Goal: Task Accomplishment & Management: Use online tool/utility

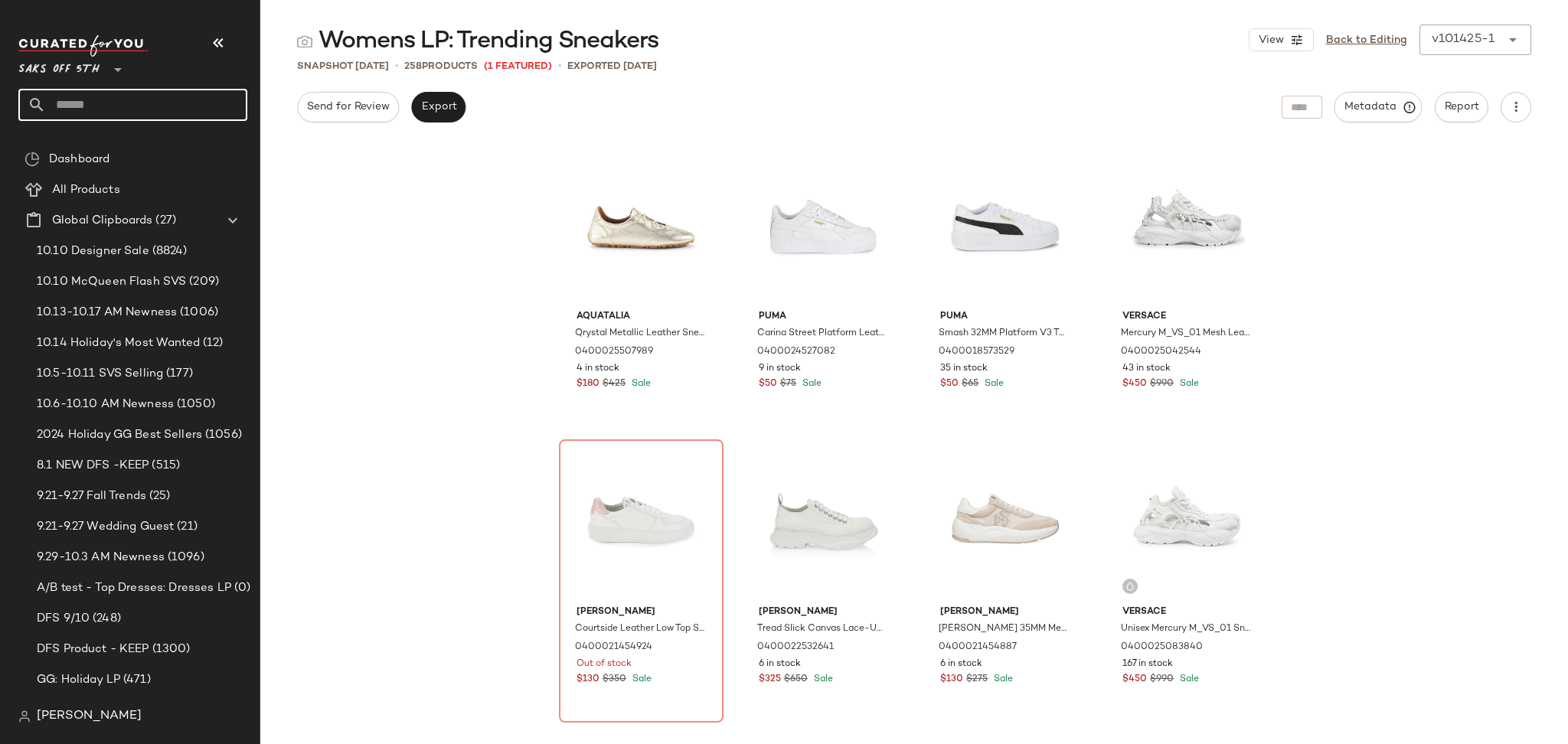
click at [163, 99] on input "text" at bounding box center [146, 105] width 201 height 32
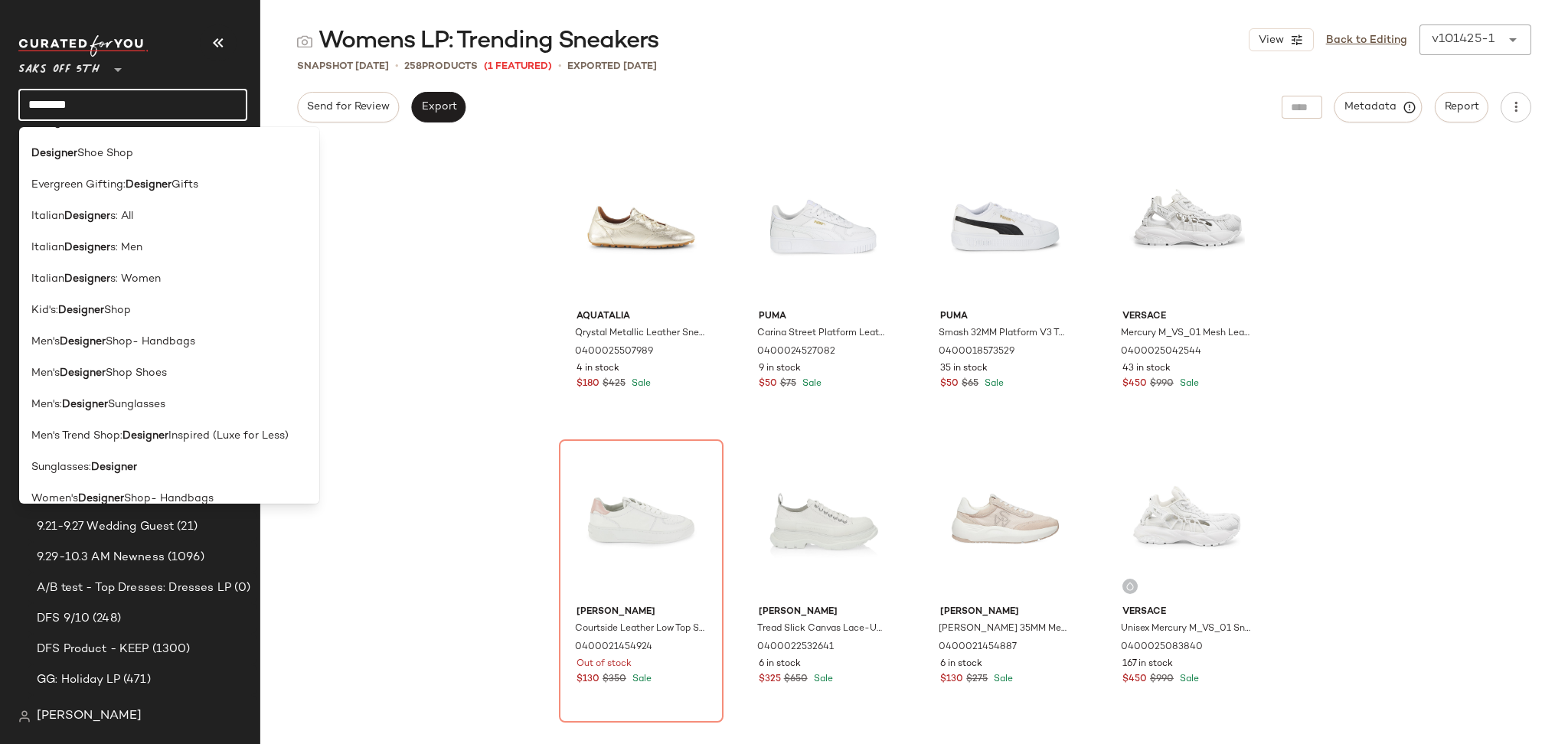
scroll to position [1266, 0]
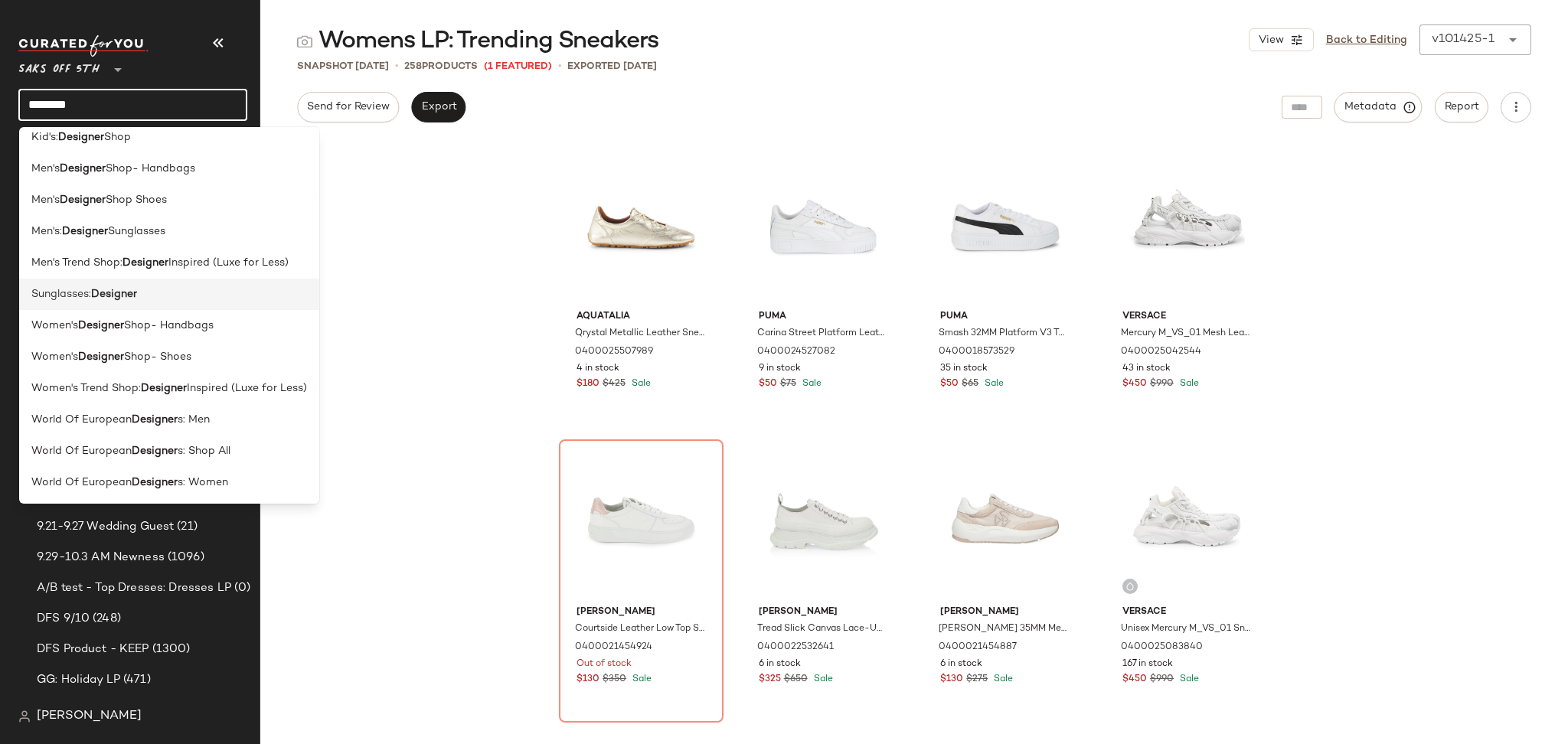
type input "********"
click at [128, 306] on div "Sunglasses: Designer" at bounding box center [169, 294] width 300 height 32
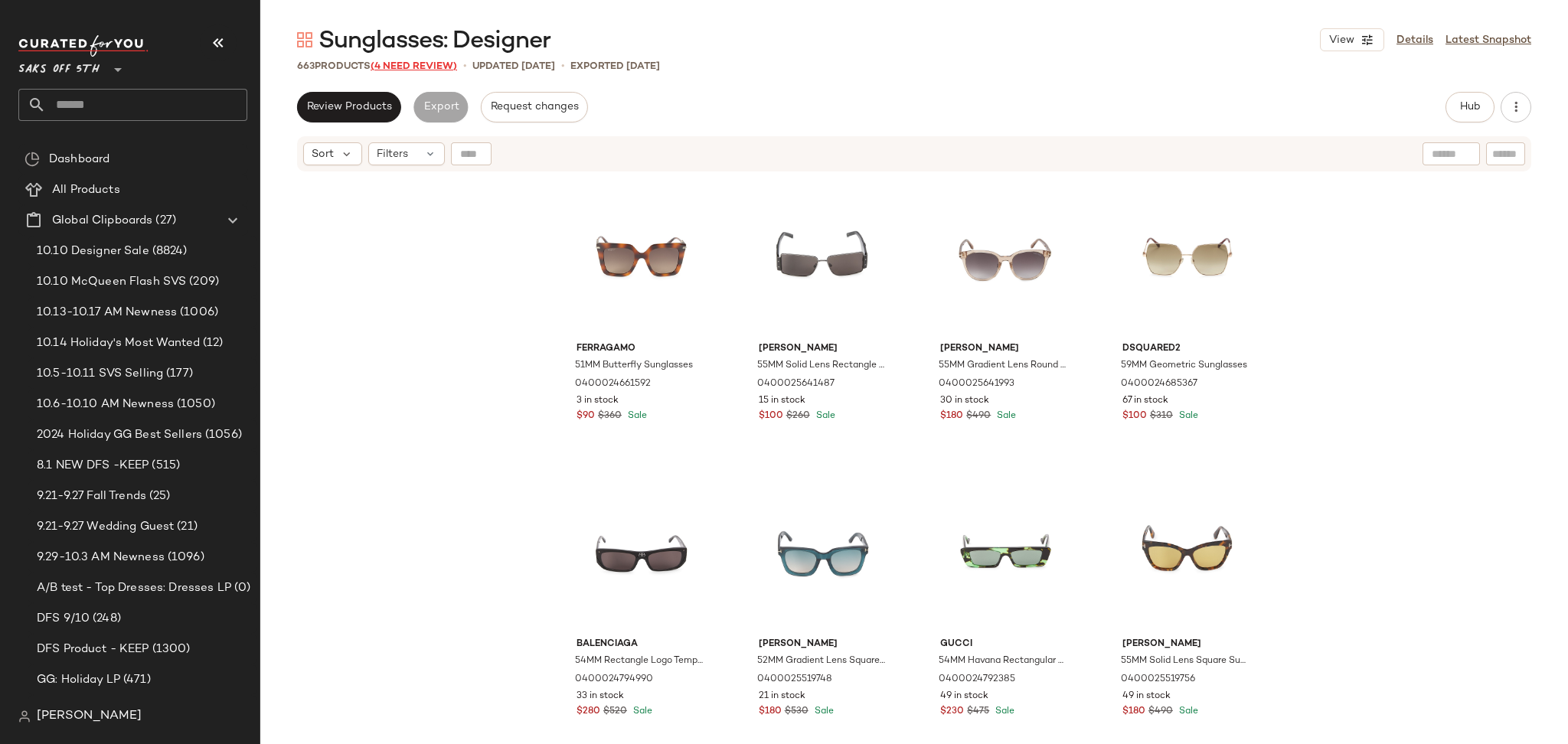
click at [426, 66] on span "(4 Need Review)" at bounding box center [414, 67] width 87 height 11
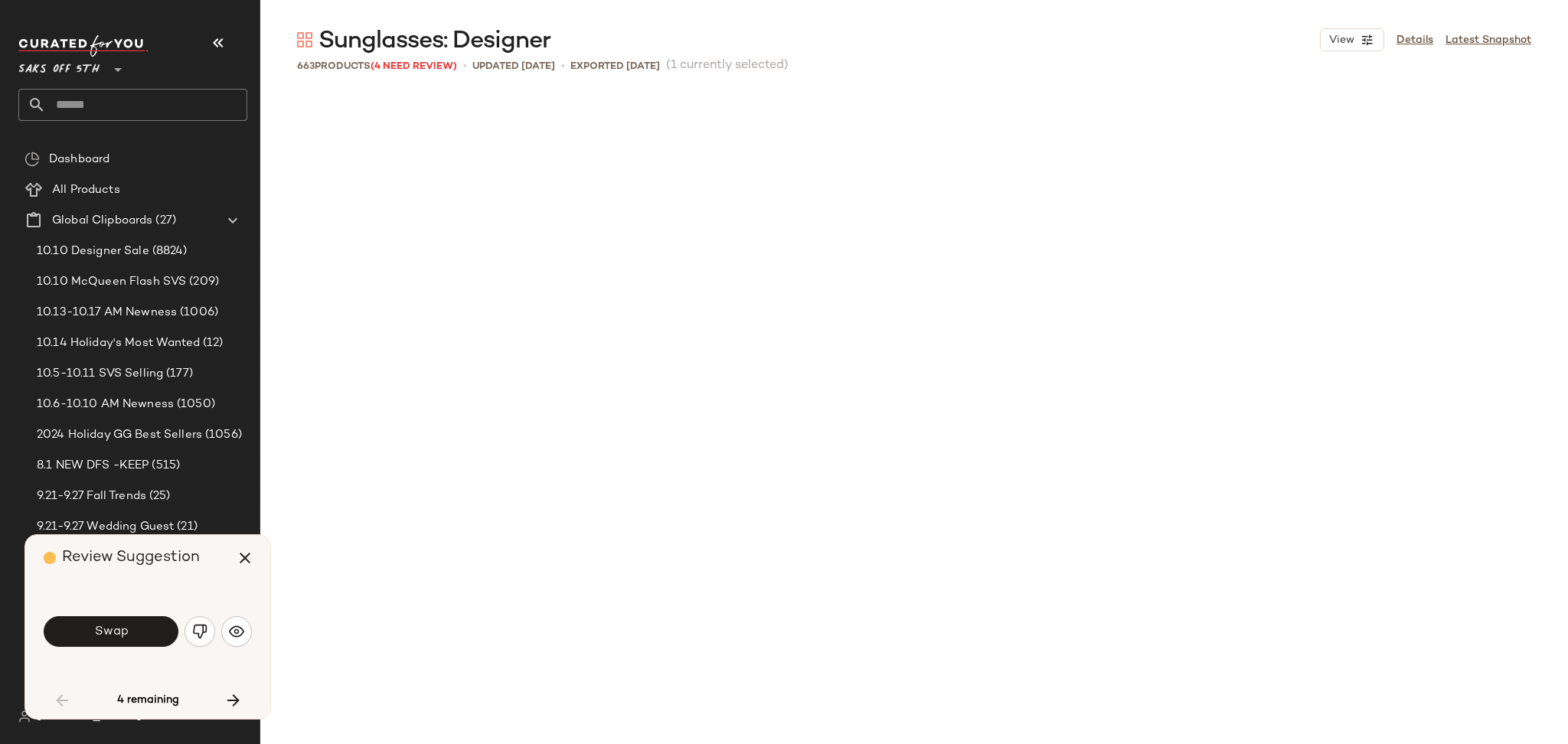
scroll to position [898, 0]
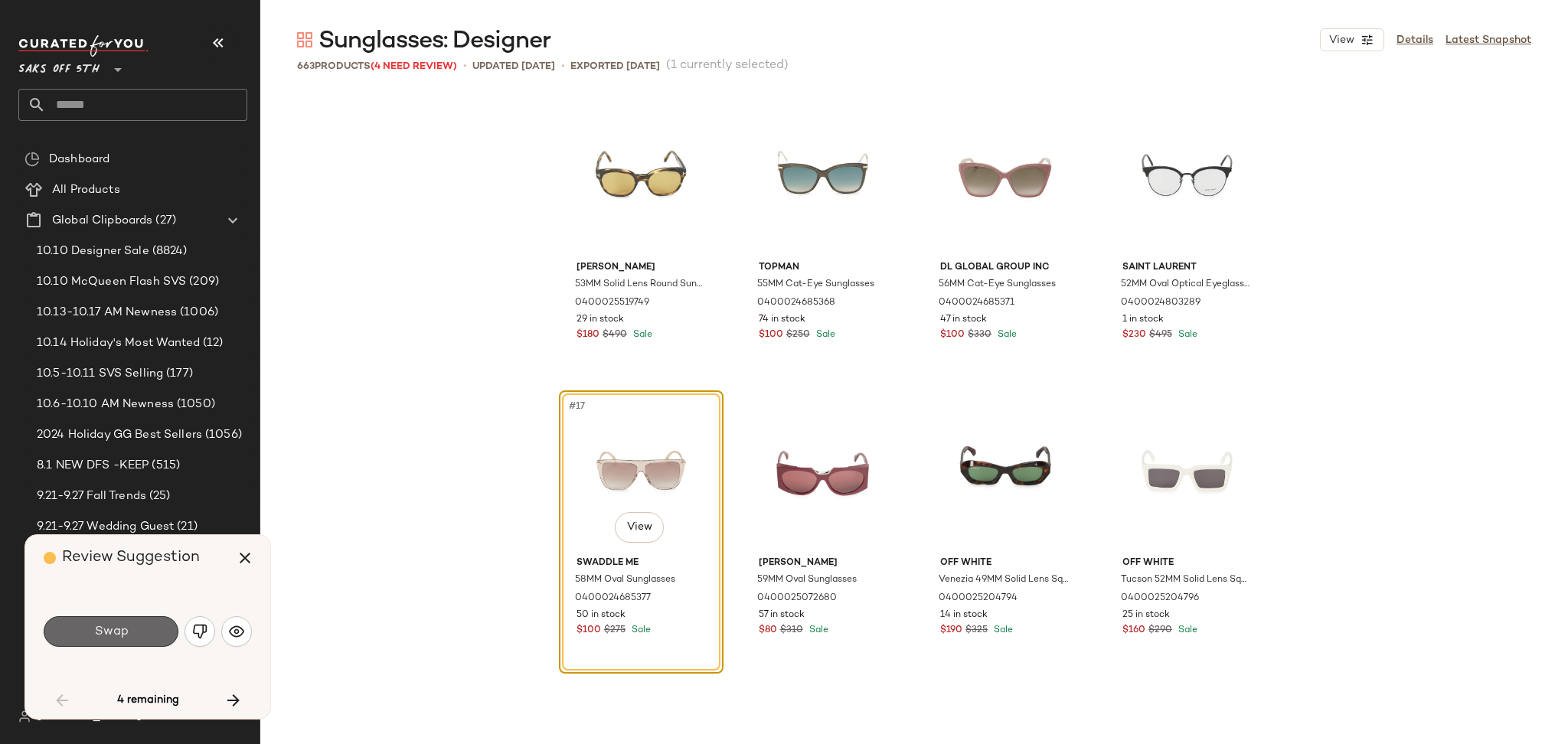
click at [135, 626] on button "Swap" at bounding box center [110, 631] width 134 height 31
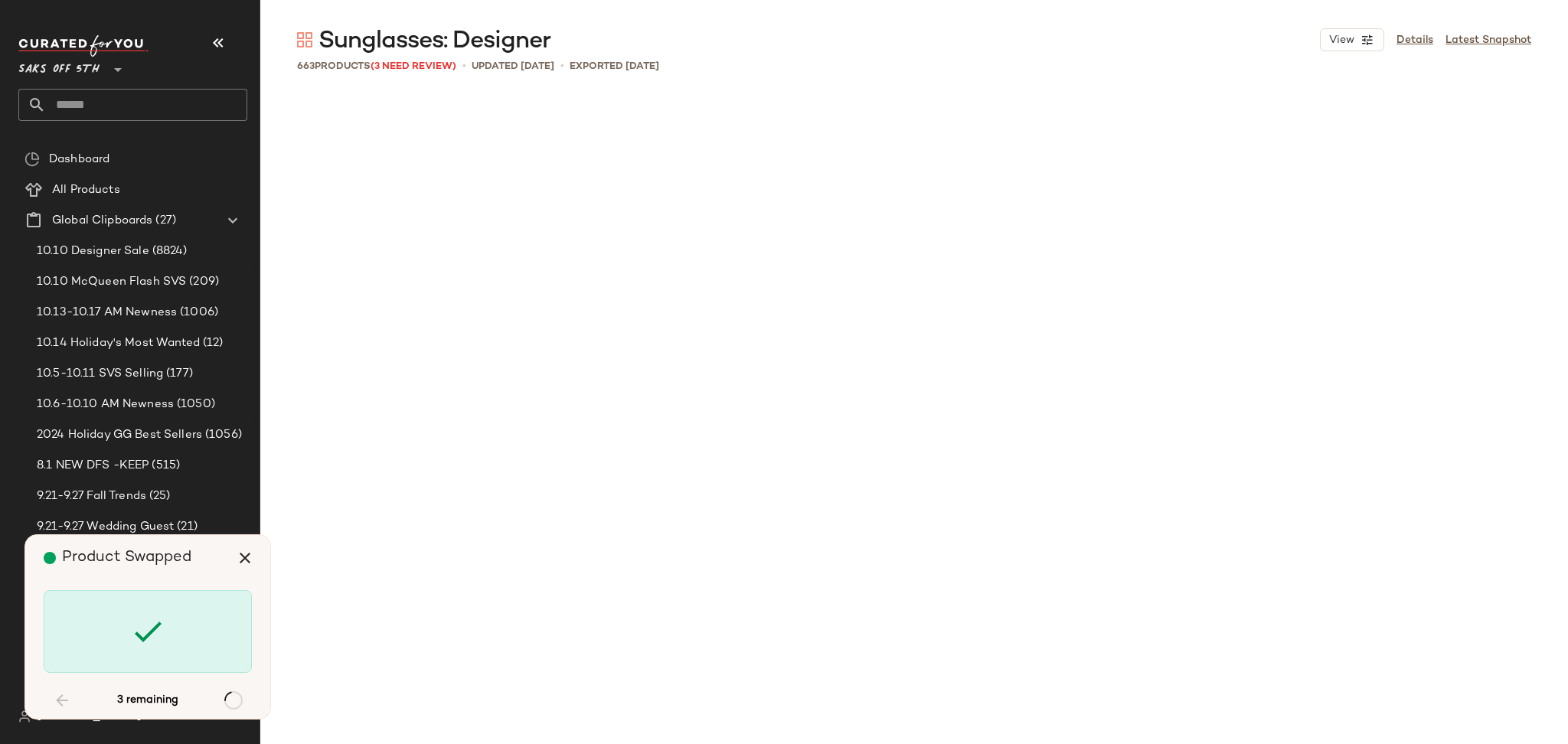
scroll to position [10632, 0]
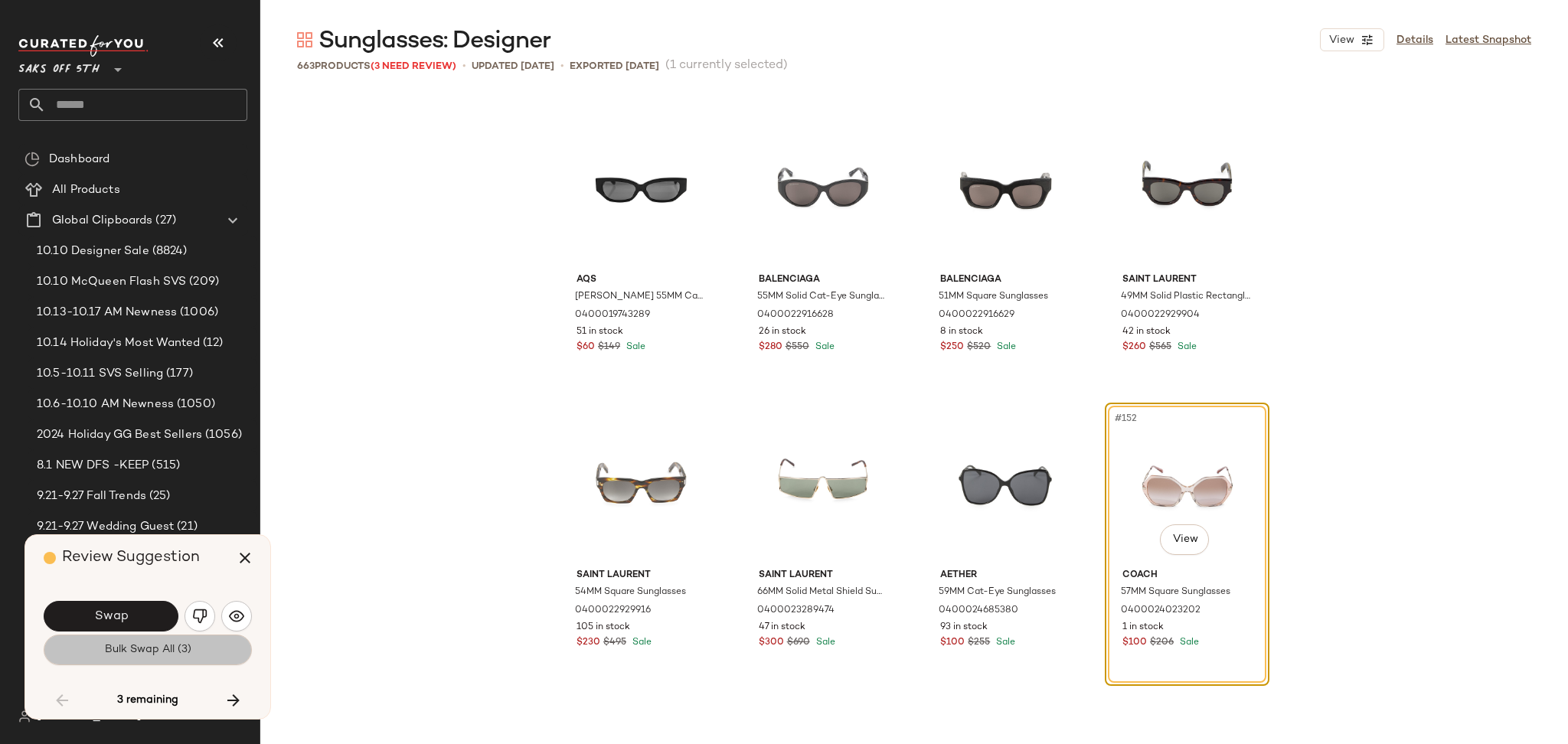
click at [154, 657] on button "Bulk Swap All (3)" at bounding box center [147, 649] width 208 height 31
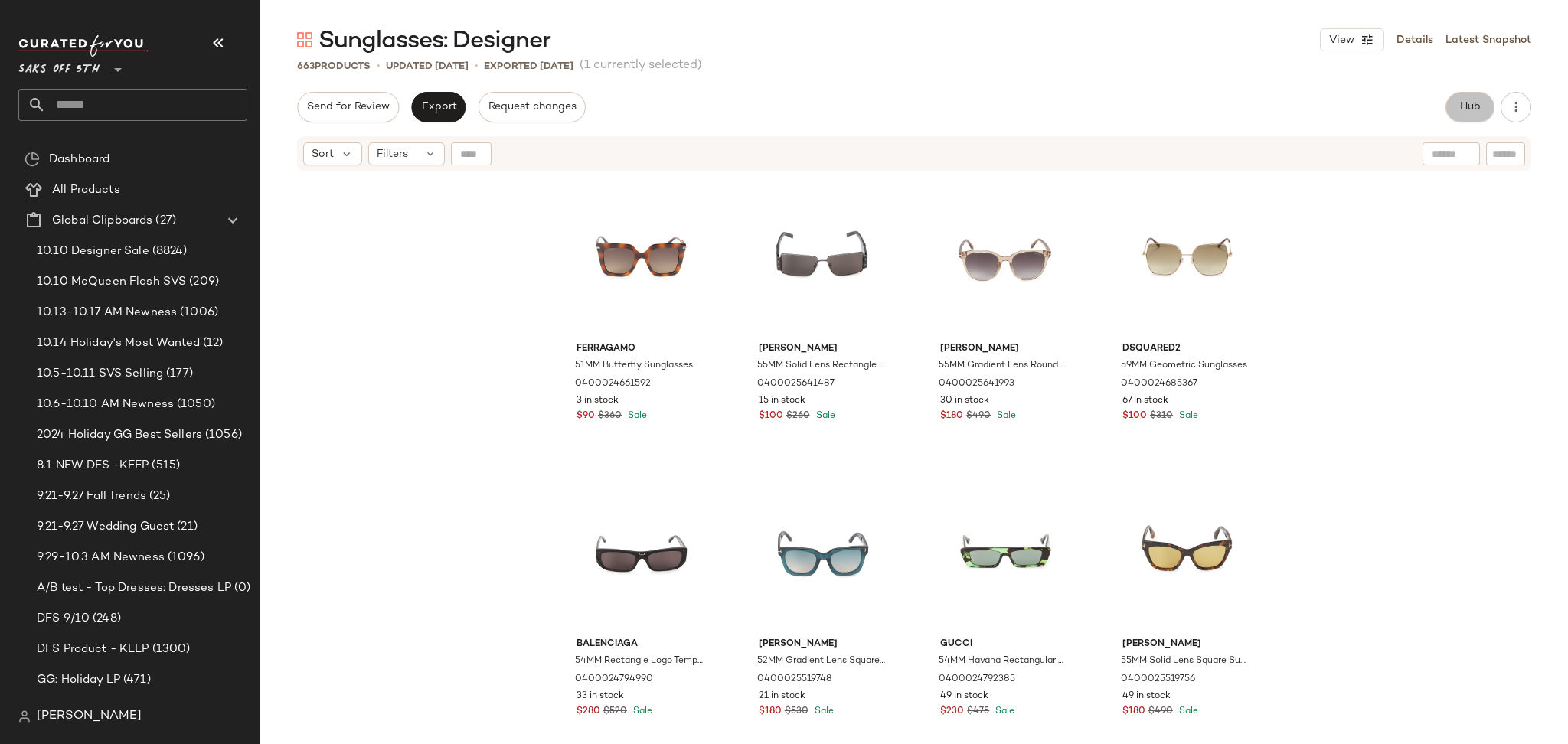
click at [1474, 113] on span "Hub" at bounding box center [1470, 107] width 22 height 13
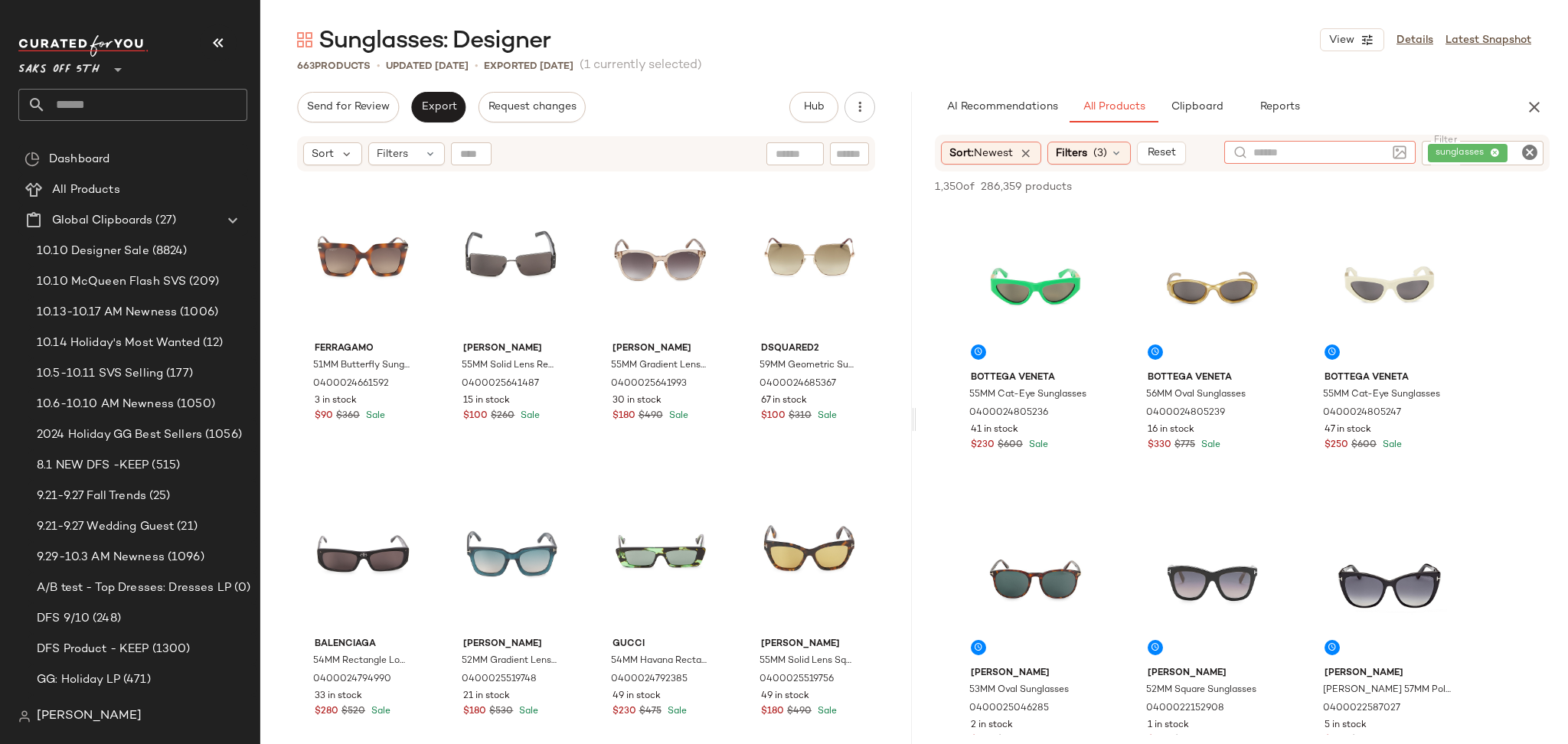
click at [1376, 153] on input "text" at bounding box center [1320, 152] width 134 height 16
paste input "**********"
type input "**********"
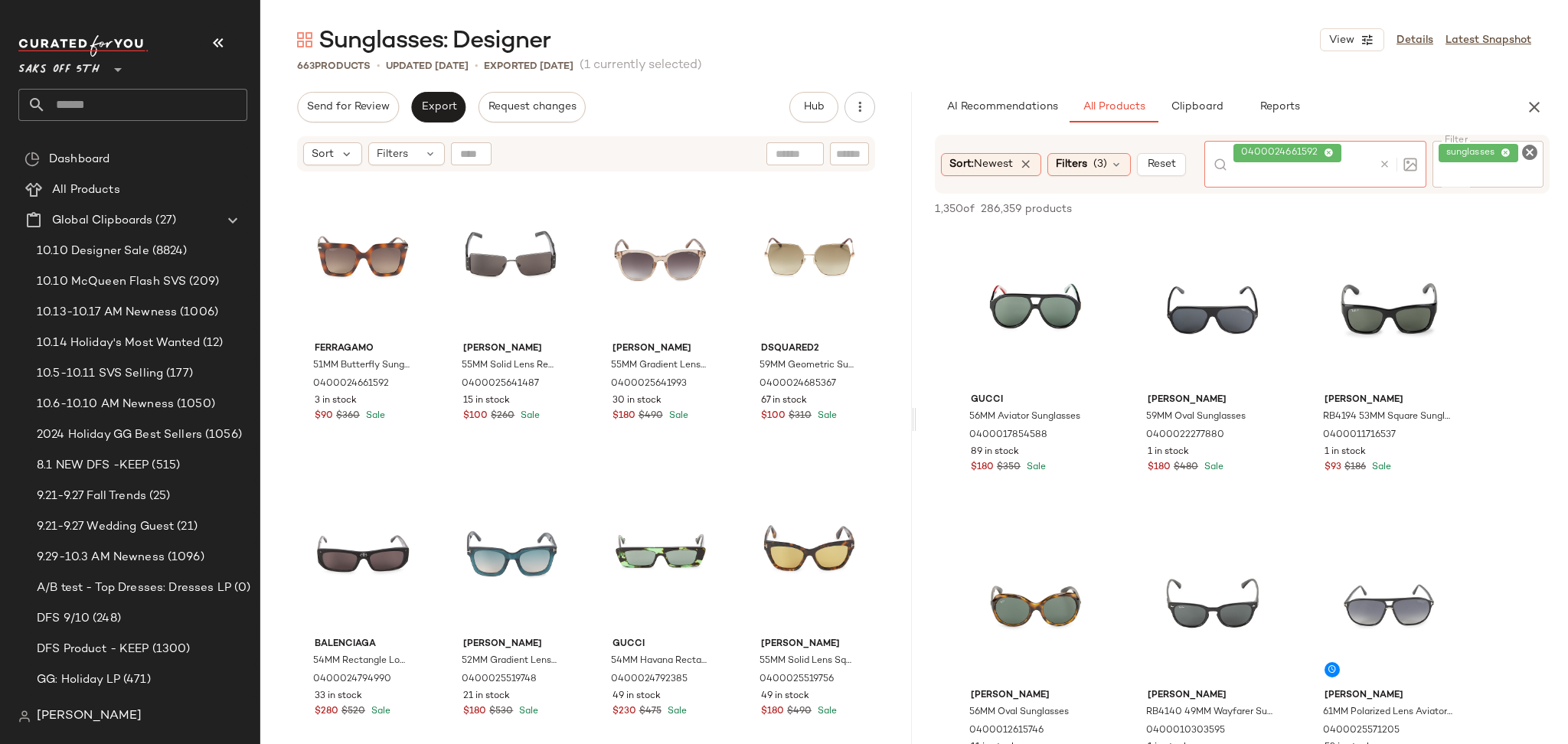
click at [1381, 166] on icon at bounding box center [1384, 164] width 12 height 12
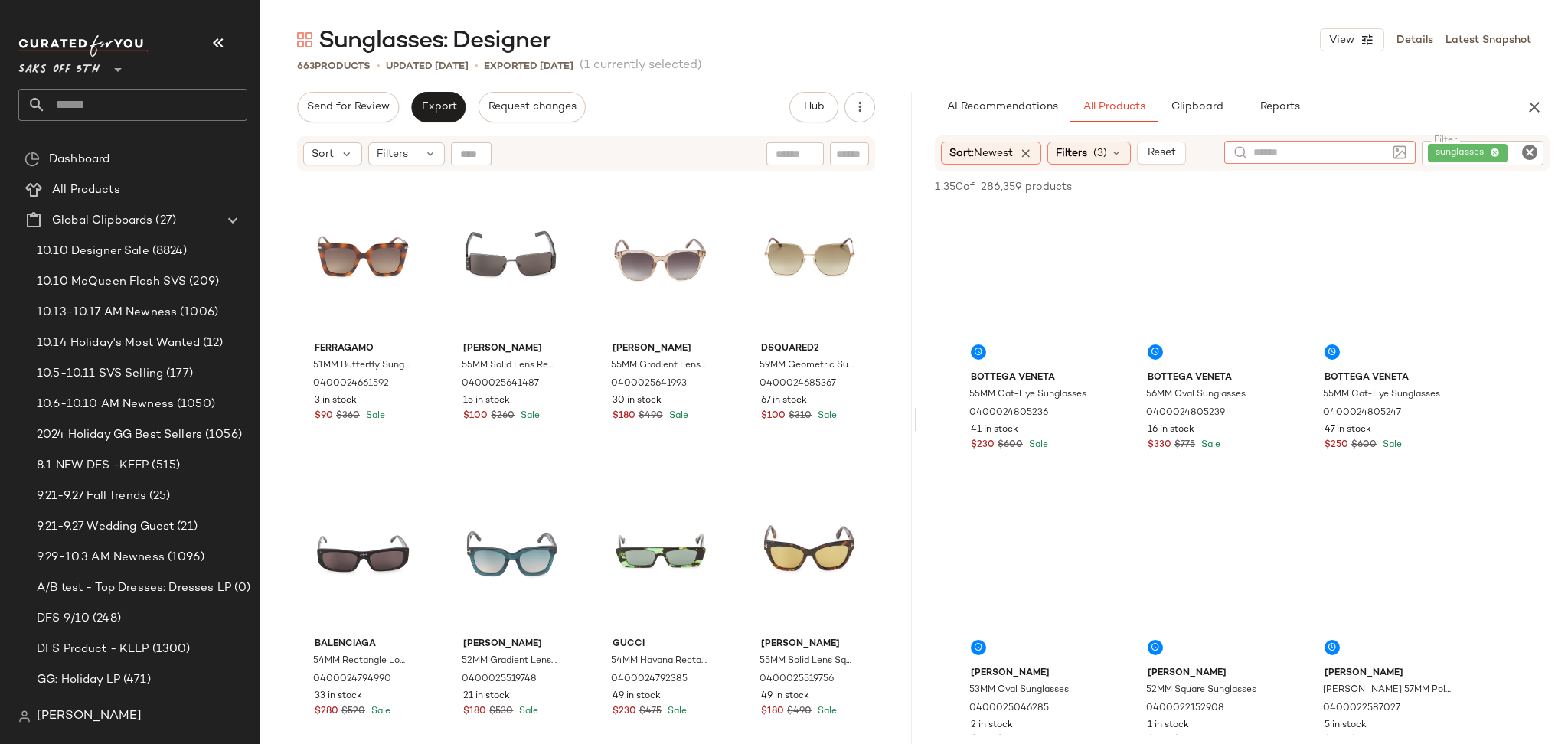
click at [1532, 154] on icon "Clear Filter" at bounding box center [1529, 152] width 18 height 18
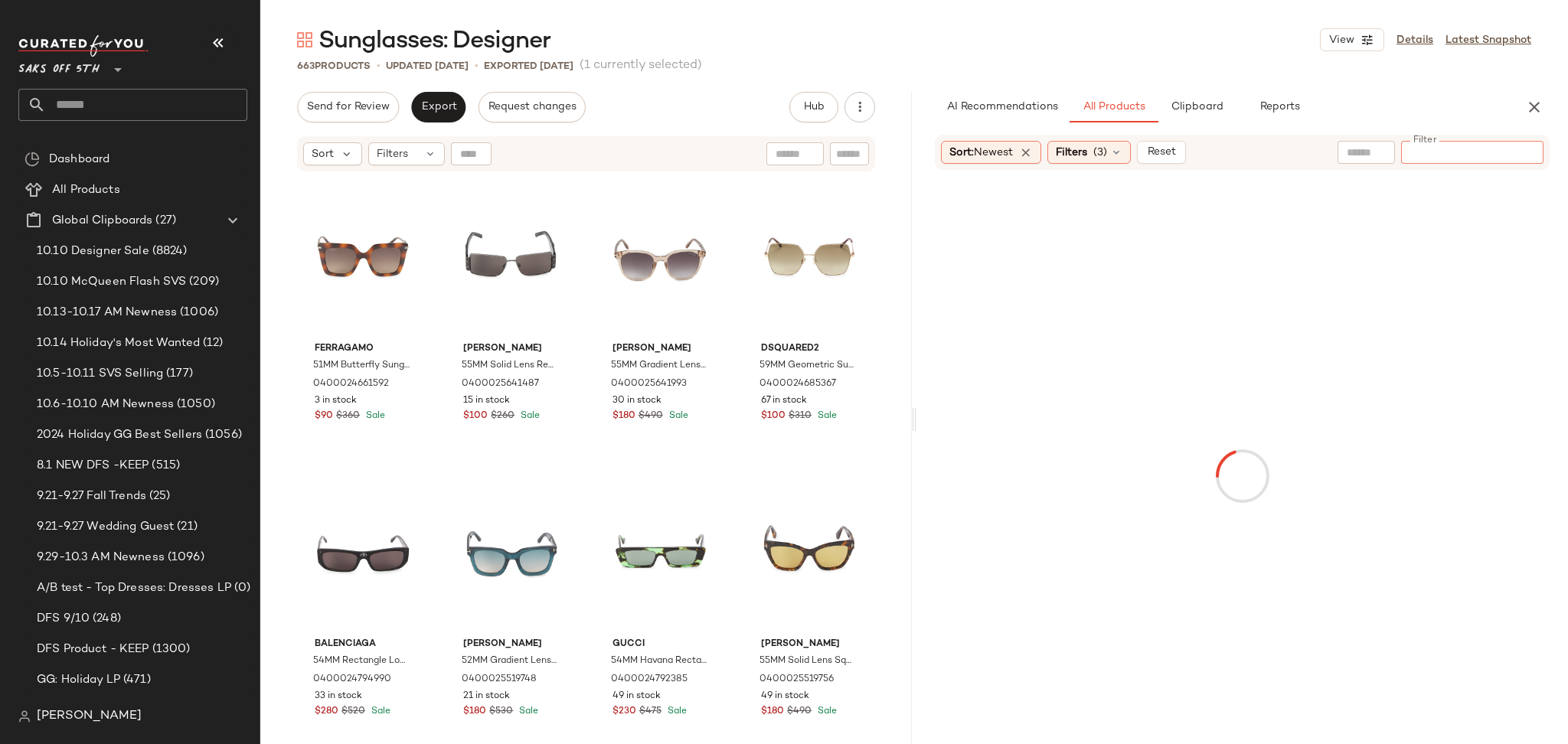
paste input "**********"
type input "**********"
click at [847, 157] on input "Filter" at bounding box center [798, 154] width 130 height 16
paste input "**********"
type input "**********"
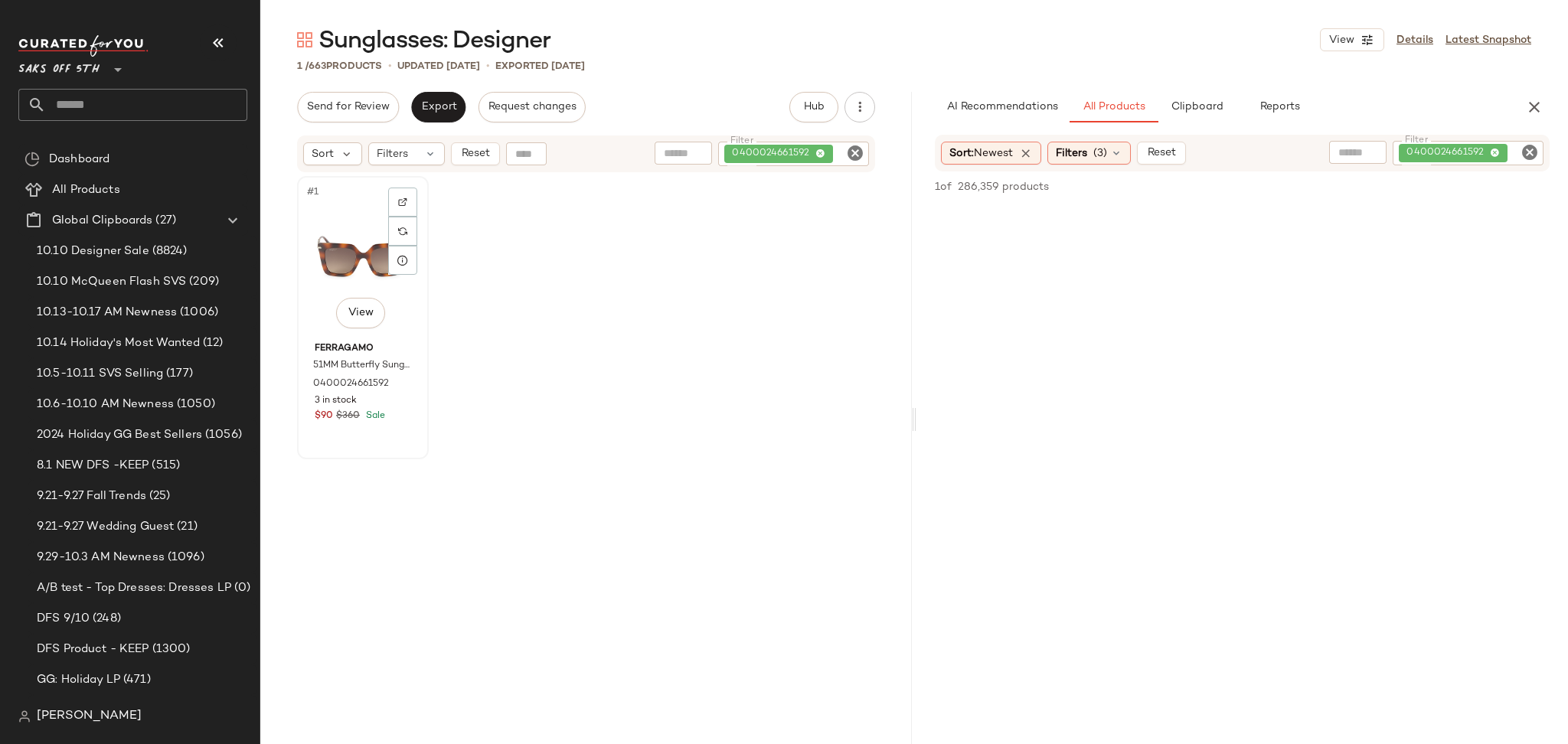
click at [331, 224] on div "#1 View" at bounding box center [363, 258] width 121 height 154
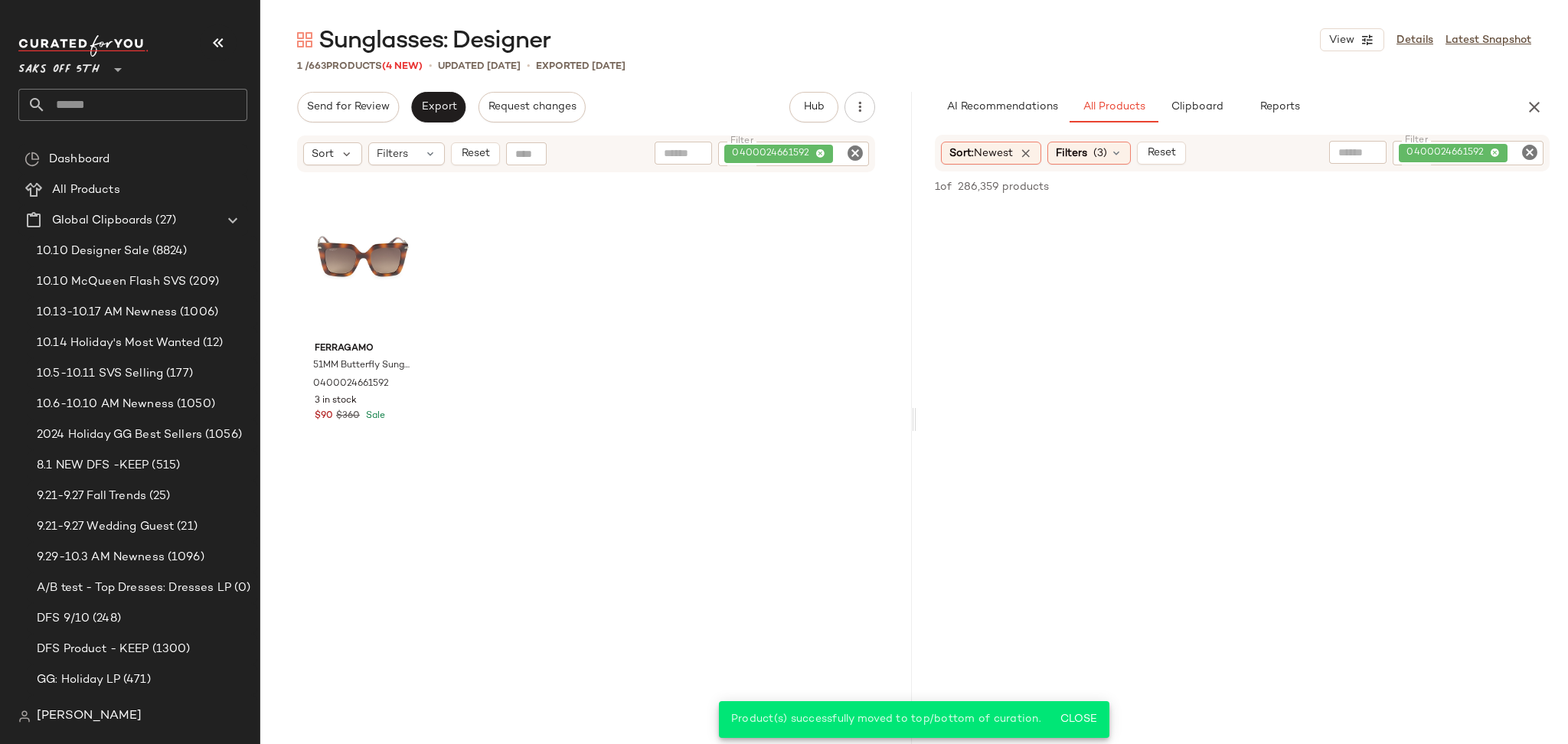
click at [853, 150] on icon "Clear Filter" at bounding box center [855, 153] width 18 height 18
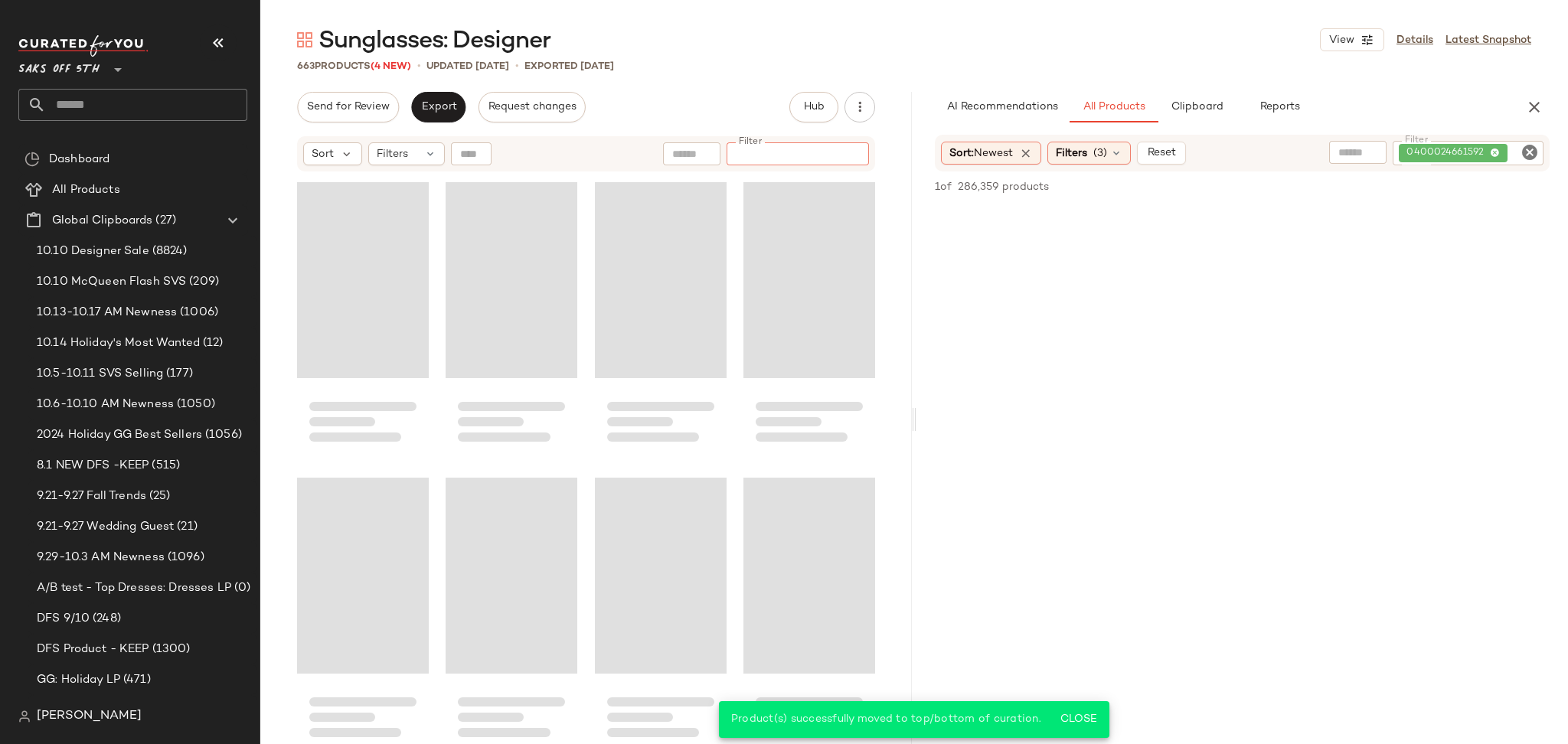
click at [1533, 152] on icon "Clear Filter" at bounding box center [1529, 152] width 18 height 18
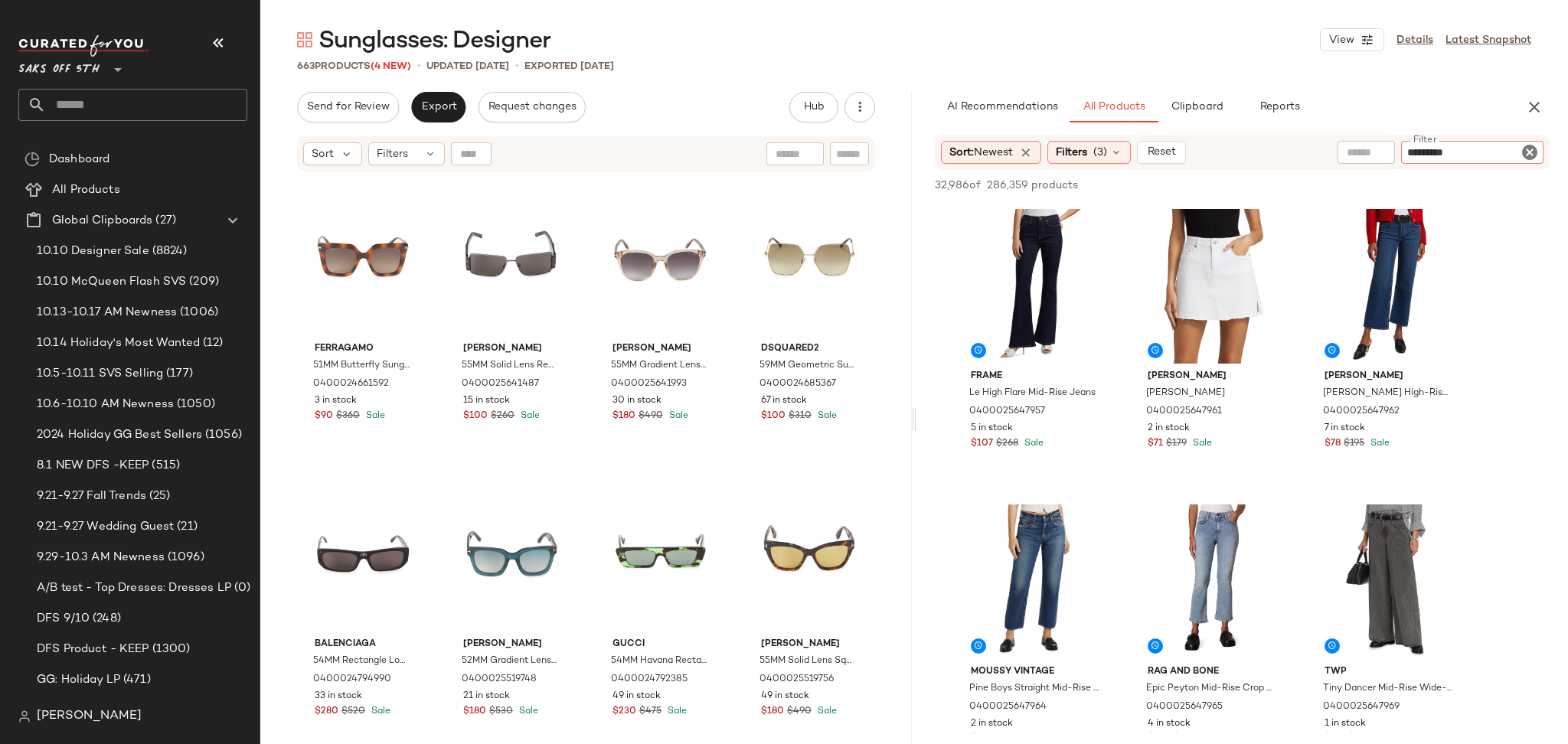
type input "**********"
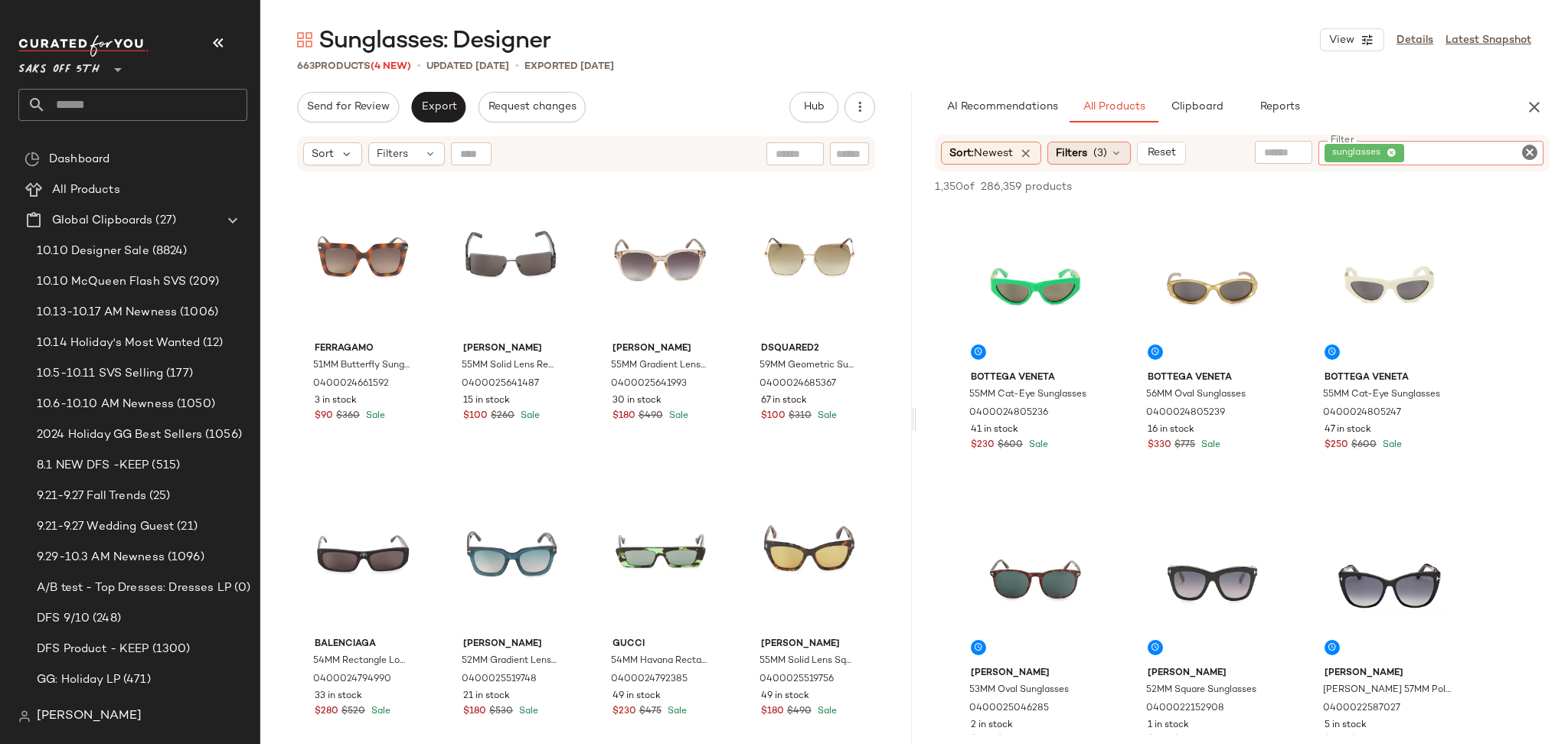
click at [1087, 159] on span "Filters" at bounding box center [1071, 153] width 32 height 16
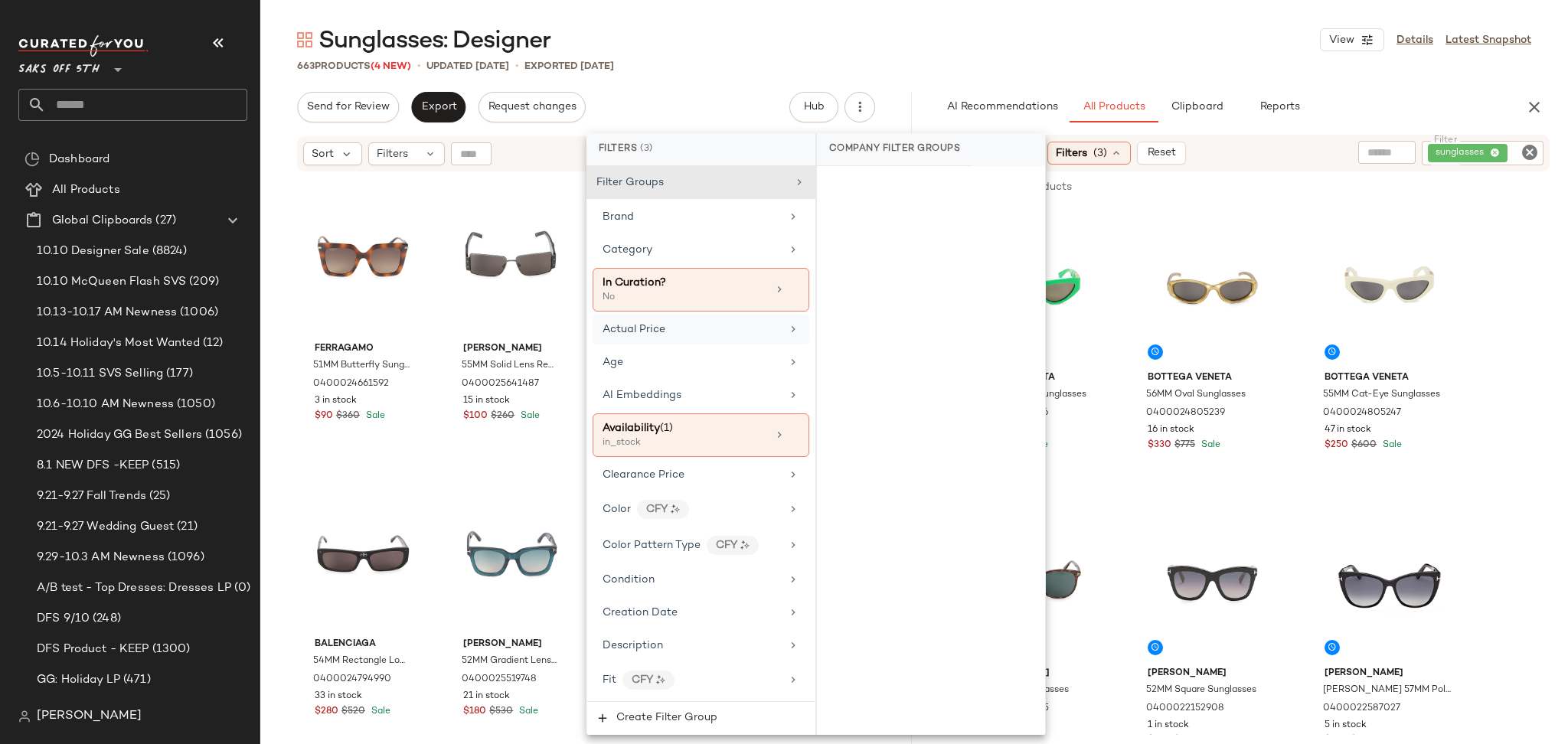
click at [705, 333] on div "Actual Price" at bounding box center [692, 329] width 179 height 16
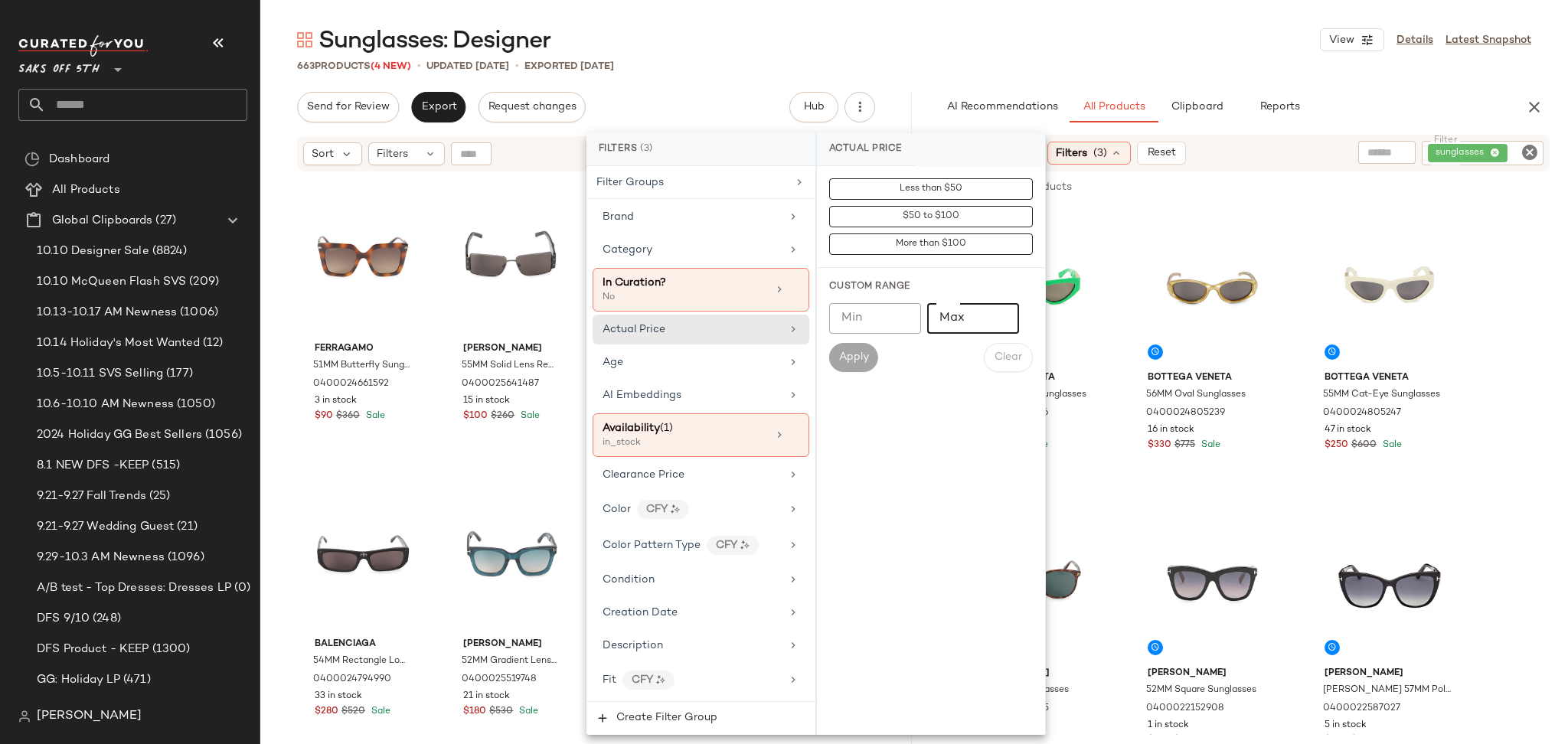
click at [945, 314] on input "Max" at bounding box center [973, 318] width 92 height 31
type input "******"
click at [863, 345] on button "Apply" at bounding box center [853, 357] width 49 height 29
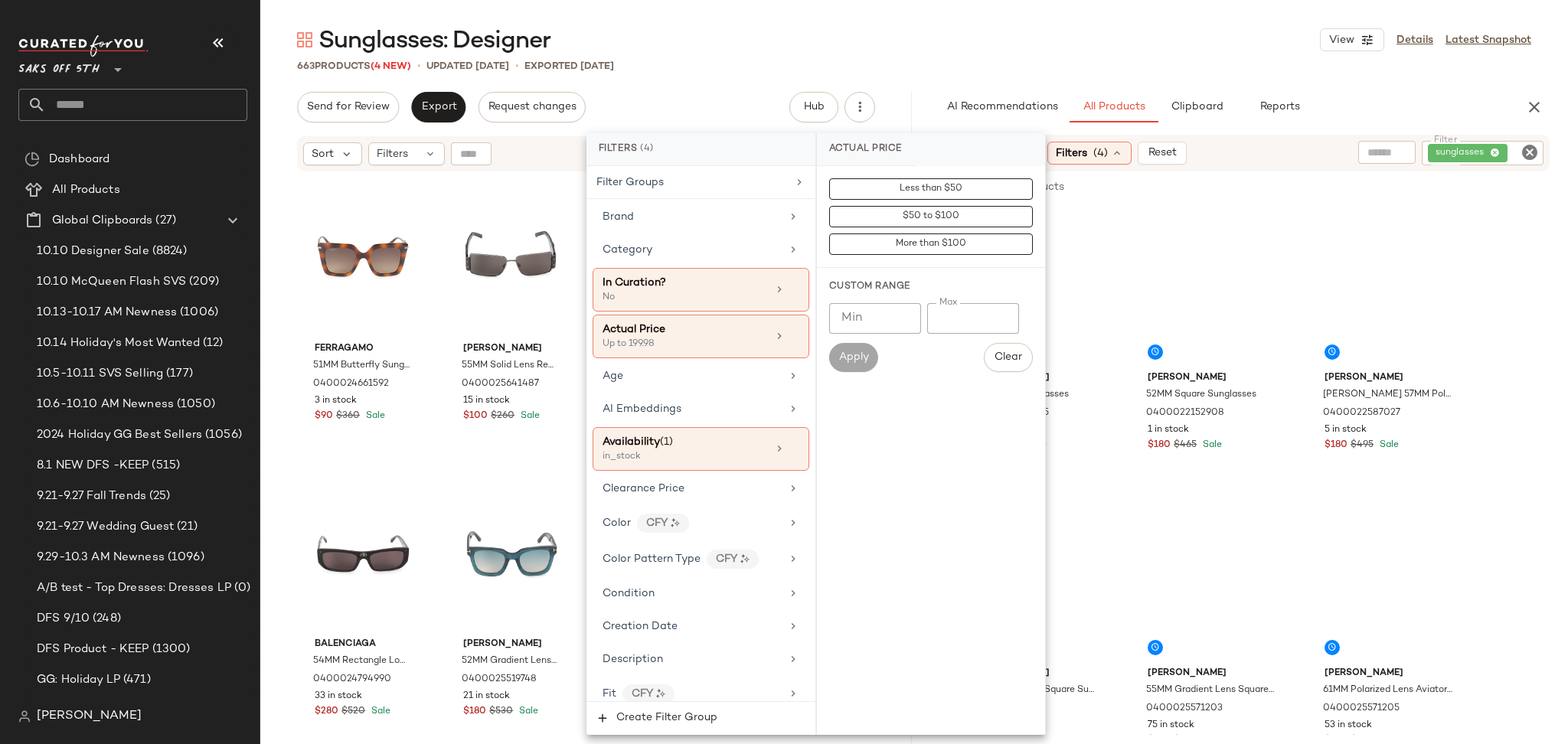
click at [1122, 52] on div "Sunglasses: Designer View Details Latest Snapshot" at bounding box center [913, 40] width 1307 height 31
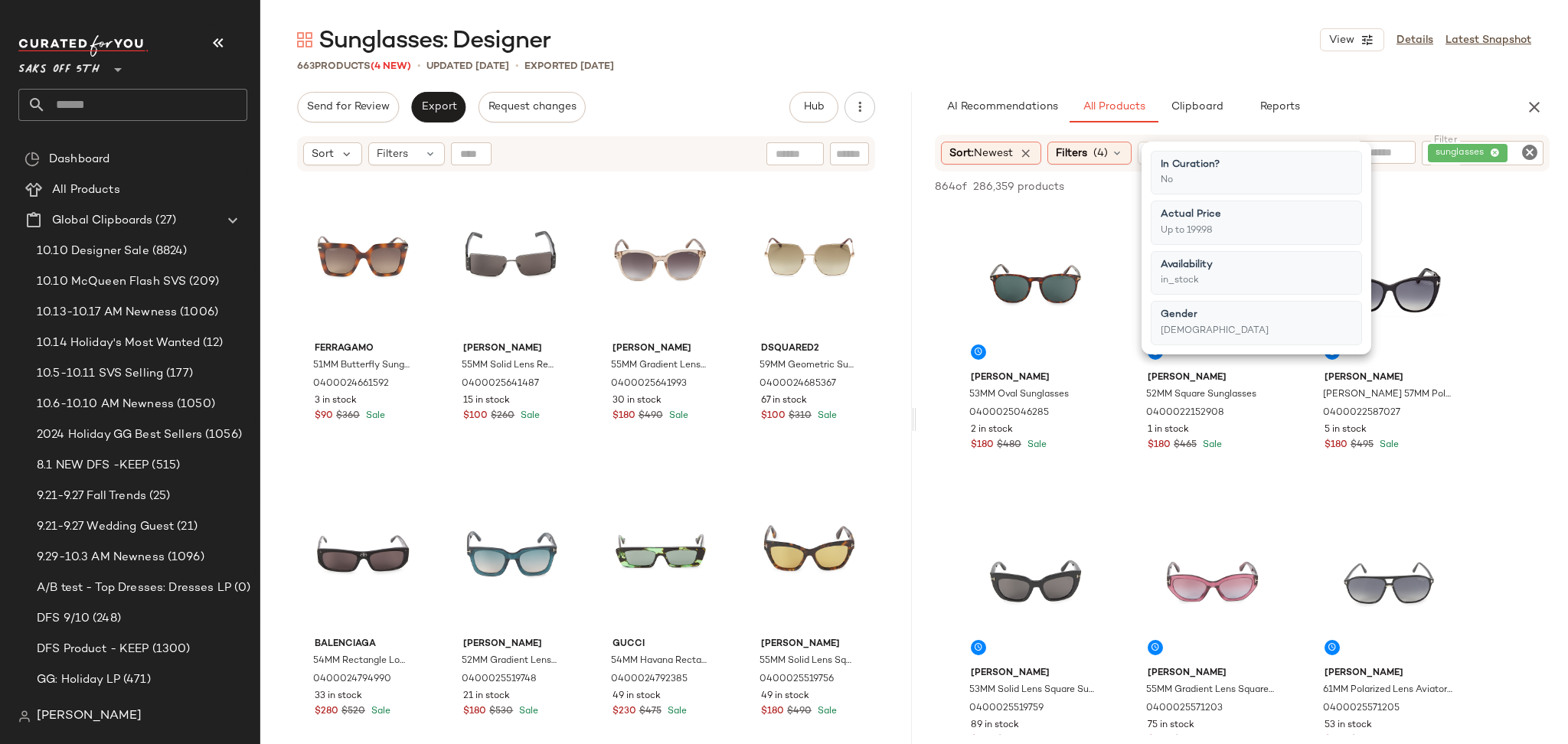
click at [1122, 52] on div "Sunglasses: Designer View Details Latest Snapshot" at bounding box center [913, 40] width 1307 height 31
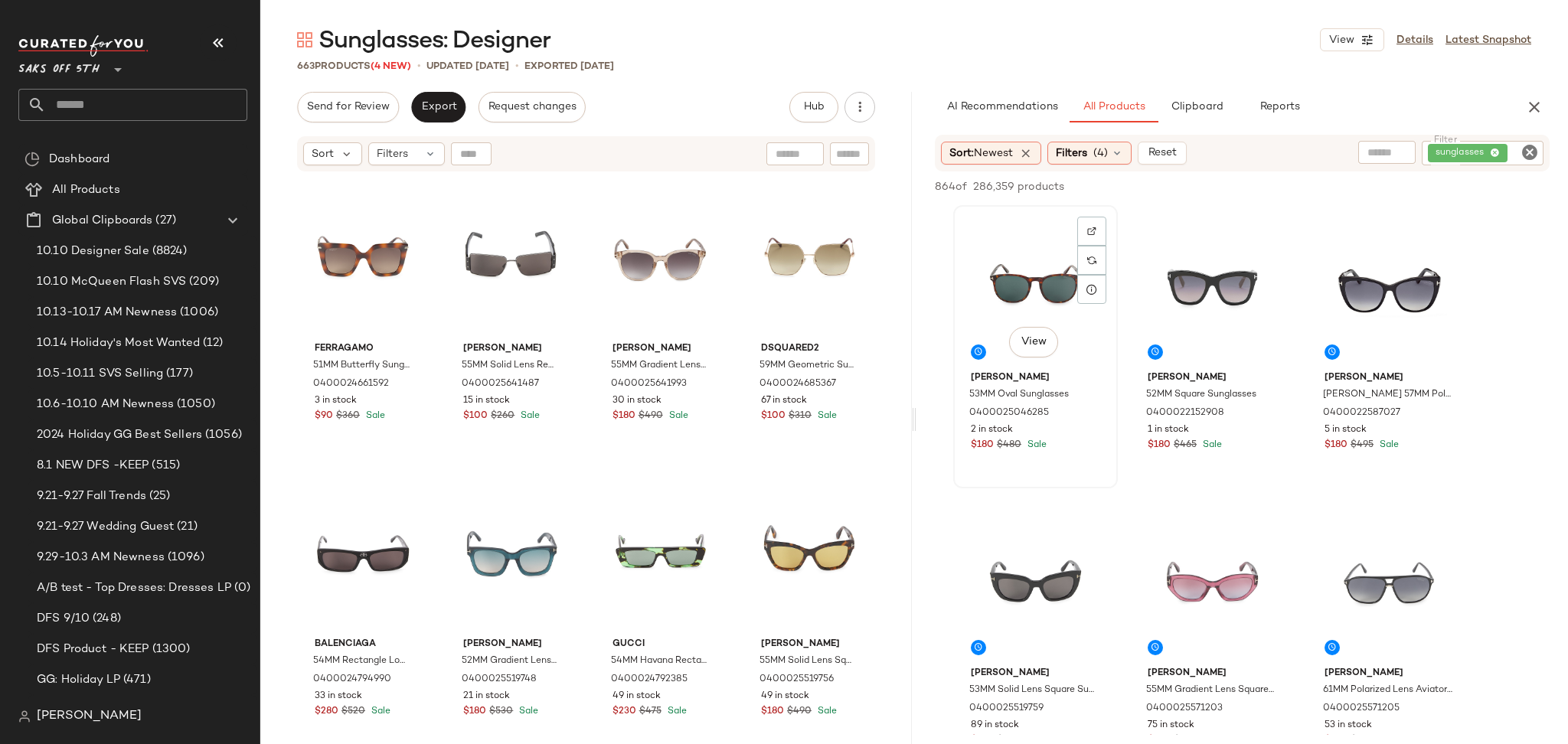
click at [1017, 292] on div "View" at bounding box center [1035, 287] width 154 height 154
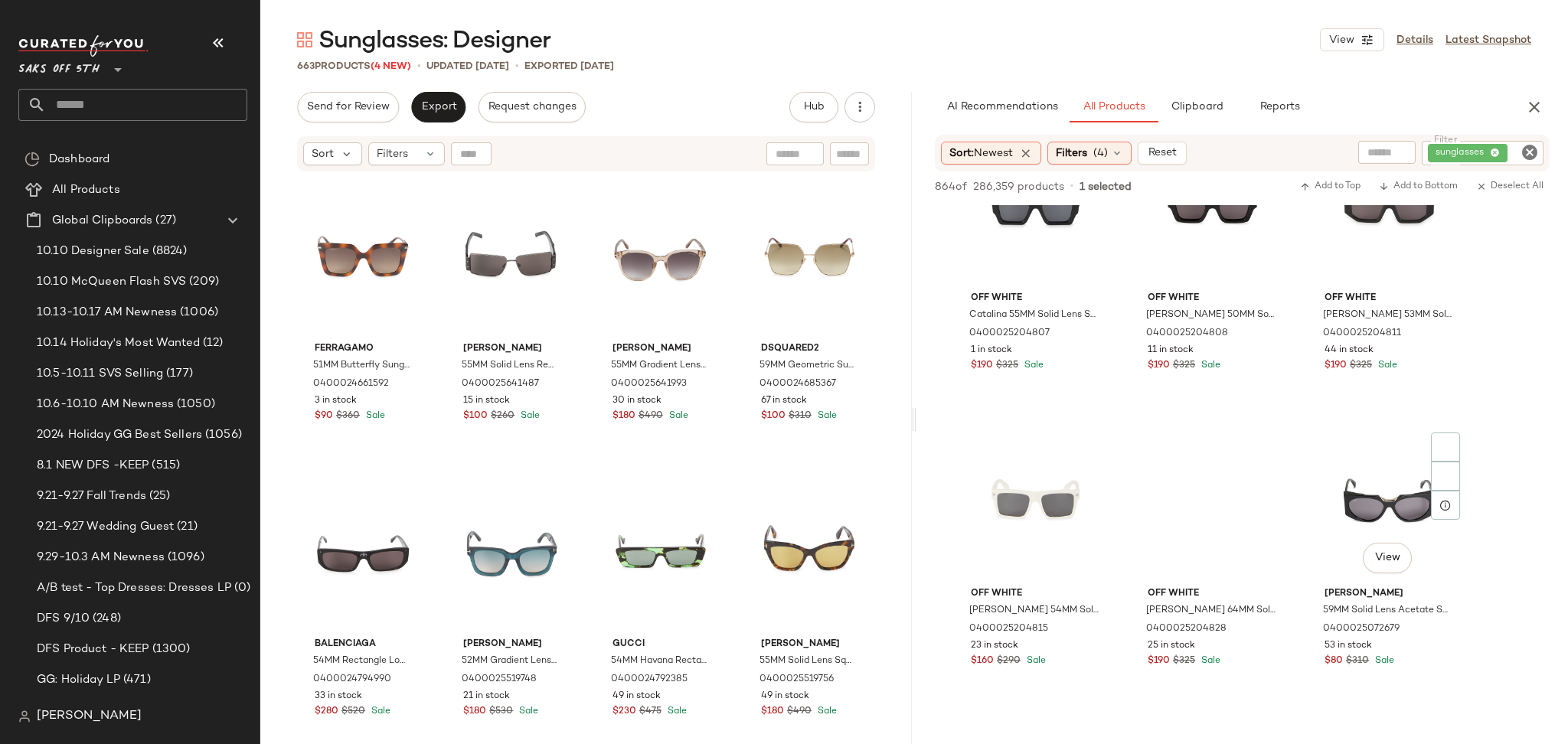
scroll to position [4216, 0]
click at [1366, 500] on div "View" at bounding box center [1388, 501] width 154 height 154
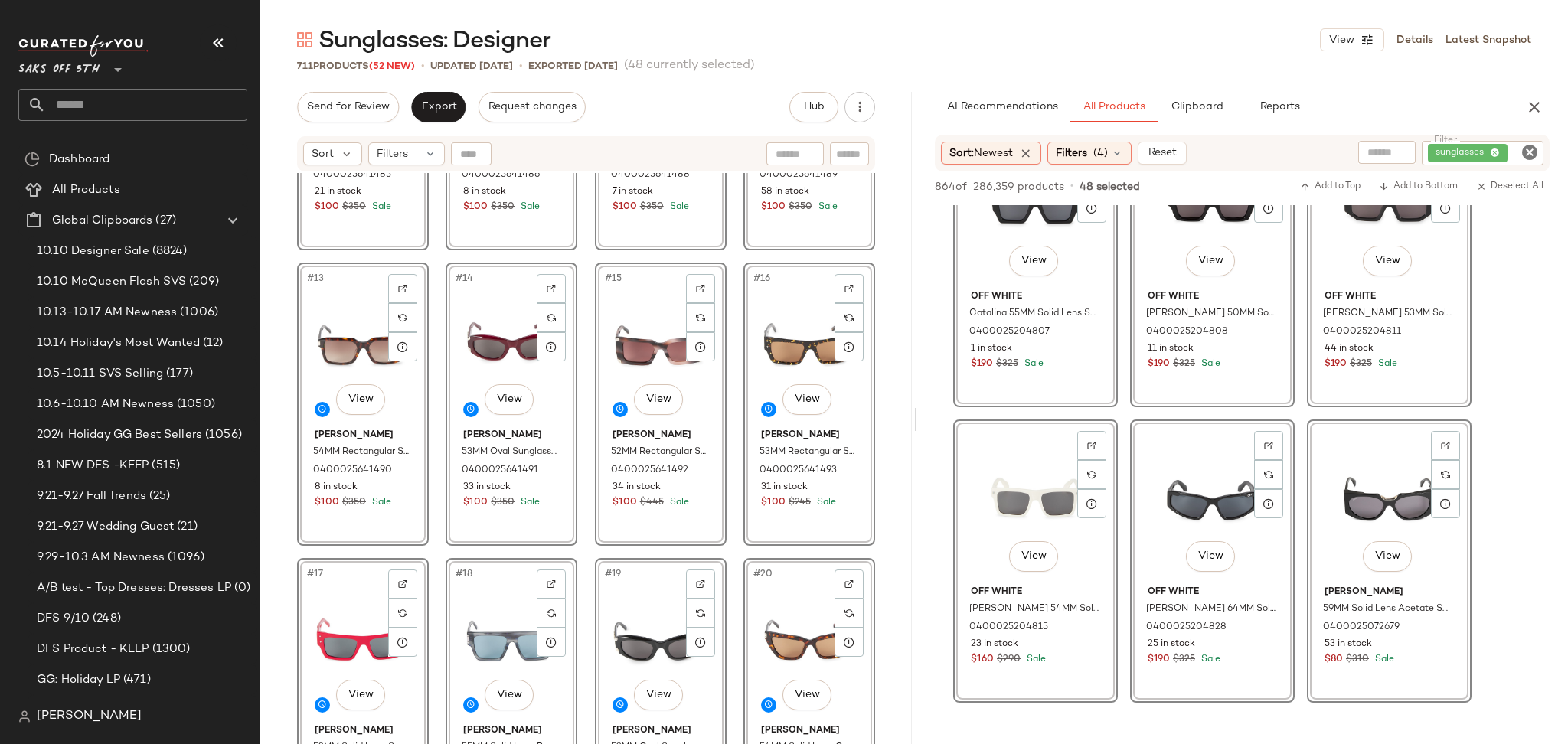
scroll to position [813, 0]
click at [620, 604] on div "#19 View" at bounding box center [660, 639] width 121 height 154
click at [842, 293] on div at bounding box center [849, 288] width 29 height 29
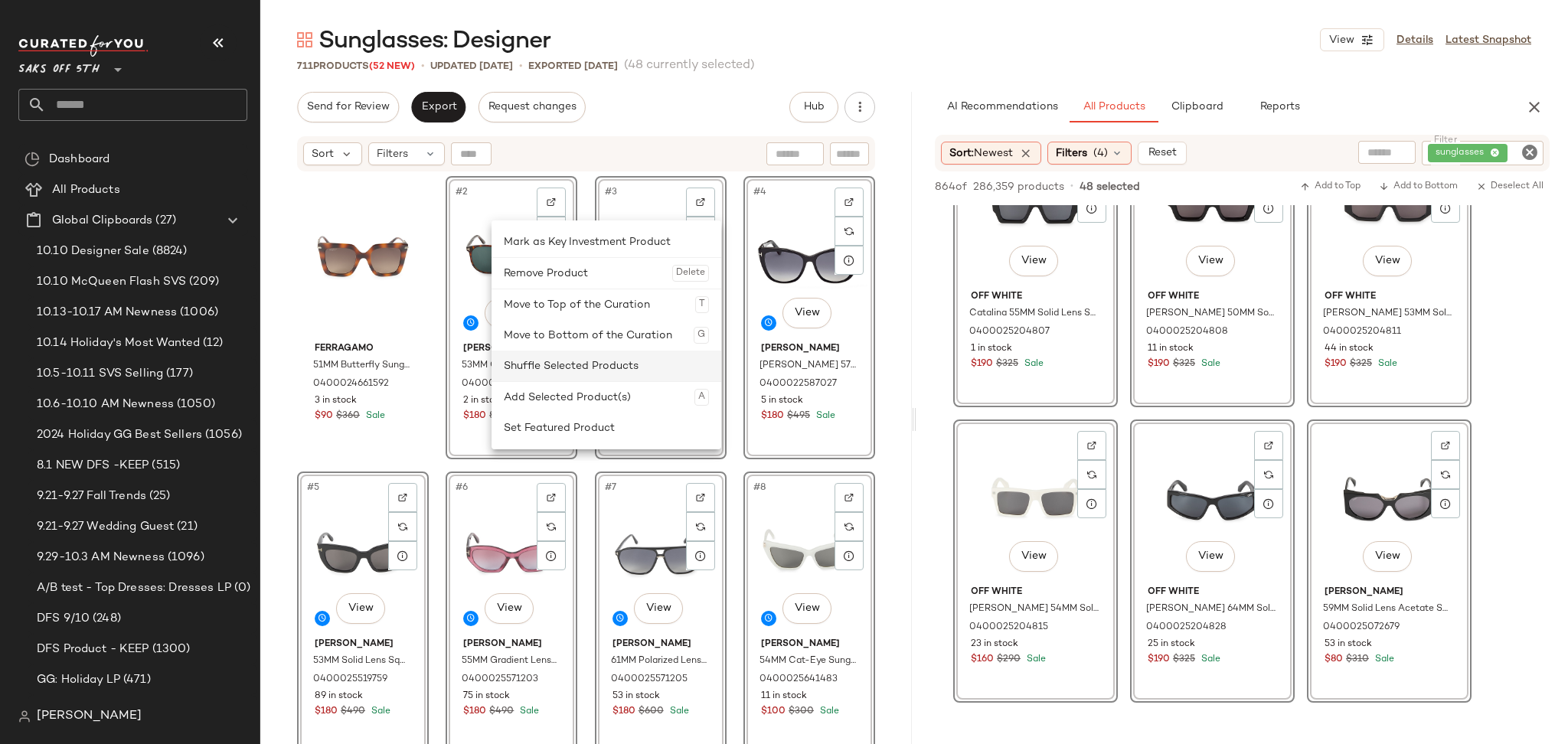
click at [577, 365] on div "Shuffle Selected Products" at bounding box center [605, 366] width 205 height 31
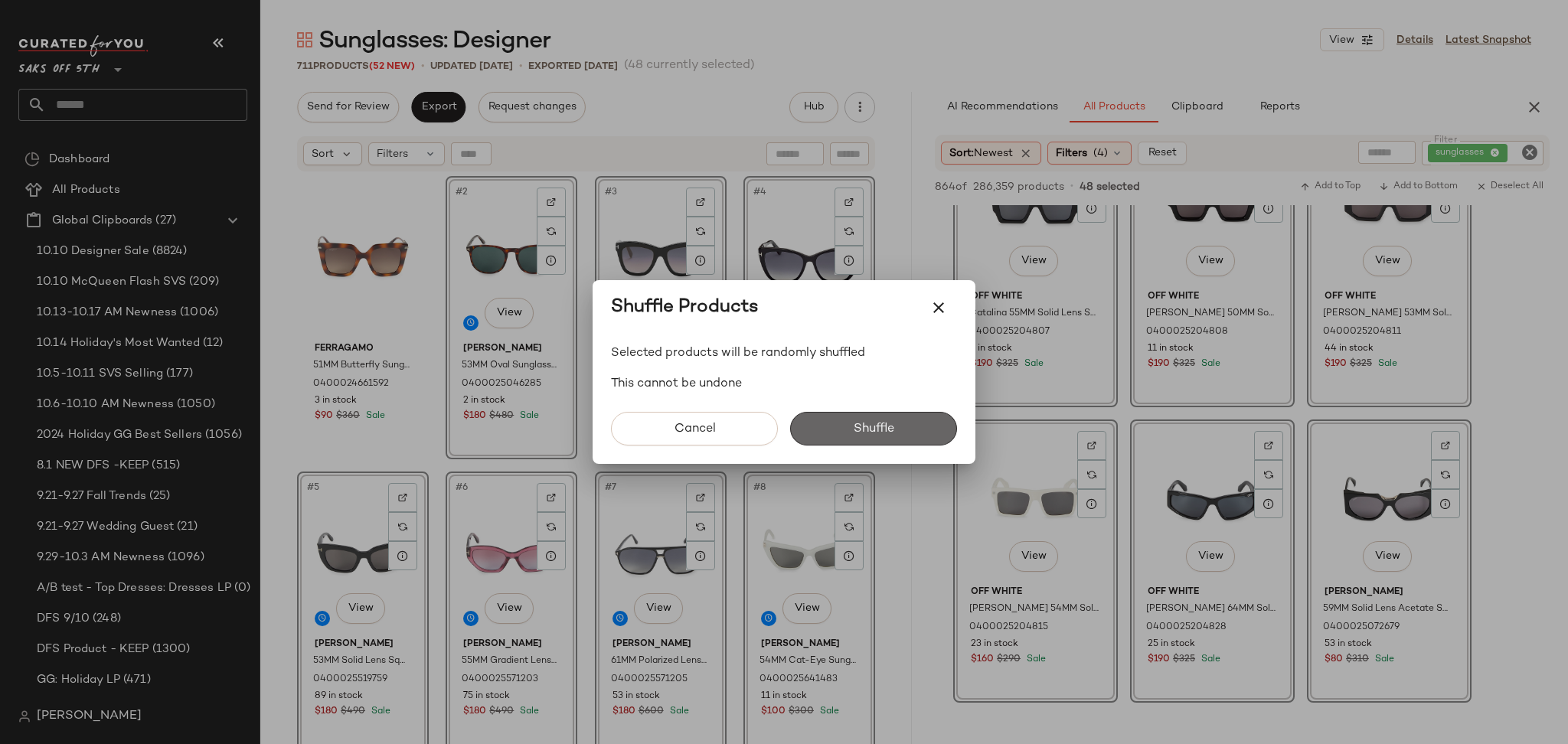
click at [866, 432] on span "Shuffle" at bounding box center [873, 428] width 42 height 14
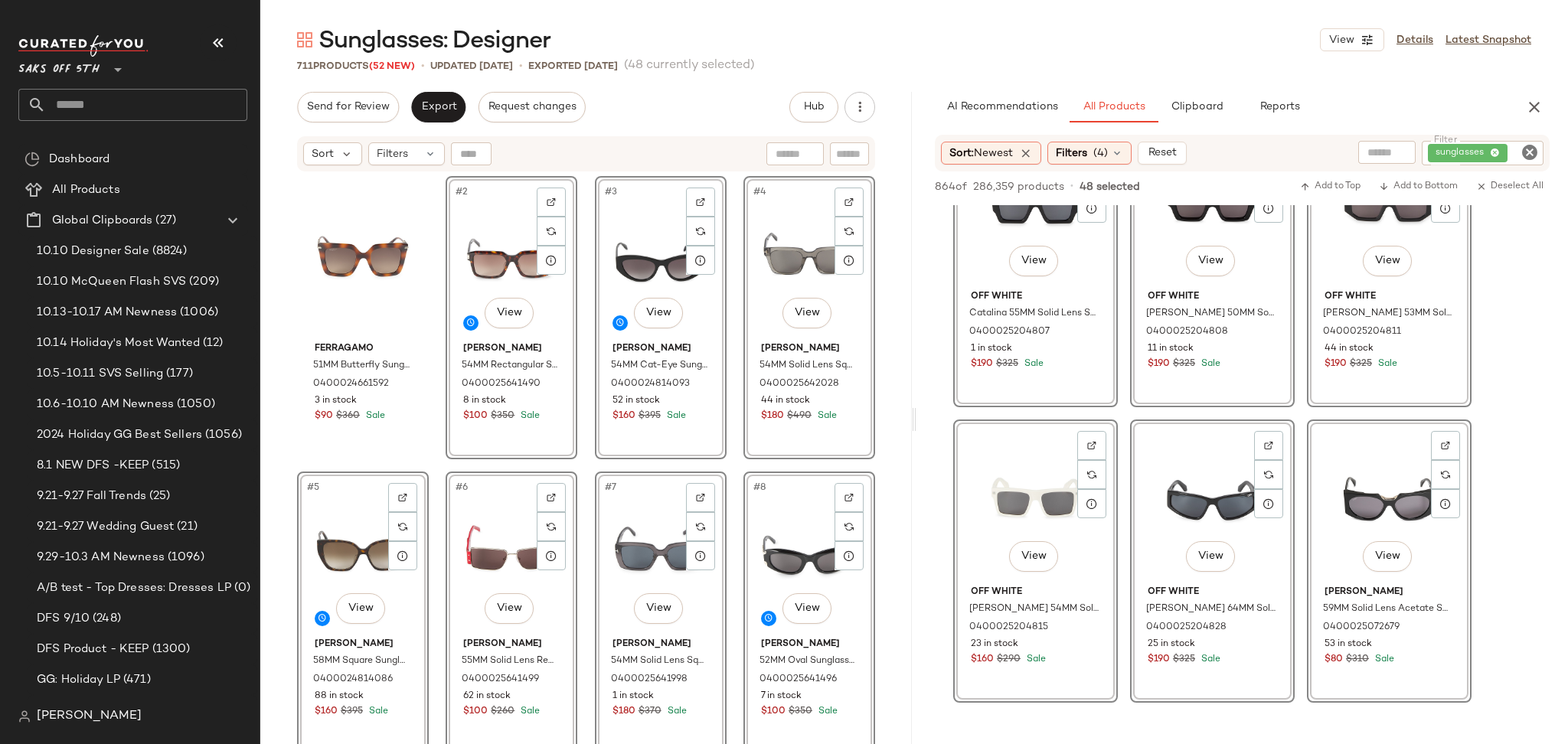
click at [879, 63] on div "711 Products (52 New) • updated Oct 15th • Exported Oct 13th (48 currently sele…" at bounding box center [913, 65] width 1307 height 15
click at [106, 113] on input "text" at bounding box center [146, 105] width 201 height 32
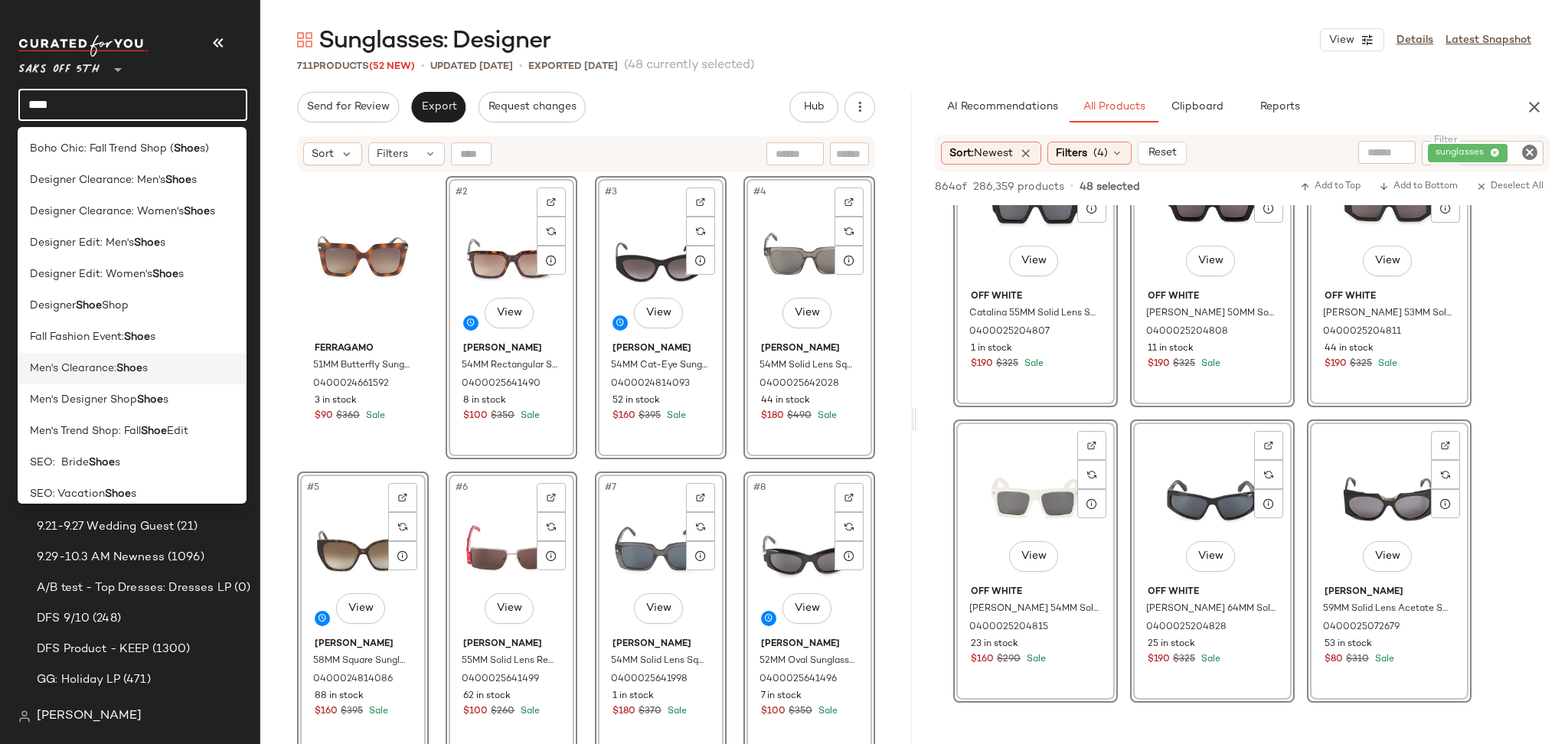
type input "****"
click at [134, 372] on b "Shoe" at bounding box center [129, 369] width 26 height 16
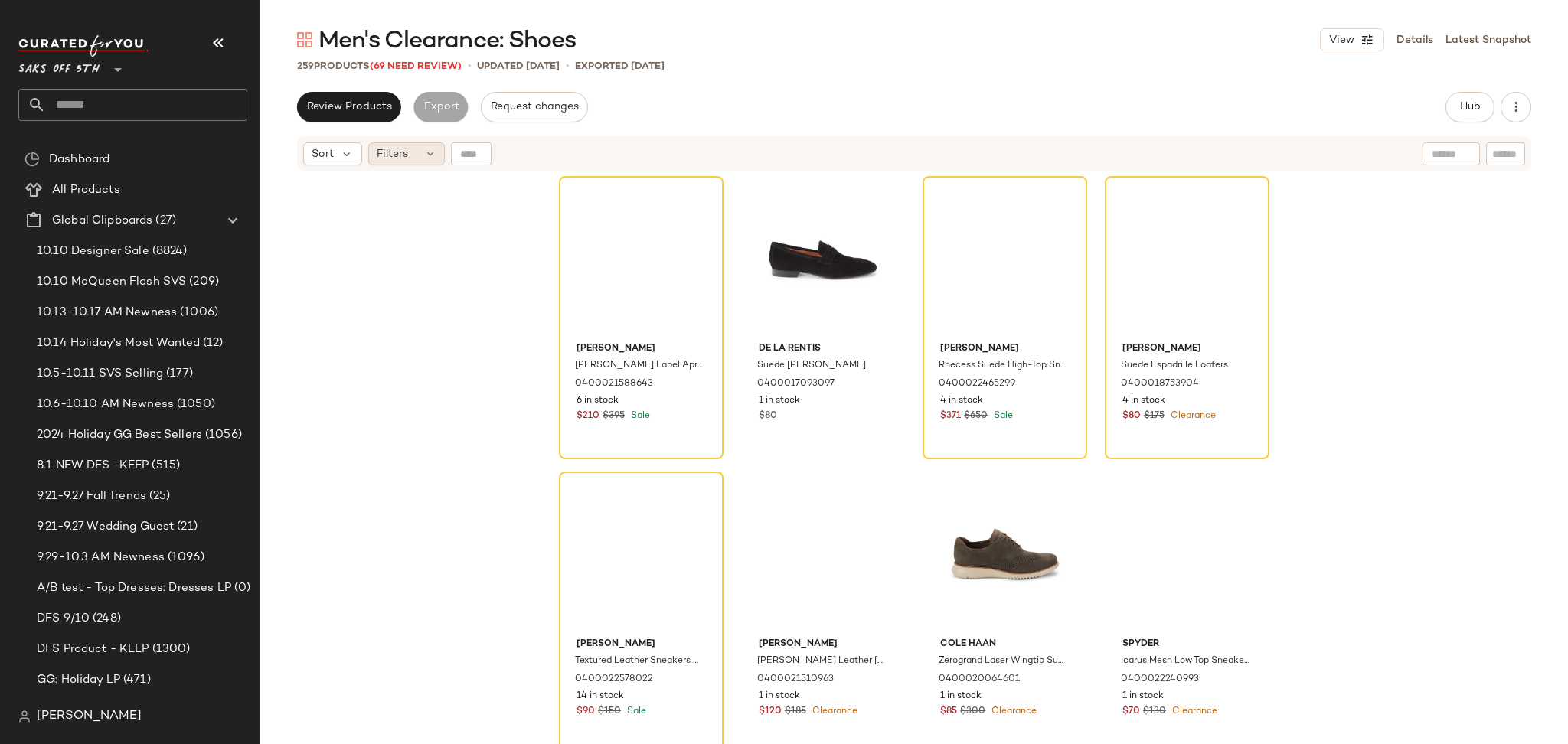
click at [398, 142] on div "Filters" at bounding box center [406, 153] width 77 height 23
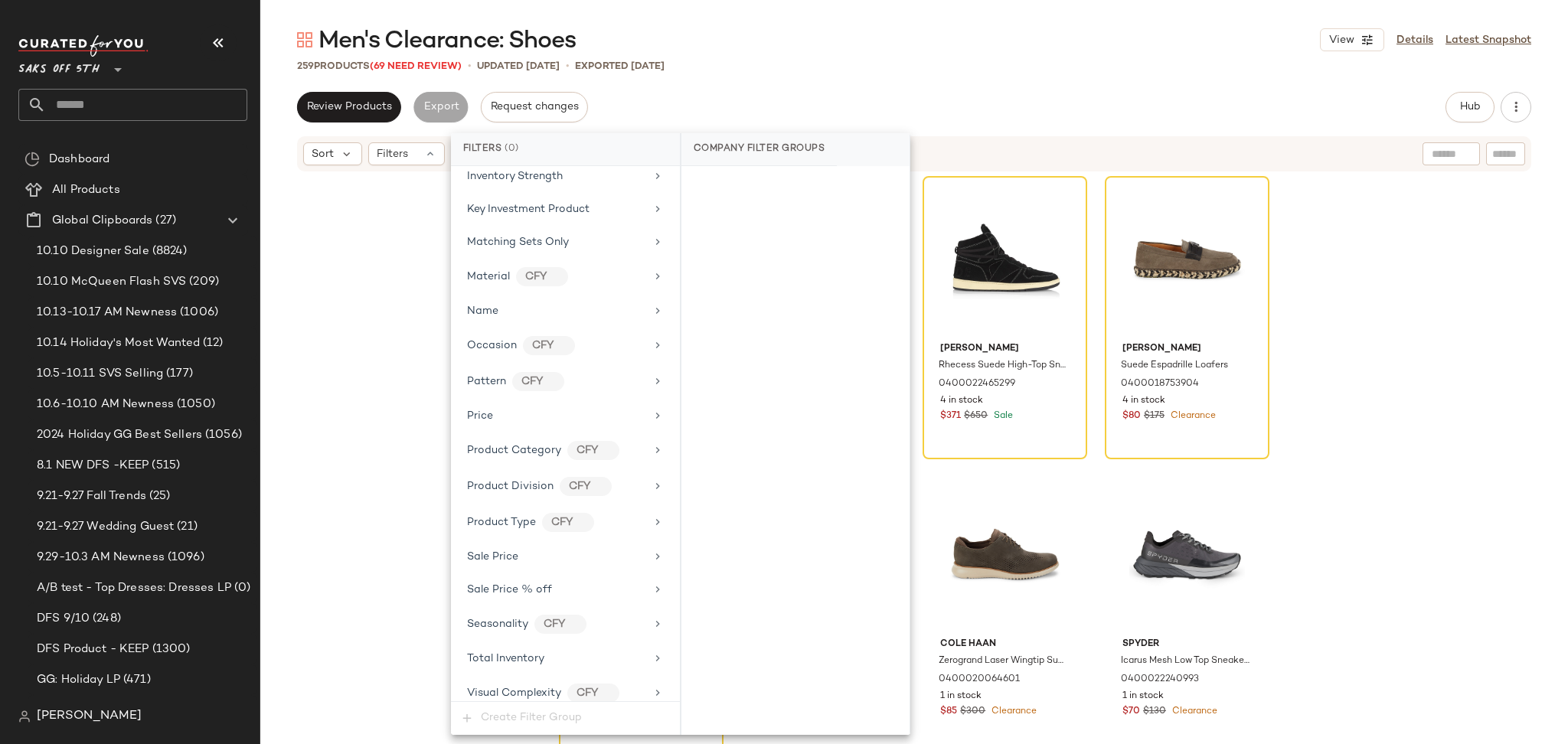
scroll to position [665, 0]
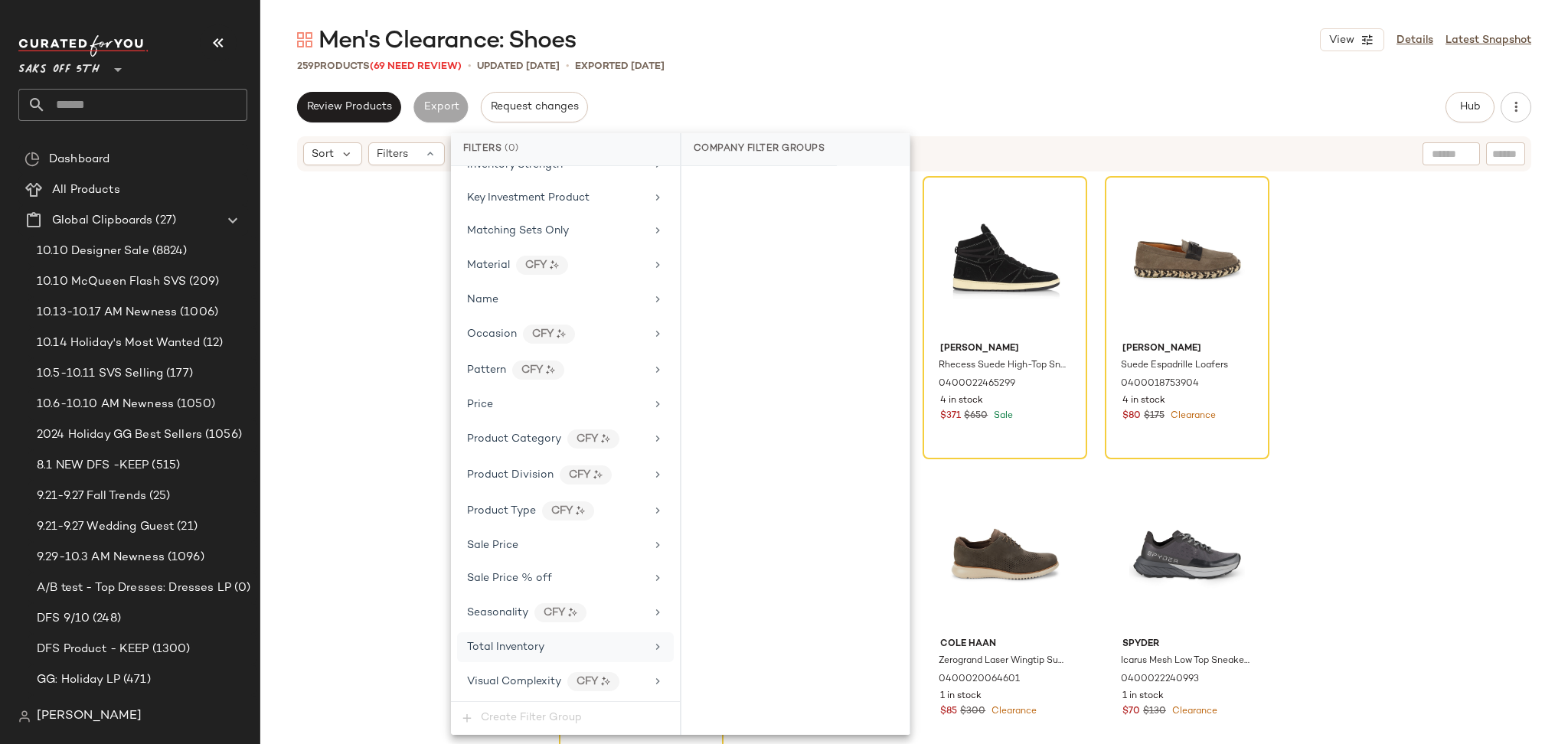
click at [508, 647] on span "Total Inventory" at bounding box center [506, 647] width 78 height 12
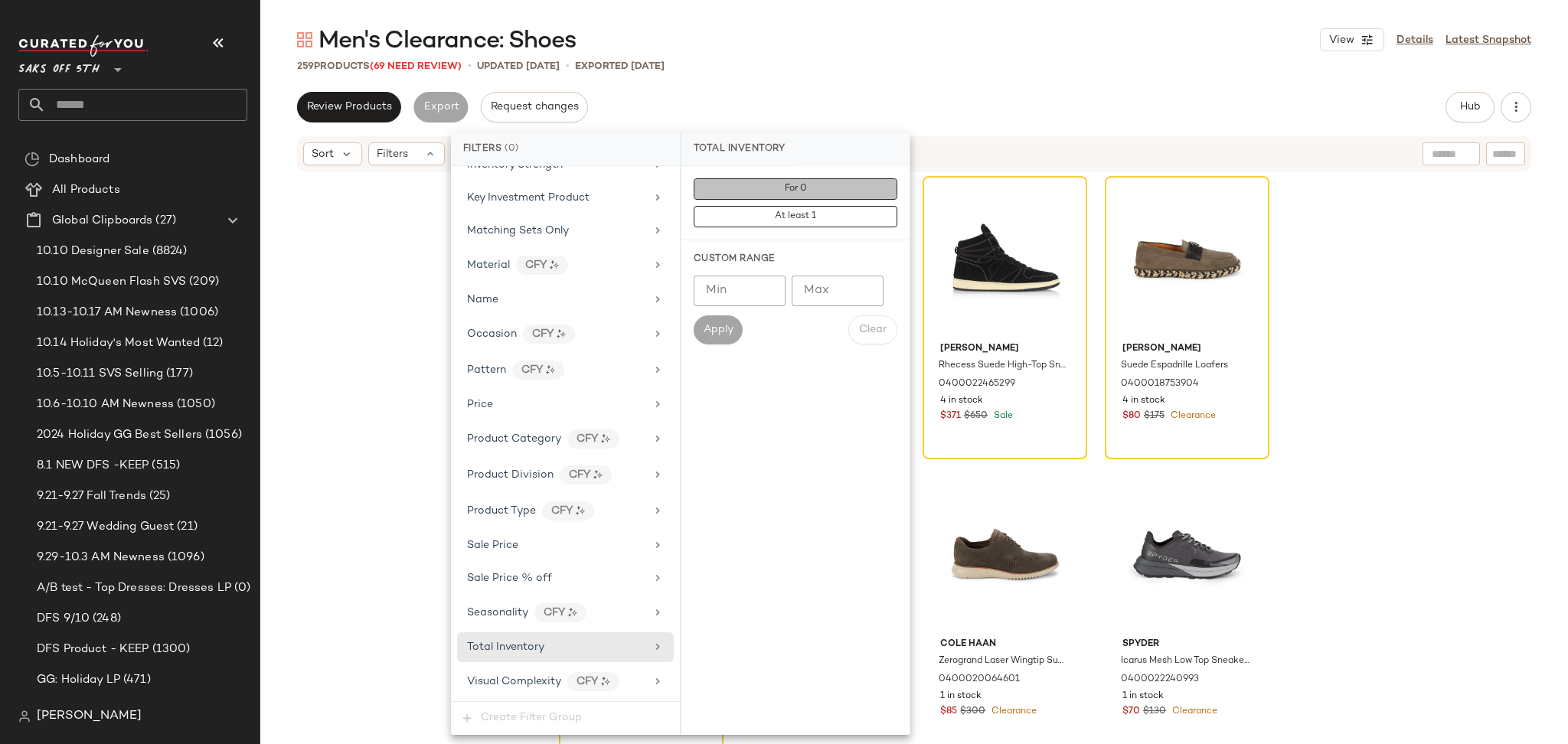
click at [745, 183] on button "For 0" at bounding box center [796, 189] width 204 height 22
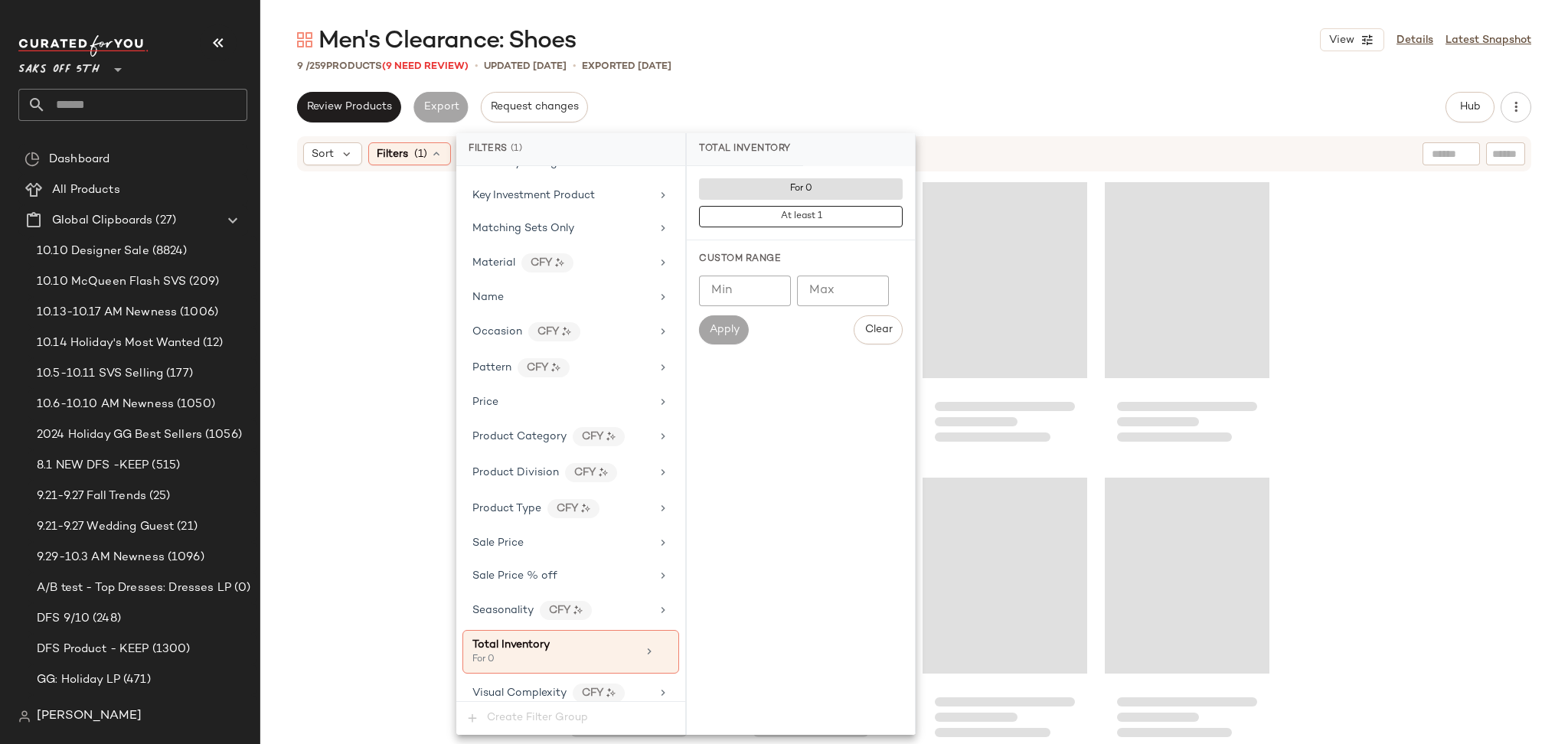
click at [920, 75] on div "Men's Clearance: Shoes View Details Latest Snapshot 9 / 259 Products (9 Need Re…" at bounding box center [913, 384] width 1307 height 720
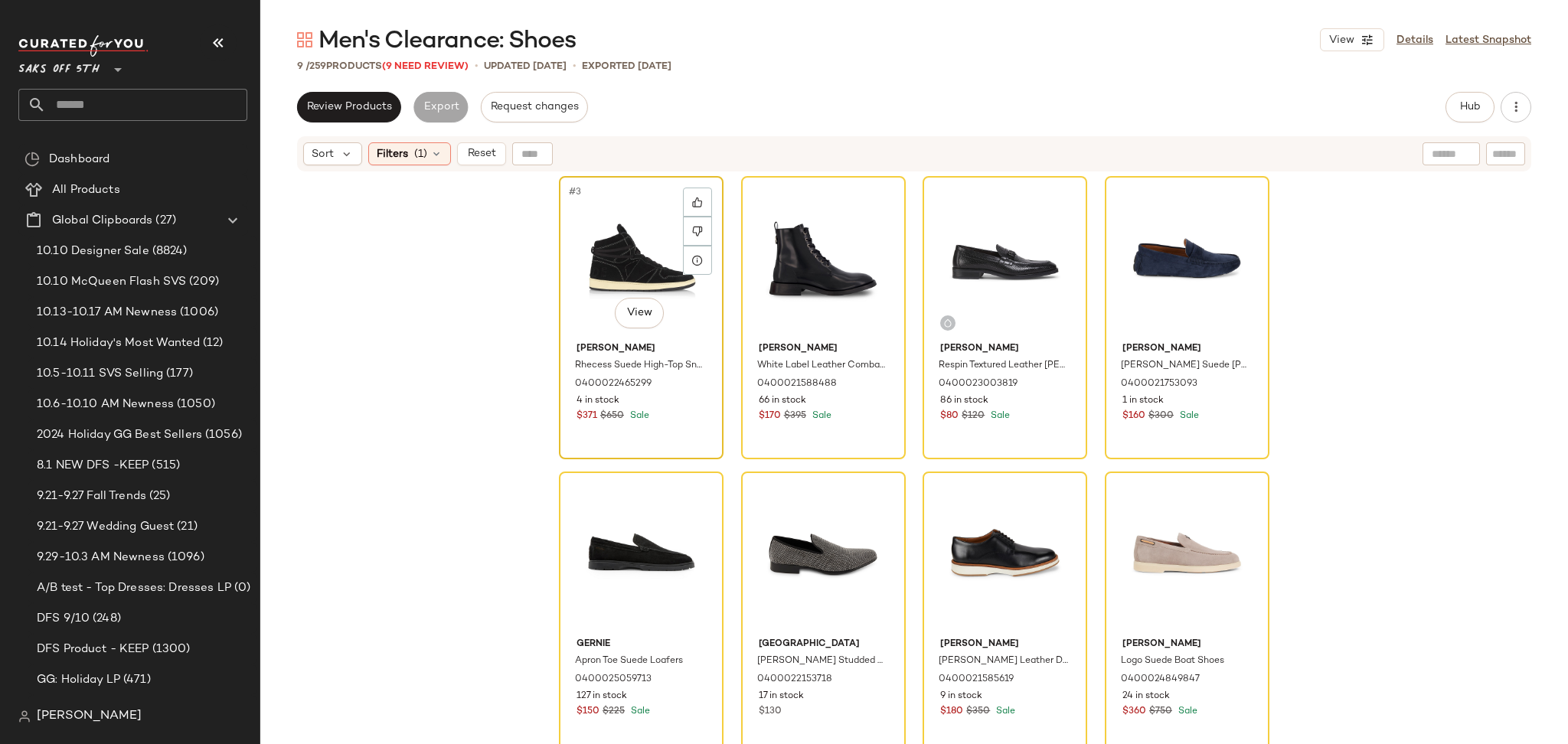
click at [586, 239] on div "#3 View" at bounding box center [641, 258] width 154 height 154
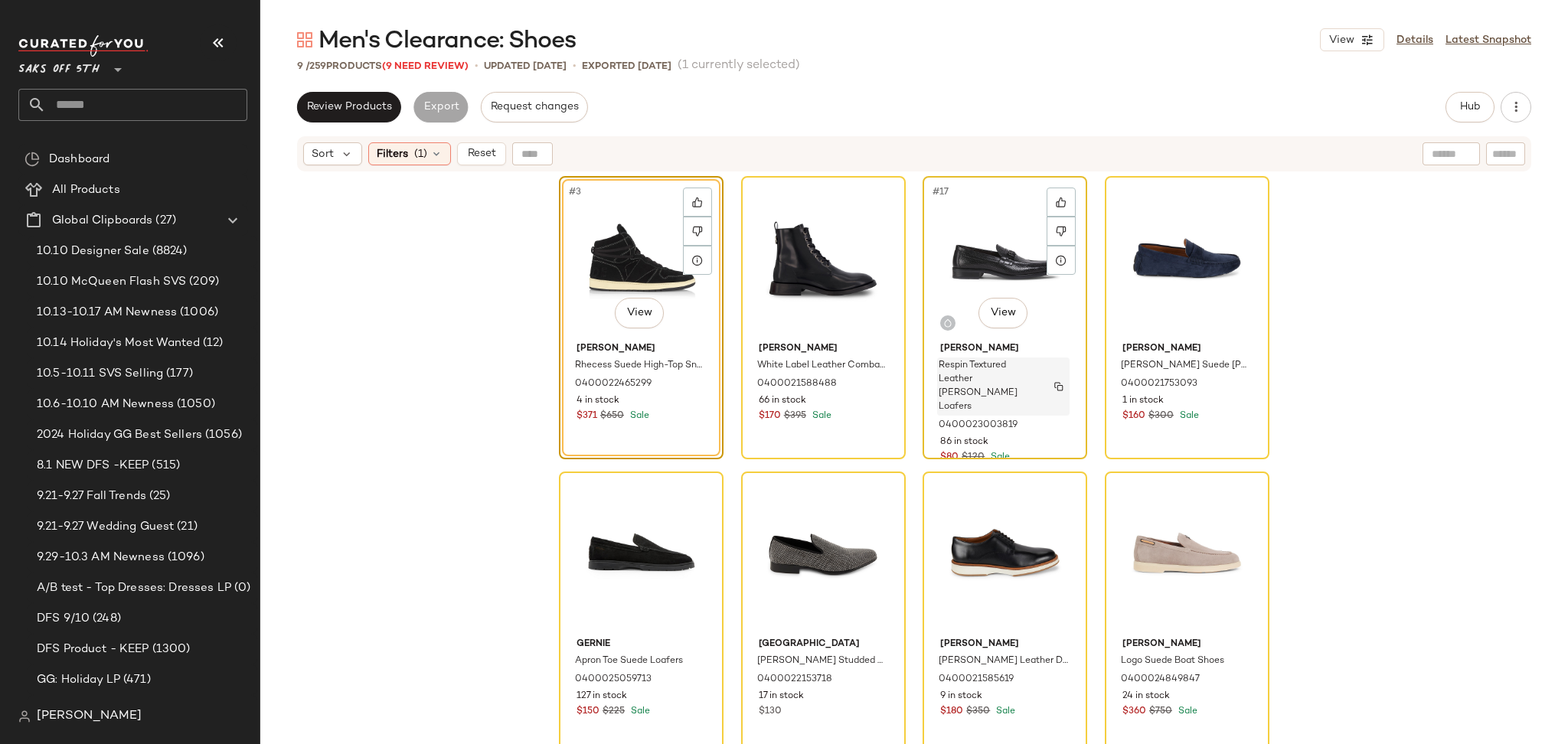
scroll to position [263, 0]
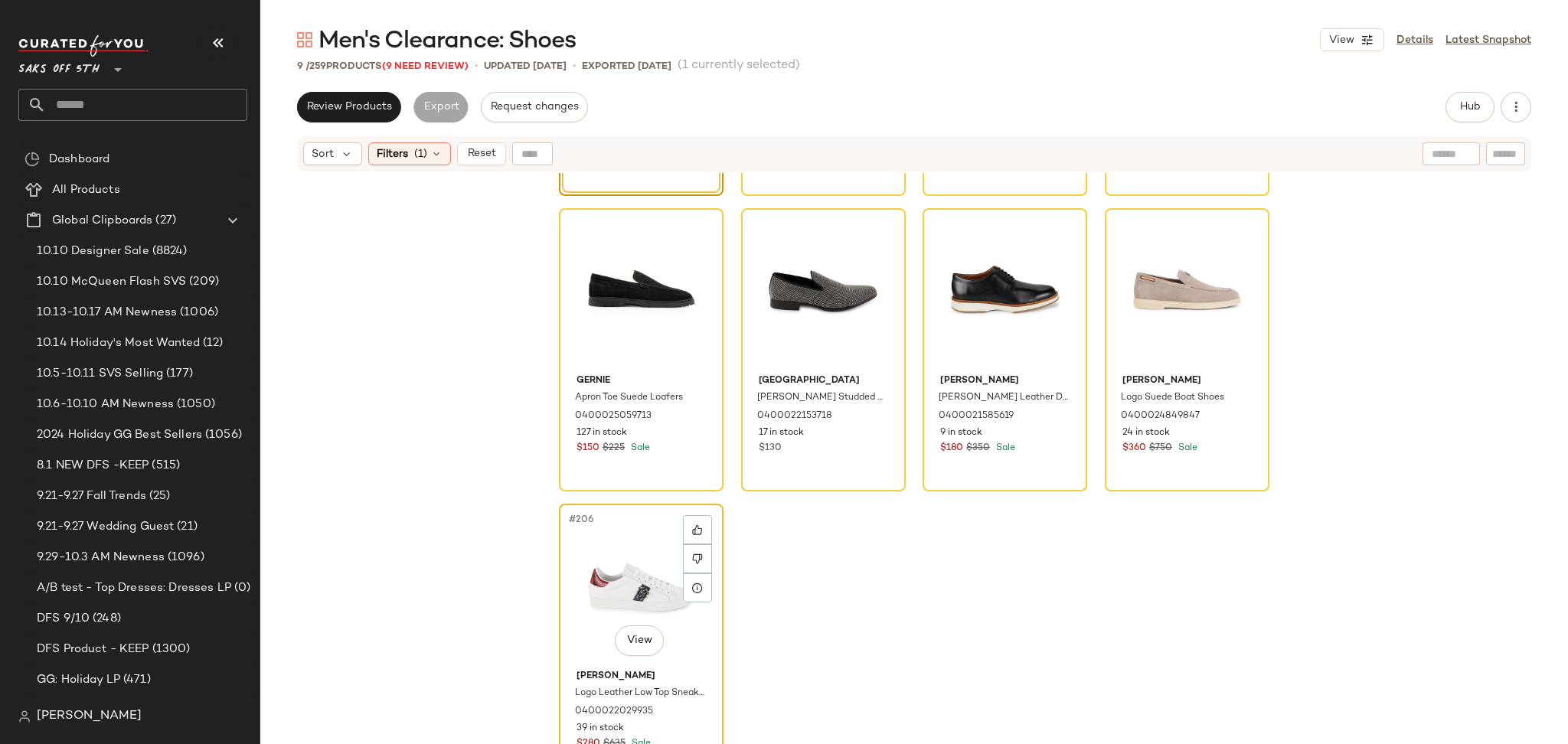
click at [619, 571] on div "#206 View" at bounding box center [641, 585] width 154 height 154
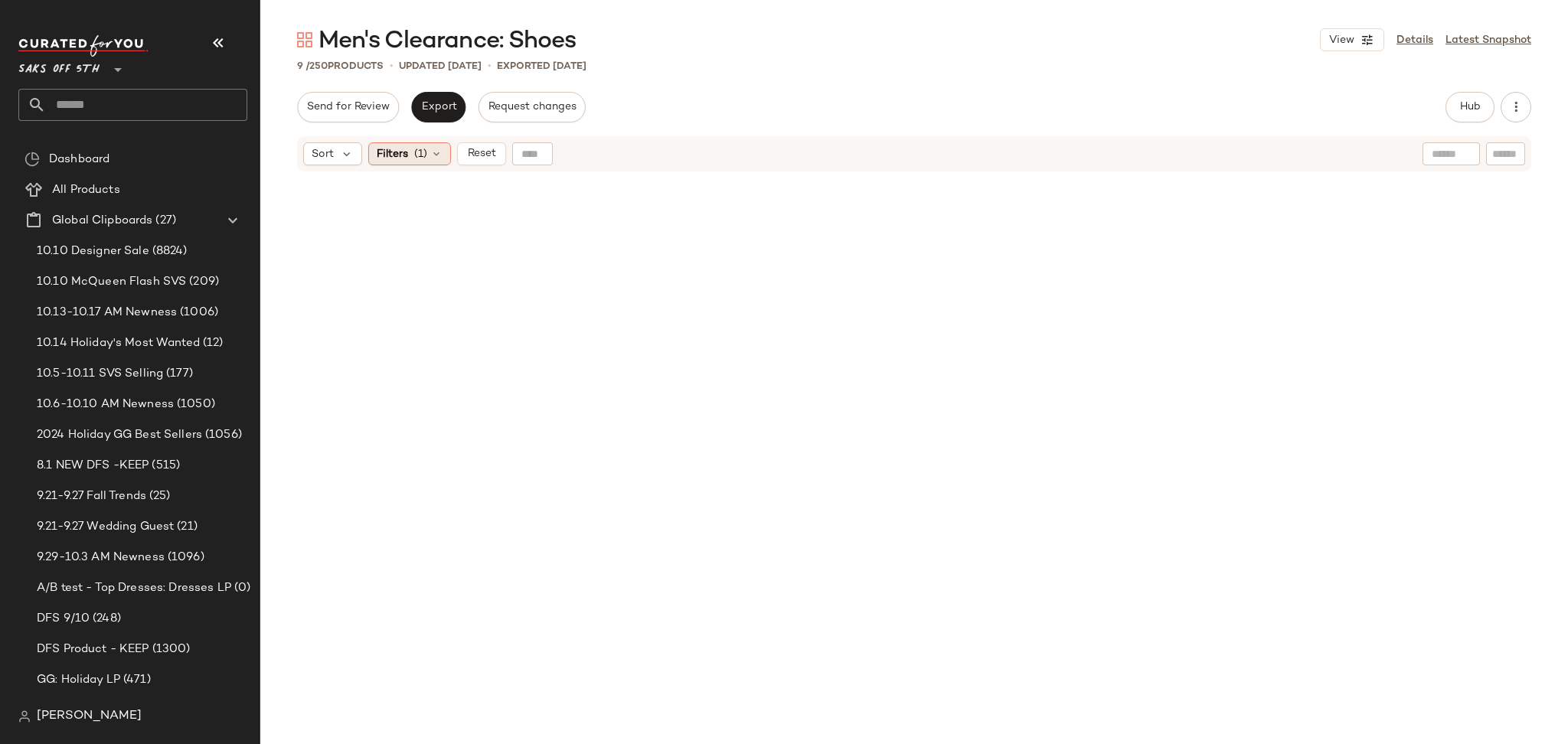
click at [410, 161] on div "Filters (1)" at bounding box center [410, 153] width 83 height 23
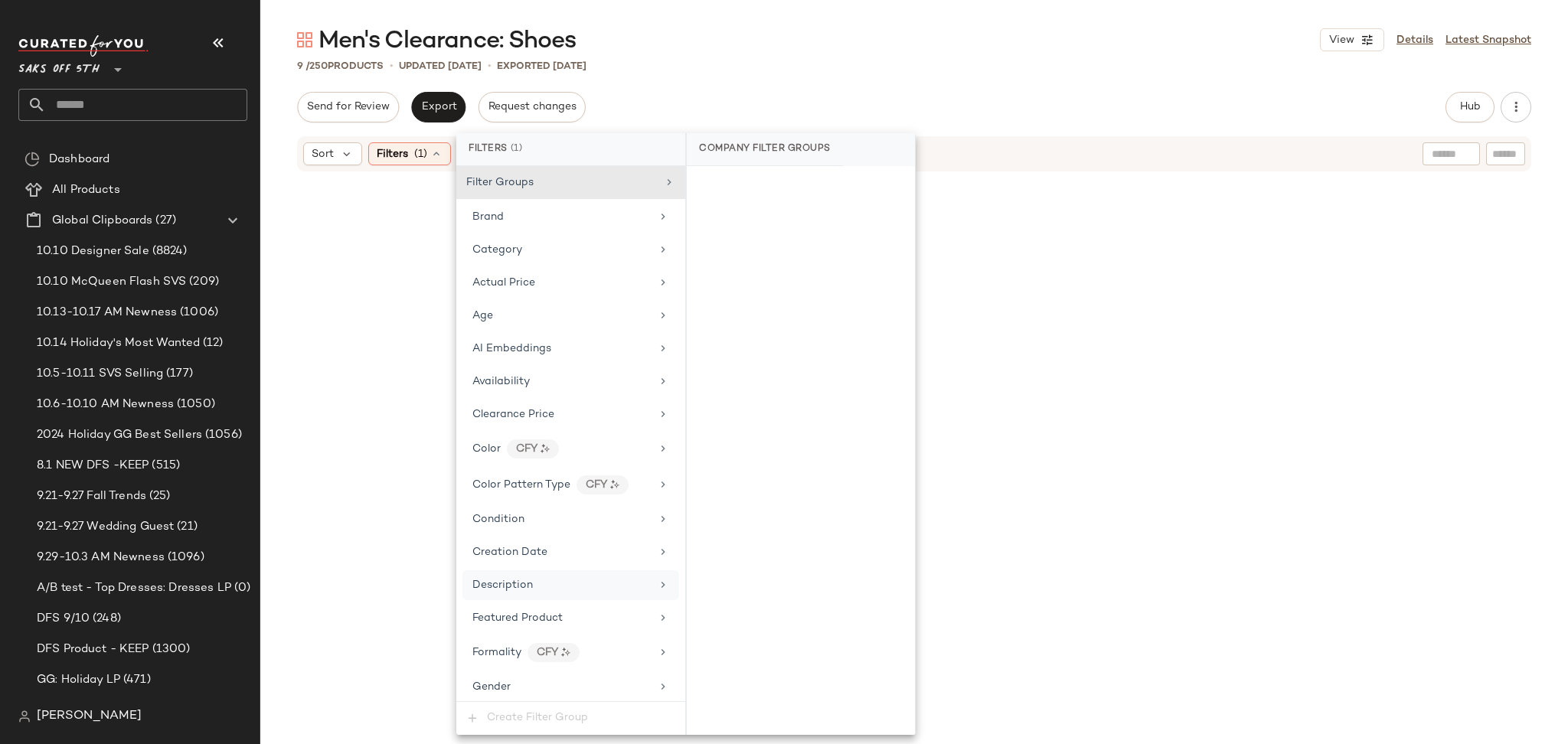
scroll to position [679, 0]
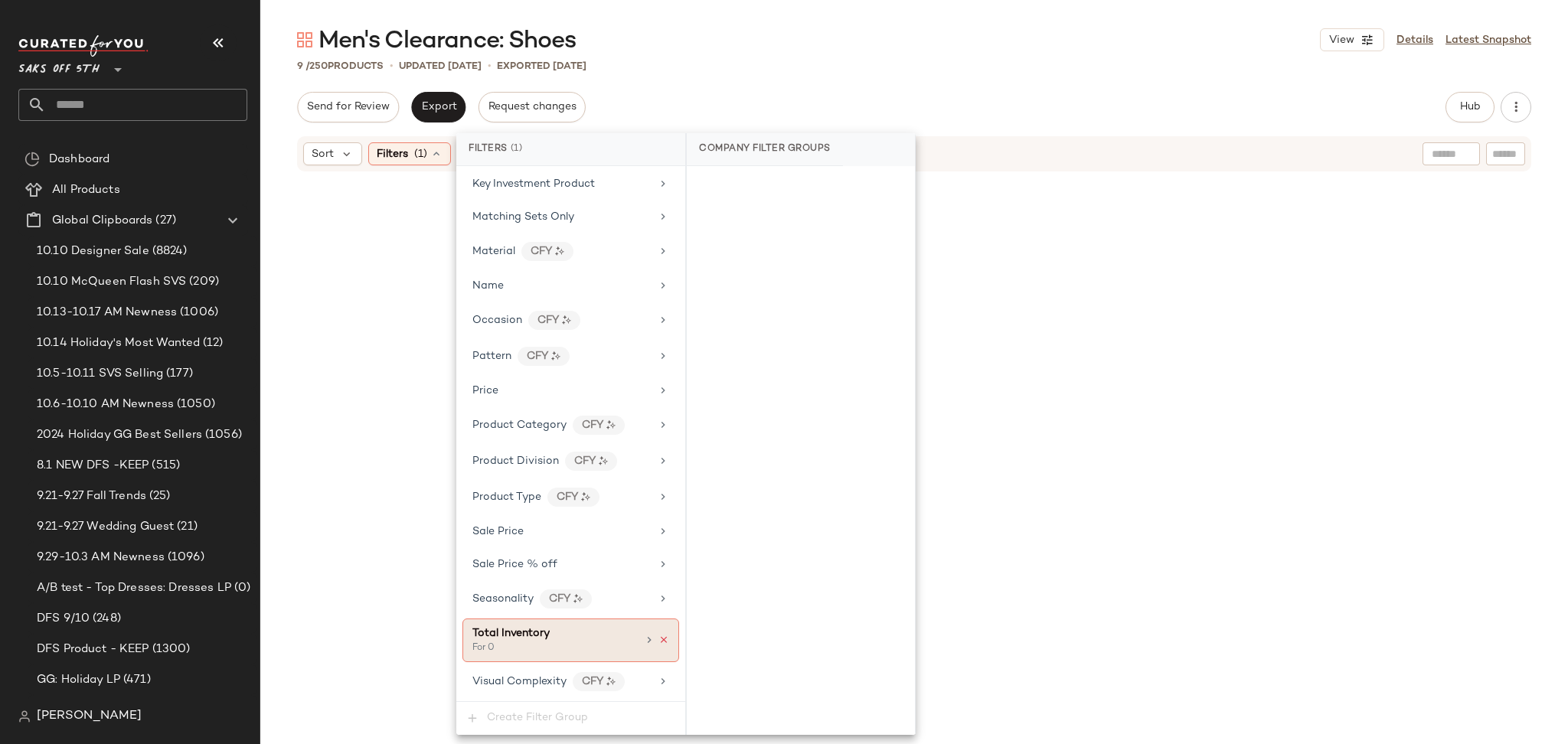
click at [659, 643] on icon at bounding box center [664, 639] width 11 height 11
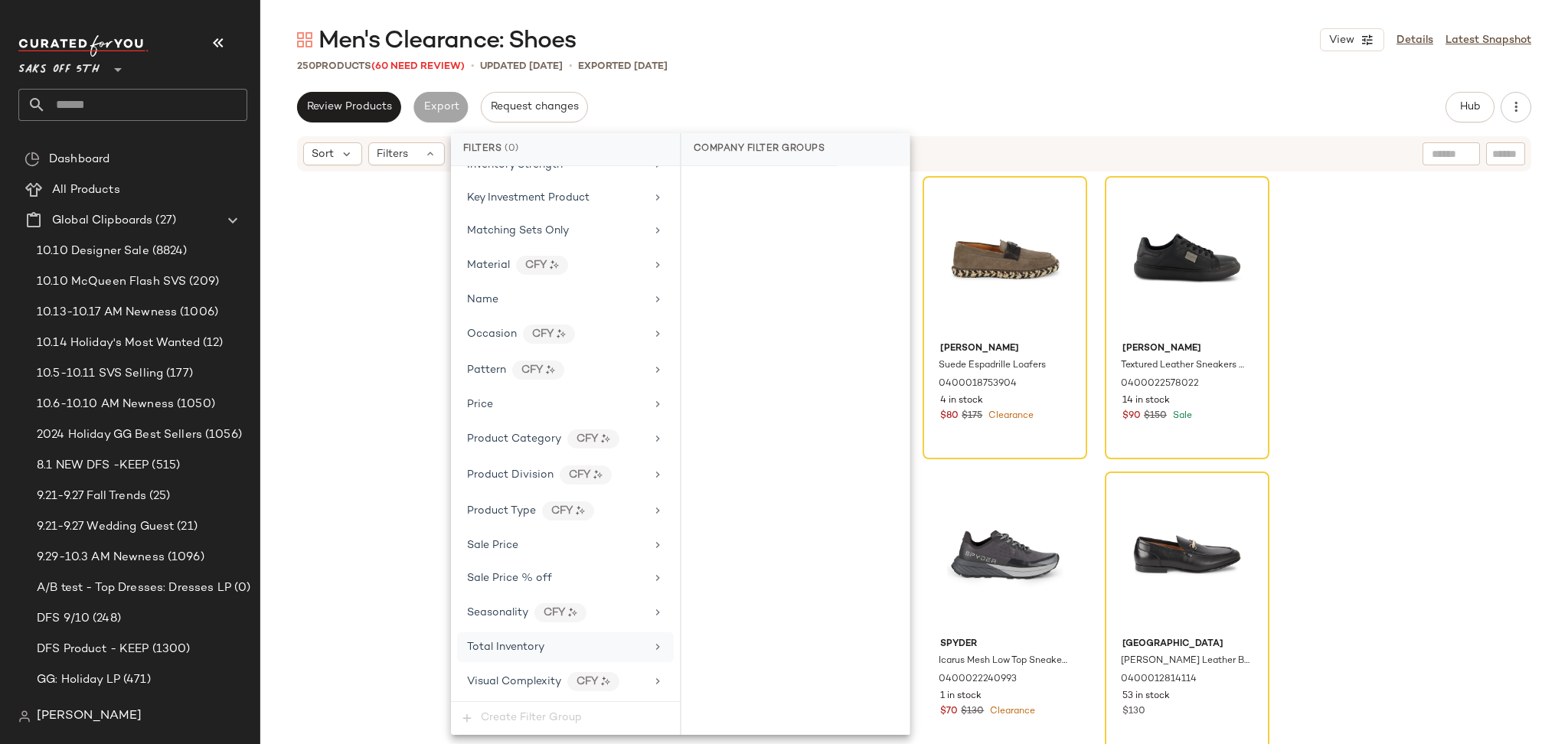
click at [954, 93] on div "Review Products Export Request changes Hub Send for Review External Review Inte…" at bounding box center [914, 107] width 1234 height 31
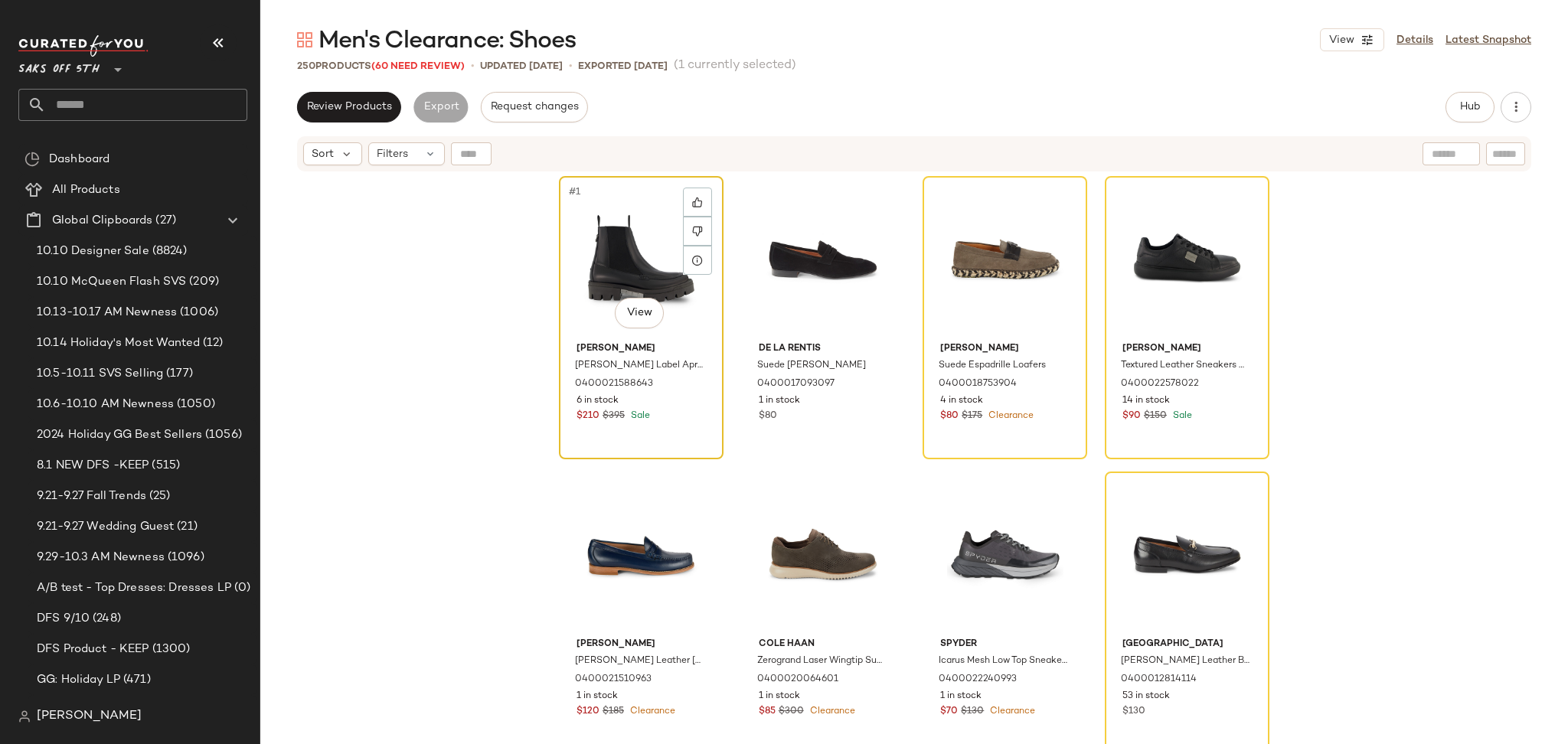
click at [607, 257] on div "#1 View" at bounding box center [641, 258] width 154 height 154
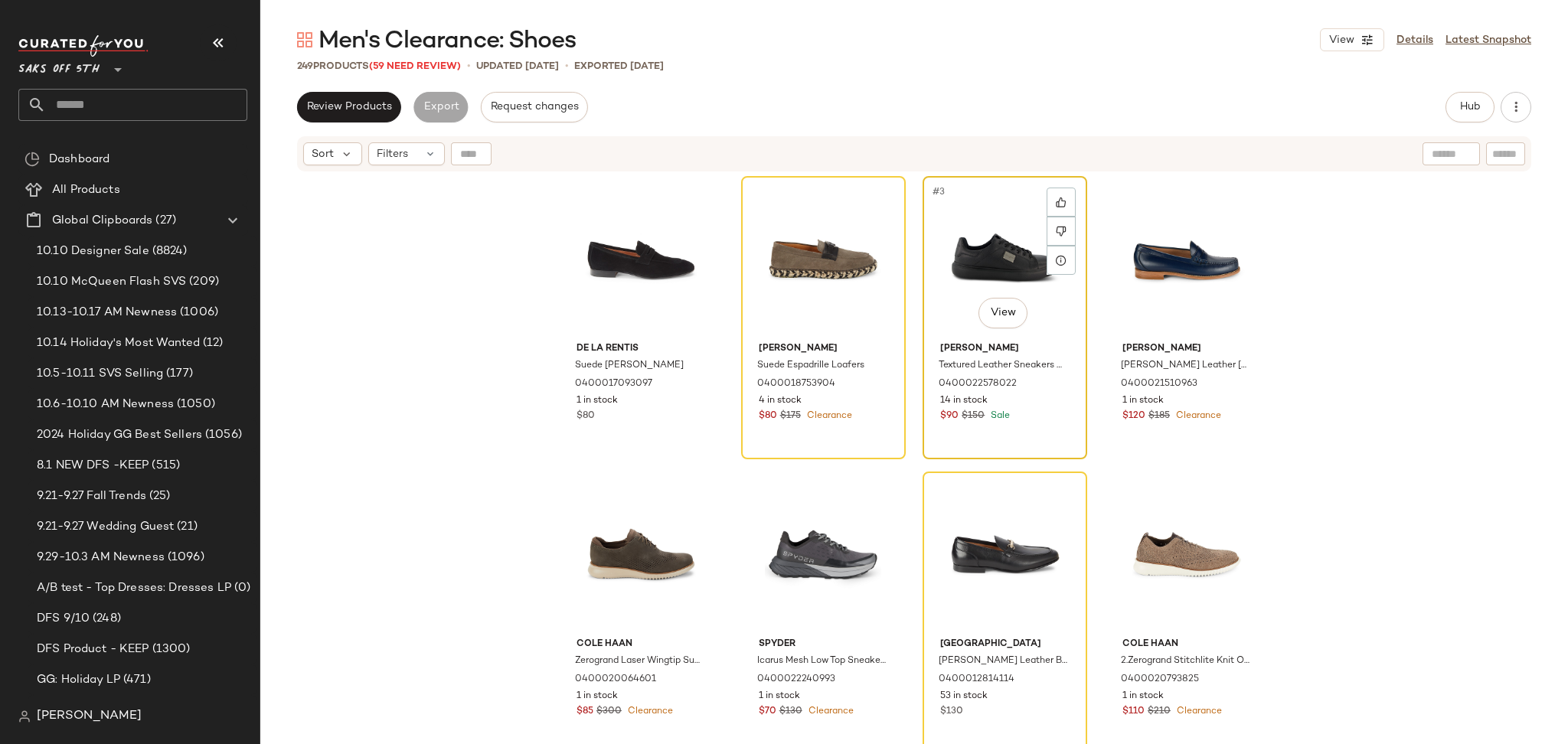
click at [995, 234] on div "#3 View" at bounding box center [1004, 258] width 154 height 154
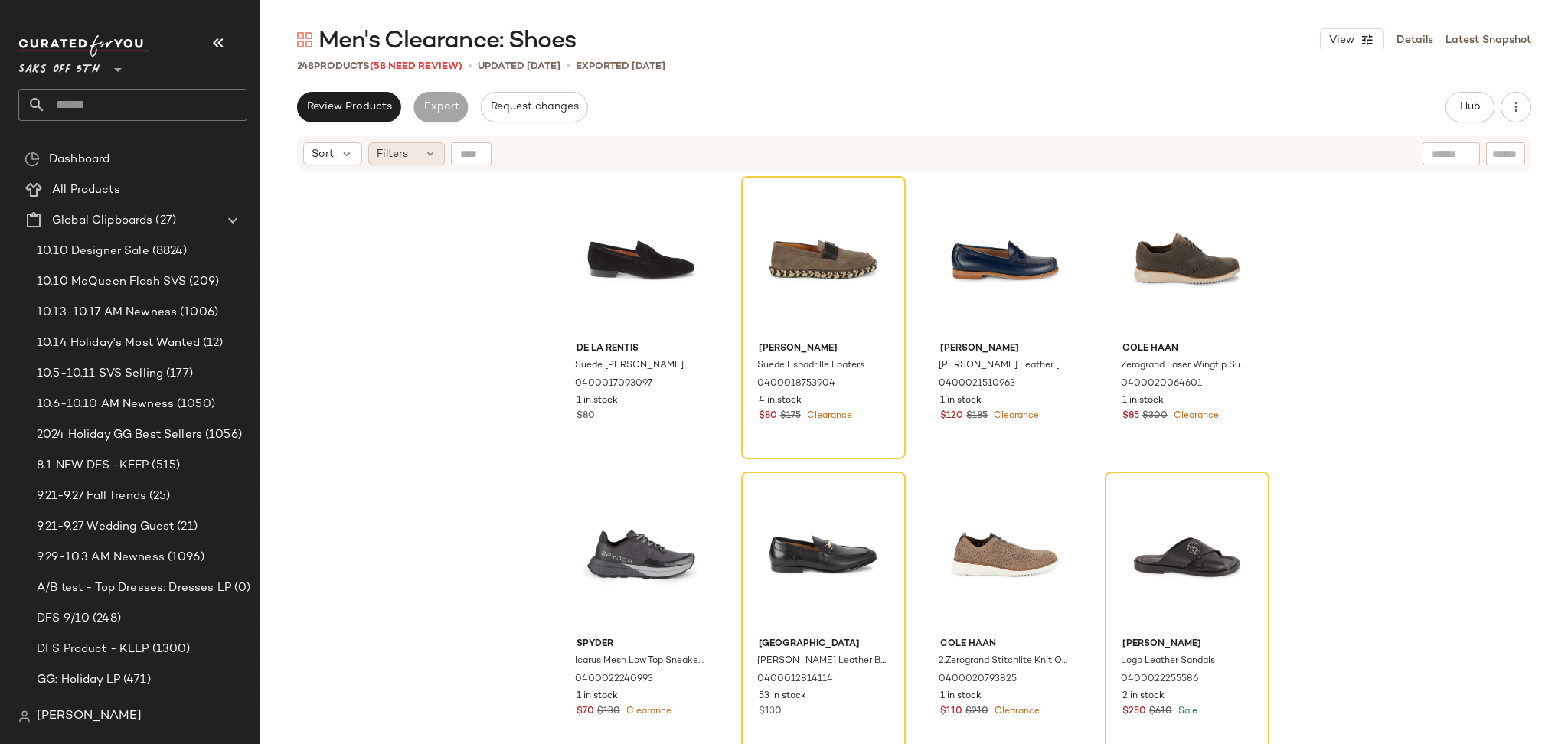
click at [420, 158] on div "Filters" at bounding box center [406, 153] width 77 height 23
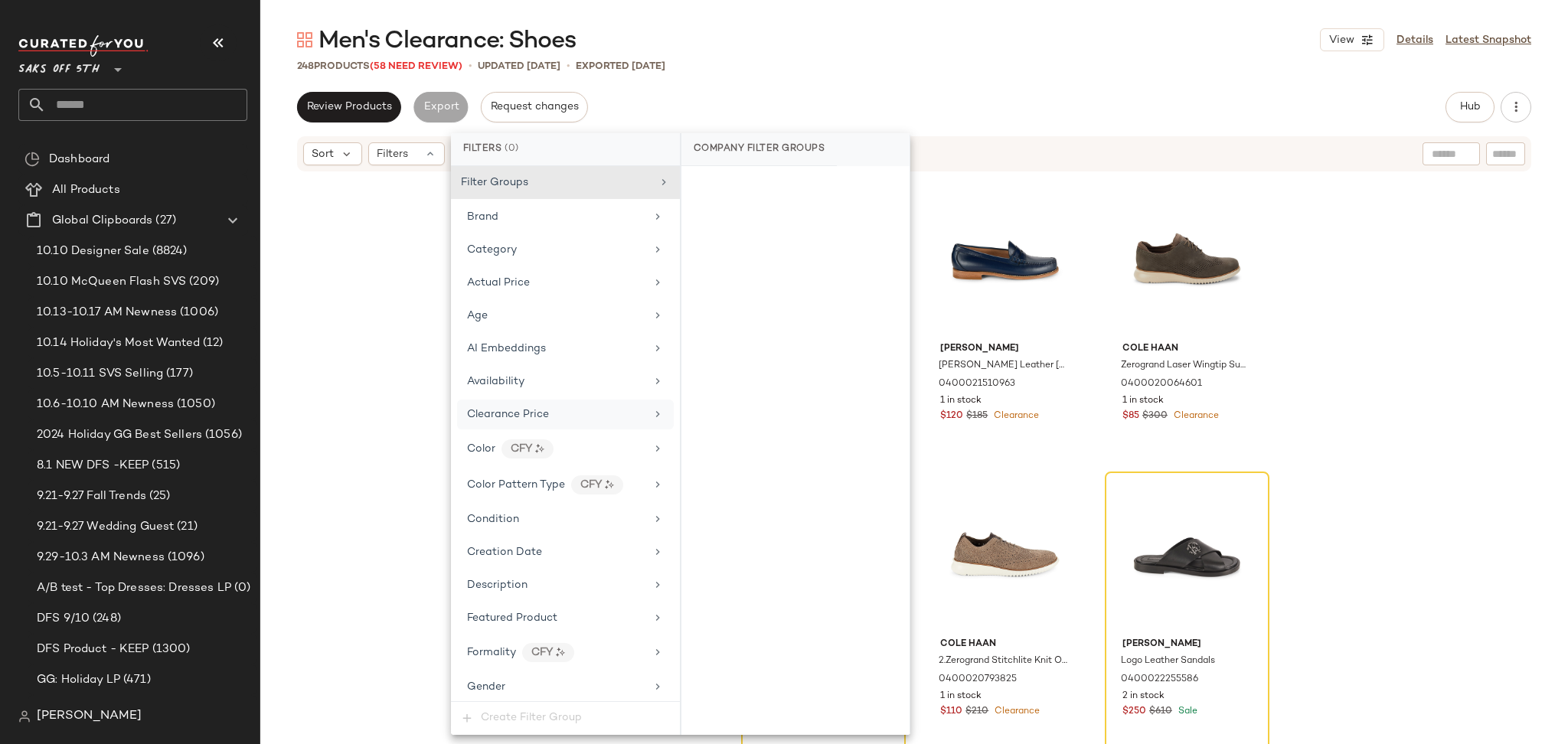
click at [552, 409] on div "Clearance Price" at bounding box center [557, 415] width 179 height 16
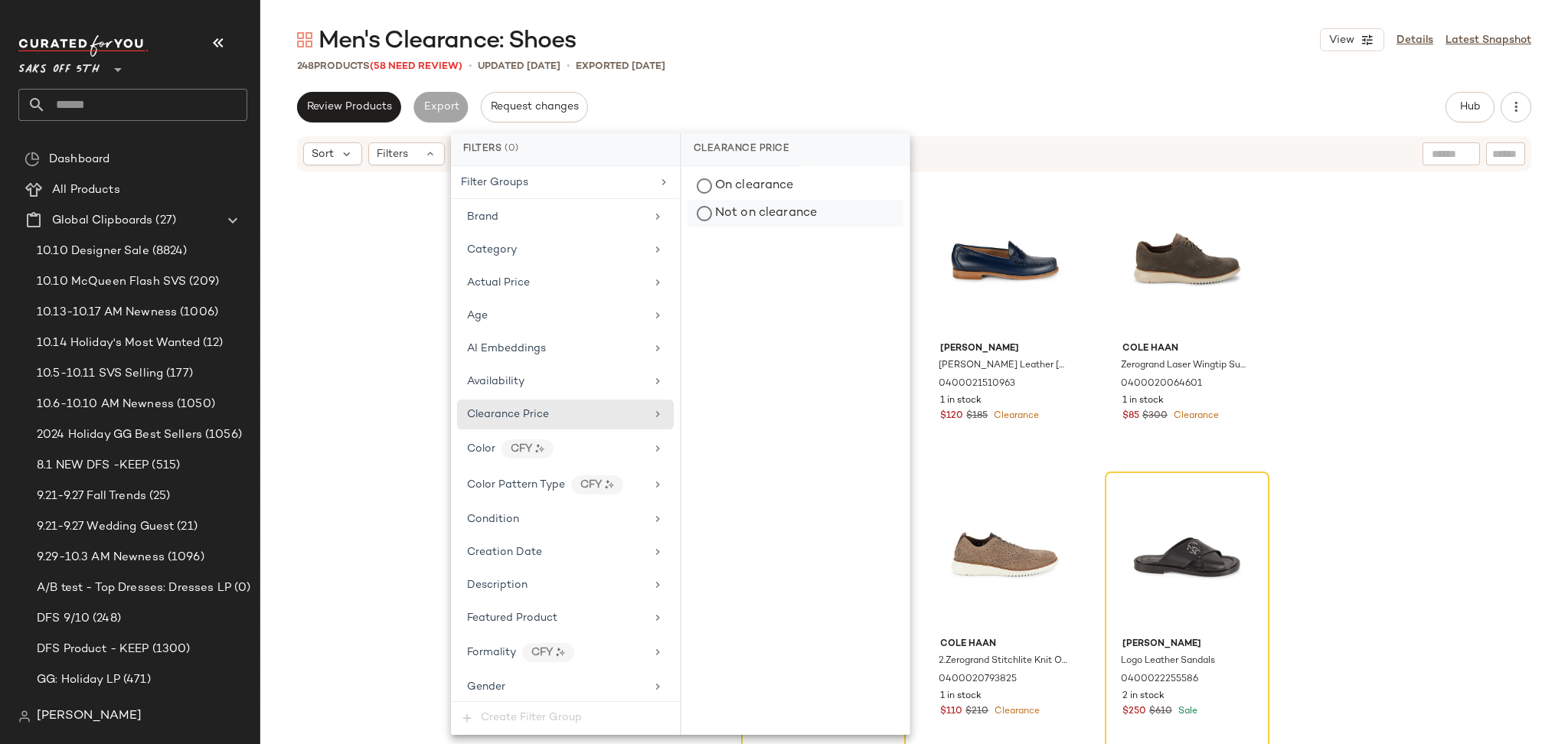
click at [784, 212] on div "Not on clearance" at bounding box center [795, 213] width 216 height 28
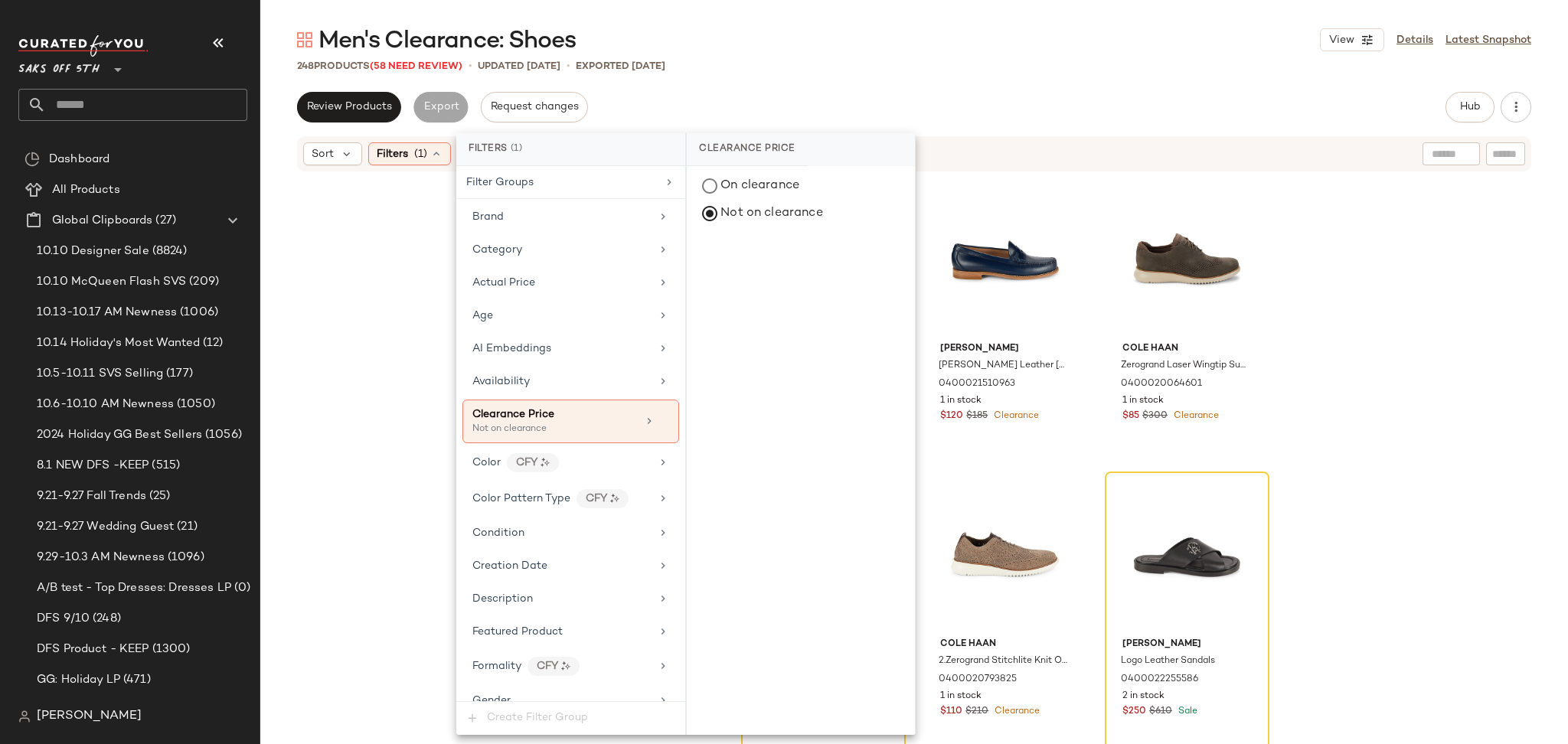
click at [917, 70] on div "248 Products (58 Need Review) • updated [DATE] • Exported [DATE]" at bounding box center [913, 65] width 1307 height 15
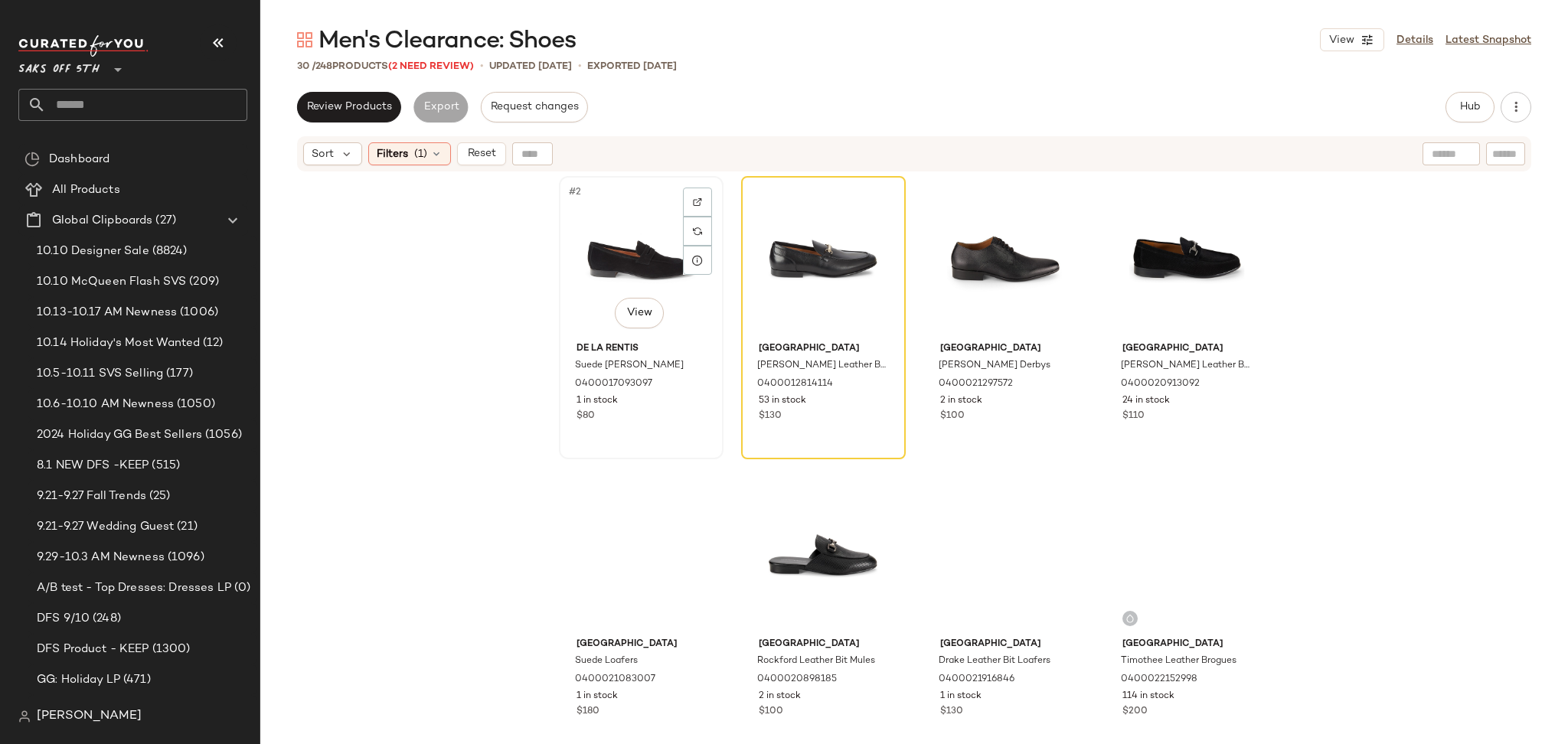
click at [596, 215] on div "#2 View" at bounding box center [641, 258] width 154 height 154
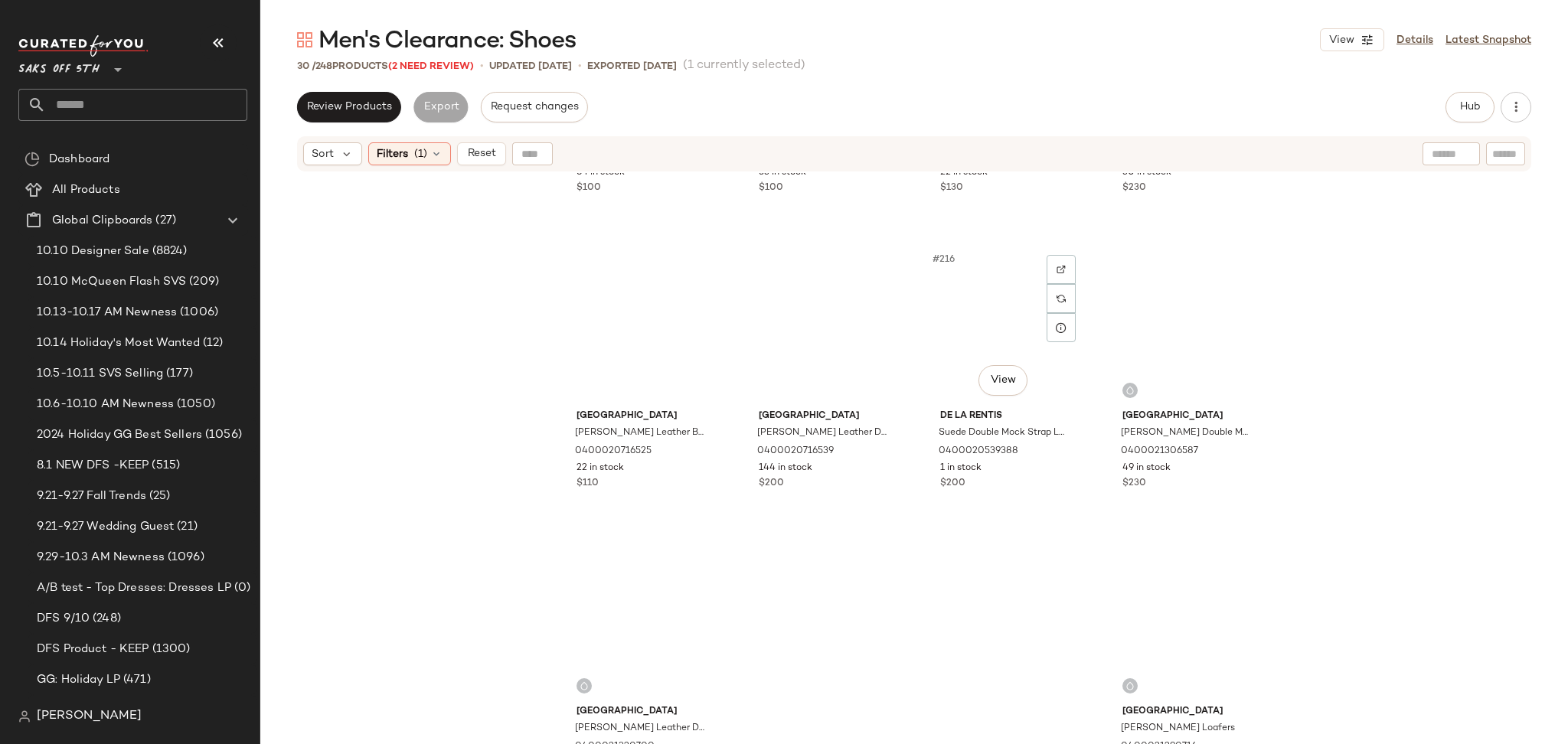
scroll to position [1753, 0]
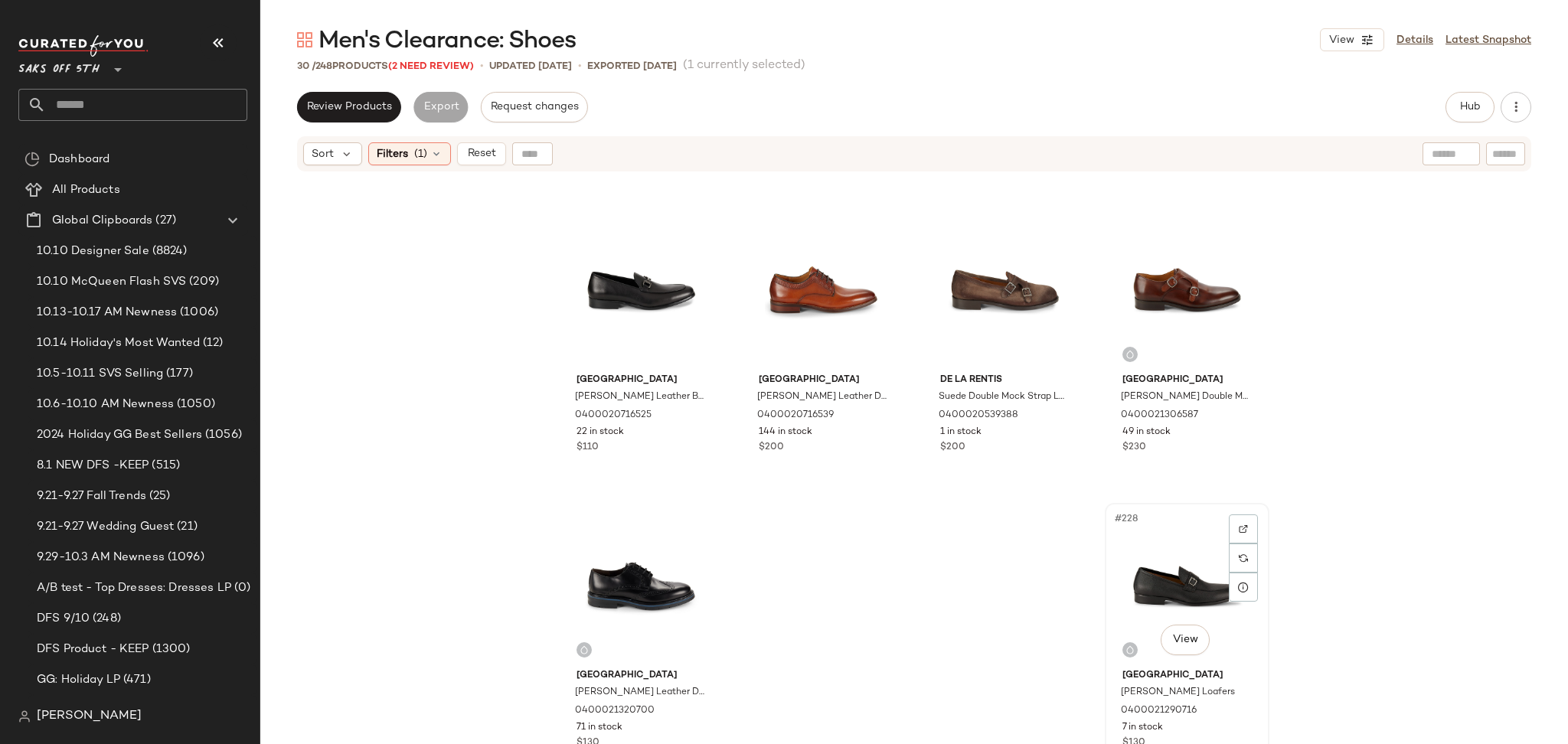
click at [1170, 579] on div "#228 View" at bounding box center [1186, 584] width 154 height 154
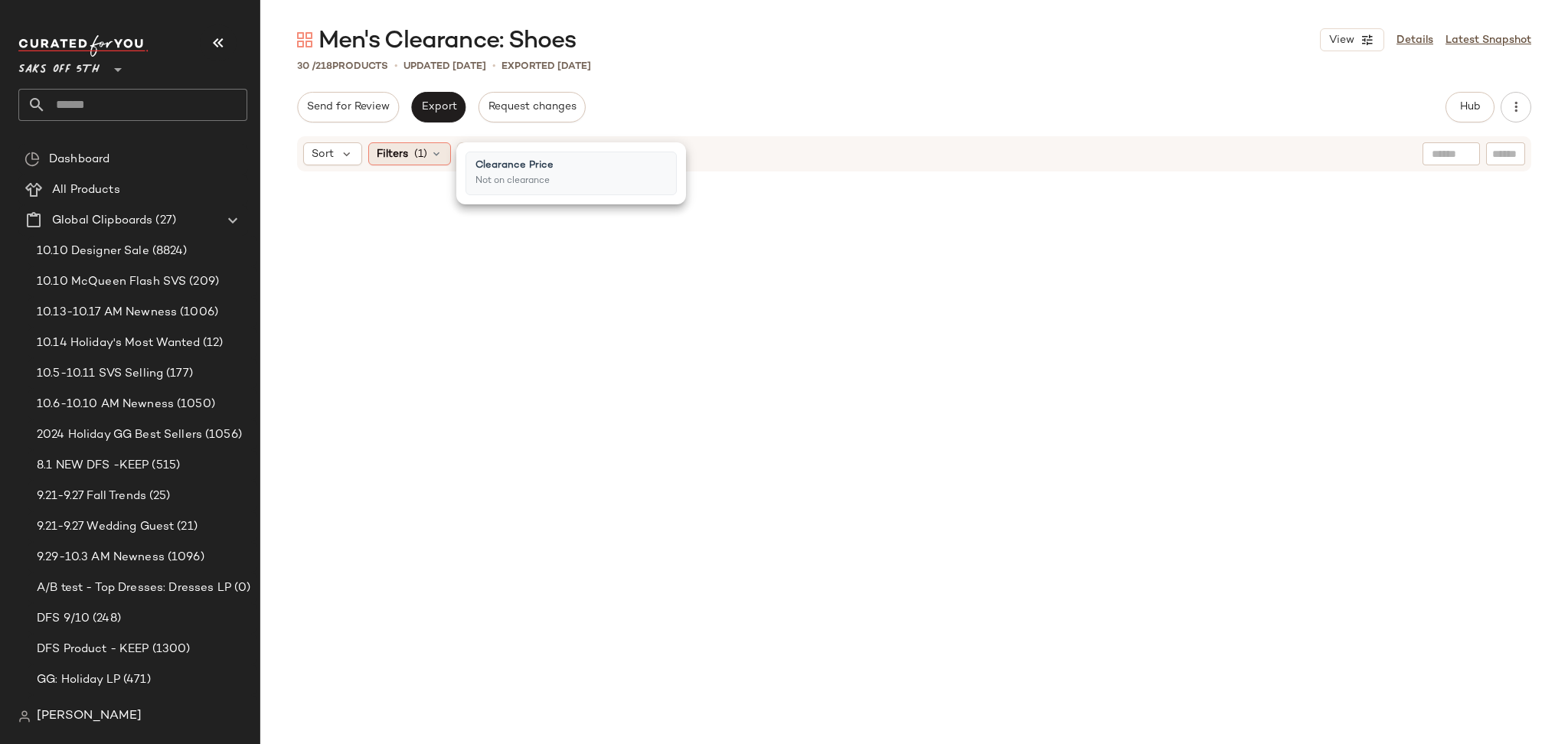
click at [417, 160] on span "(1)" at bounding box center [420, 154] width 13 height 16
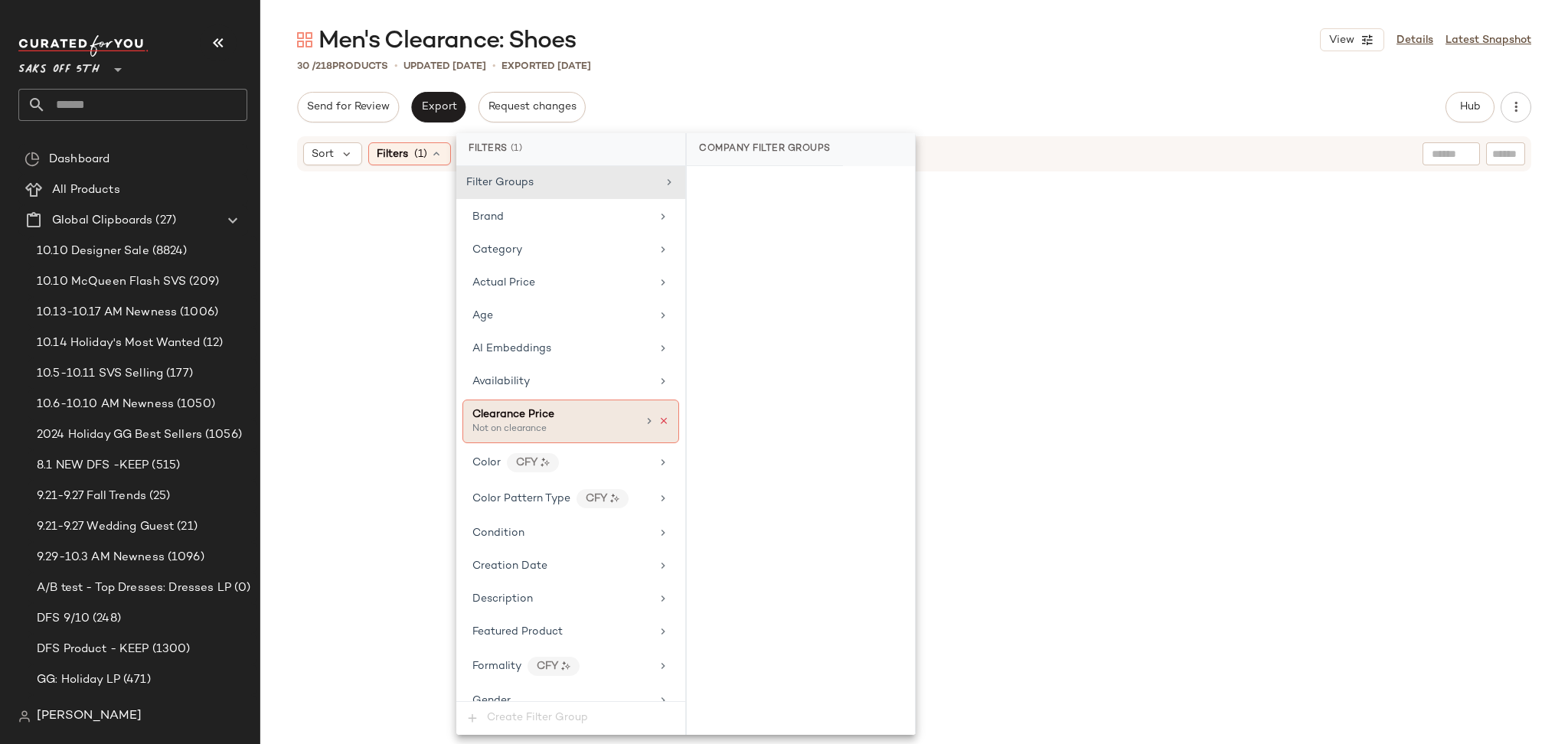
click at [659, 418] on icon at bounding box center [664, 421] width 11 height 11
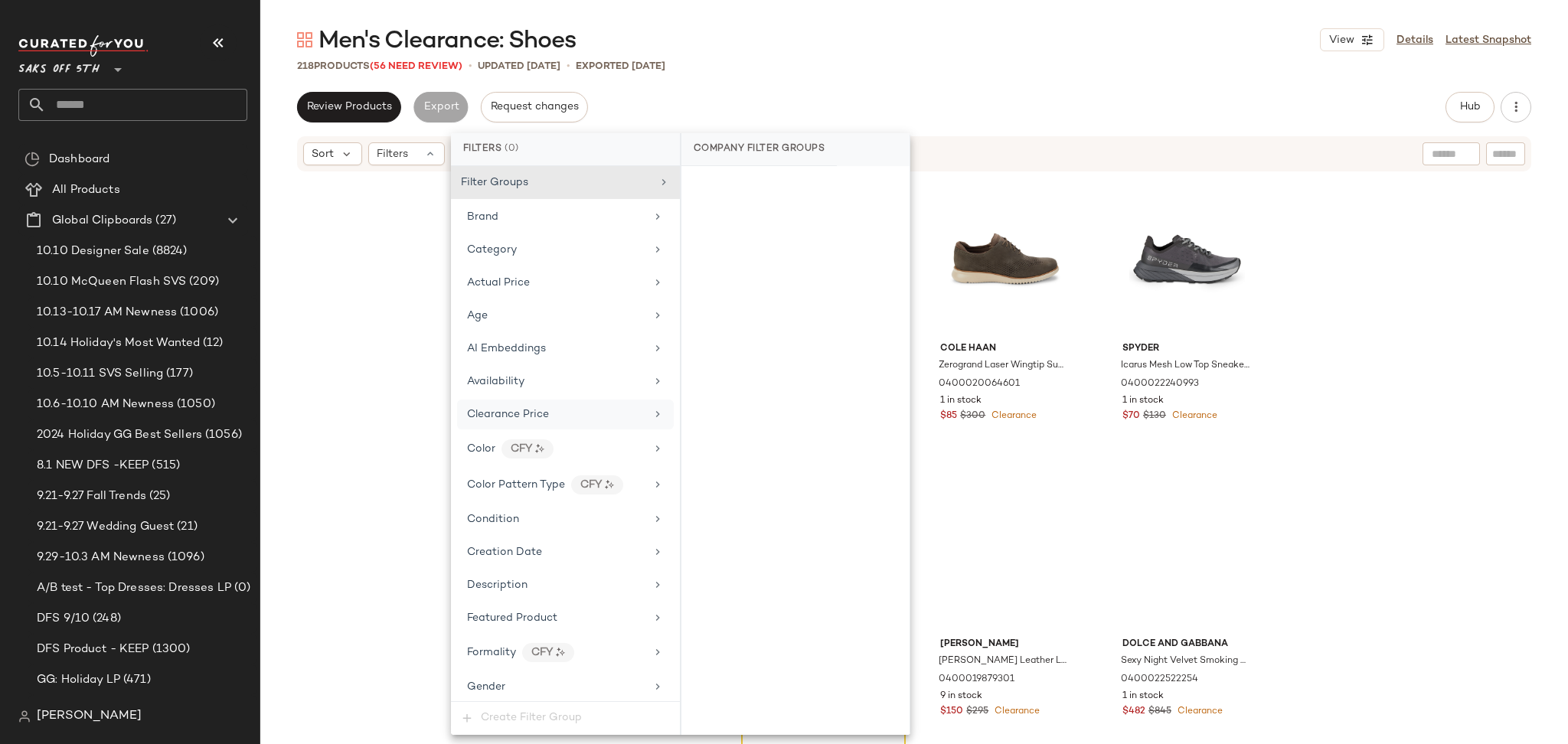
click at [932, 40] on div "Men's Clearance: Shoes View Details Latest Snapshot" at bounding box center [913, 40] width 1307 height 31
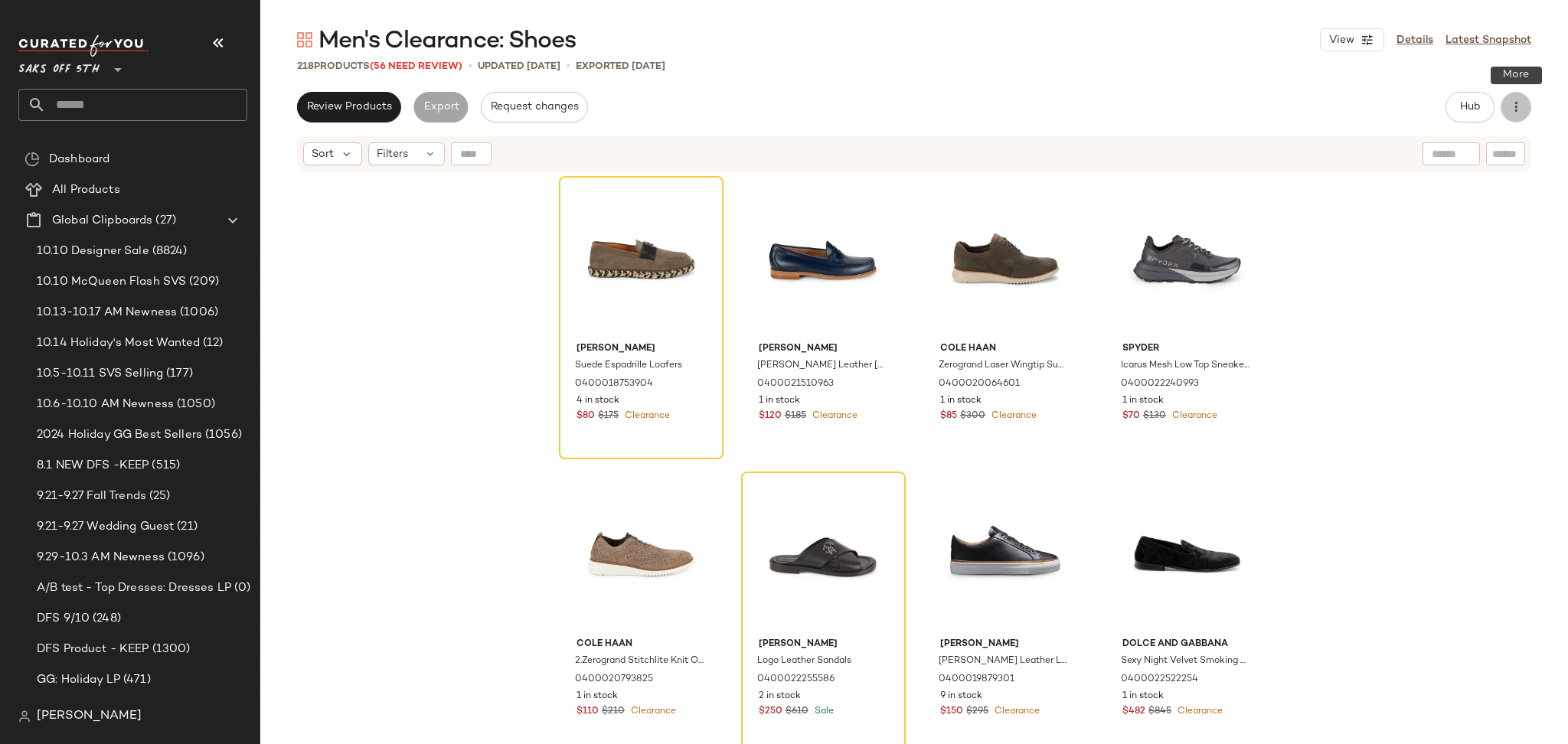
click at [1512, 113] on icon "button" at bounding box center [1515, 106] width 15 height 15
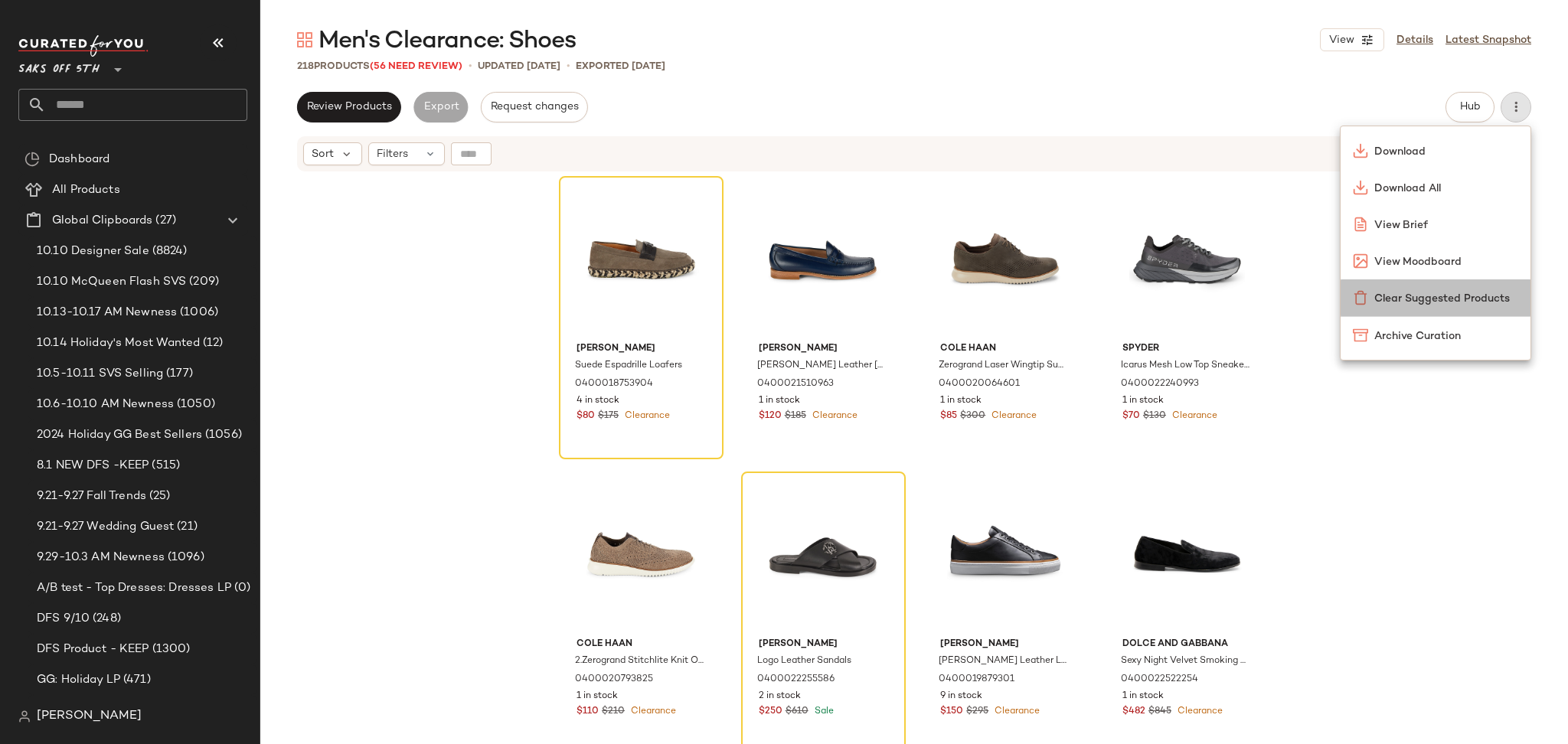
click at [1379, 292] on span "Clear Suggested Products" at bounding box center [1446, 299] width 144 height 16
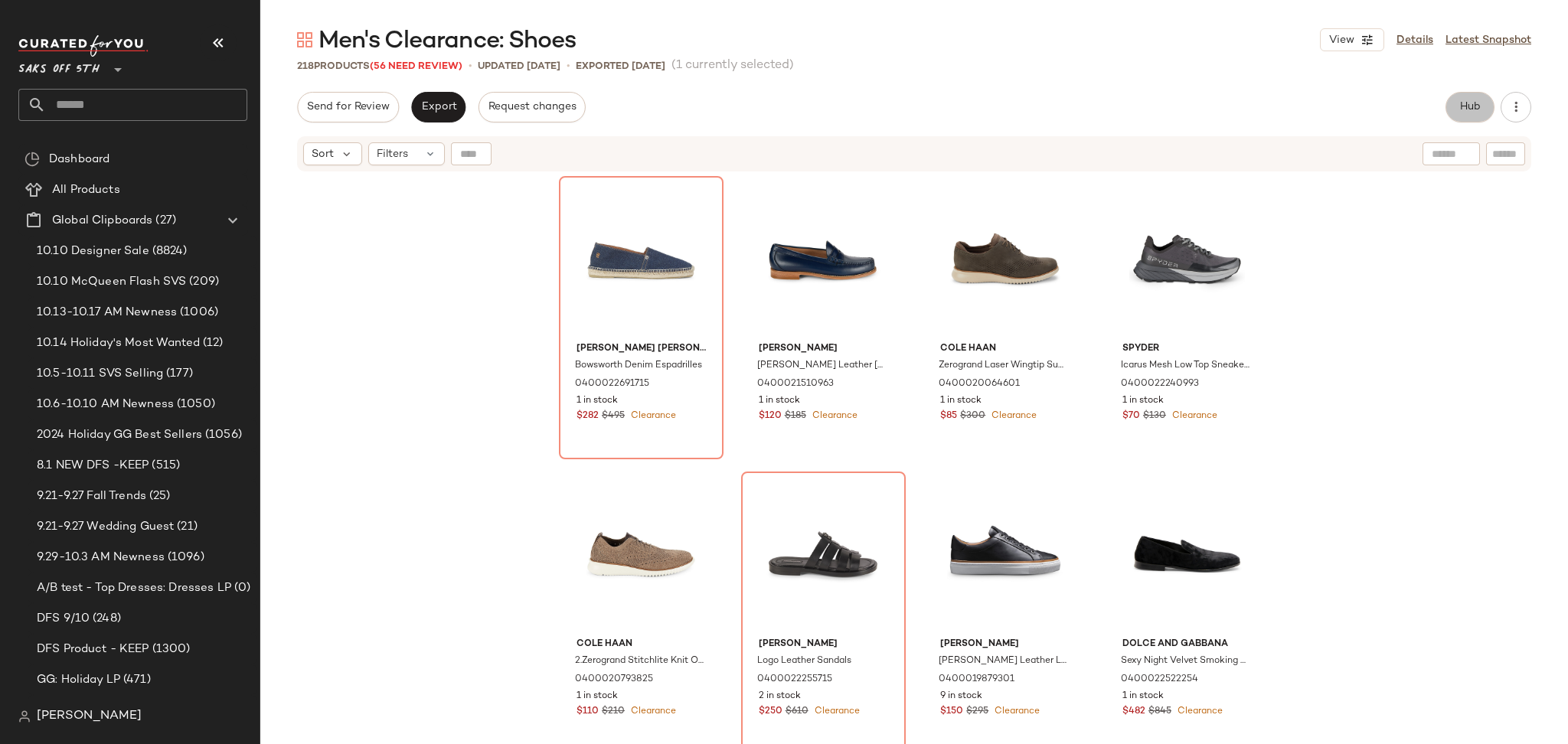
click at [1464, 101] on span "Hub" at bounding box center [1470, 107] width 22 height 13
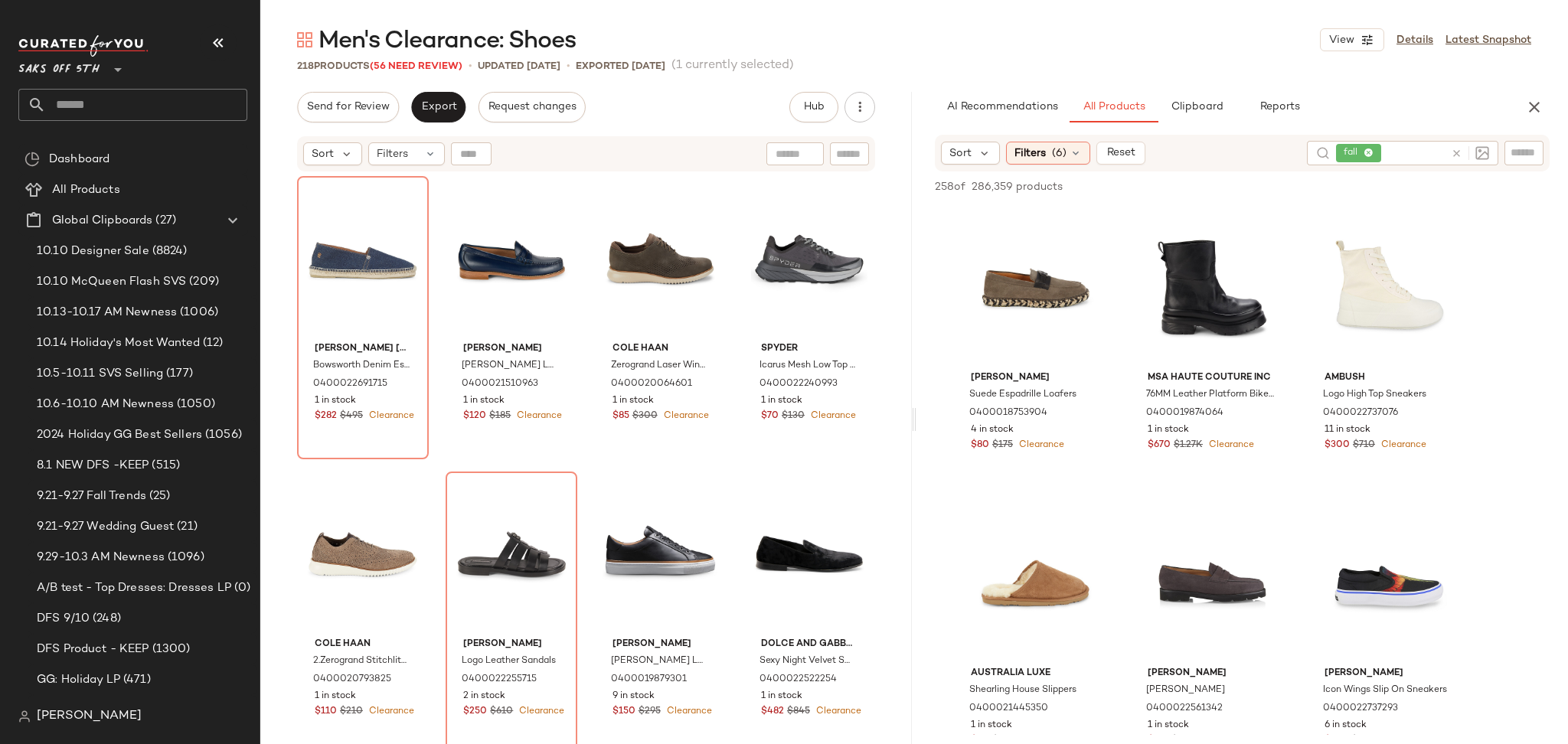
click at [847, 149] on input "text" at bounding box center [850, 154] width 27 height 16
click at [1514, 152] on input "Filter" at bounding box center [1471, 152] width 130 height 16
paste input "**********"
type input "**********"
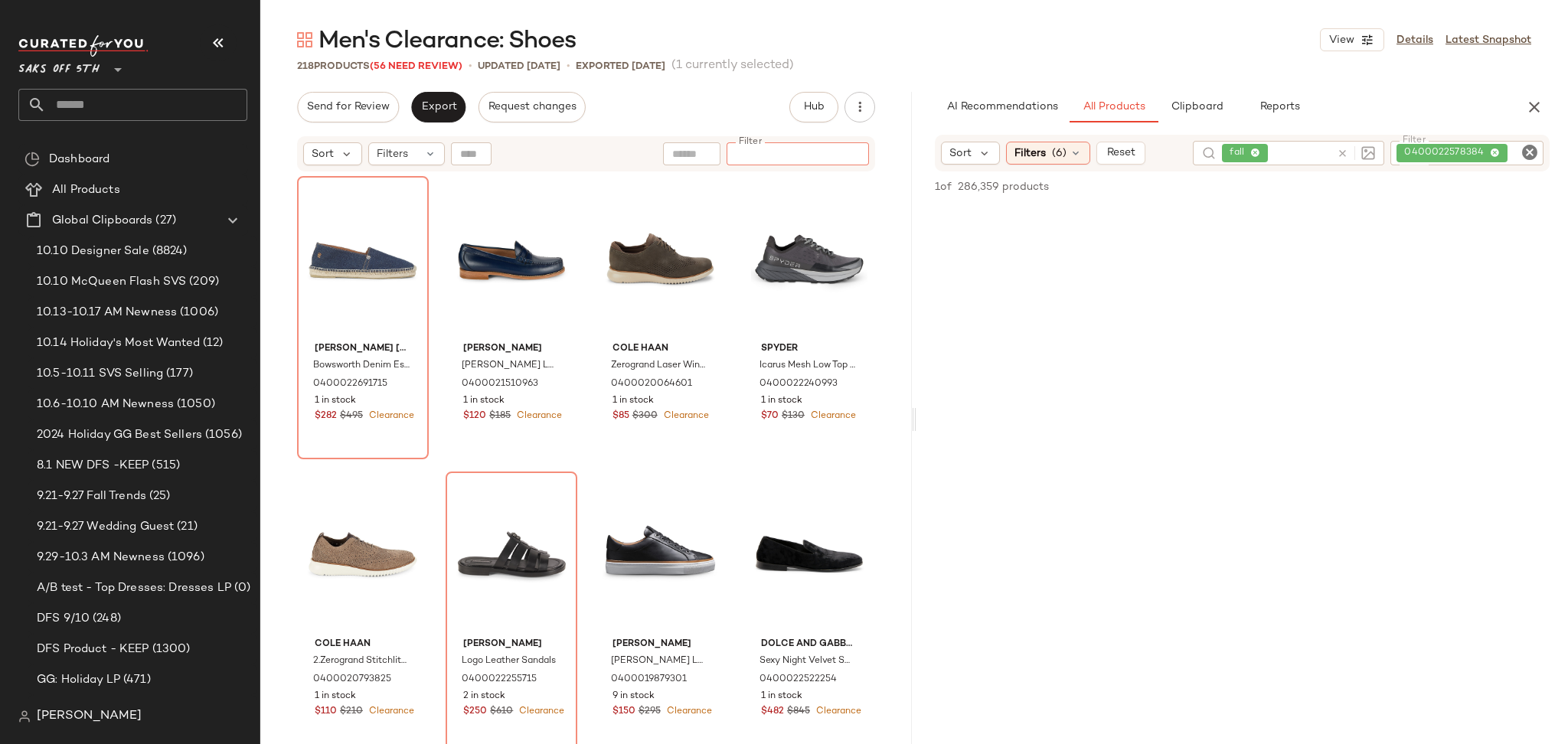
click at [846, 157] on input "Filter" at bounding box center [798, 154] width 130 height 16
paste input "**********"
type input "**********"
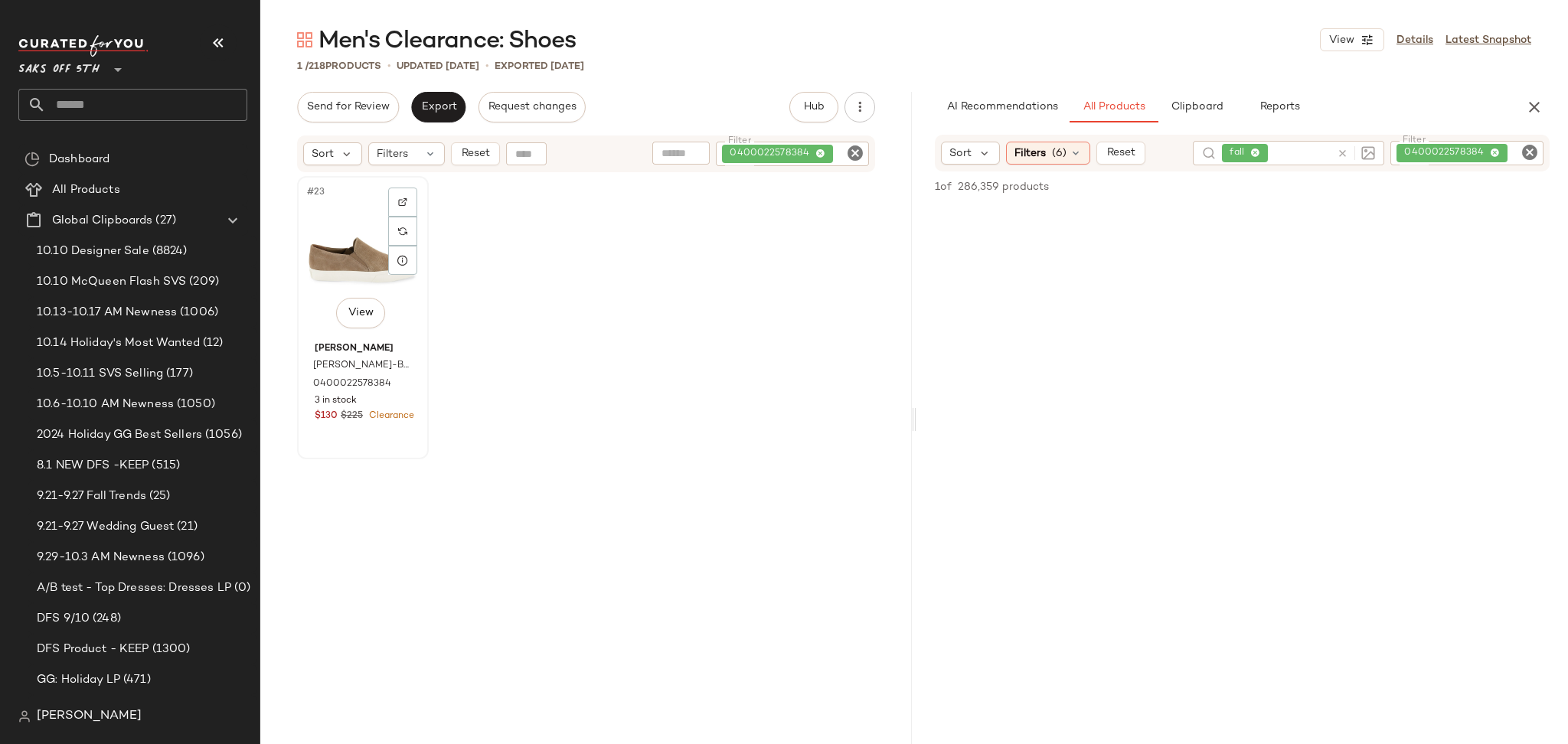
click at [369, 237] on div "#23 View" at bounding box center [363, 258] width 121 height 154
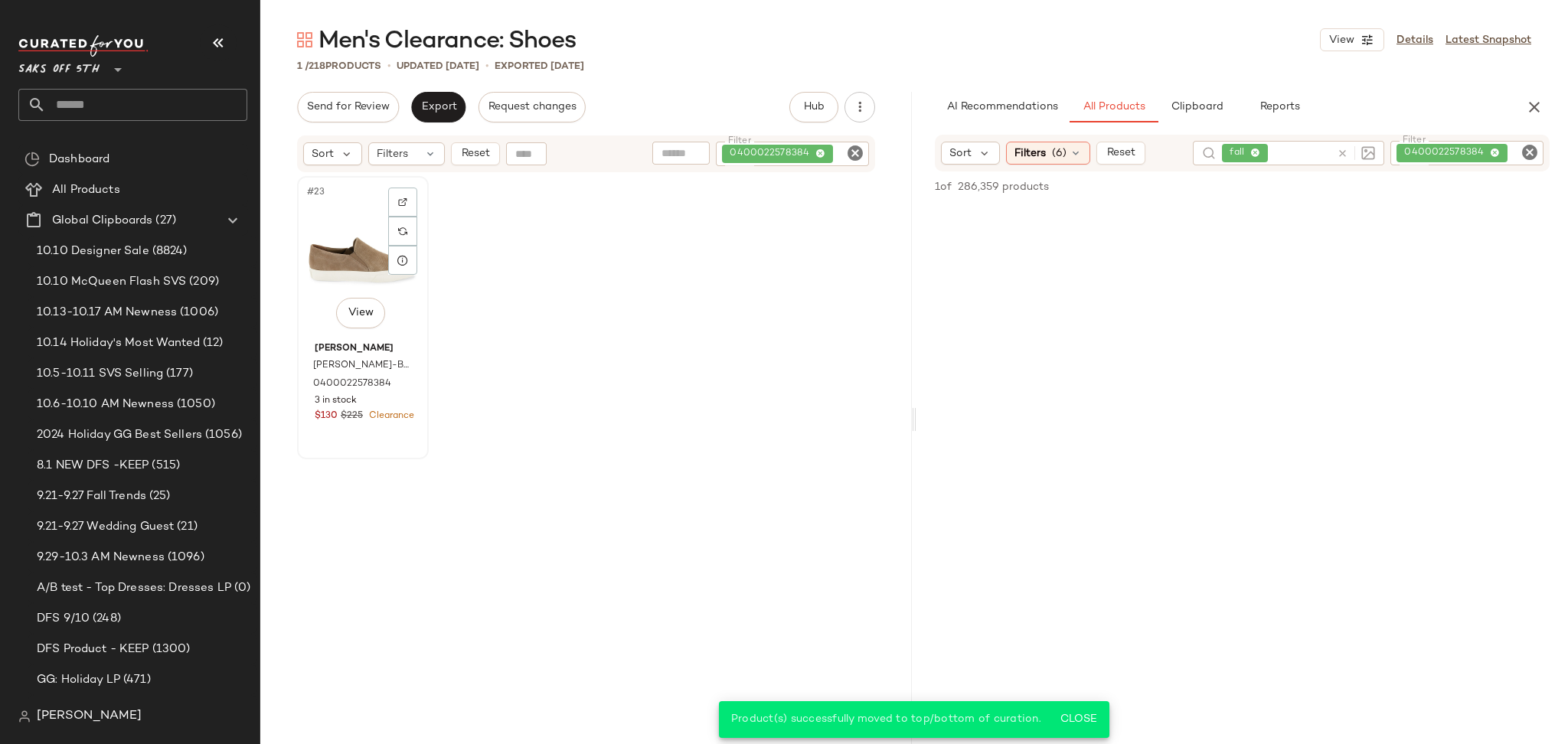
click at [369, 237] on div "#23 View" at bounding box center [363, 258] width 121 height 154
click at [860, 157] on icon "Clear Filter" at bounding box center [855, 153] width 18 height 18
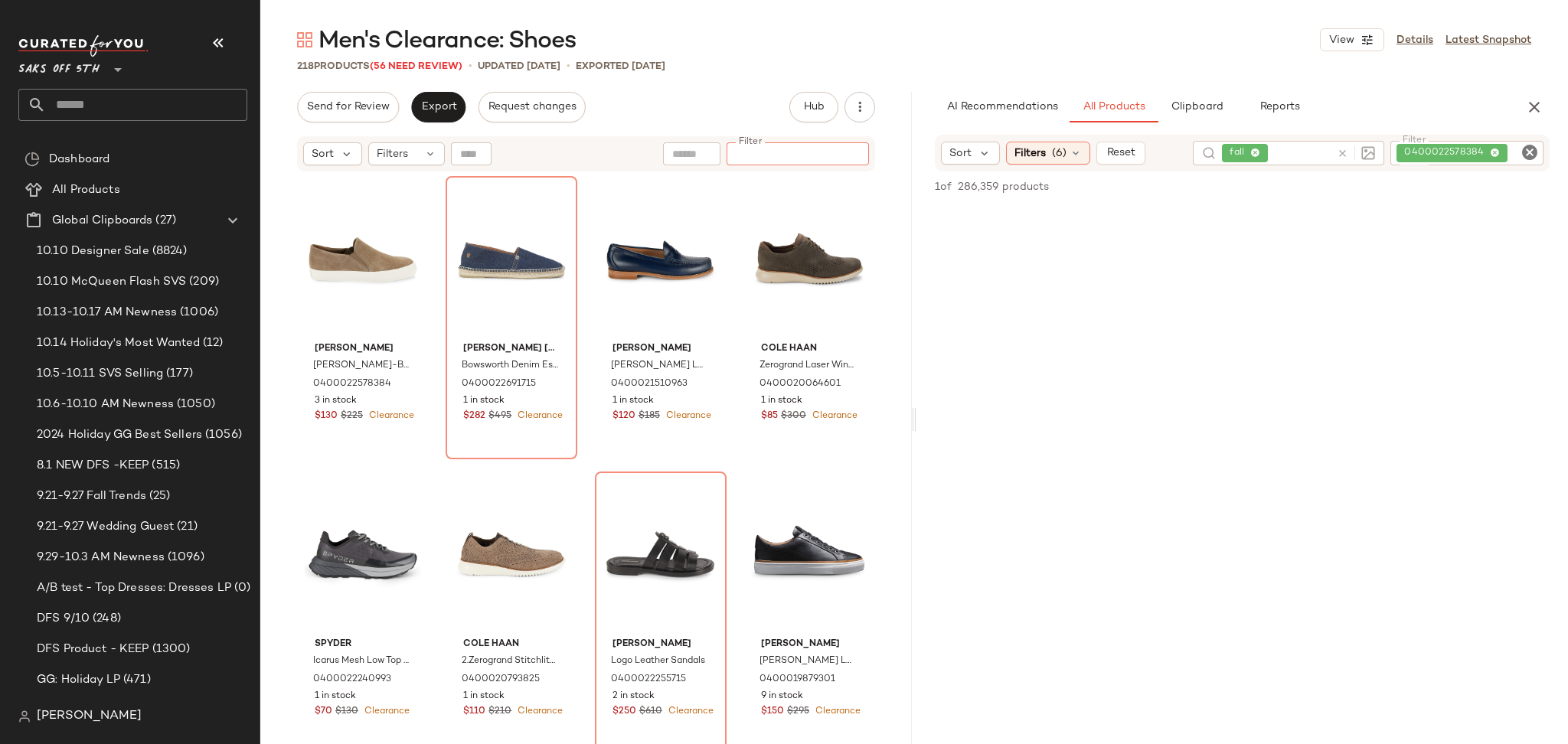
click at [1520, 151] on icon "Clear Filter" at bounding box center [1529, 152] width 18 height 18
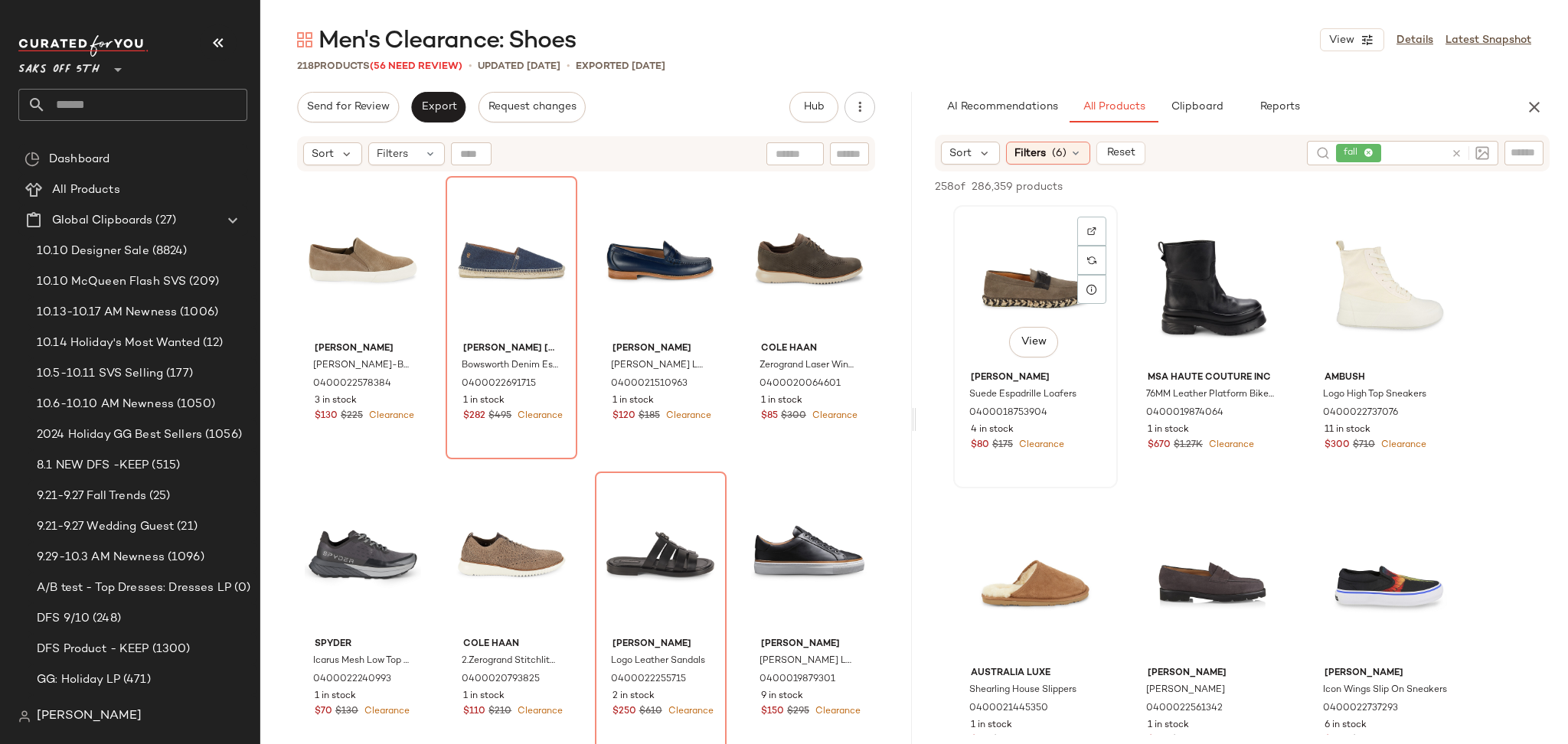
click at [1010, 293] on div "View" at bounding box center [1035, 287] width 154 height 154
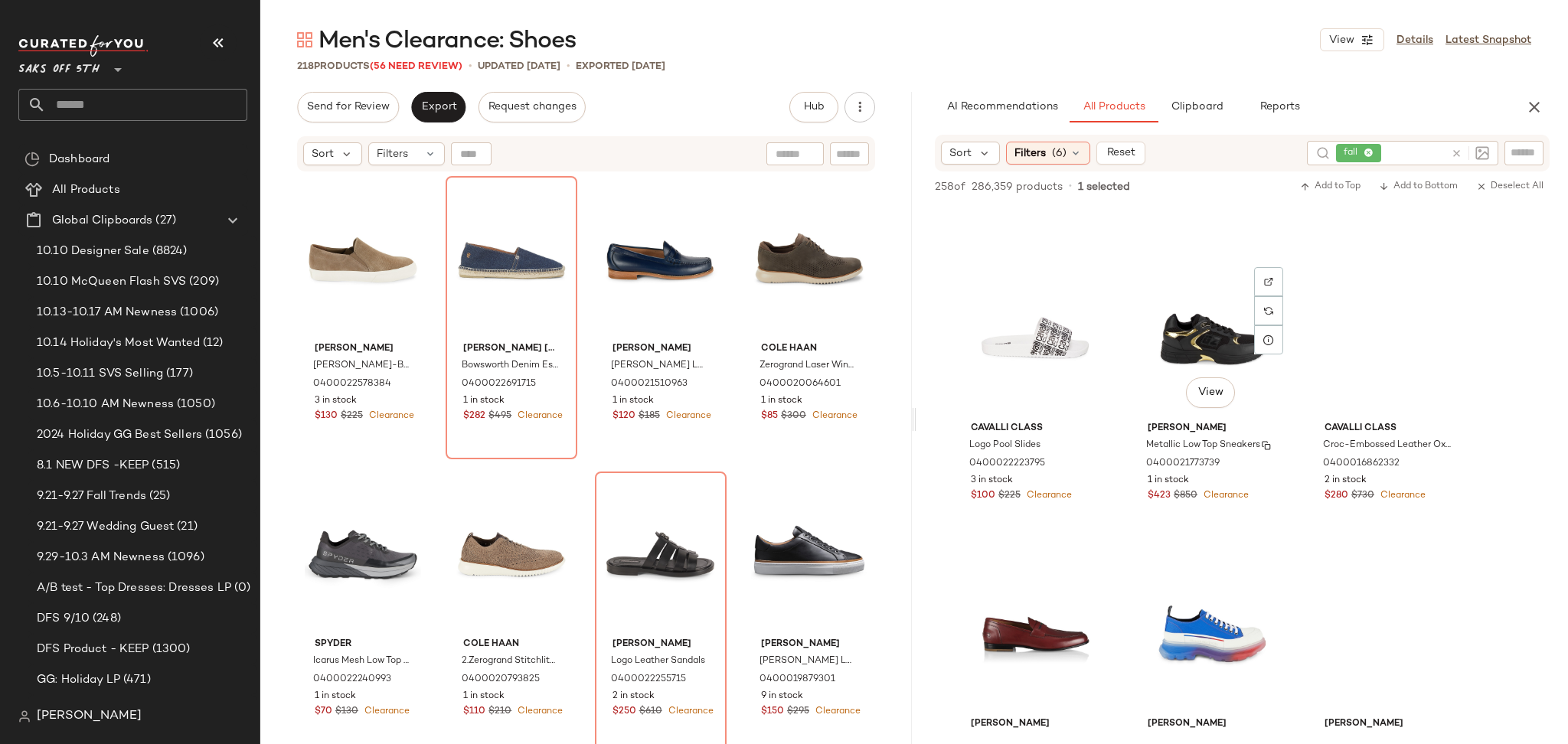
scroll to position [2608, 0]
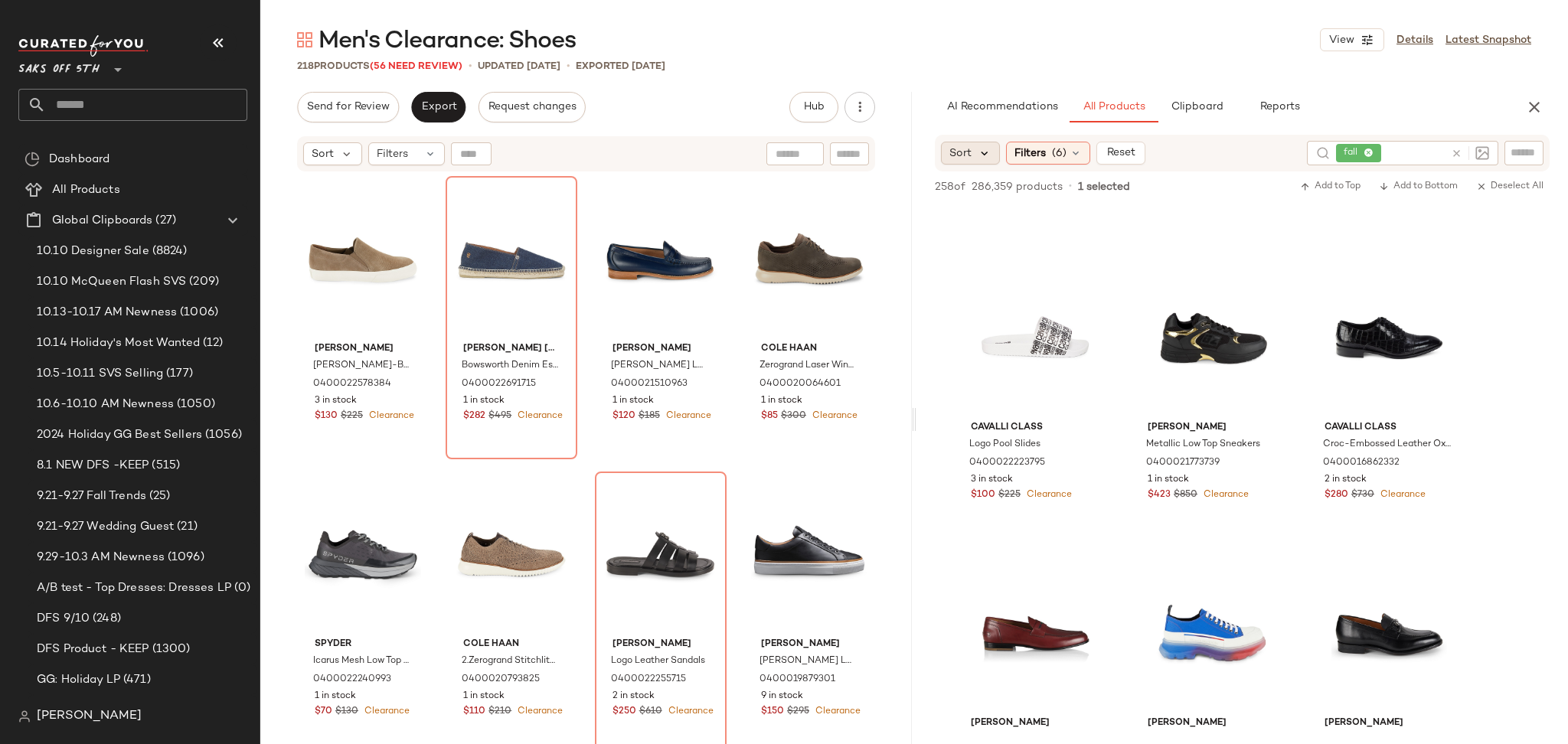
click at [986, 146] on icon at bounding box center [983, 152] width 14 height 14
click at [1115, 73] on div "218 Products (56 Need Review) • updated Oct 15th • Exported Oct 13th" at bounding box center [913, 65] width 1307 height 15
drag, startPoint x: 1051, startPoint y: 170, endPoint x: 1063, endPoint y: 159, distance: 16.3
click at [1063, 159] on div "Sort Filters (6) Reset fall 258 of 286,359 products • 1 selected Add to Top Add…" at bounding box center [1242, 440] width 651 height 612
click at [1063, 159] on span "(6)" at bounding box center [1059, 153] width 14 height 16
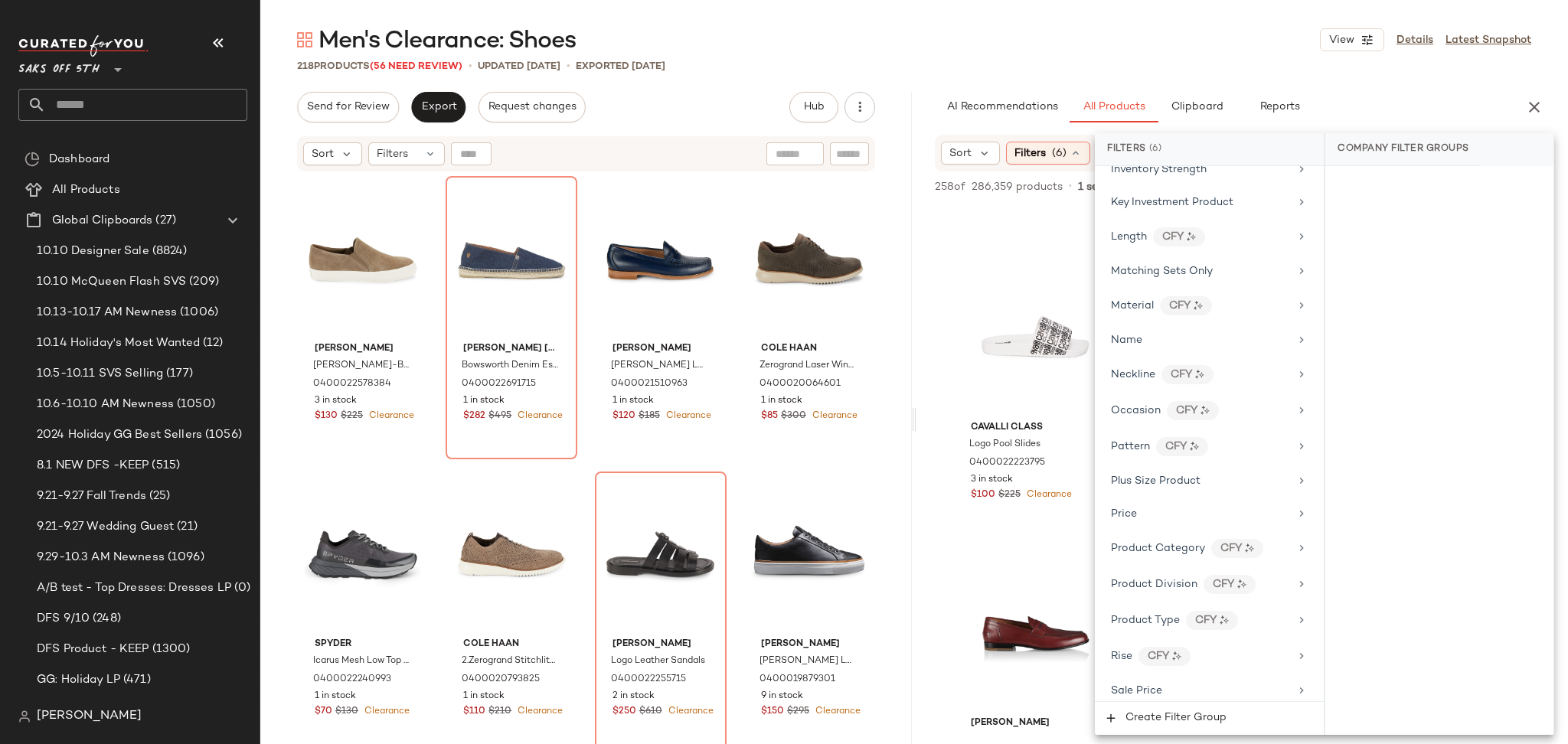
scroll to position [961, 0]
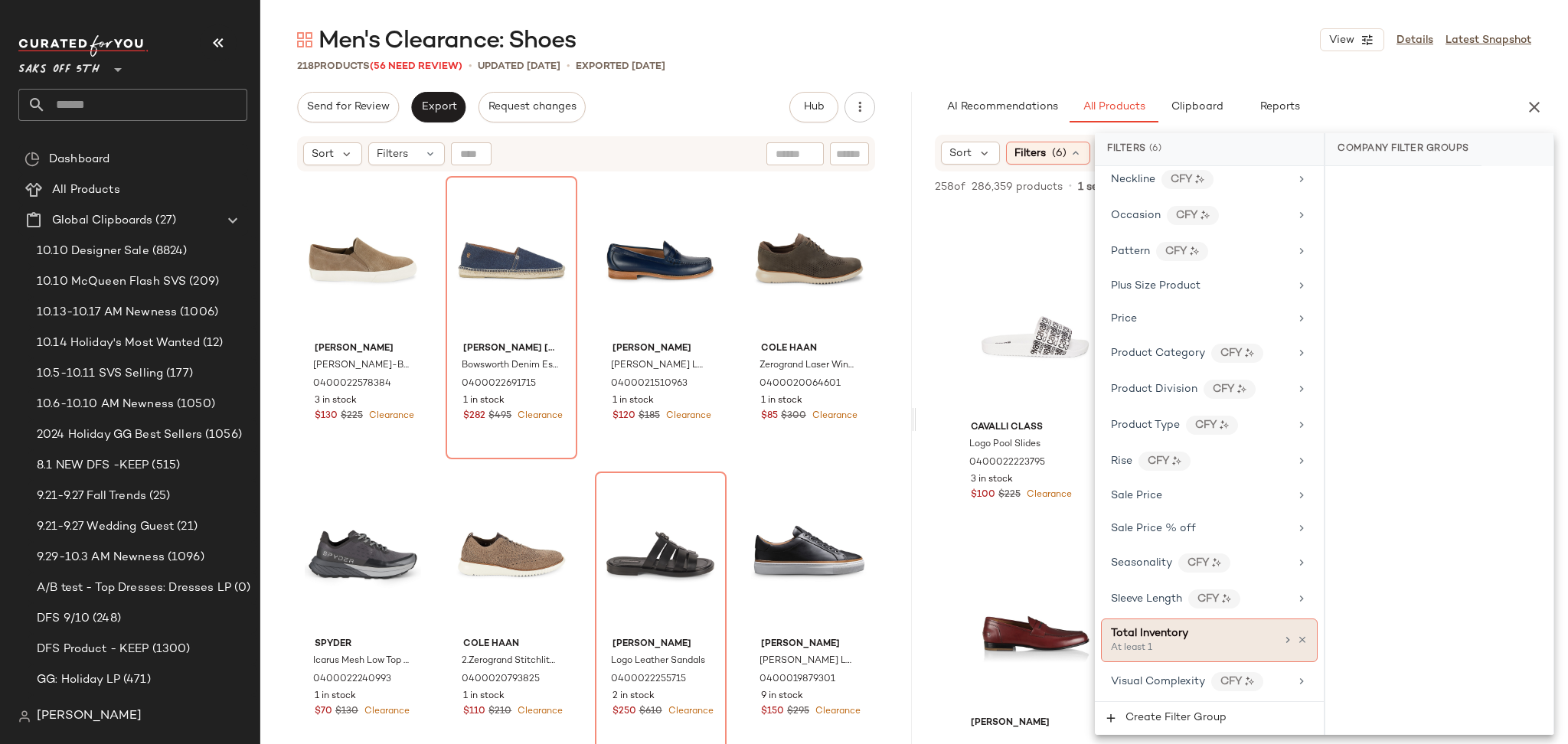
click at [1215, 657] on div "Total Inventory At least 1" at bounding box center [1209, 640] width 217 height 43
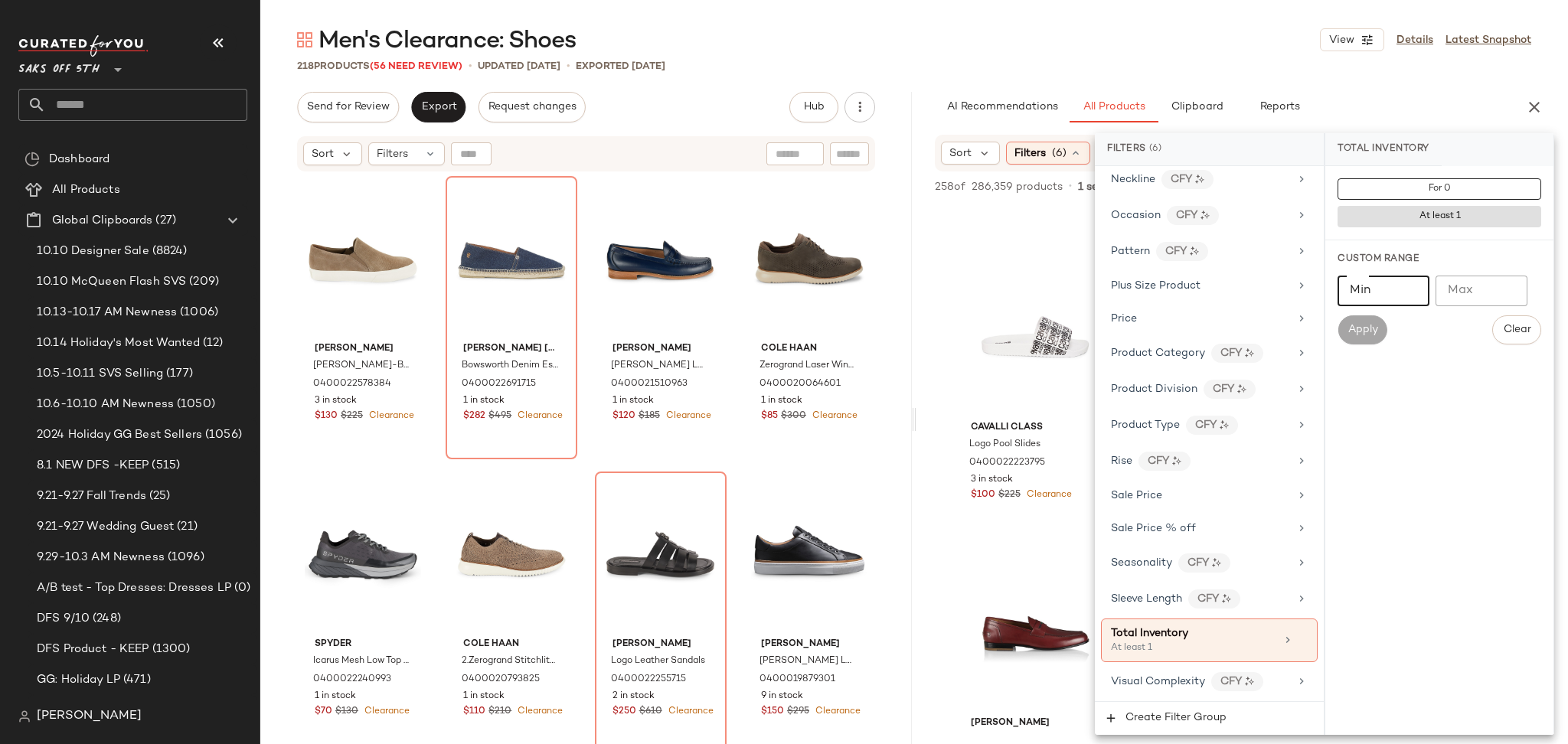
click at [1402, 295] on input "Min" at bounding box center [1383, 290] width 92 height 31
type input "*"
click at [1371, 343] on button "Apply" at bounding box center [1361, 330] width 49 height 29
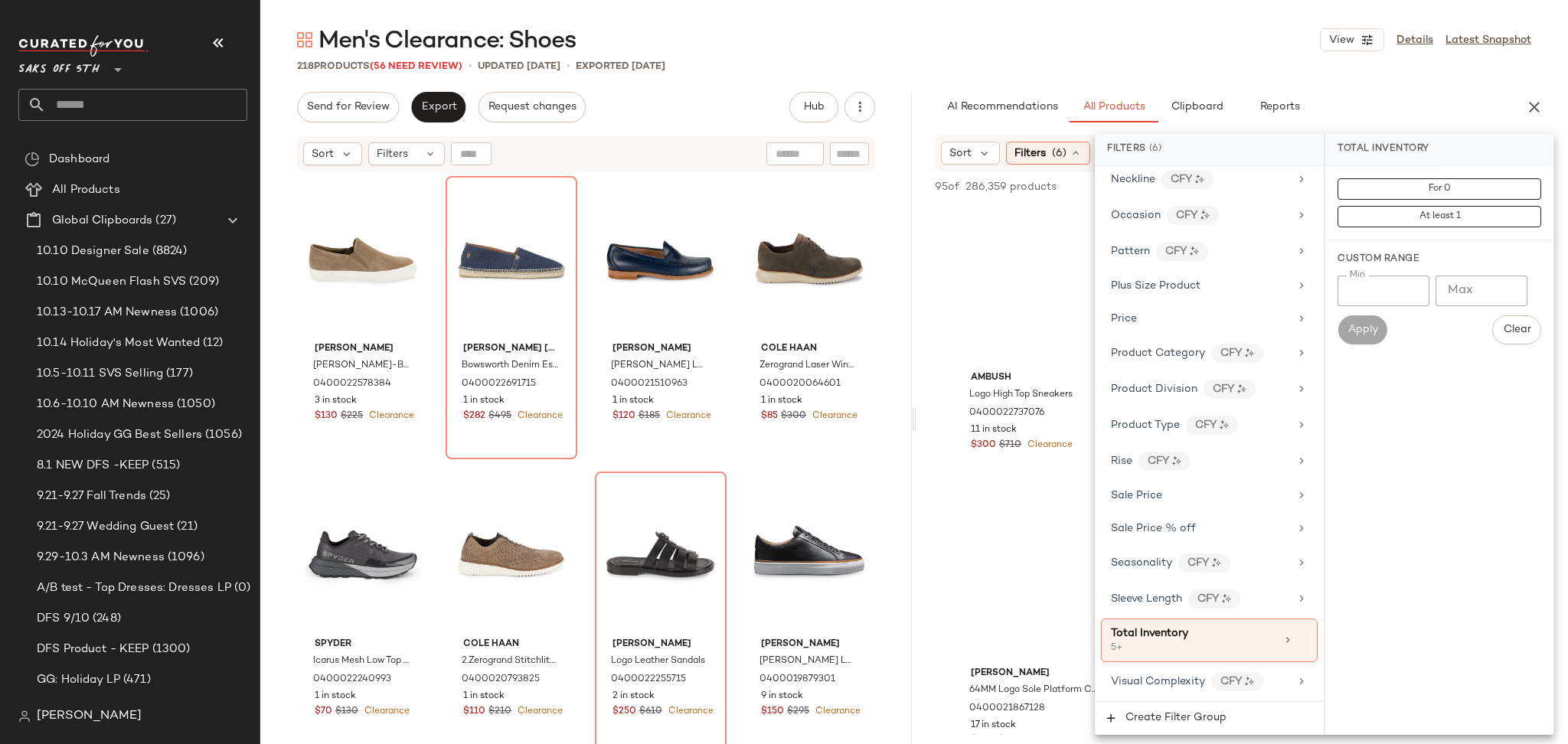
click at [1210, 46] on div "Men's Clearance: Shoes View Details Latest Snapshot" at bounding box center [913, 40] width 1307 height 31
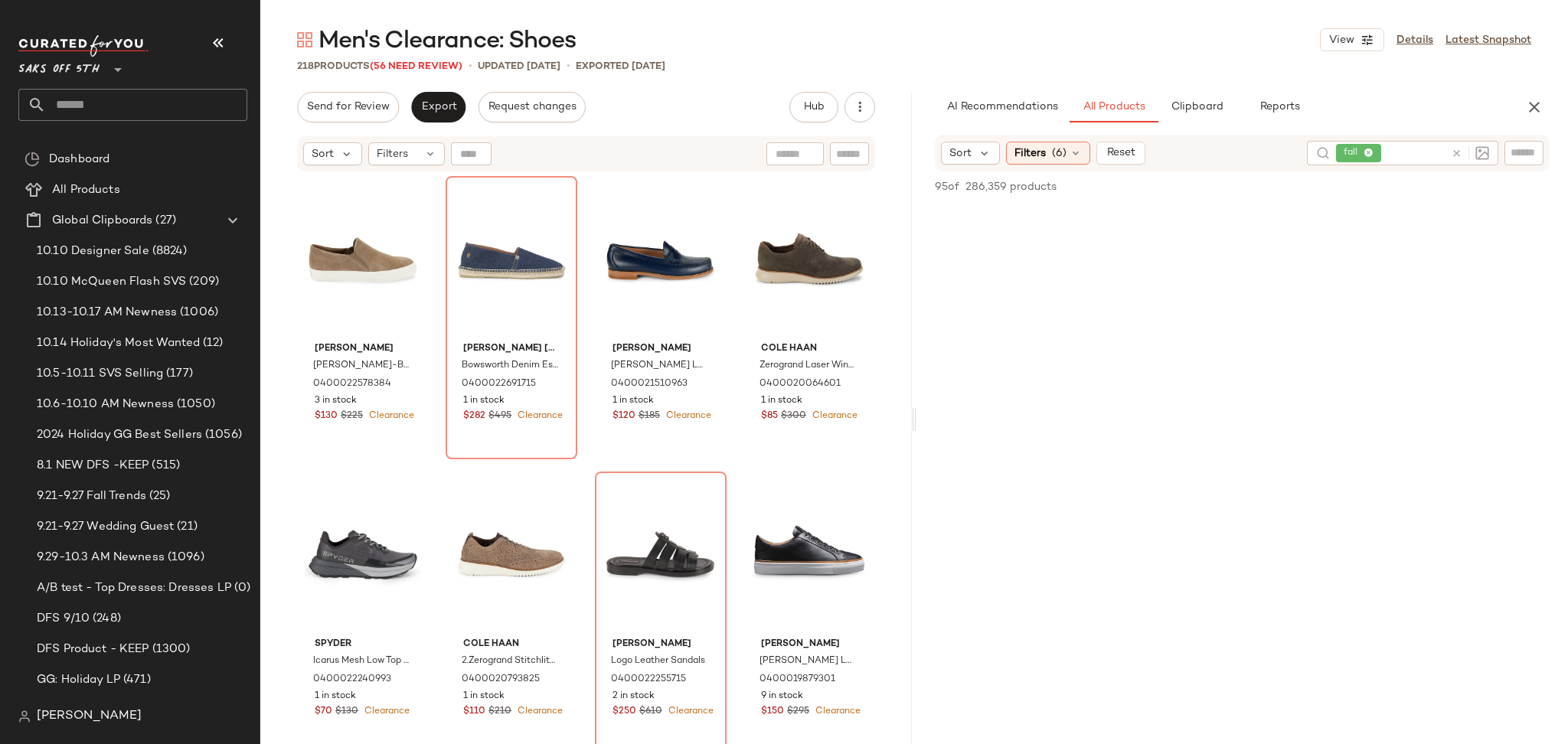
scroll to position [0, 0]
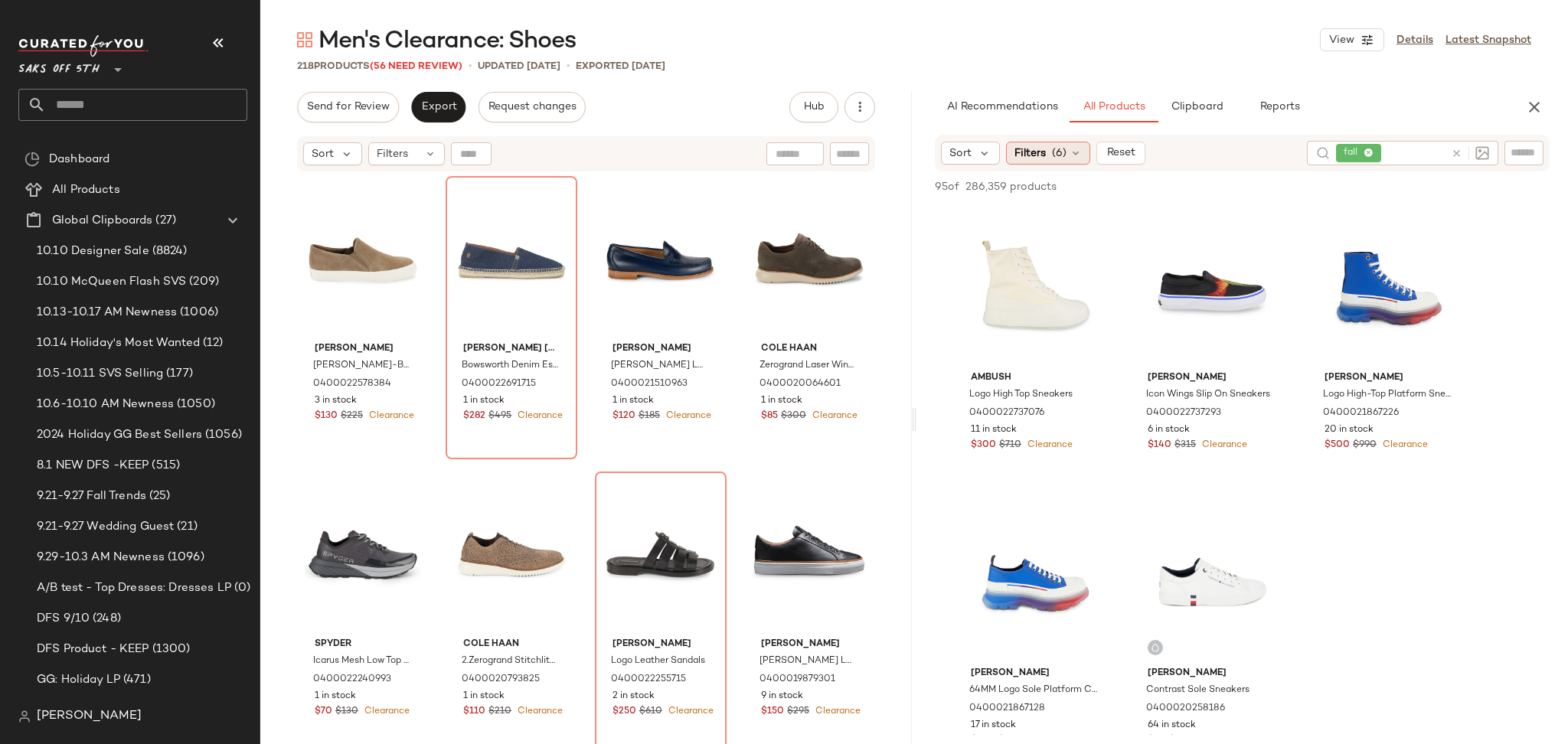
click at [1067, 159] on div "Filters (6)" at bounding box center [1047, 152] width 84 height 23
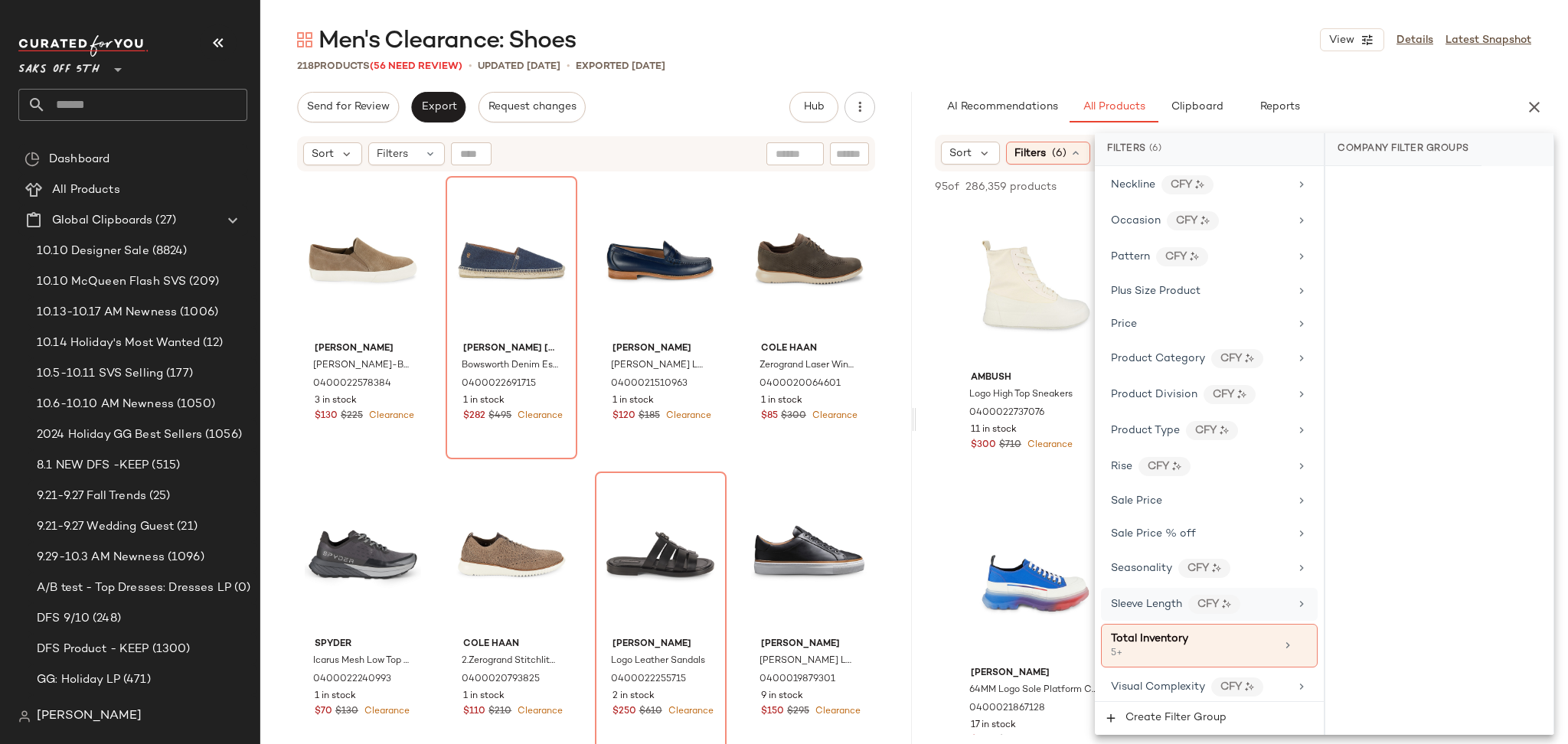
scroll to position [953, 0]
click at [1158, 644] on span "Total Inventory" at bounding box center [1149, 638] width 78 height 12
drag, startPoint x: 1378, startPoint y: 289, endPoint x: 1201, endPoint y: 361, distance: 191.1
click at [1201, 361] on div "Filters (6) Filter Groups Brand Category (1) shoe In Curation? No Actual Price …" at bounding box center [1324, 434] width 459 height 602
type input "*"
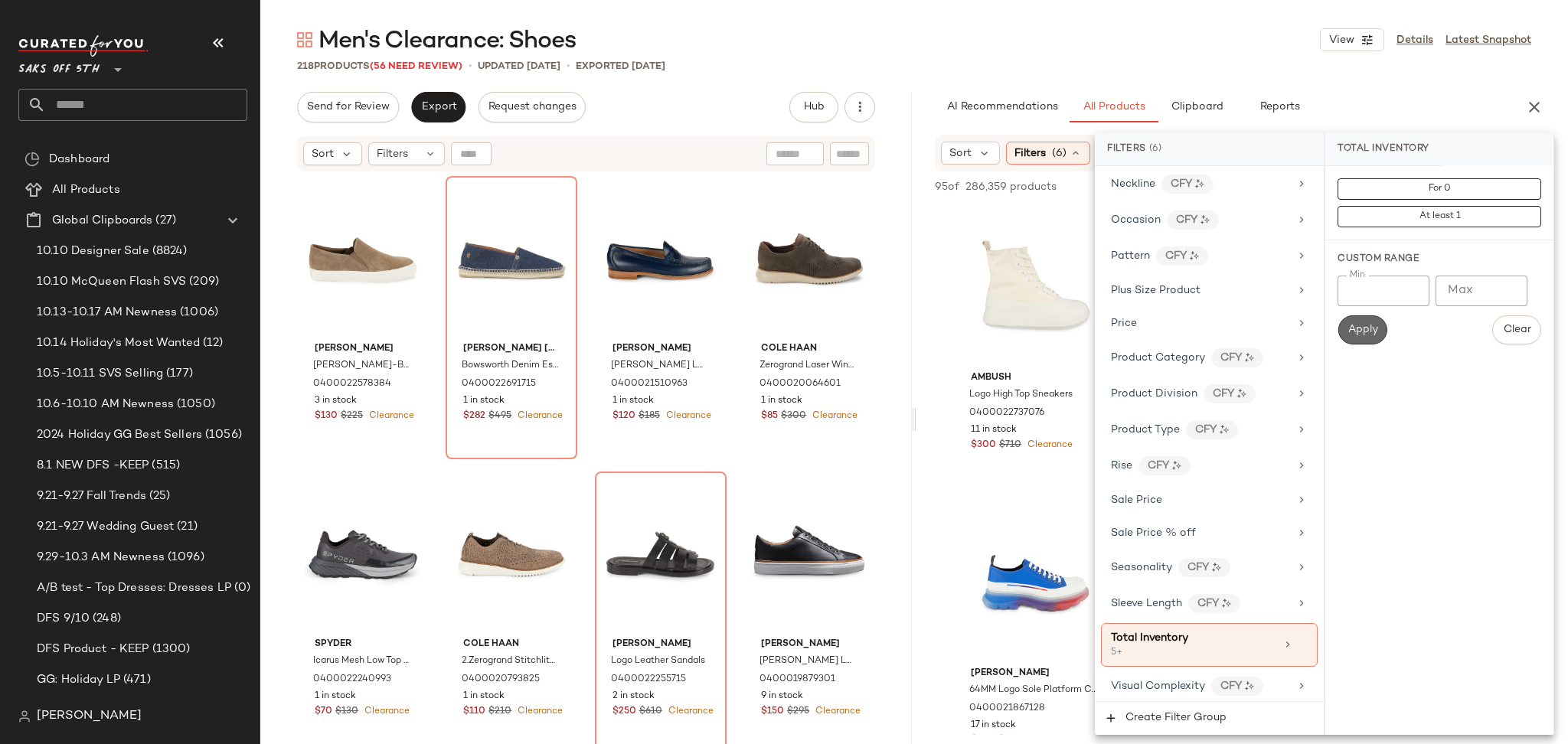
click at [1362, 330] on span "Apply" at bounding box center [1361, 330] width 31 height 13
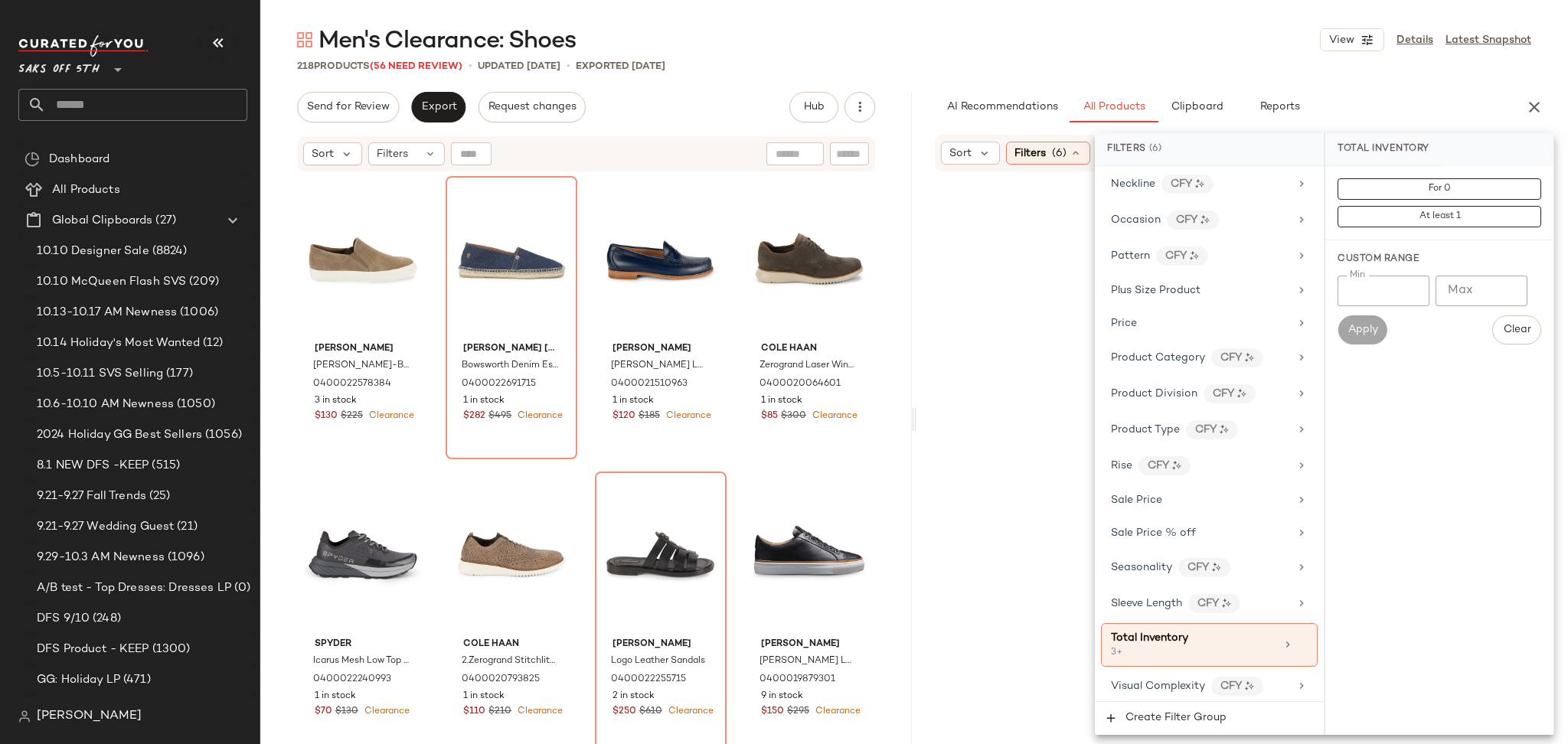
click at [1235, 23] on main "Men's Clearance: Shoes View Details Latest Snapshot 218 Products (56 Need Revie…" at bounding box center [784, 372] width 1568 height 744
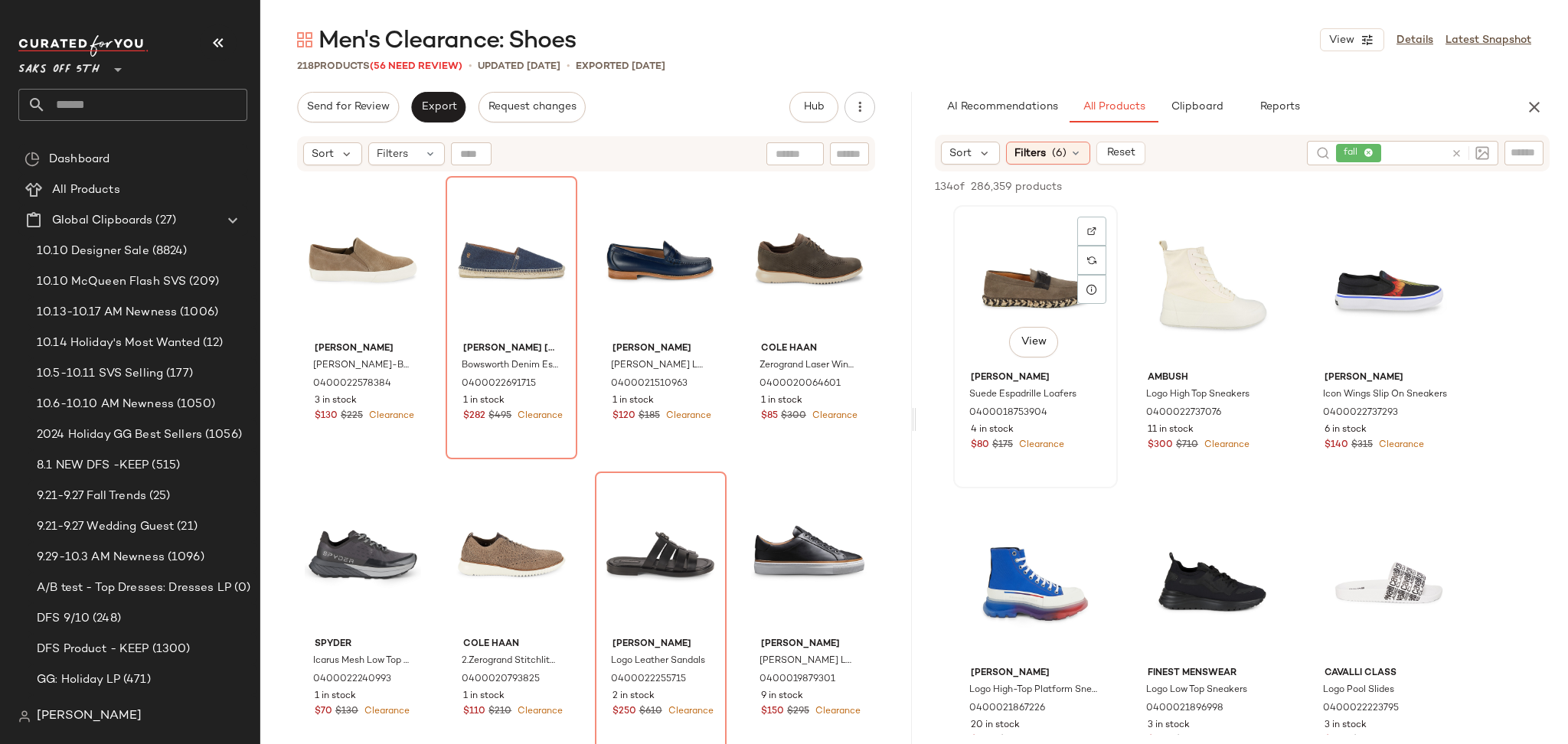
click at [1023, 288] on div "View" at bounding box center [1035, 287] width 154 height 154
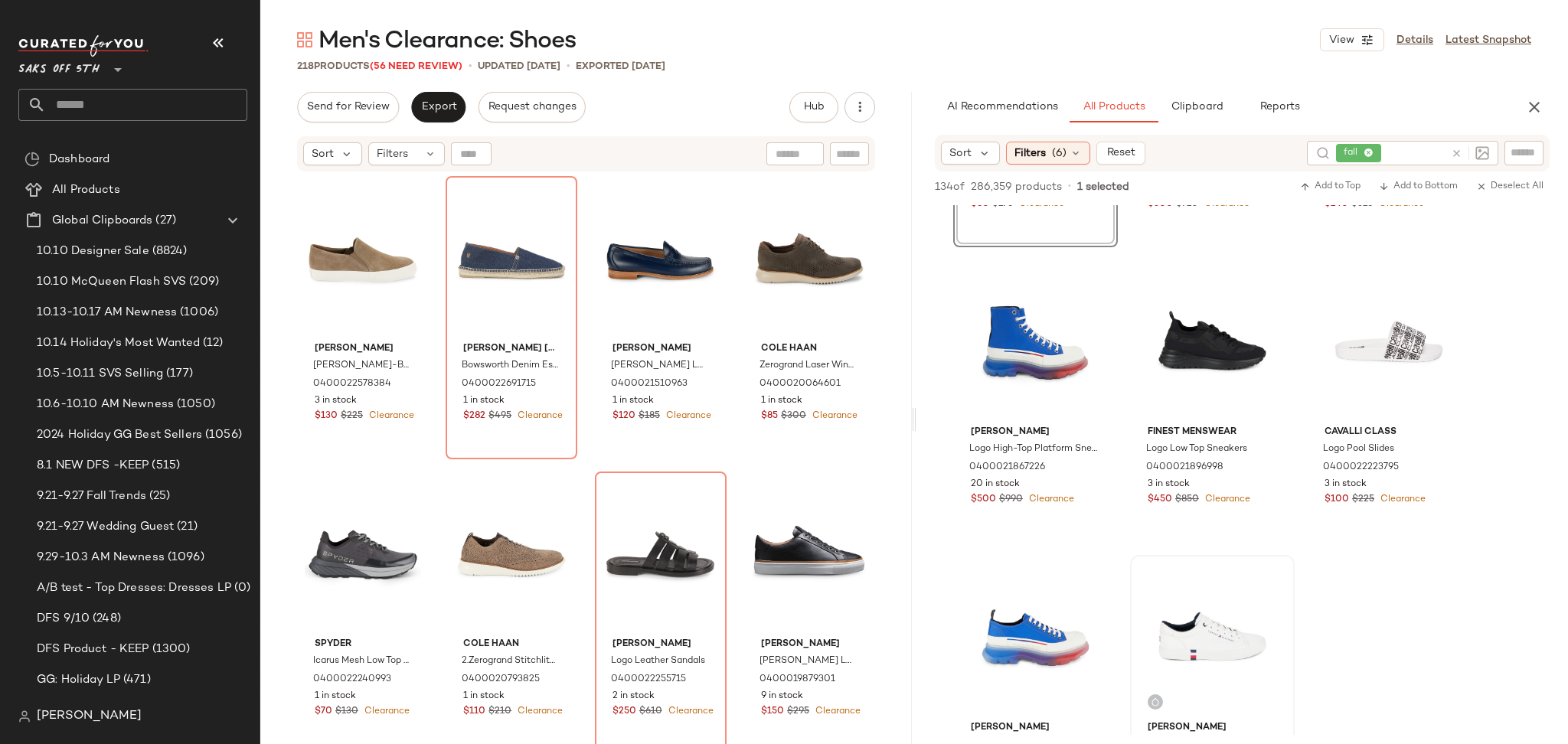
scroll to position [245, 0]
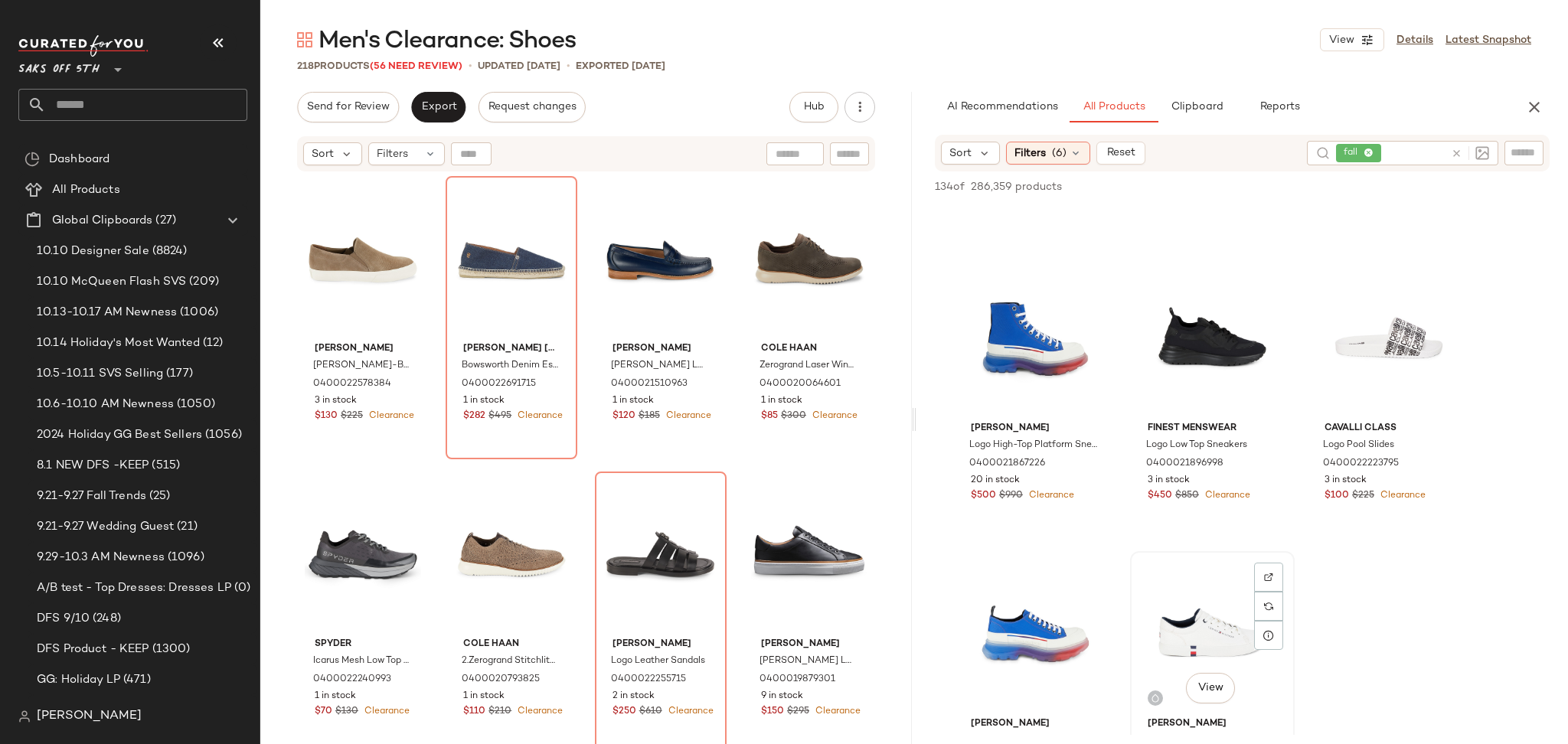
click at [1159, 613] on div "View" at bounding box center [1212, 633] width 154 height 154
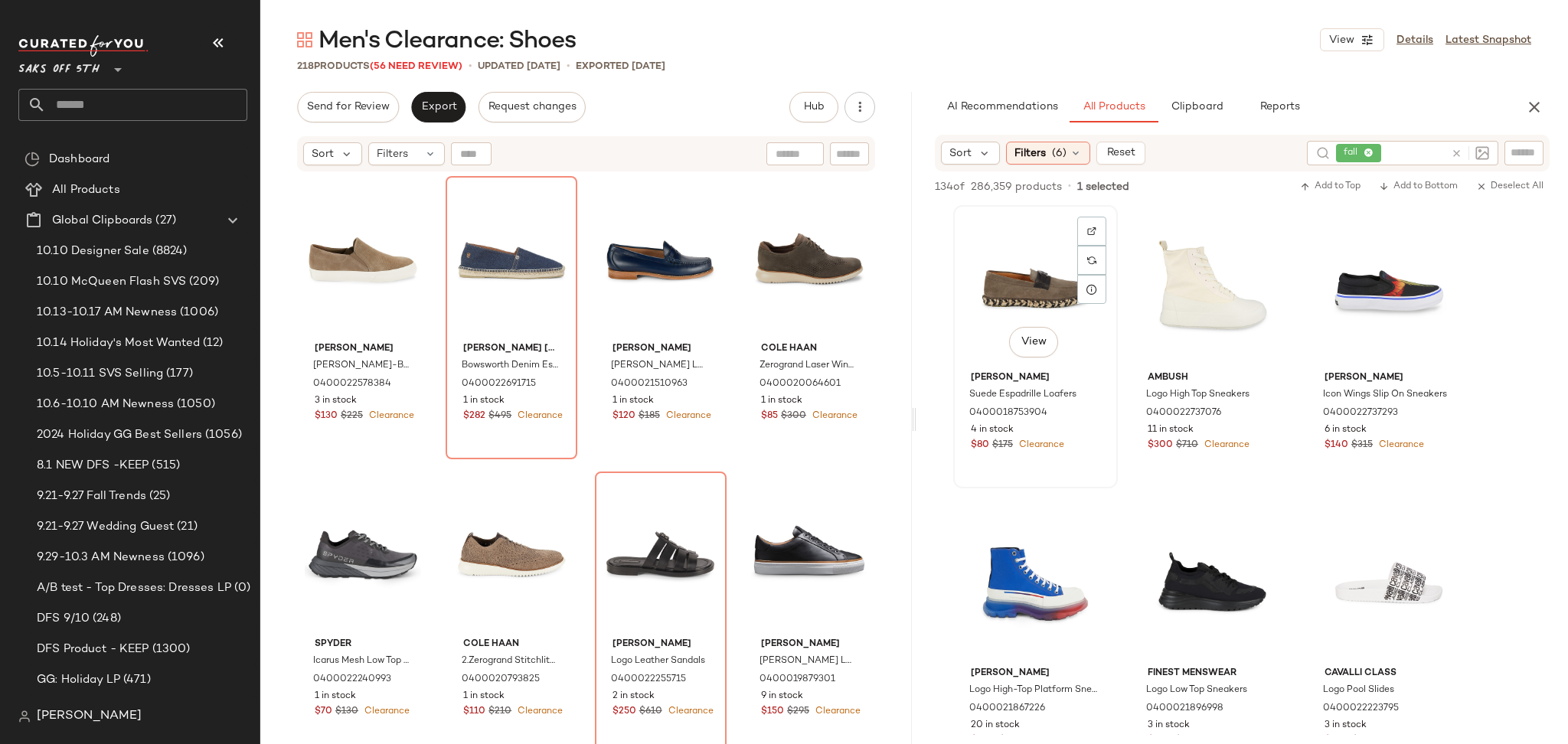
click at [1008, 263] on div "View" at bounding box center [1035, 287] width 154 height 154
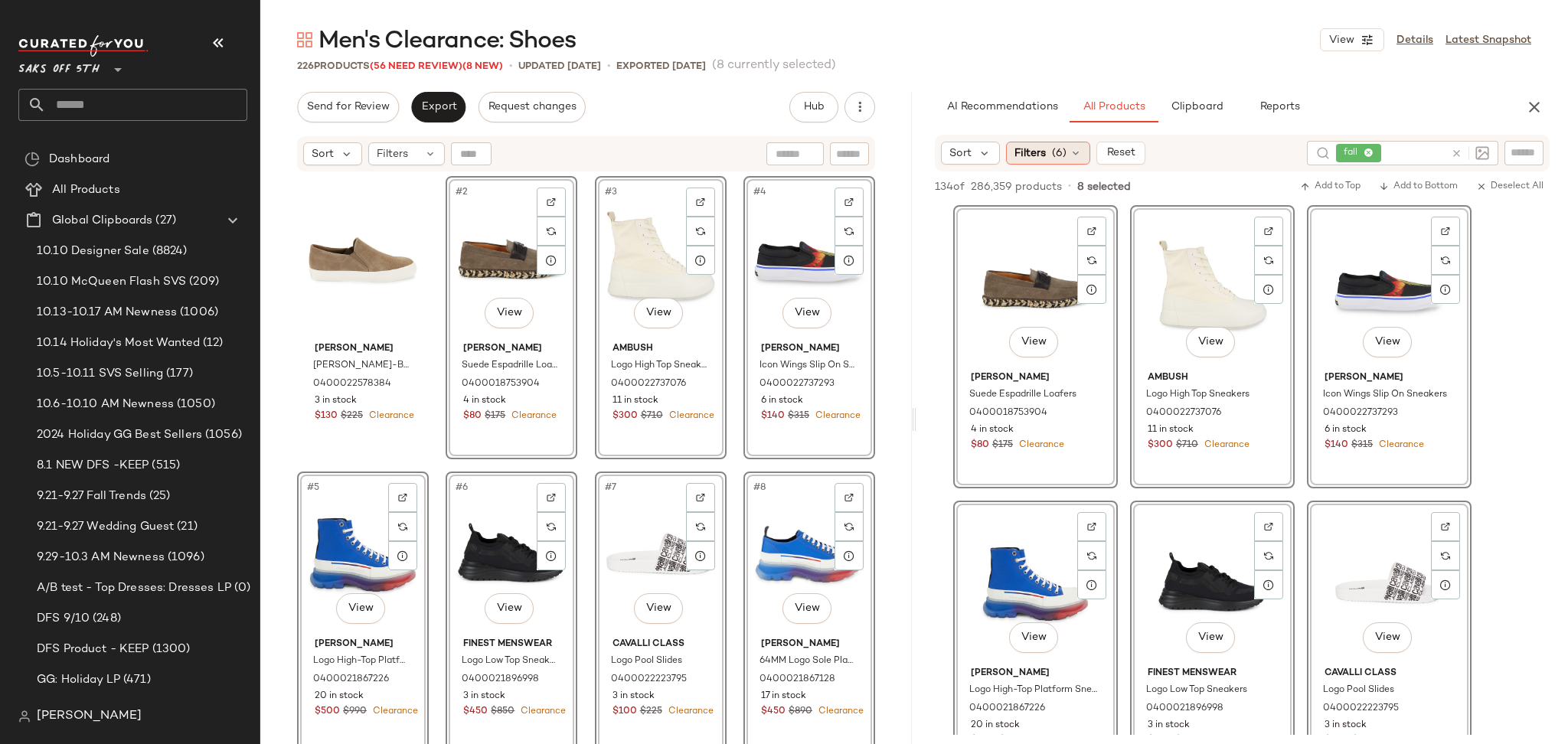
click at [1056, 154] on span "(6)" at bounding box center [1059, 153] width 14 height 16
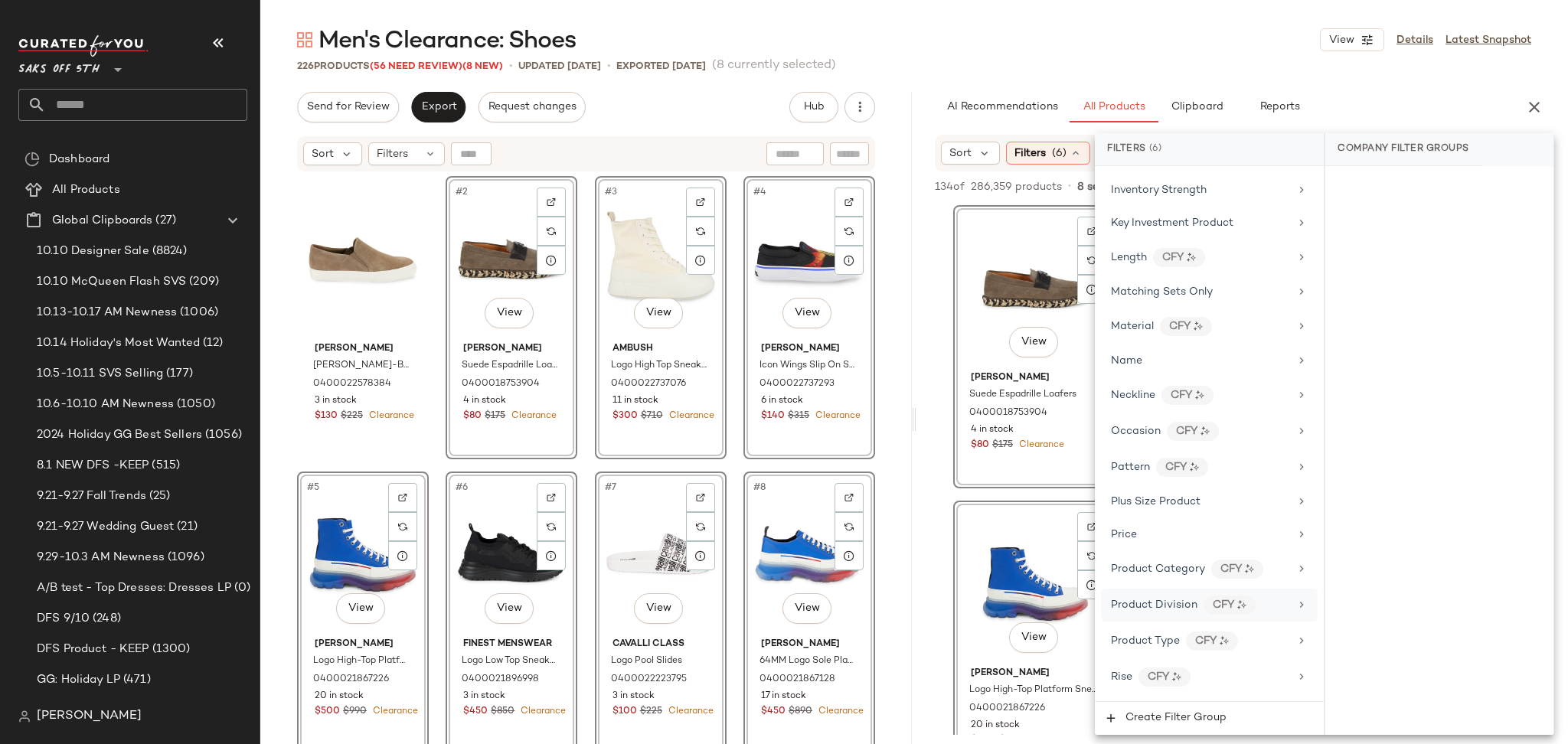
scroll to position [961, 0]
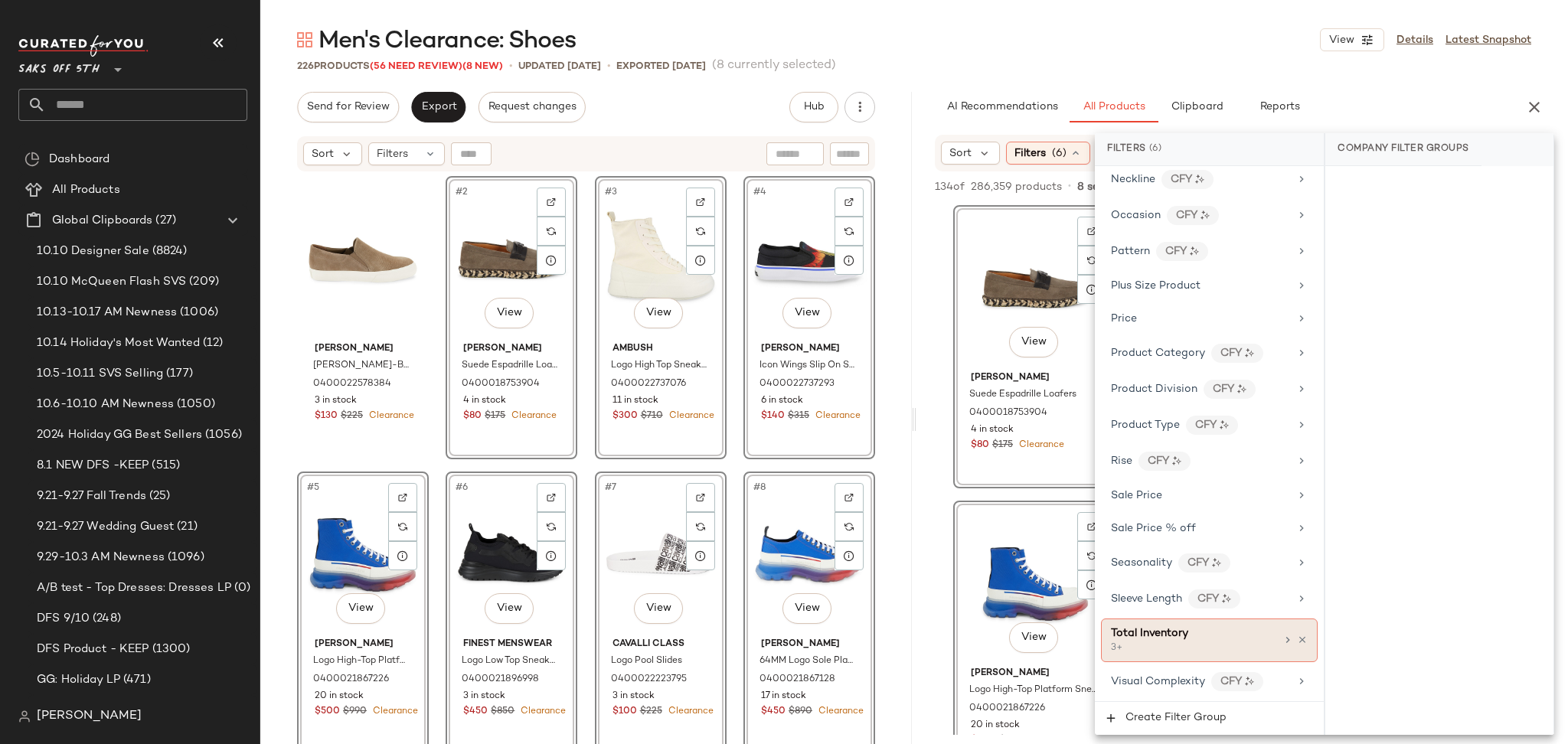
click at [1172, 634] on span "Total Inventory" at bounding box center [1149, 633] width 78 height 12
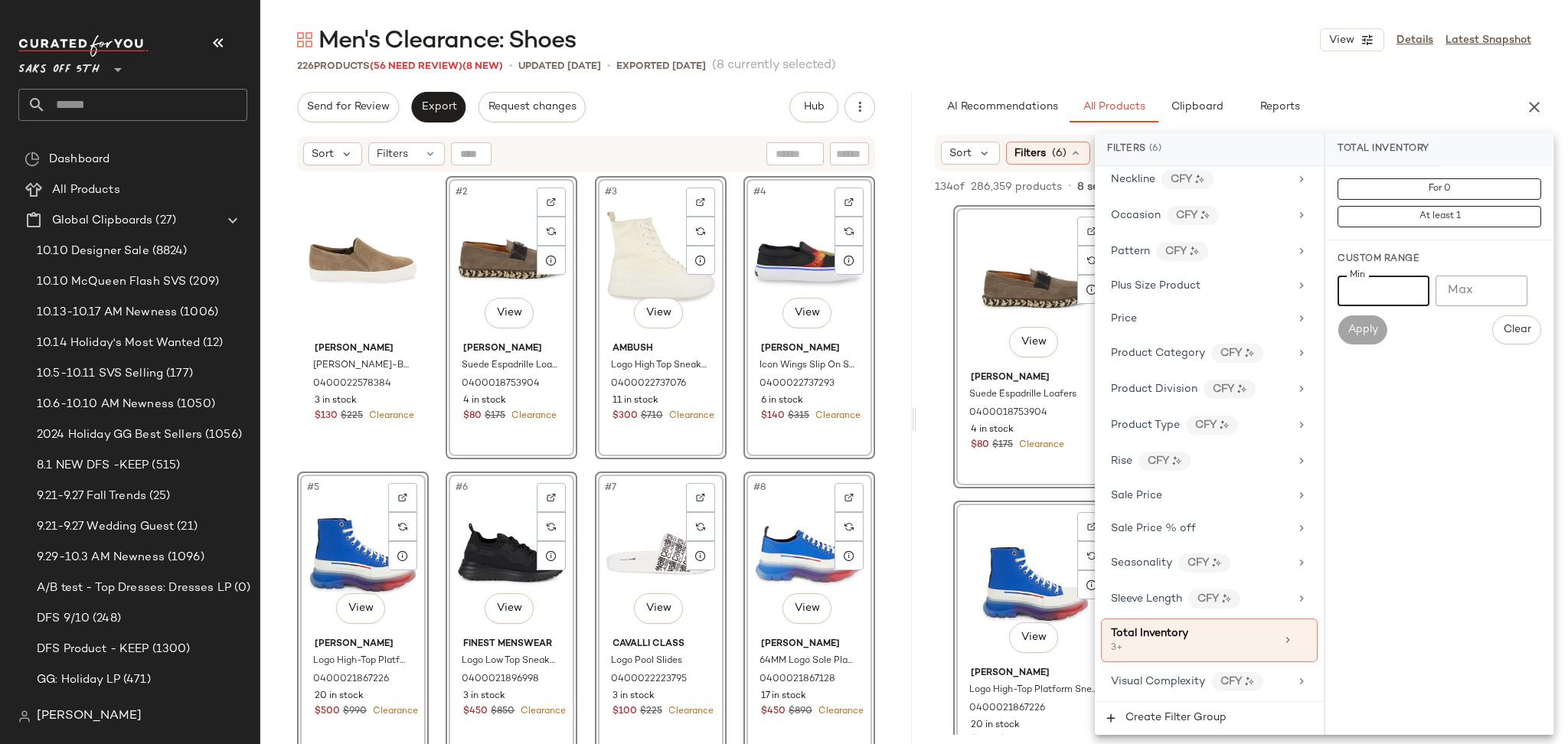
drag, startPoint x: 1377, startPoint y: 293, endPoint x: 1324, endPoint y: 310, distance: 55.7
click at [1324, 310] on div "Filters (6) Filter Groups Brand Category (1) shoe In Curation? No Actual Price …" at bounding box center [1324, 434] width 459 height 602
click at [1462, 220] on button "At least 1" at bounding box center [1439, 216] width 204 height 22
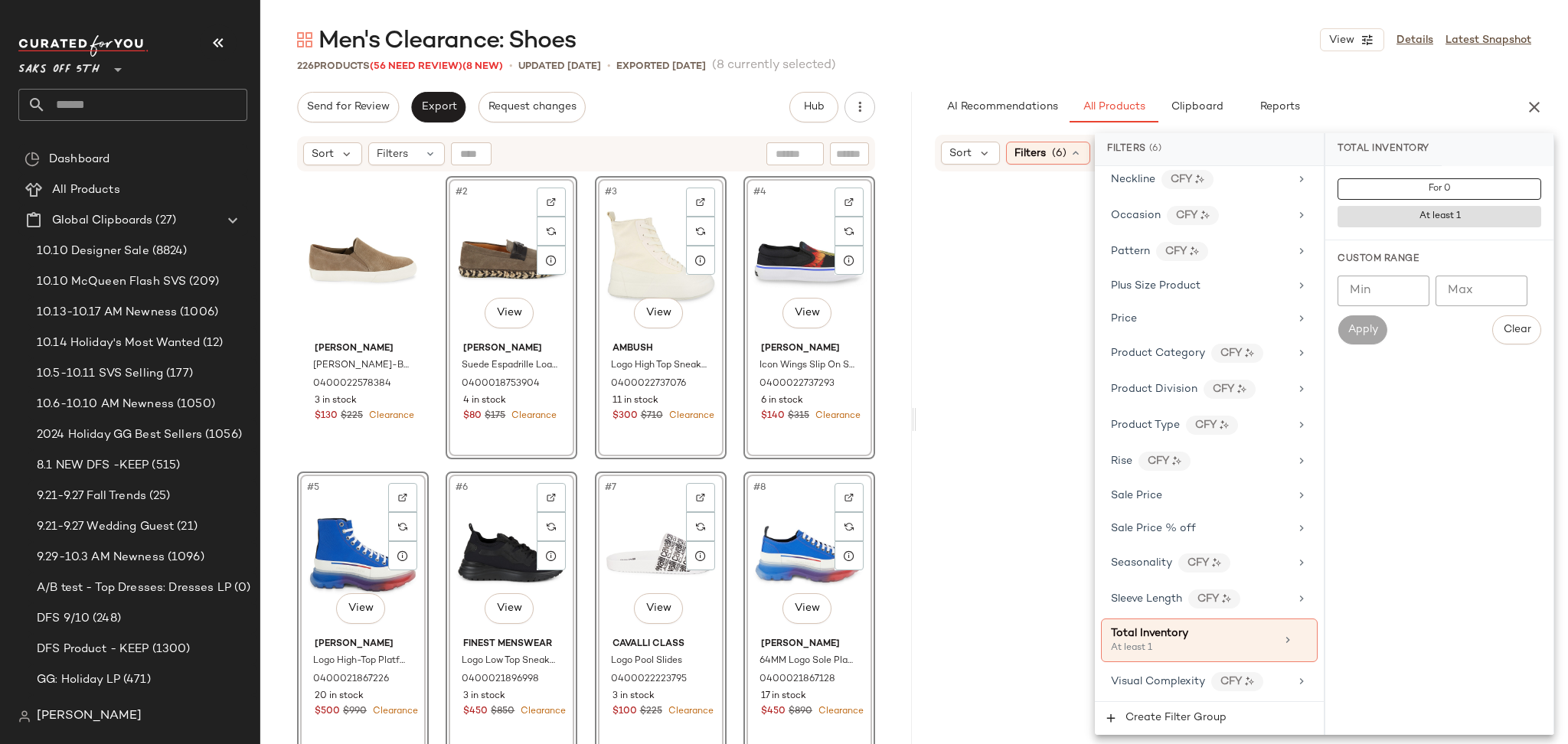
click at [1189, 81] on div "Men's Clearance: Shoes View Details Latest Snapshot 226 Products (56 Need Revie…" at bounding box center [913, 384] width 1307 height 720
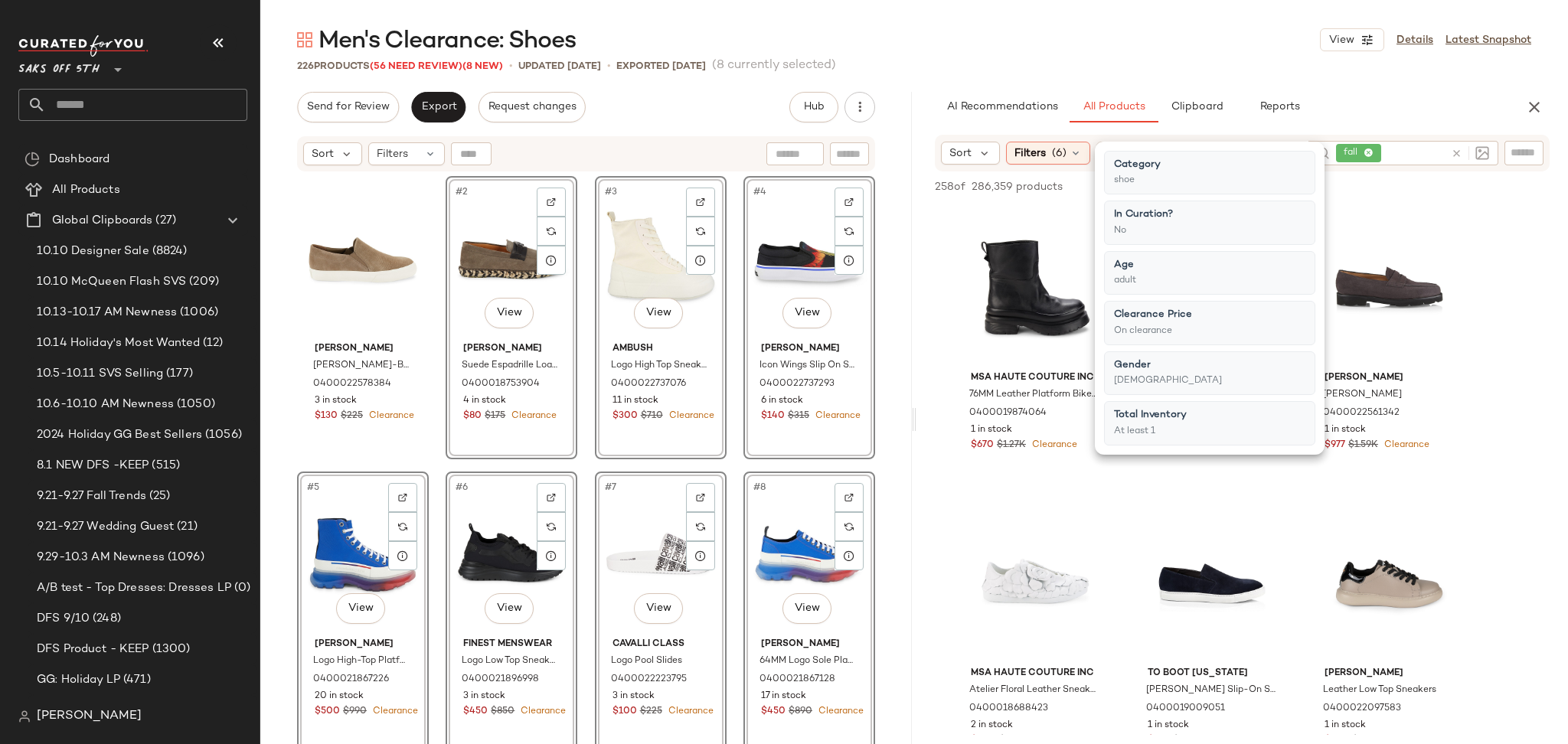
click at [1189, 81] on div "Men's Clearance: Shoes View Details Latest Snapshot 226 Products (56 Need Revie…" at bounding box center [913, 384] width 1307 height 720
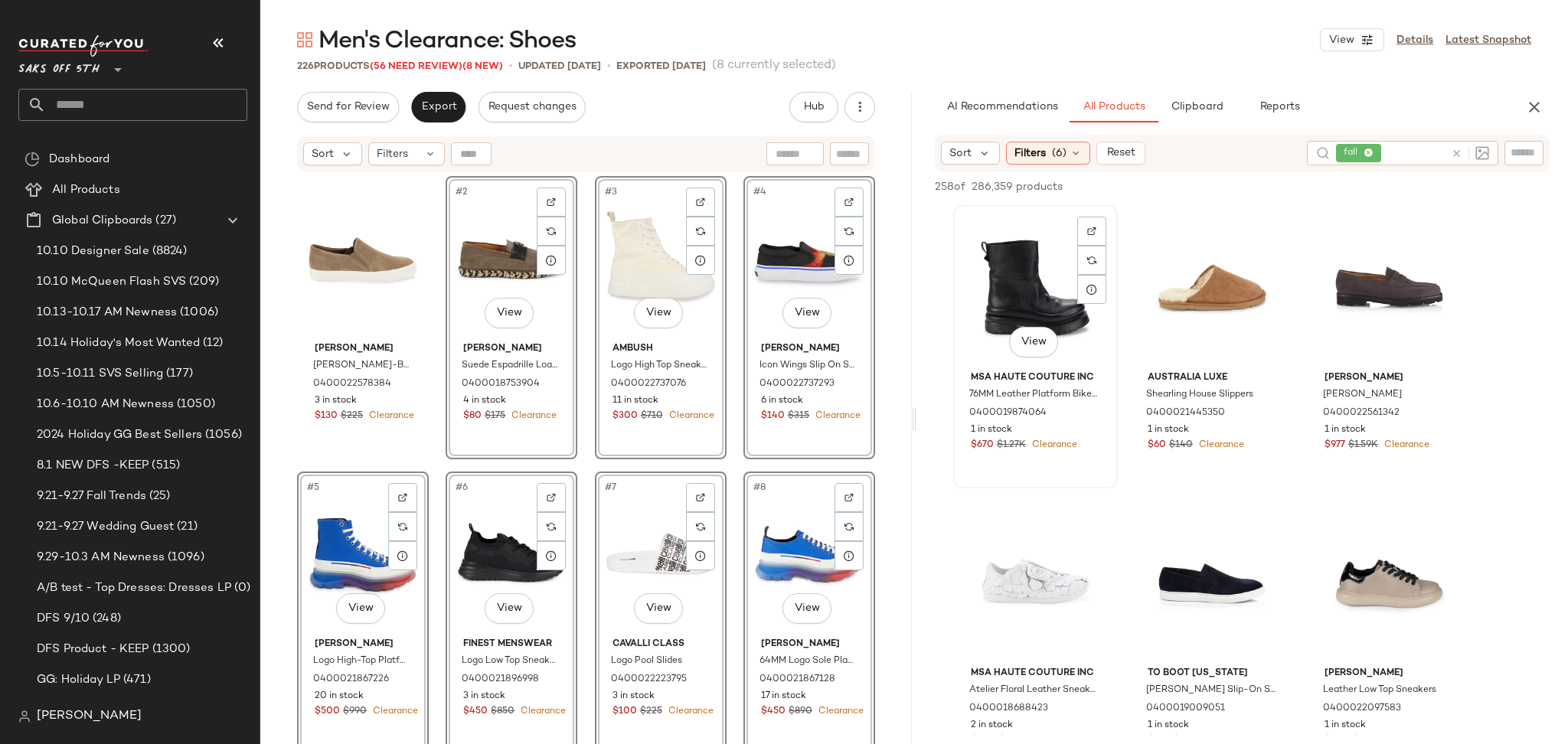
click at [988, 281] on div "View" at bounding box center [1035, 287] width 154 height 154
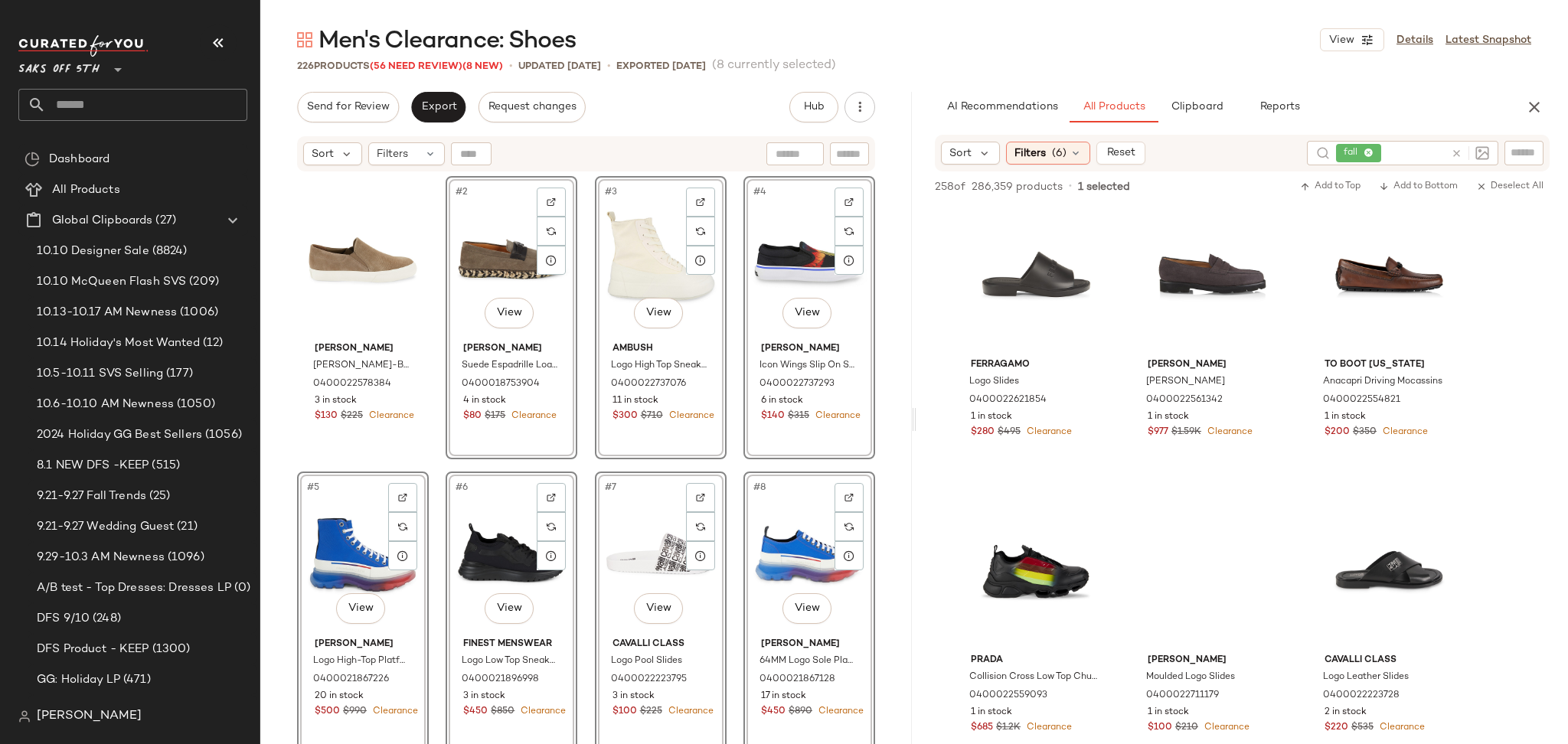
scroll to position [0, 0]
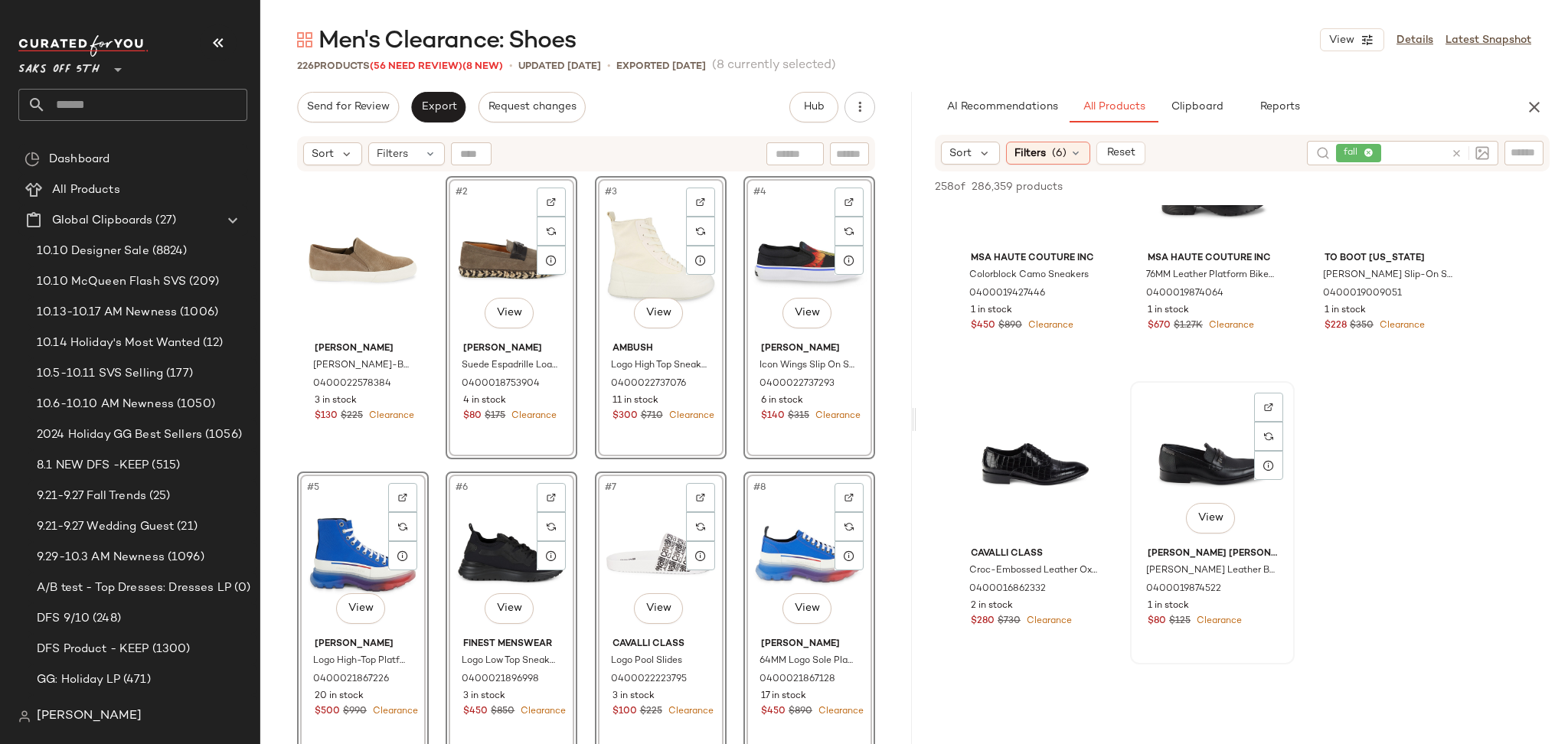
click at [1194, 446] on div "View" at bounding box center [1212, 463] width 154 height 154
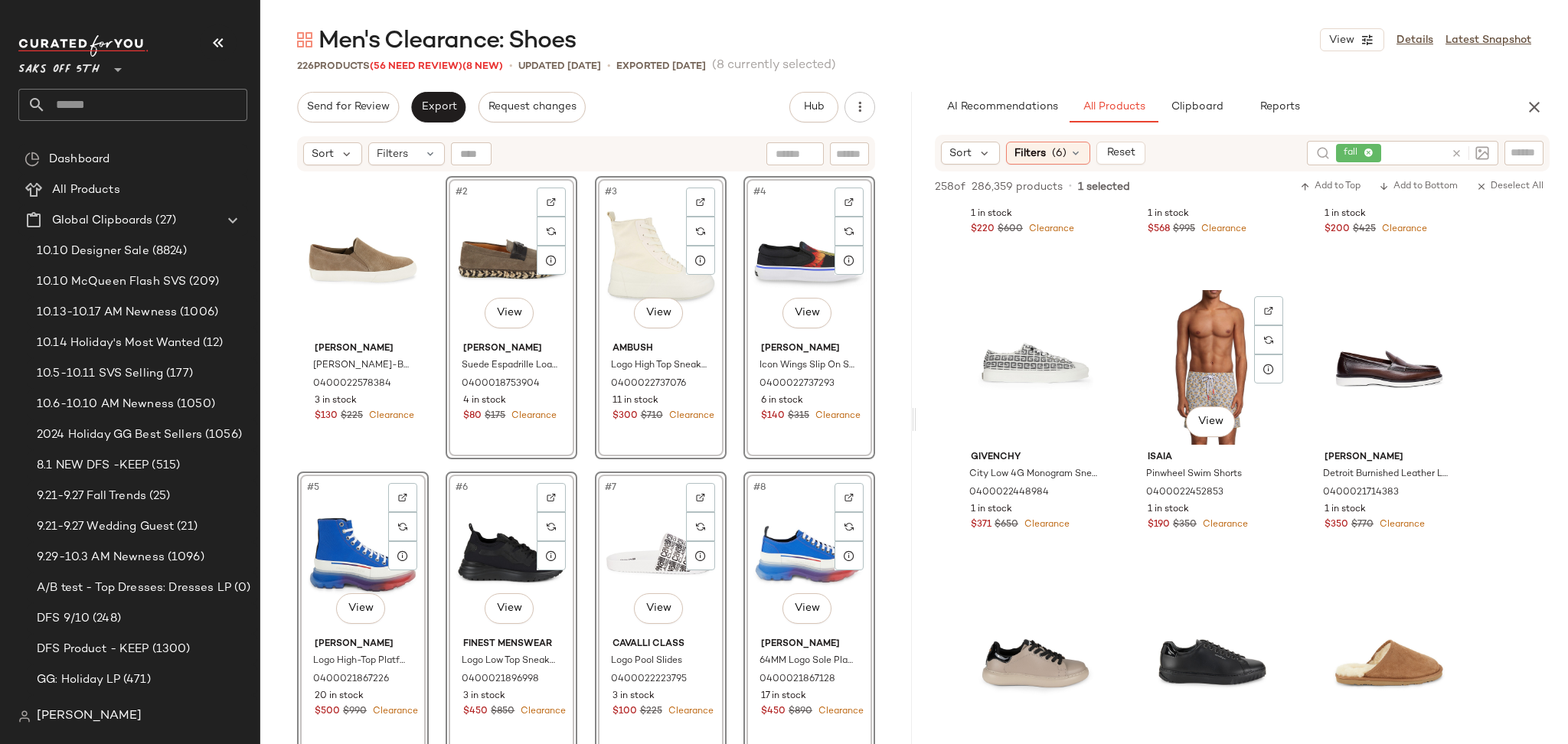
scroll to position [1104, 0]
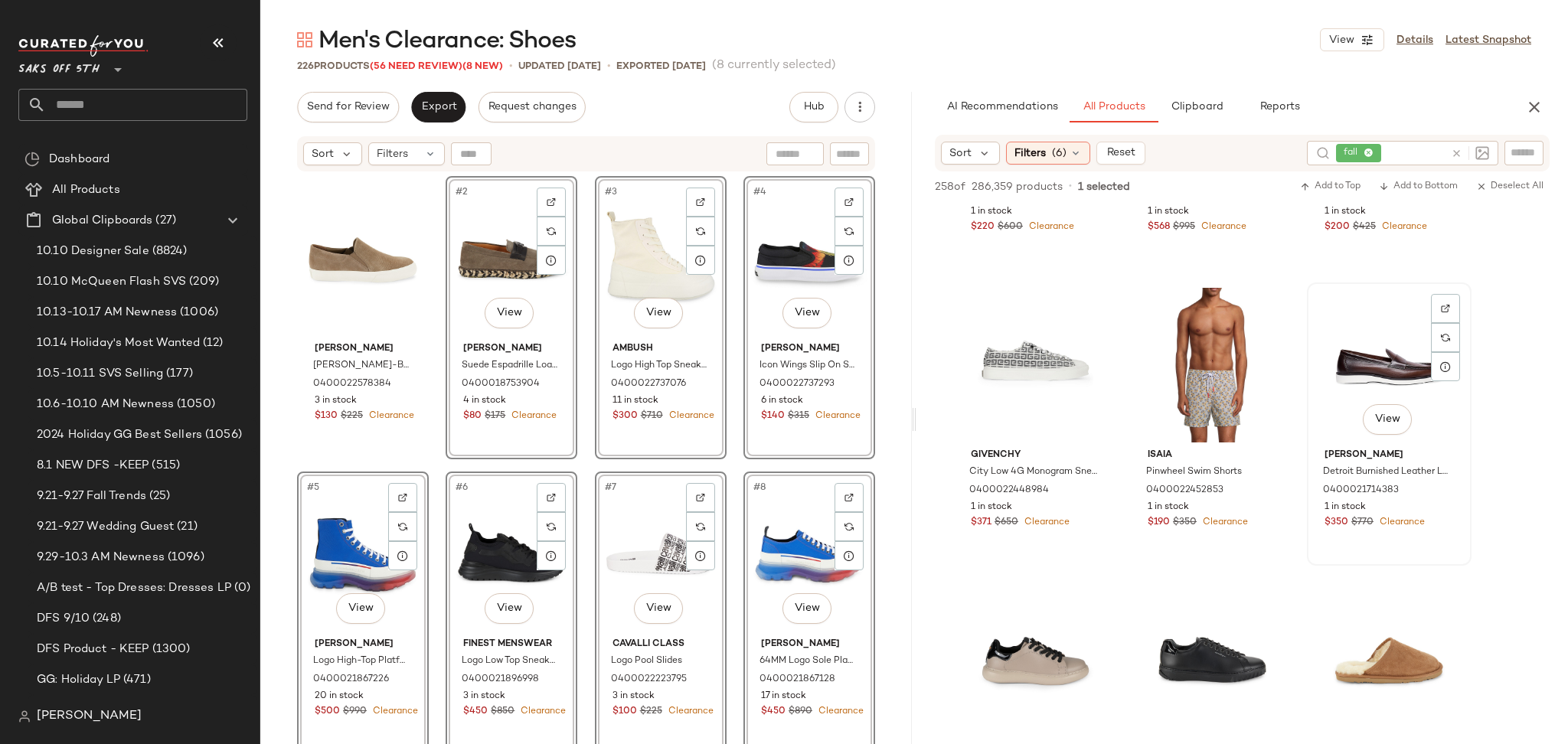
click at [1386, 342] on div "View" at bounding box center [1388, 364] width 154 height 154
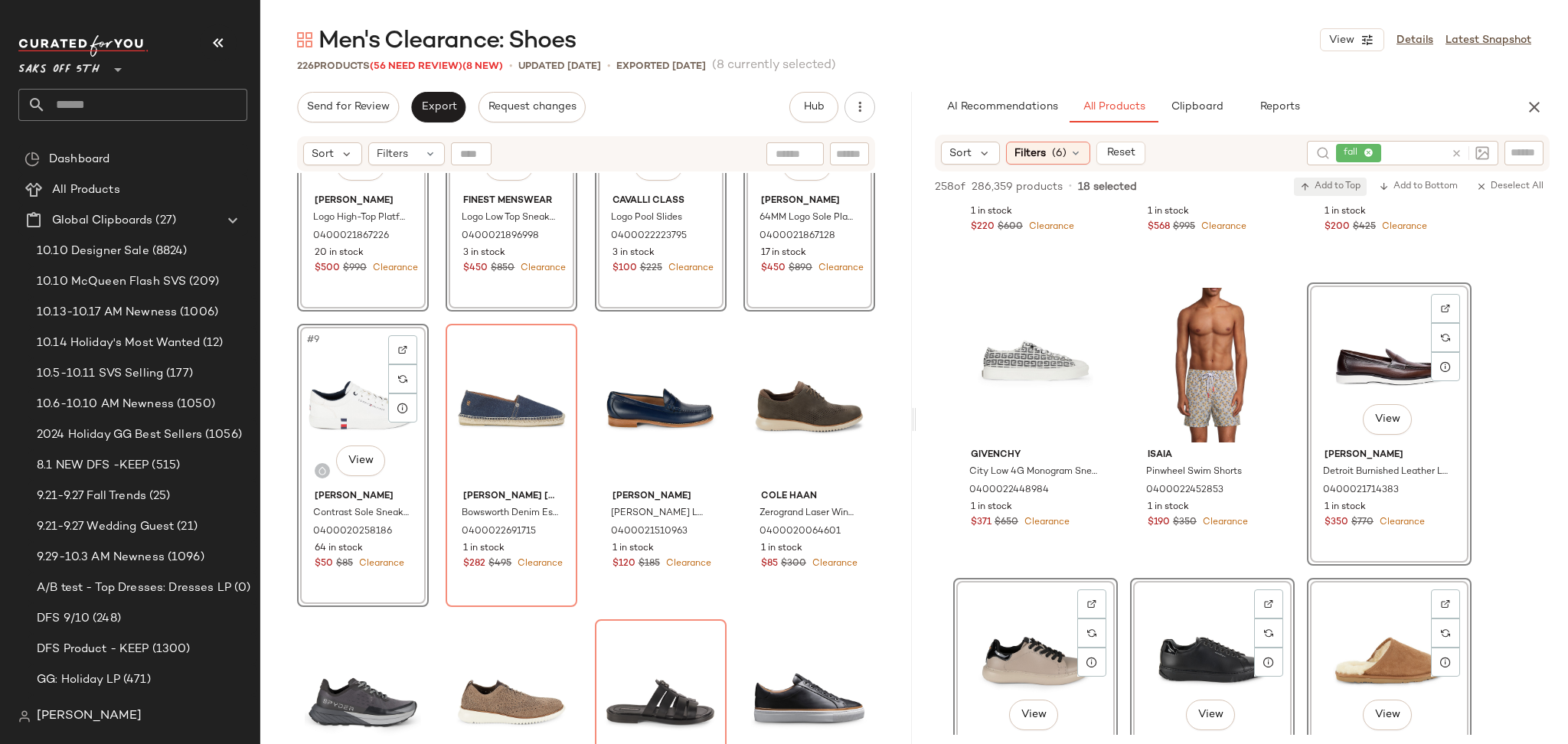
scroll to position [454, 0]
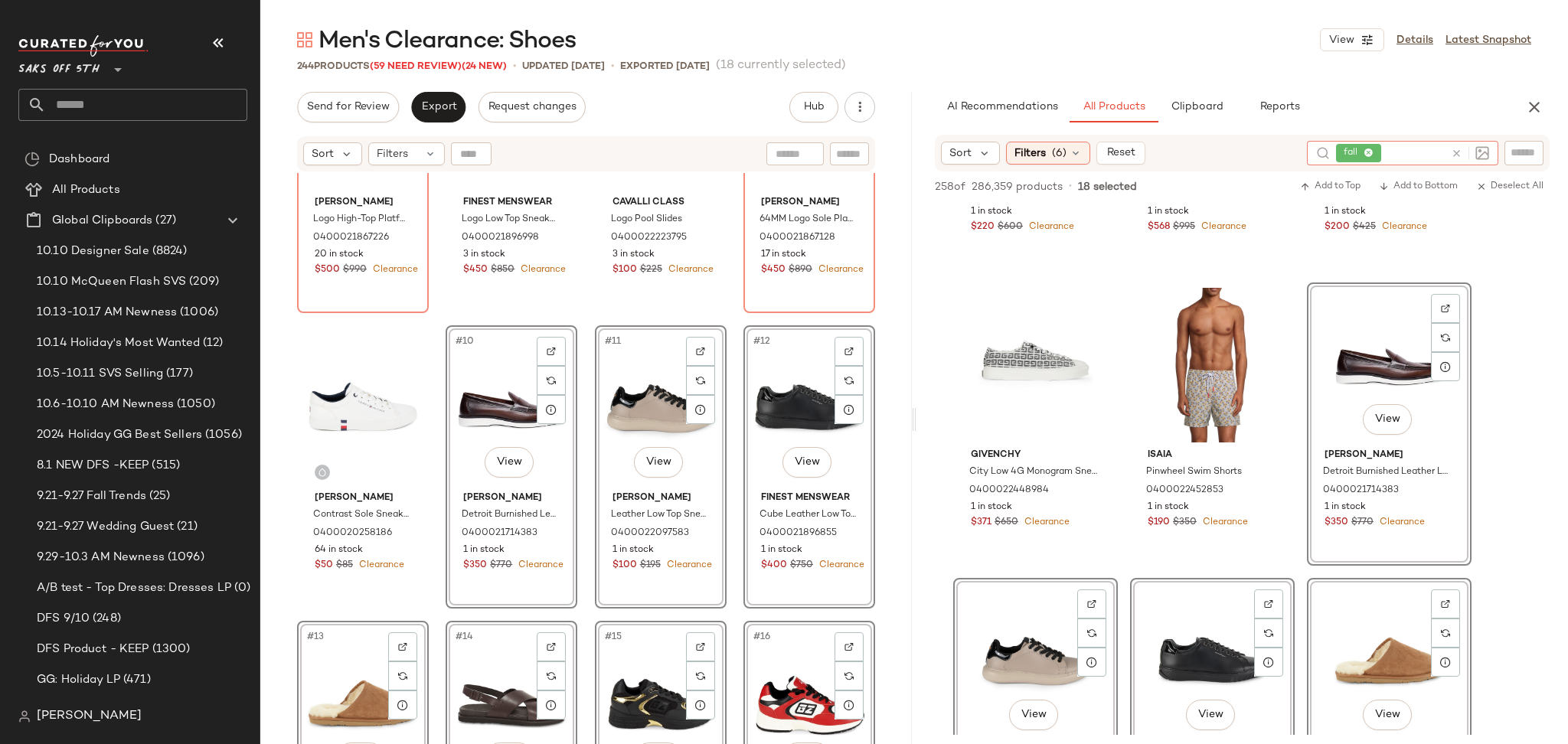
click at [1456, 154] on icon at bounding box center [1456, 153] width 12 height 12
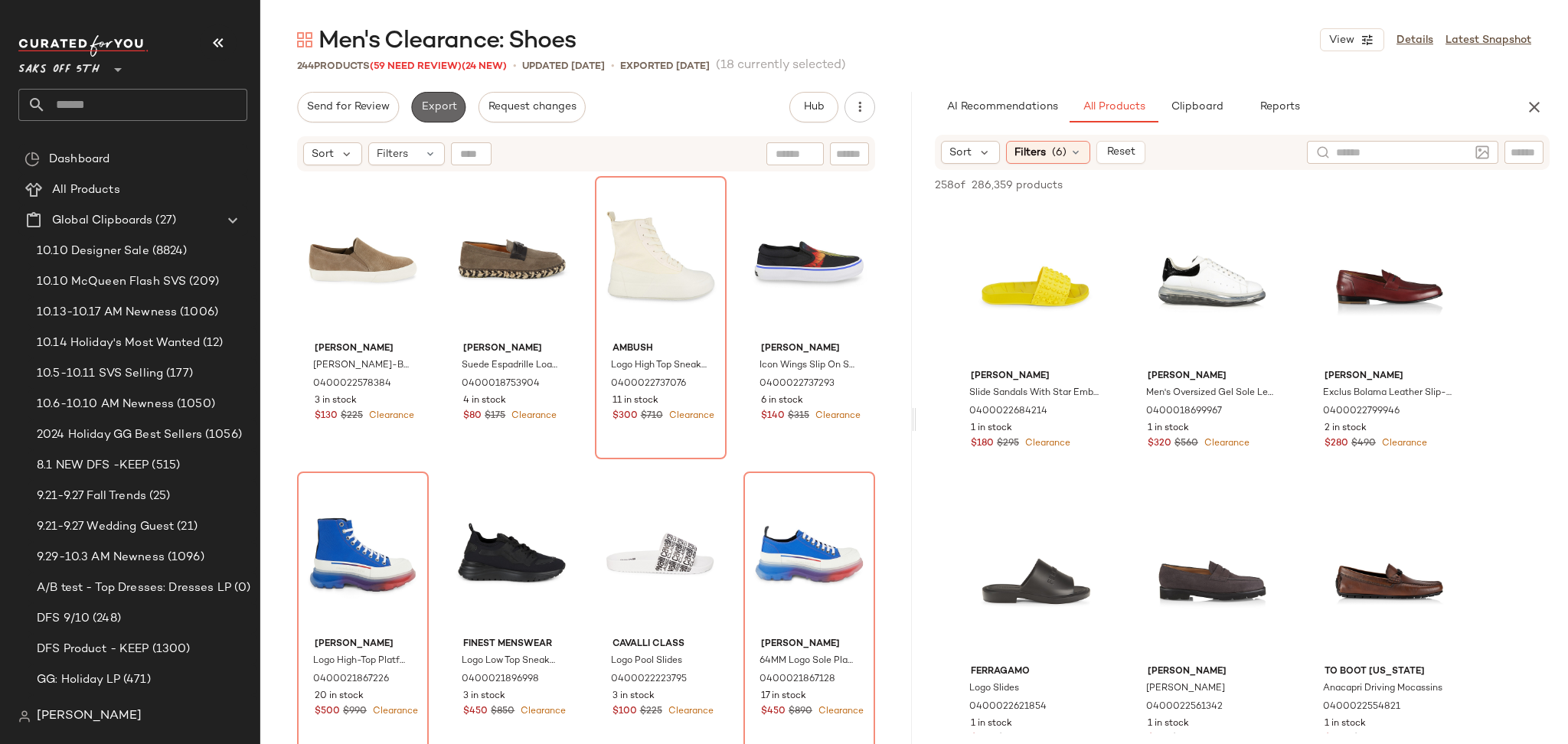
click at [429, 108] on span "Export" at bounding box center [438, 107] width 36 height 13
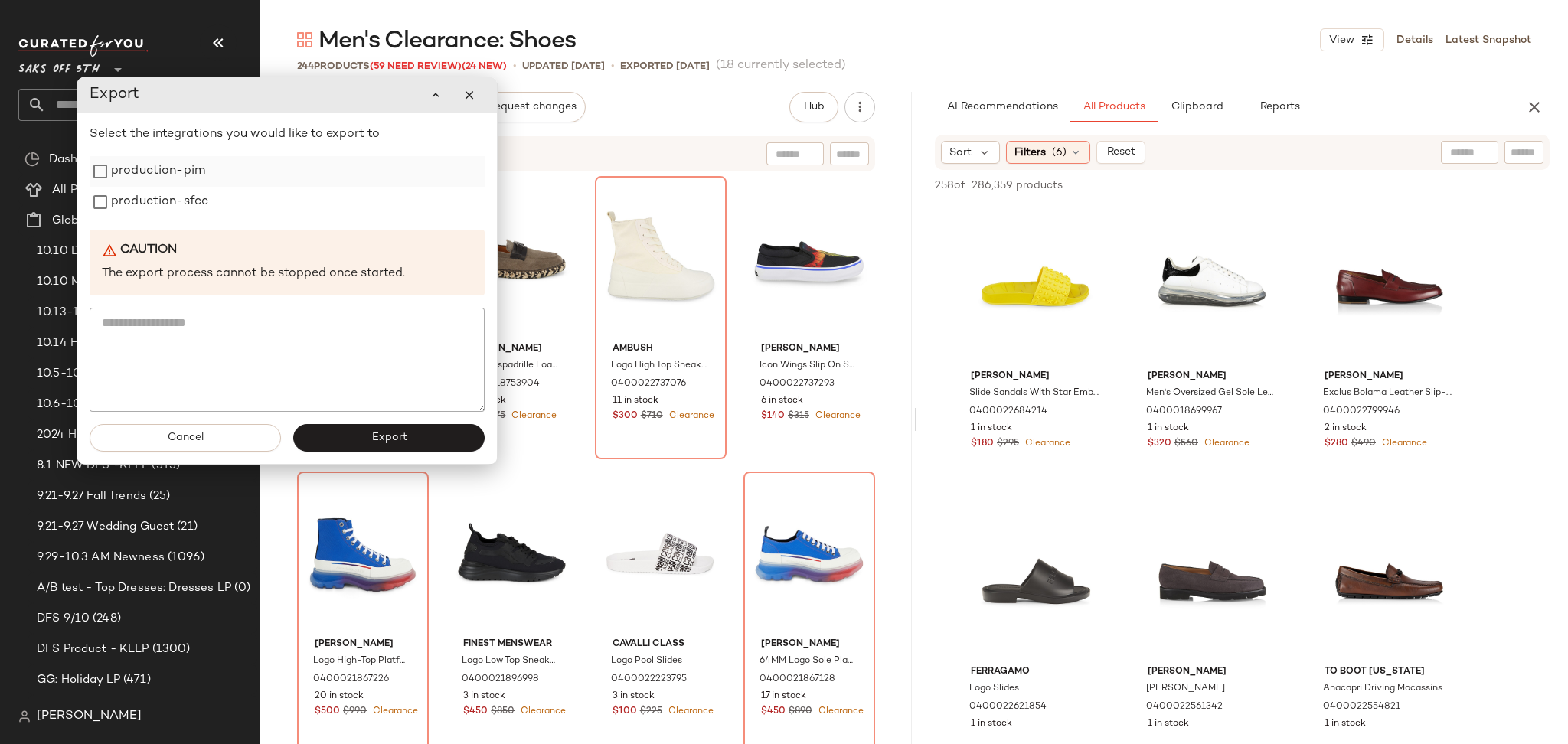
click at [189, 176] on label "production-pim" at bounding box center [158, 171] width 94 height 31
click at [184, 207] on label "production-sfcc" at bounding box center [160, 202] width 97 height 31
click at [364, 431] on button "Export" at bounding box center [389, 437] width 191 height 28
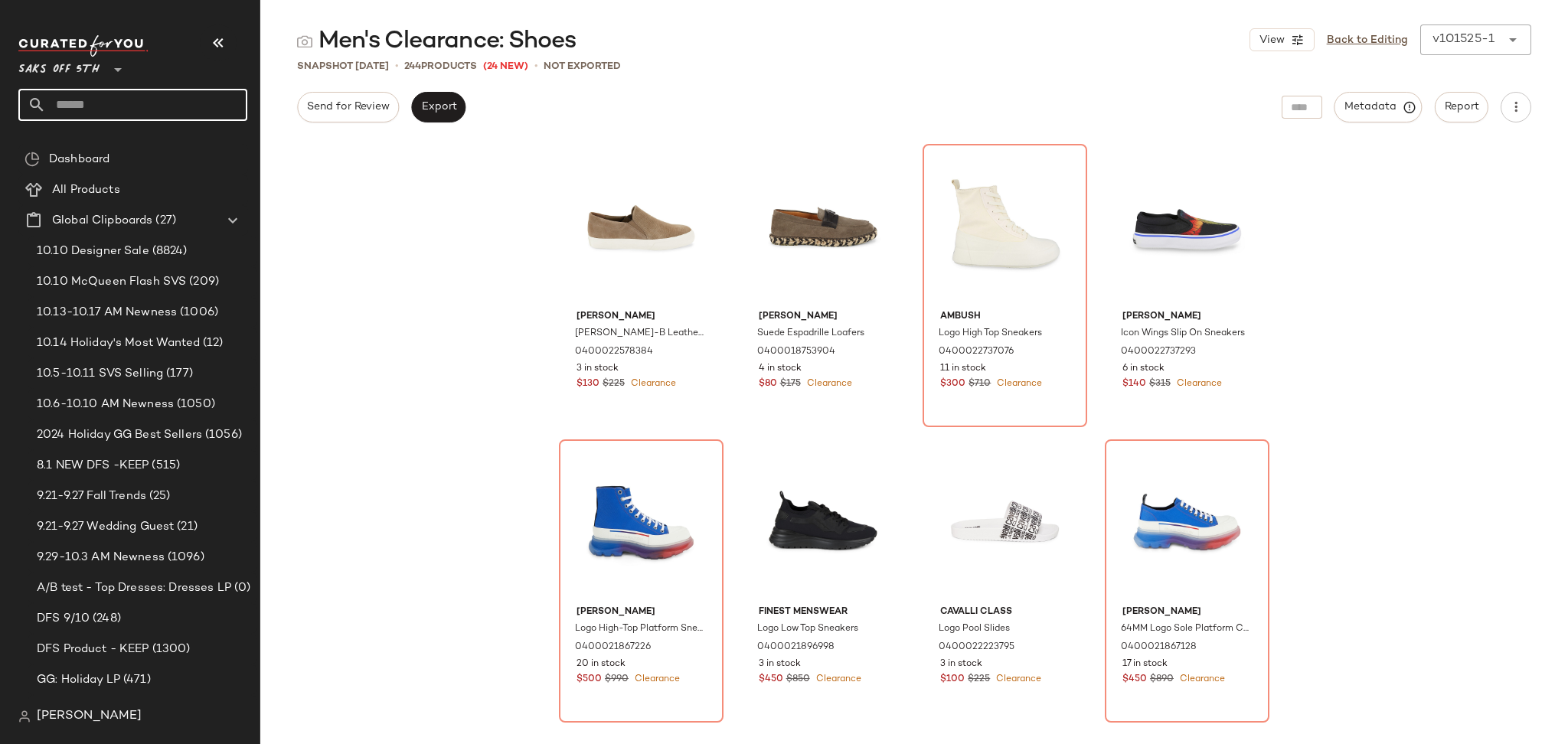
click at [133, 104] on input "text" at bounding box center [146, 105] width 201 height 32
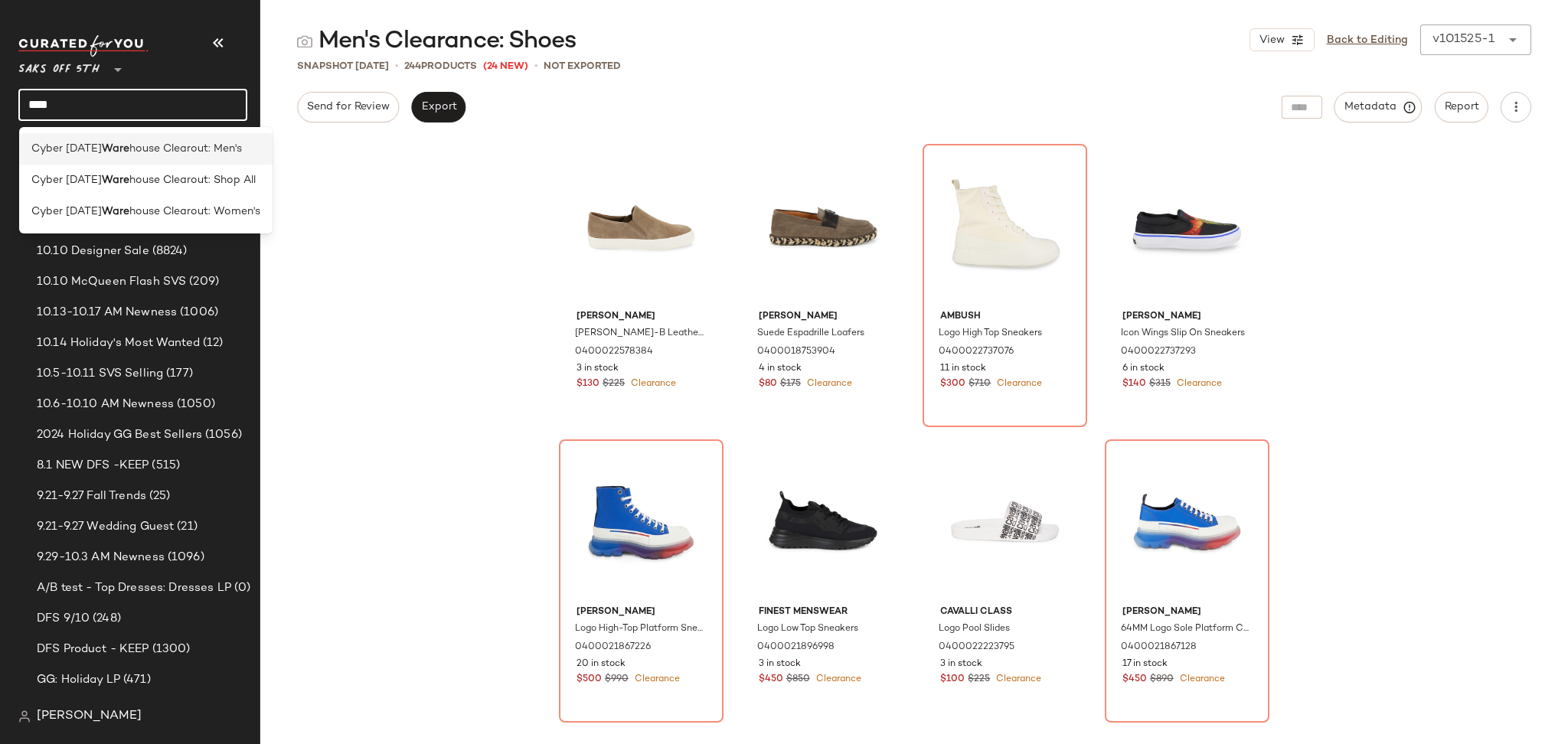
type input "****"
click at [152, 156] on span "house Clearout: Men's" at bounding box center [185, 149] width 113 height 16
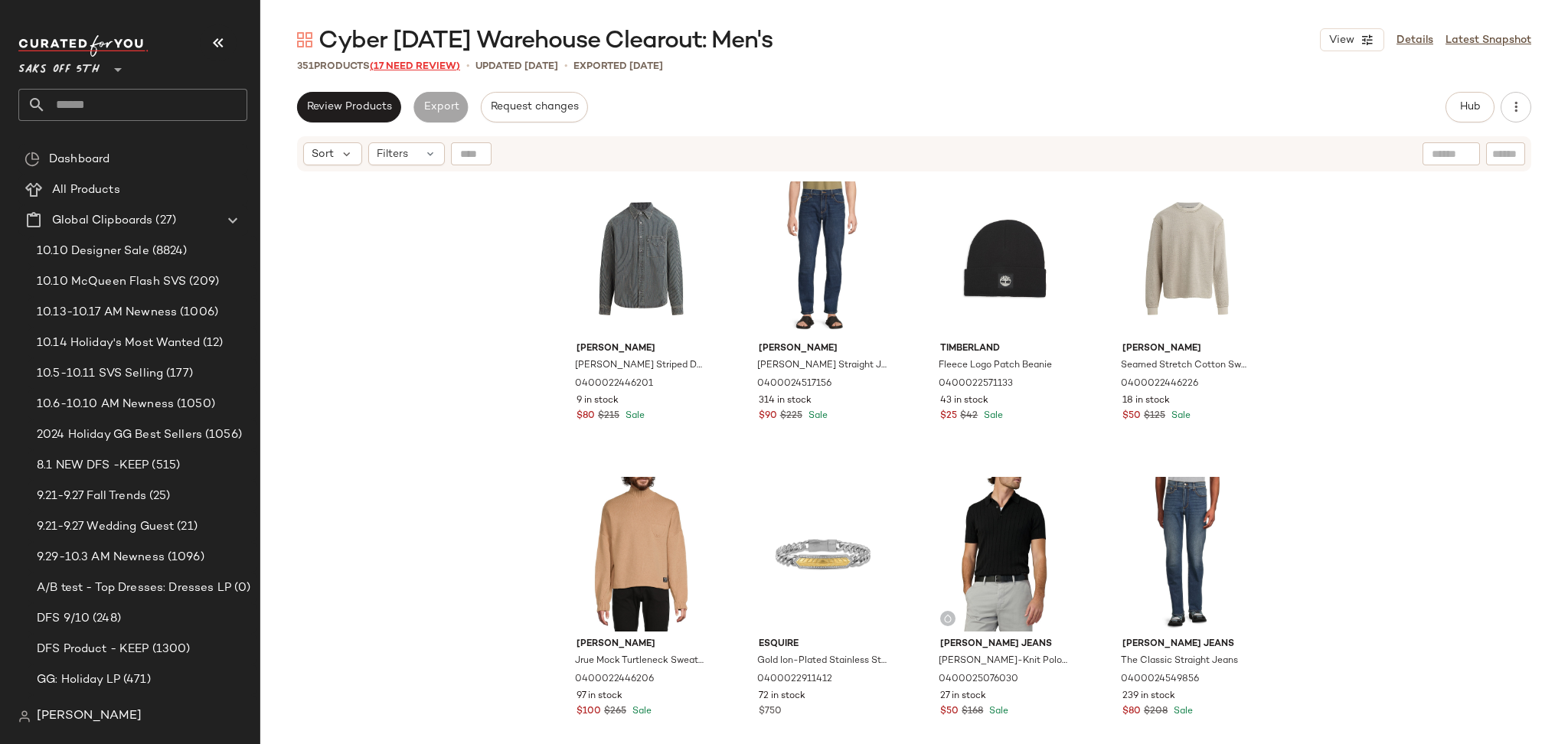
click at [432, 68] on span "(17 Need Review)" at bounding box center [415, 67] width 90 height 11
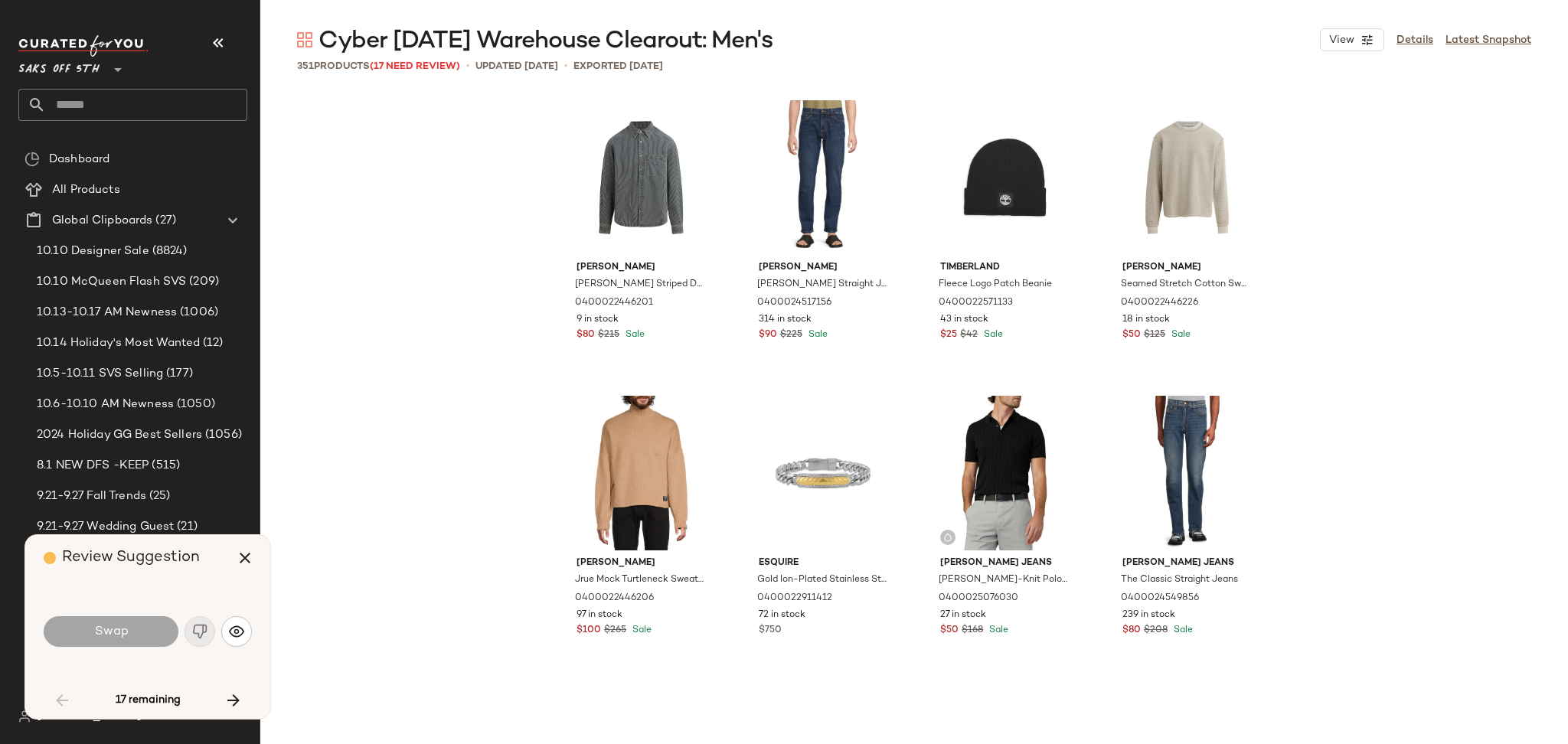
scroll to position [1771, 0]
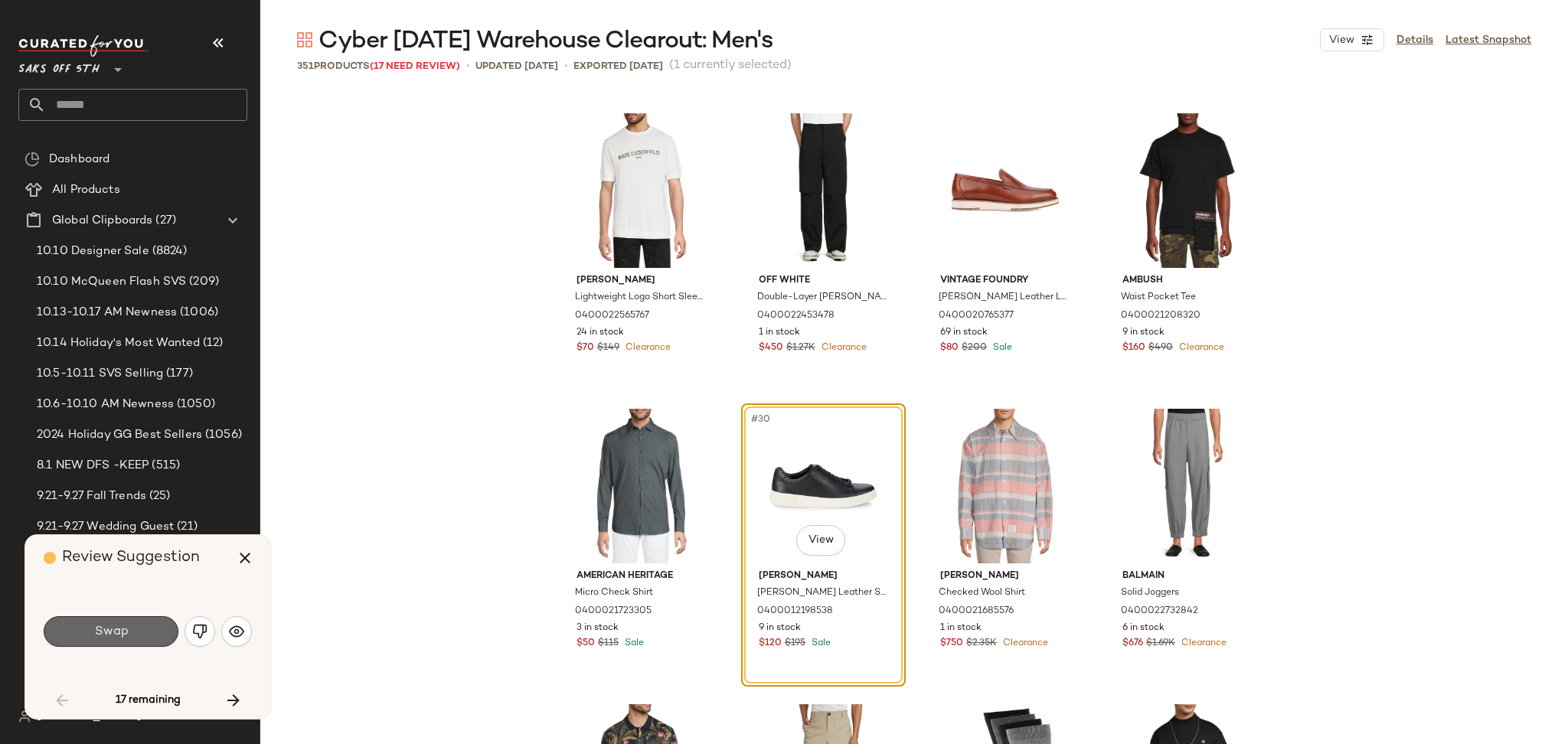
click at [125, 642] on button "Swap" at bounding box center [110, 631] width 134 height 31
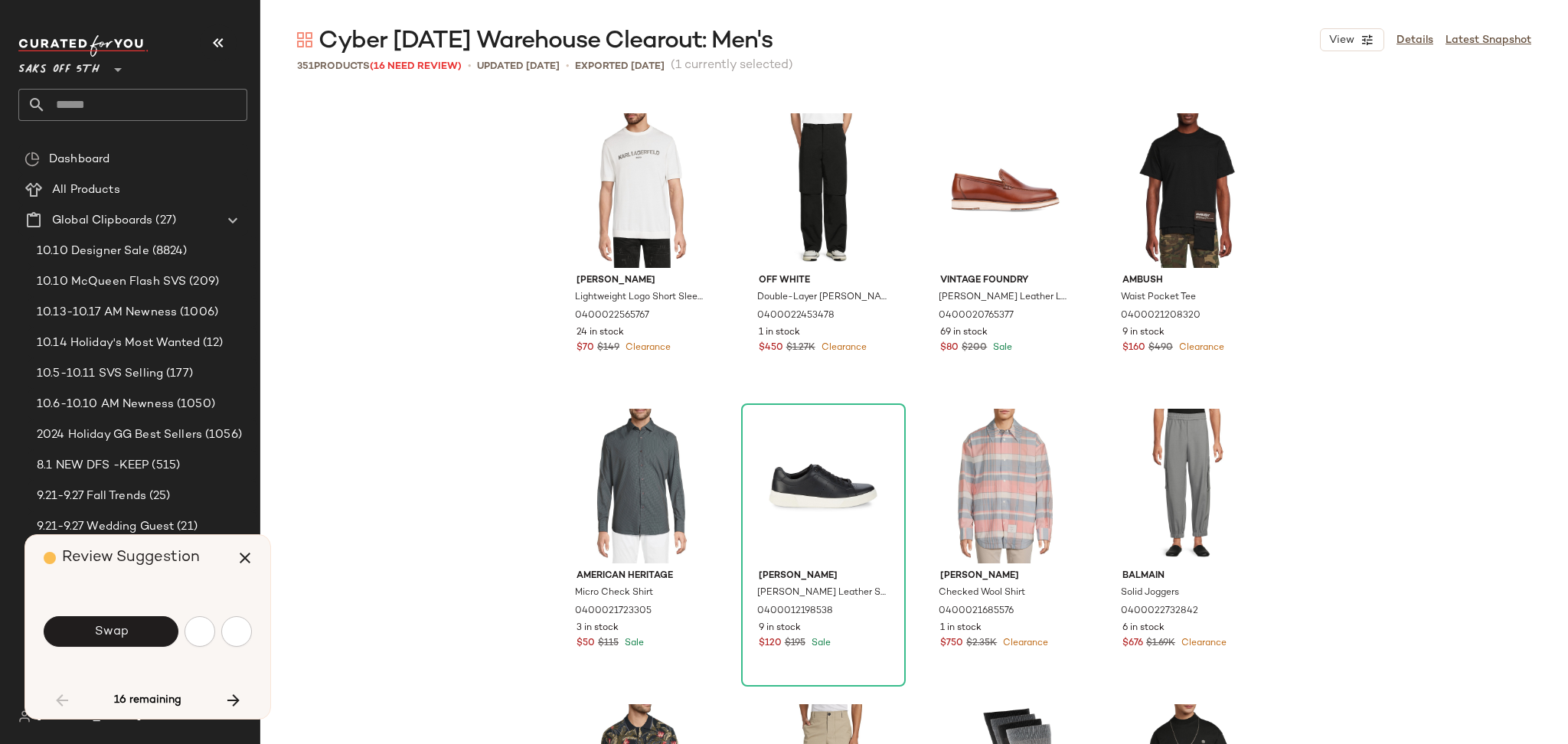
scroll to position [2363, 0]
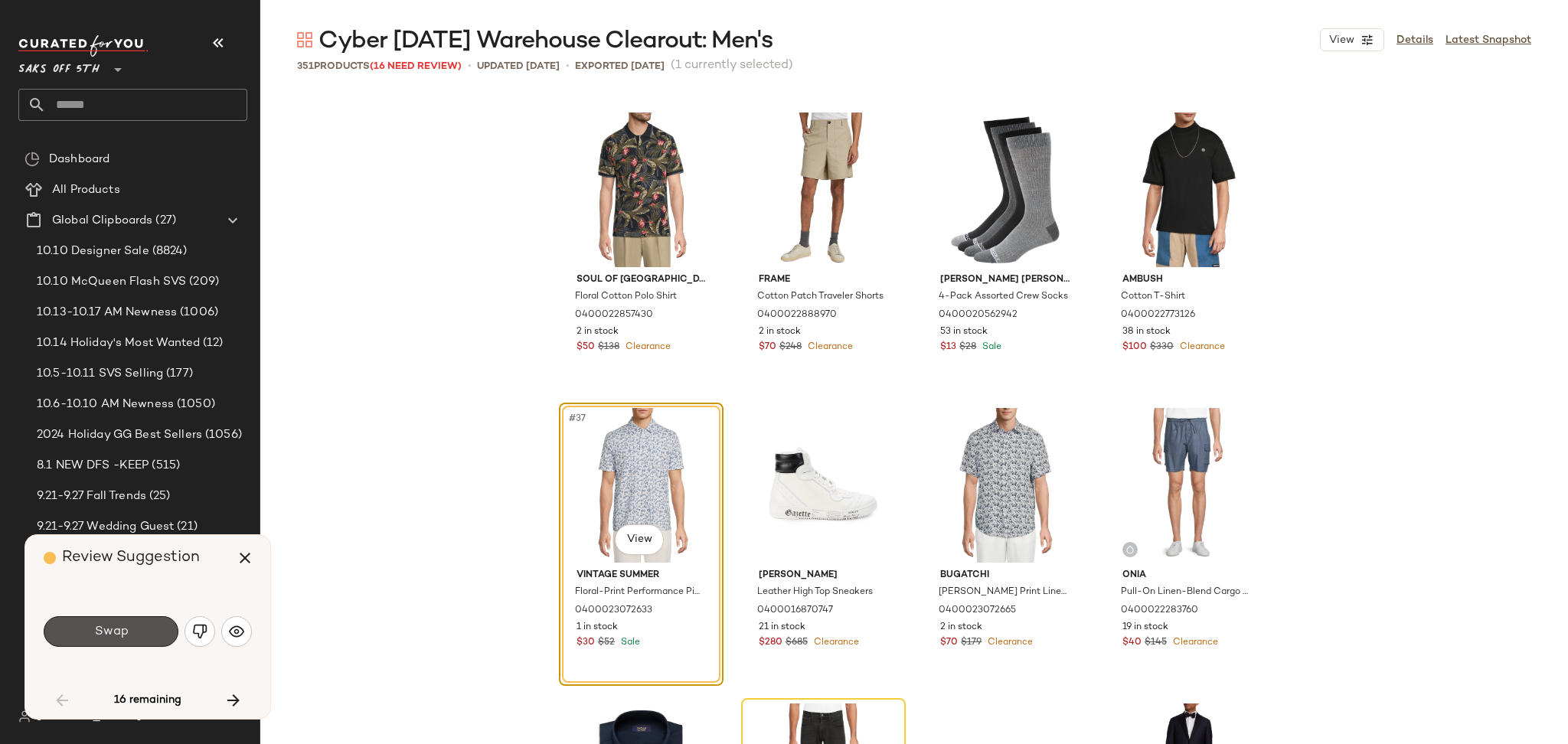
click at [125, 642] on button "Swap" at bounding box center [110, 631] width 134 height 31
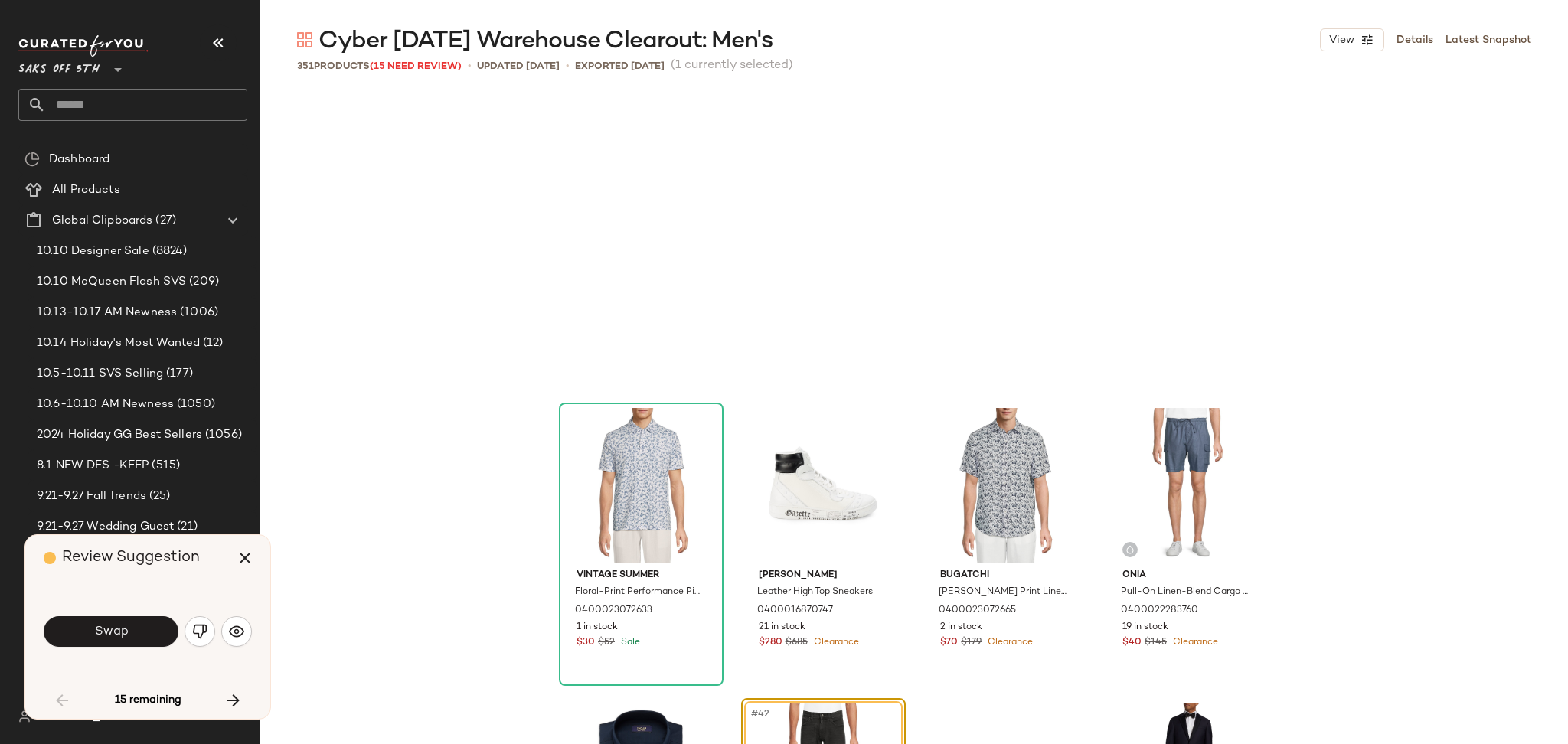
scroll to position [2658, 0]
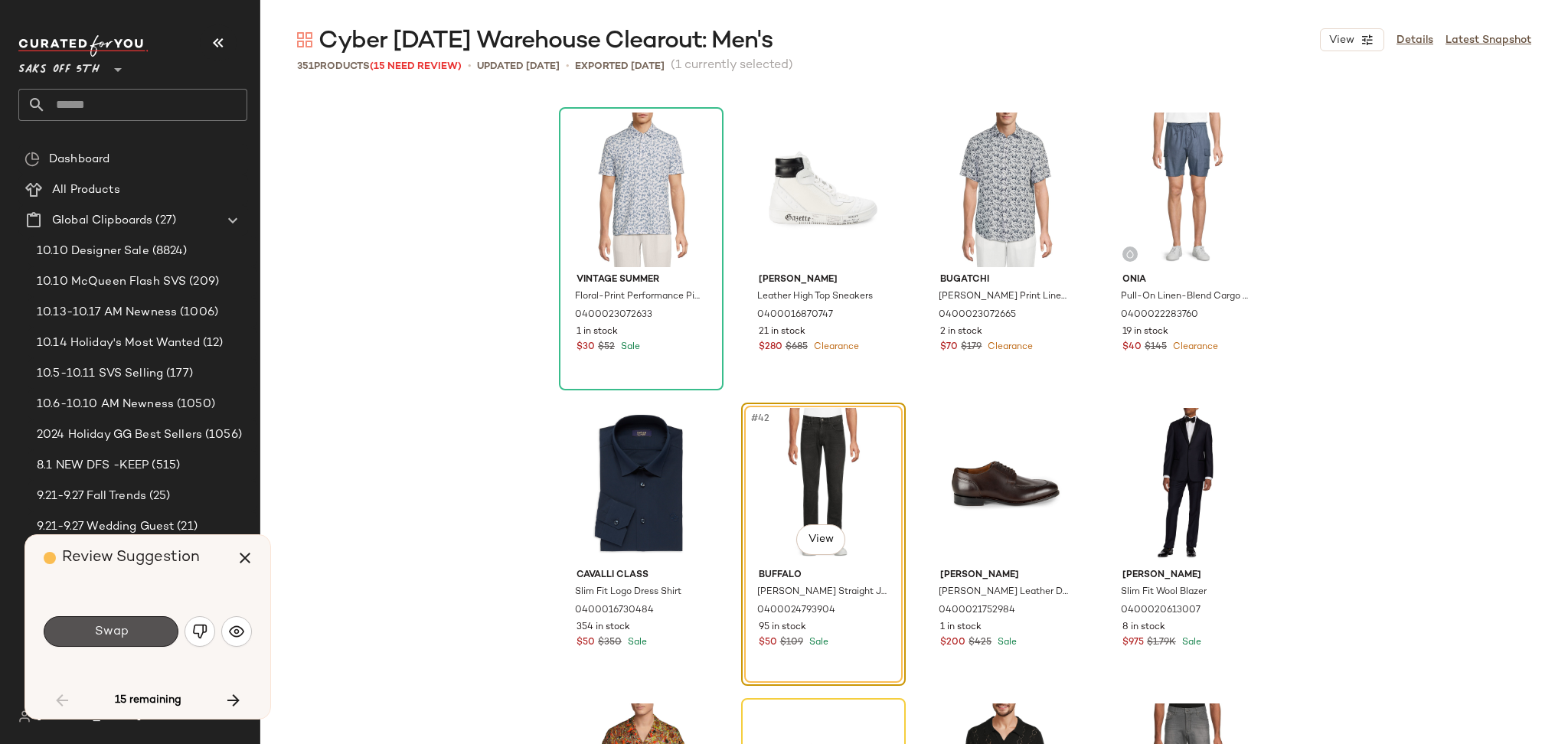
click at [125, 642] on button "Swap" at bounding box center [110, 631] width 134 height 31
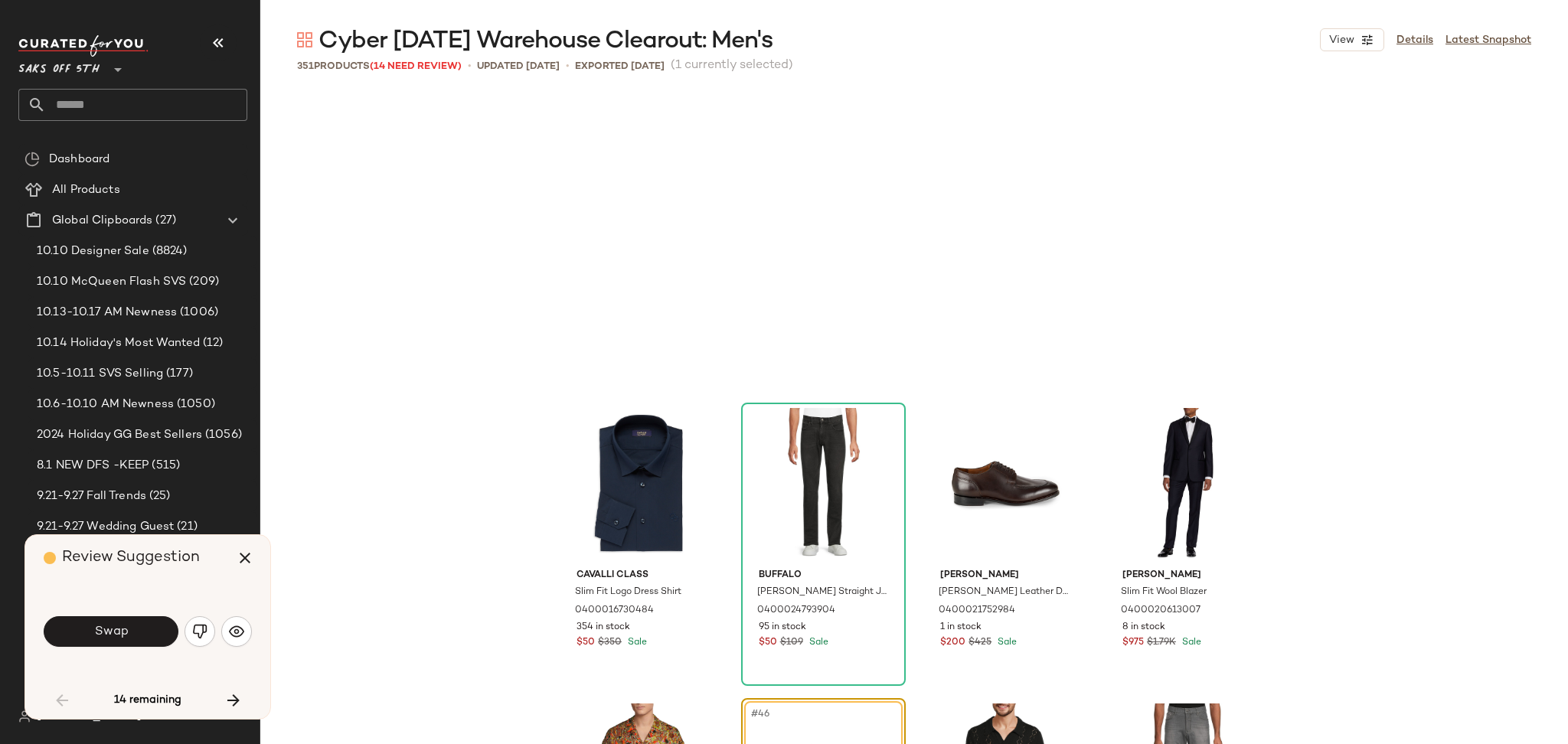
scroll to position [2953, 0]
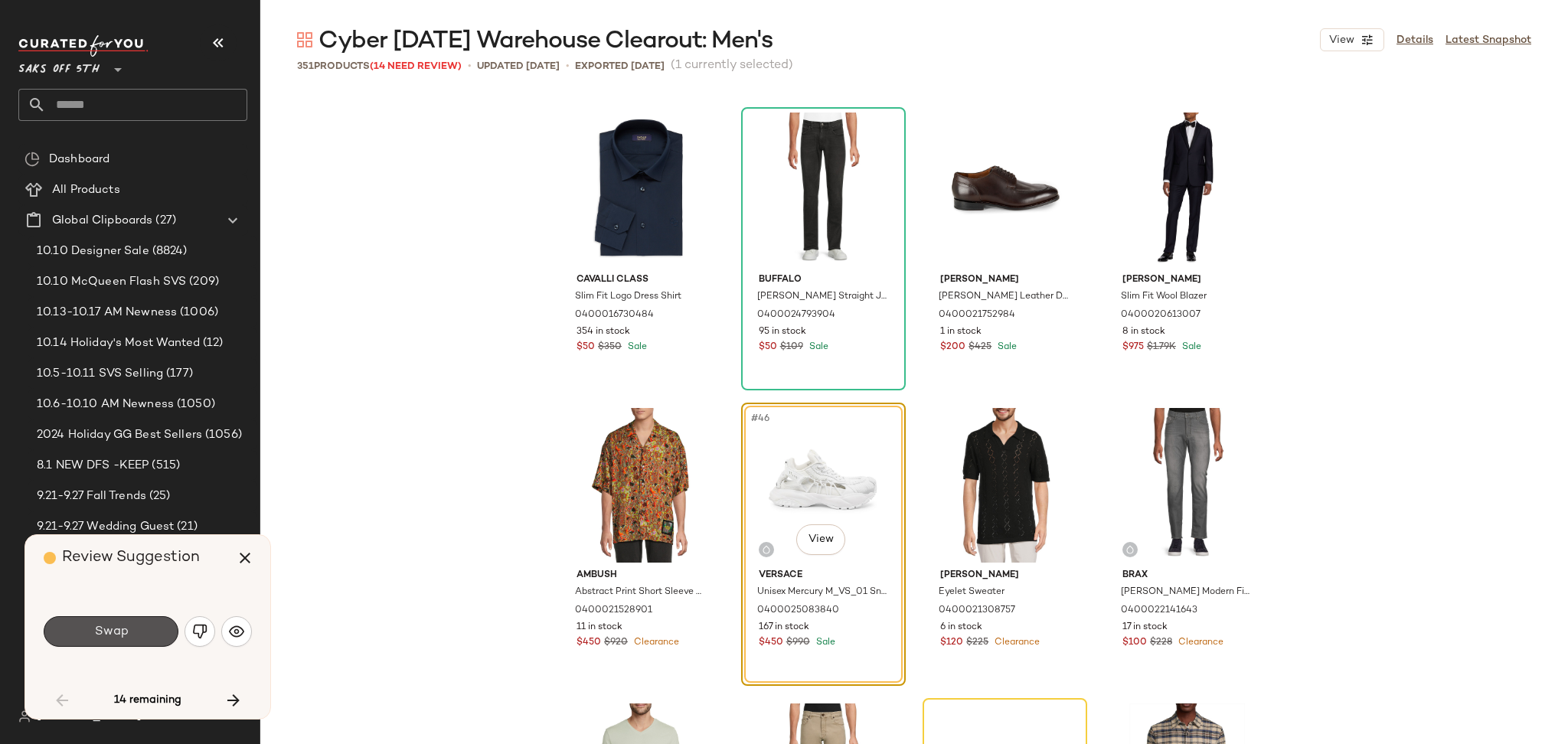
click at [125, 642] on button "Swap" at bounding box center [110, 631] width 134 height 31
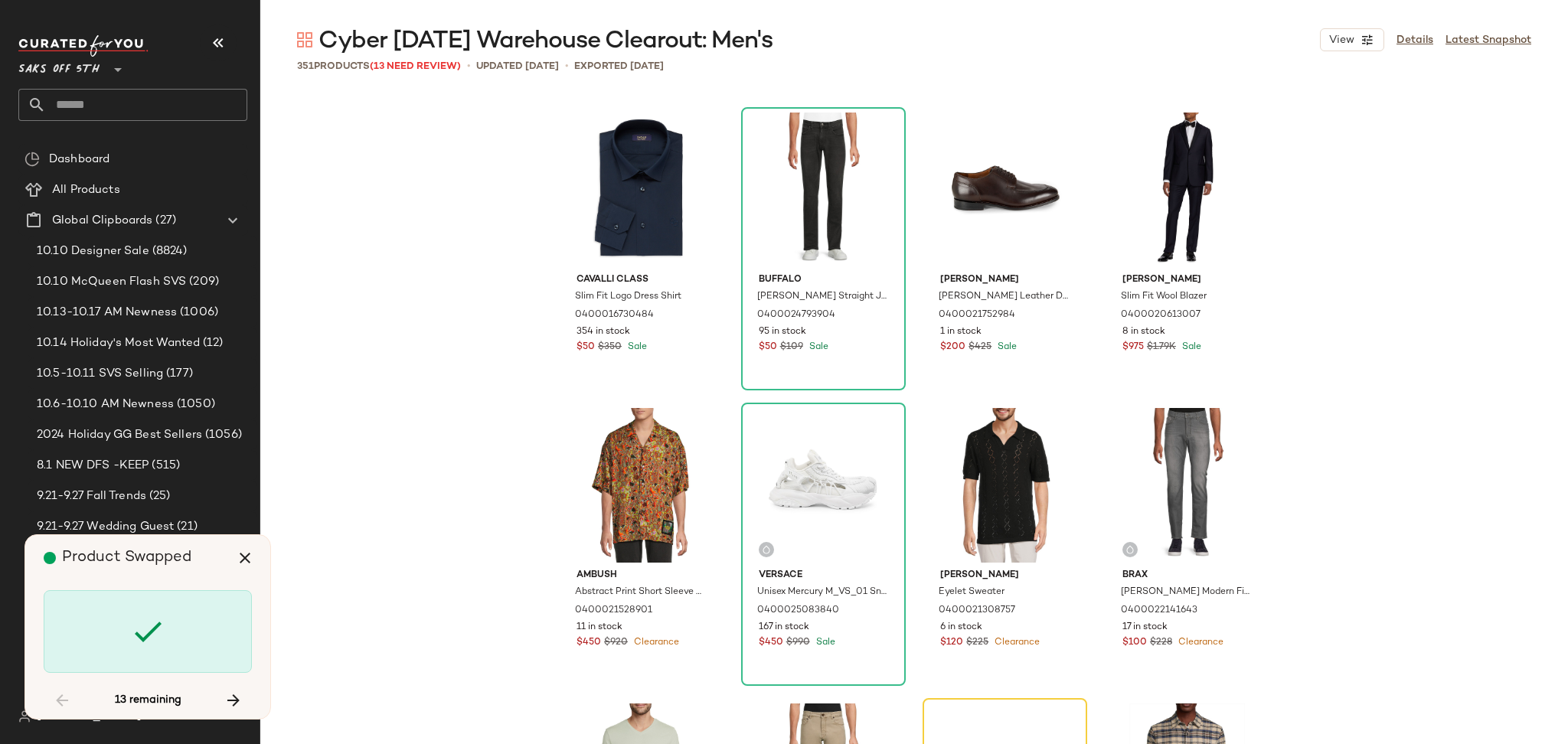
scroll to position [3248, 0]
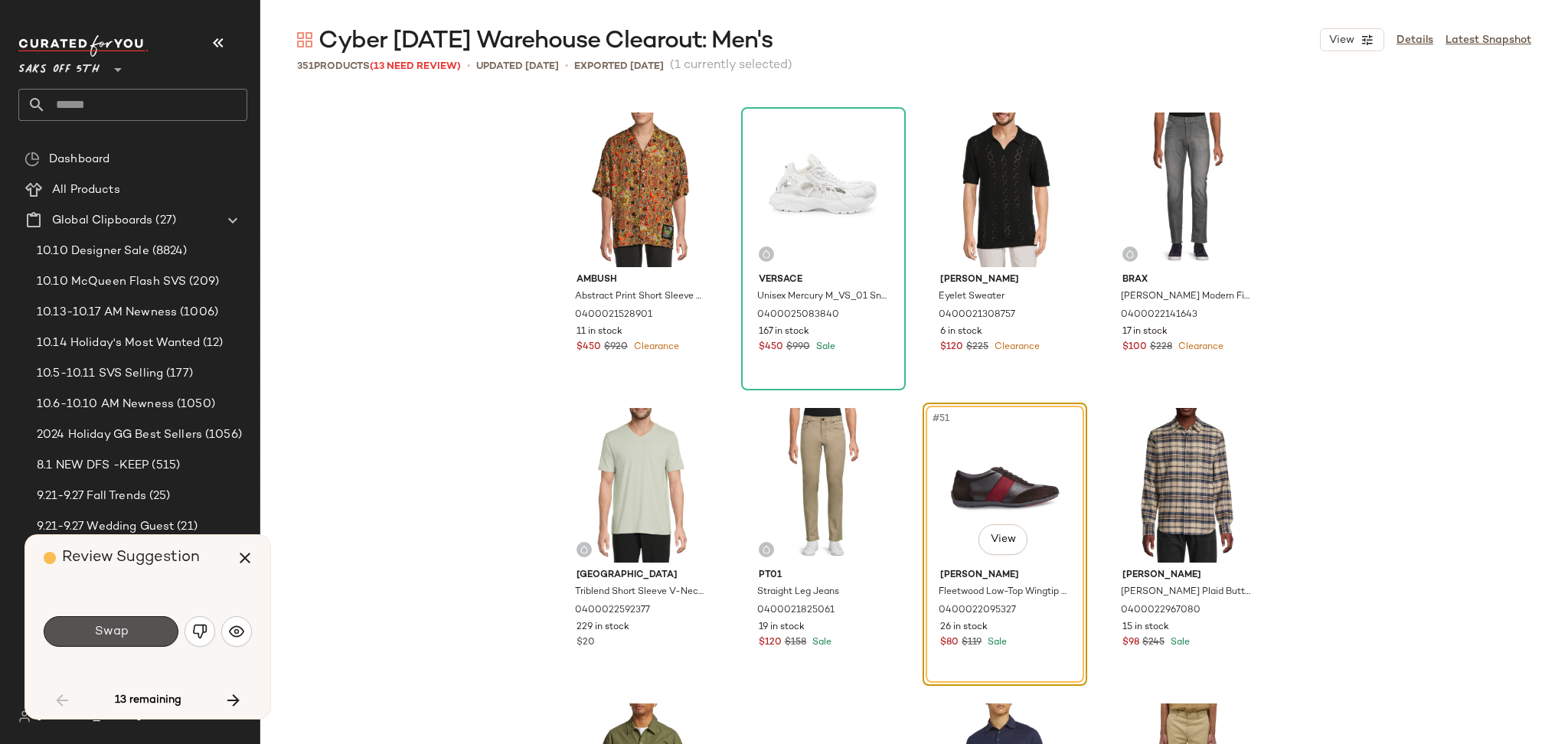
click at [125, 642] on button "Swap" at bounding box center [110, 631] width 134 height 31
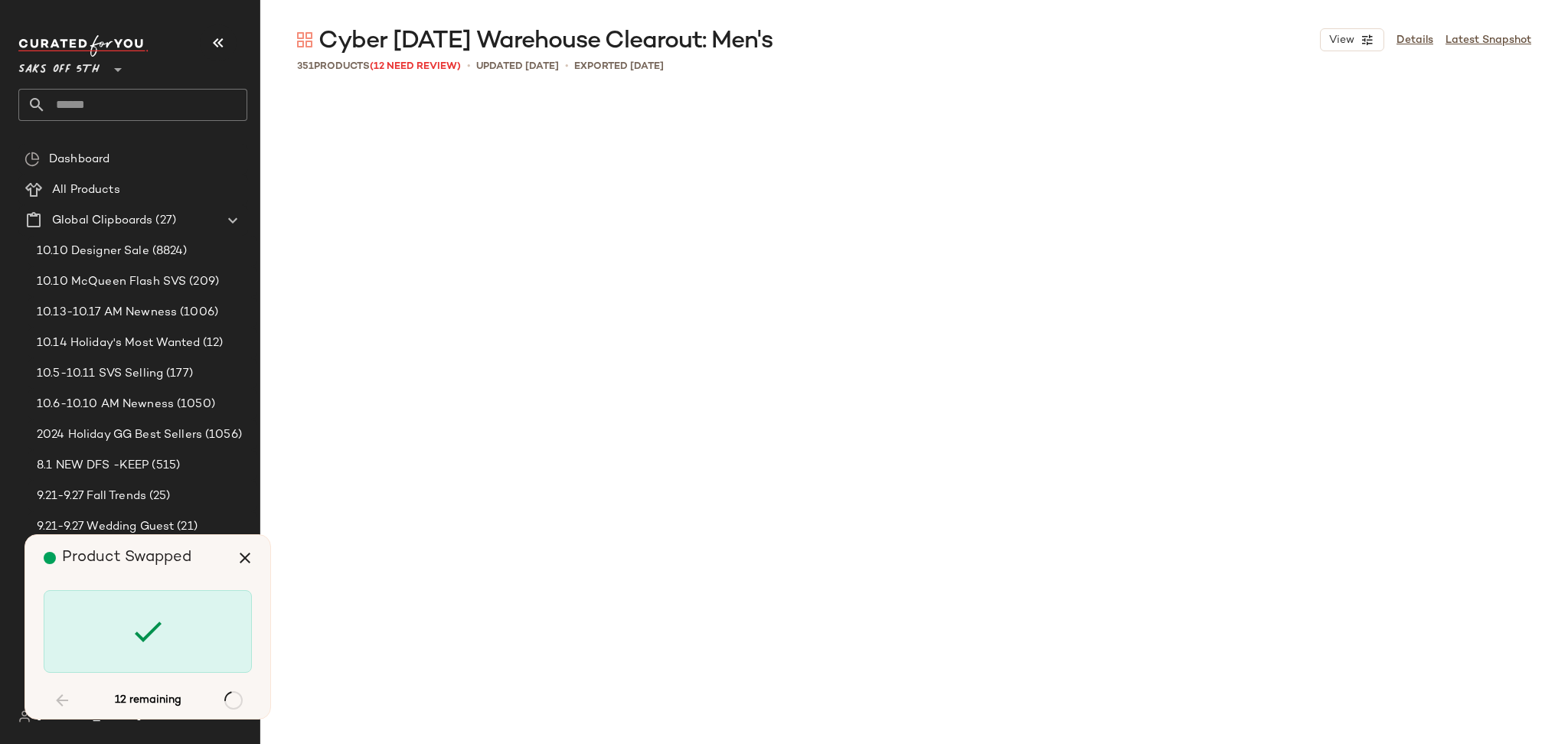
scroll to position [9746, 0]
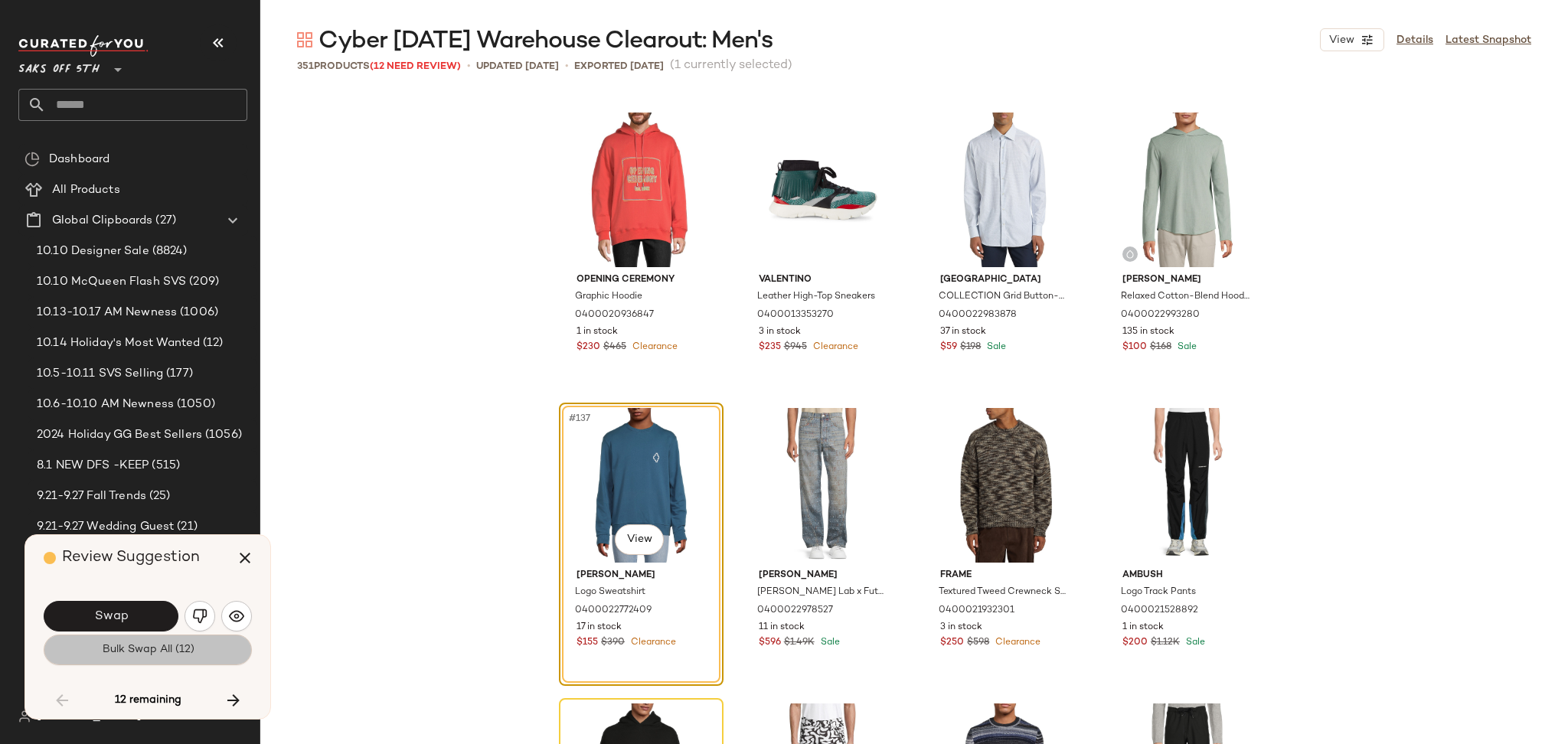
click at [143, 650] on span "Bulk Swap All (12)" at bounding box center [147, 650] width 93 height 13
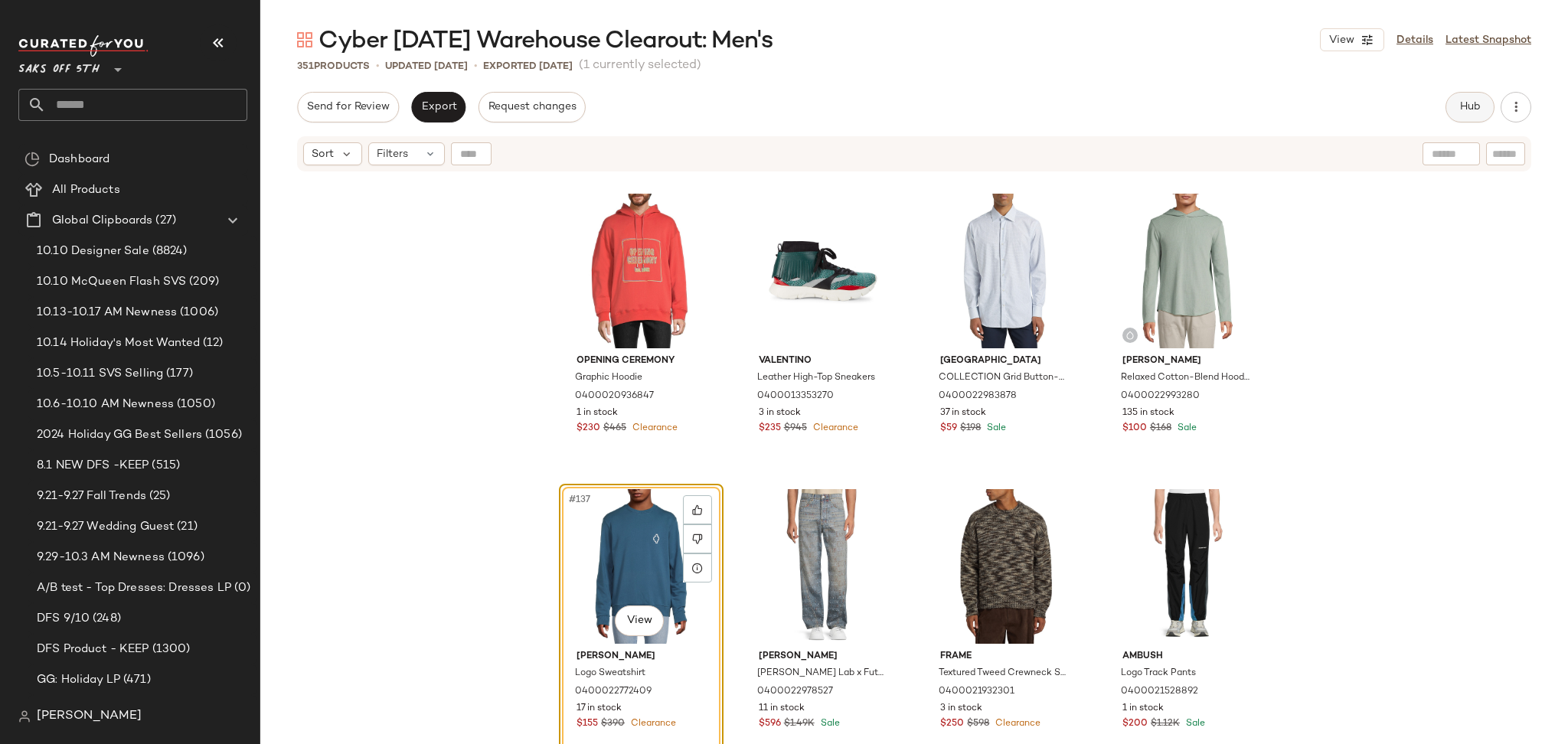
click at [1462, 98] on button "Hub" at bounding box center [1470, 107] width 49 height 31
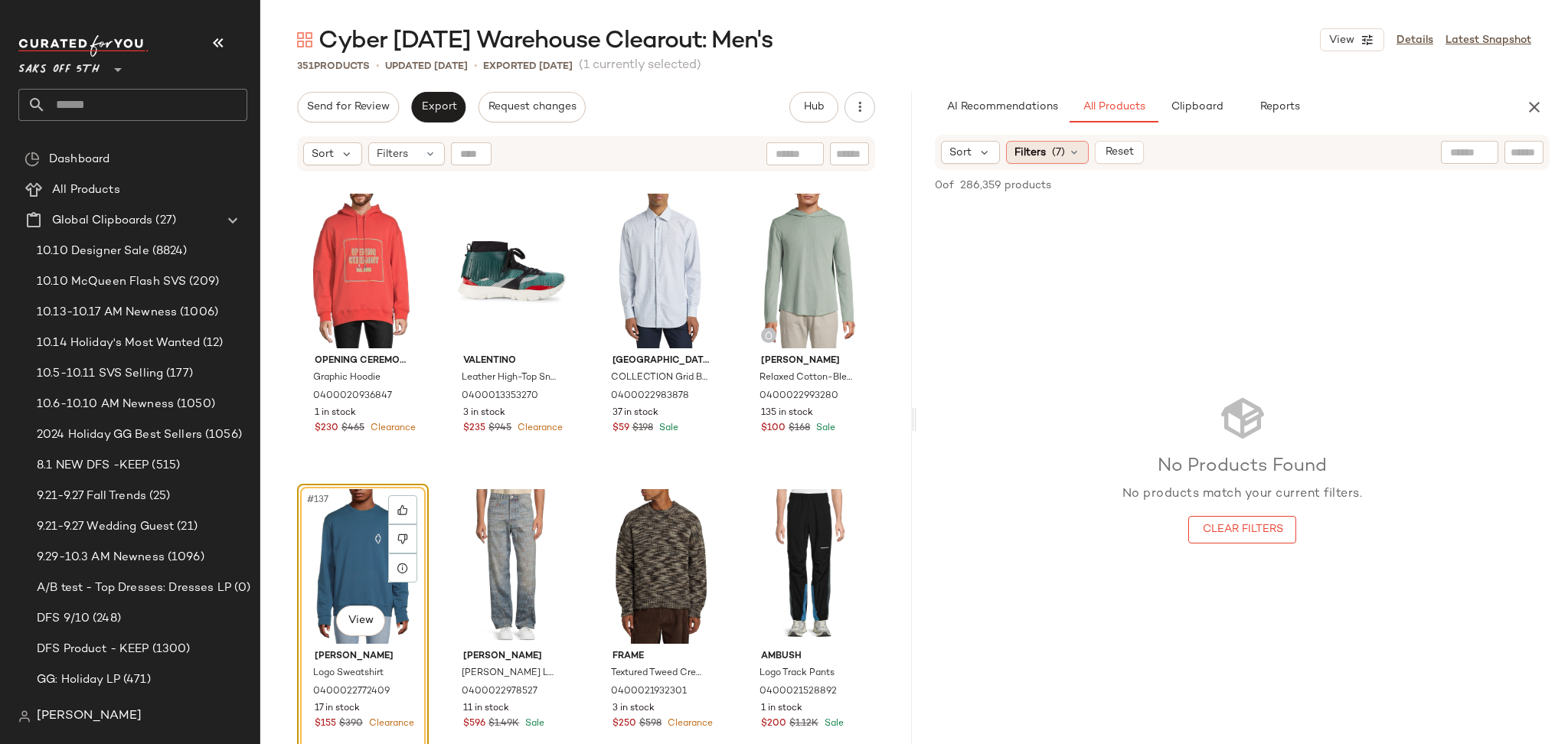
click at [1033, 157] on span "Filters" at bounding box center [1029, 152] width 32 height 16
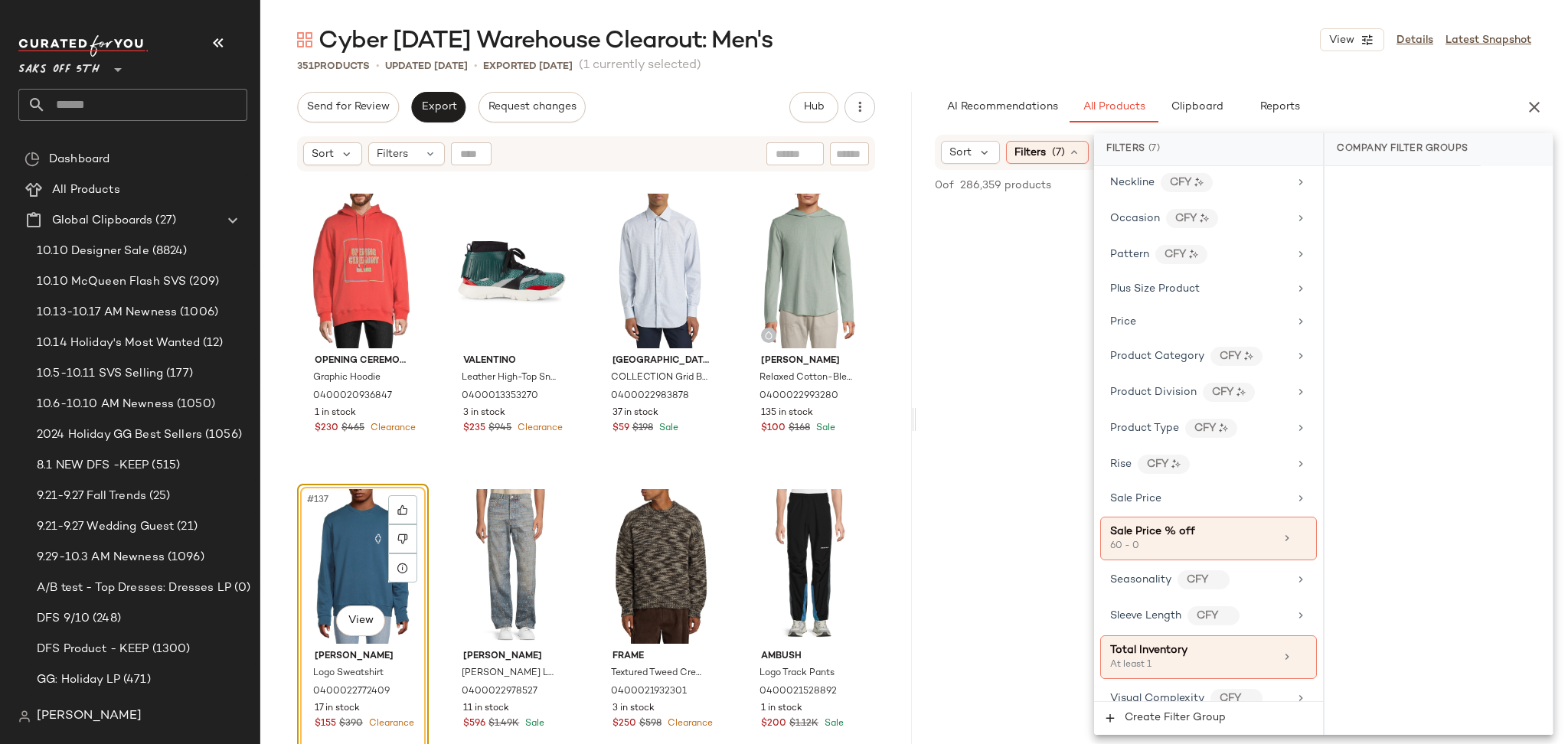
scroll to position [975, 0]
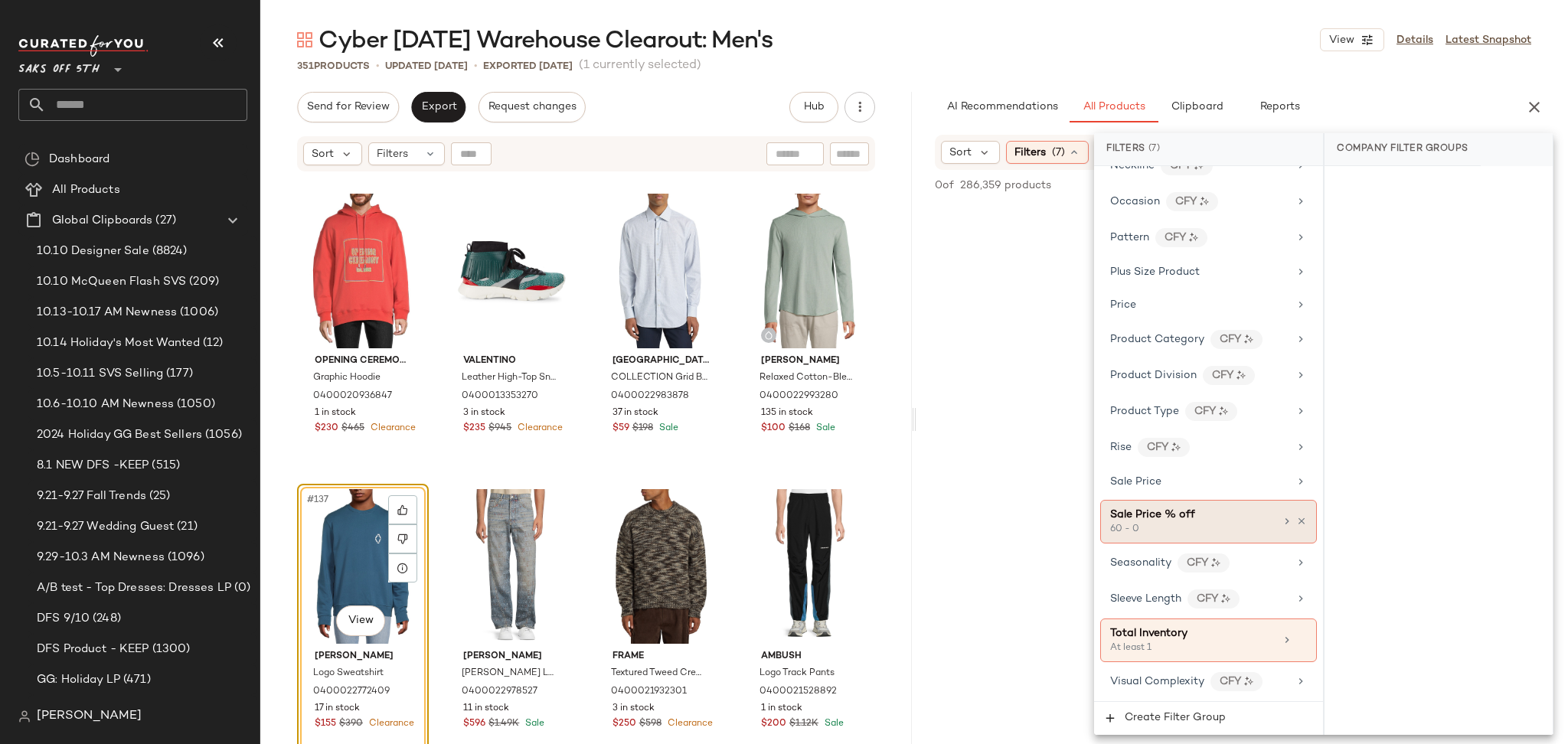
click at [1213, 519] on div "Sale Price % off" at bounding box center [1192, 515] width 164 height 16
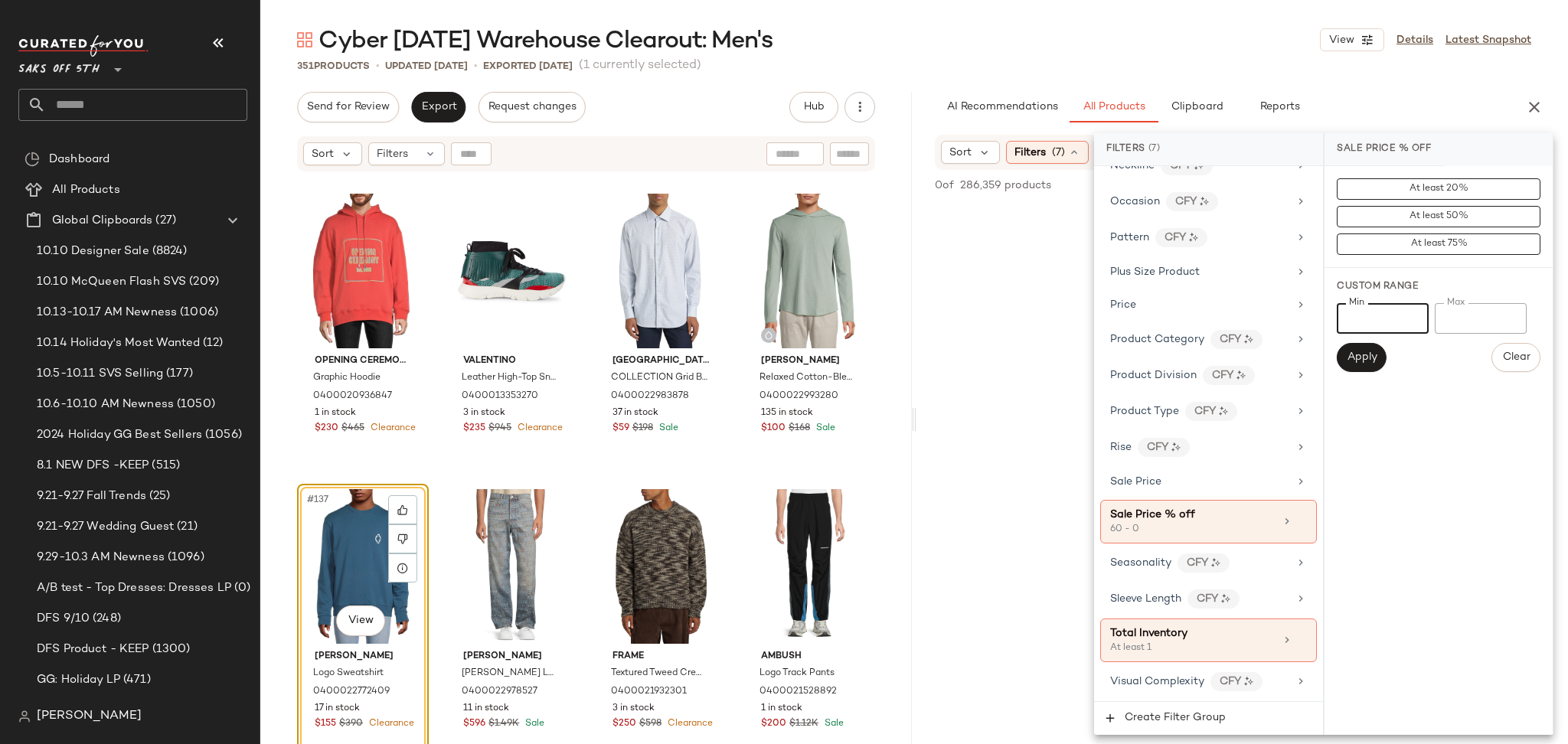
drag, startPoint x: 1389, startPoint y: 317, endPoint x: 1341, endPoint y: 330, distance: 49.7
click at [1341, 330] on input "**" at bounding box center [1382, 318] width 92 height 31
click at [1457, 323] on input "*" at bounding box center [1480, 318] width 92 height 31
type input "***"
drag, startPoint x: 1468, startPoint y: 317, endPoint x: 1389, endPoint y: 334, distance: 80.8
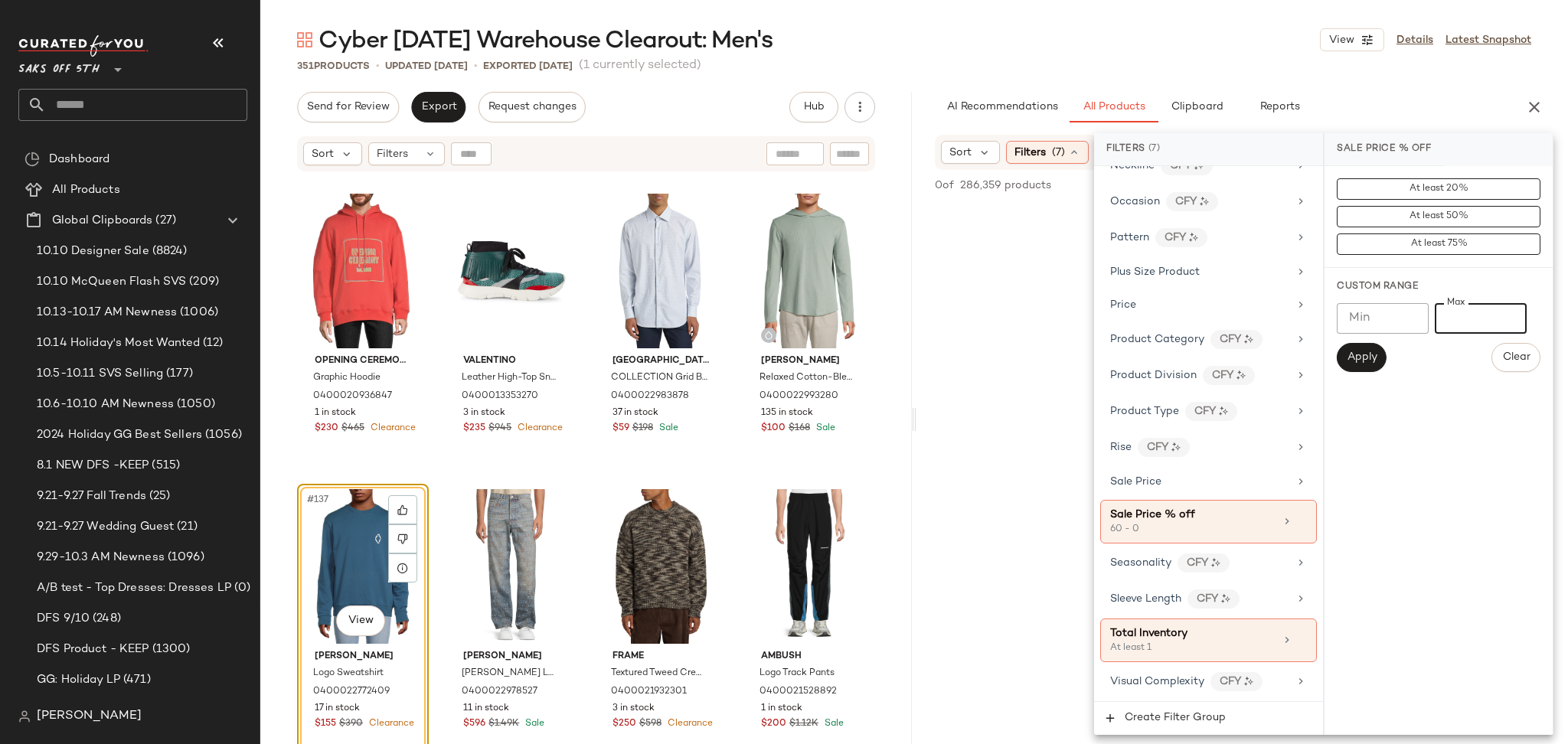
click at [1389, 334] on div "Min Min Max *** Max Apply Clear" at bounding box center [1438, 337] width 204 height 69
click at [1374, 317] on input "Min" at bounding box center [1382, 318] width 92 height 31
type input "**"
click at [1361, 356] on span "Apply" at bounding box center [1361, 357] width 31 height 13
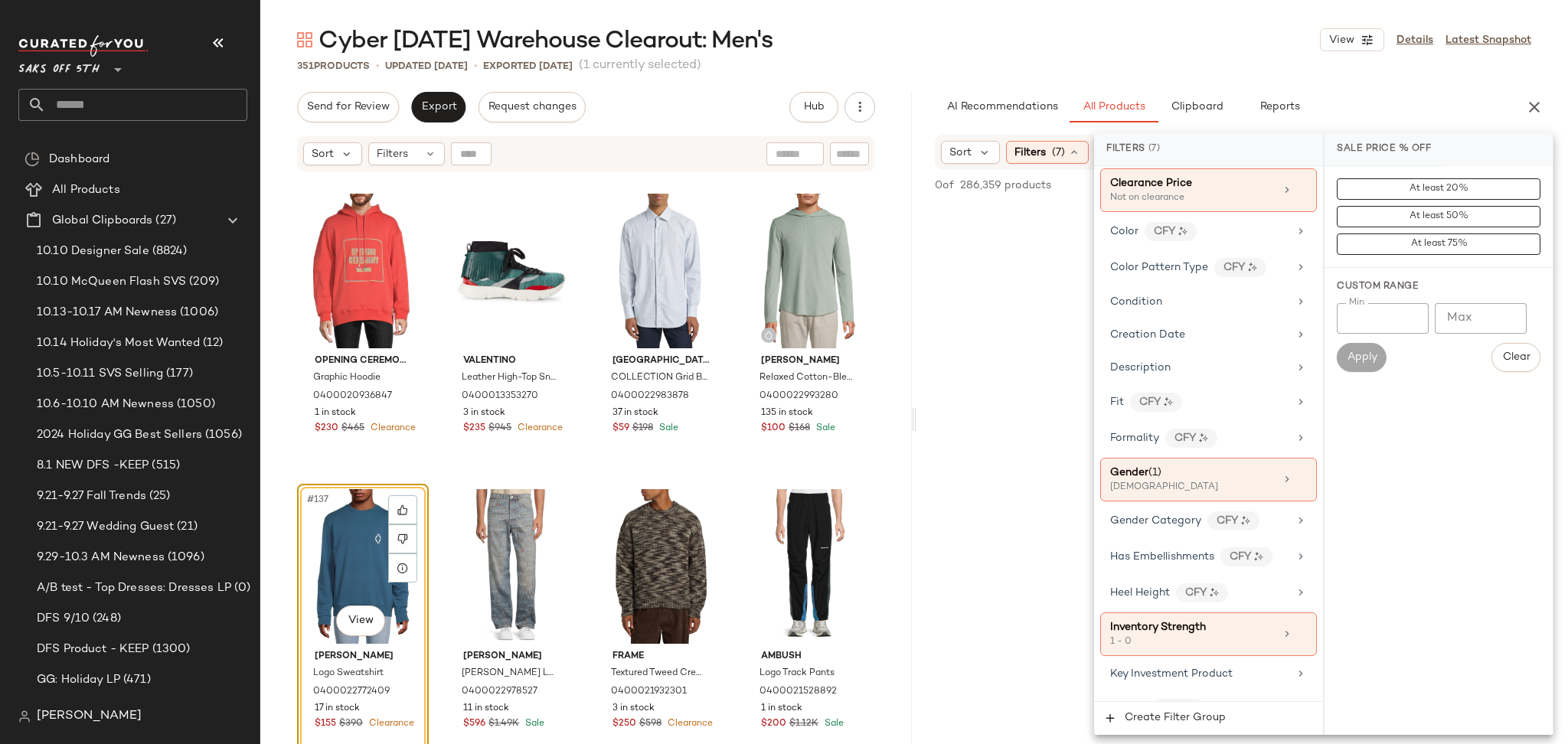
scroll to position [285, 0]
click at [1299, 638] on icon at bounding box center [1301, 639] width 11 height 11
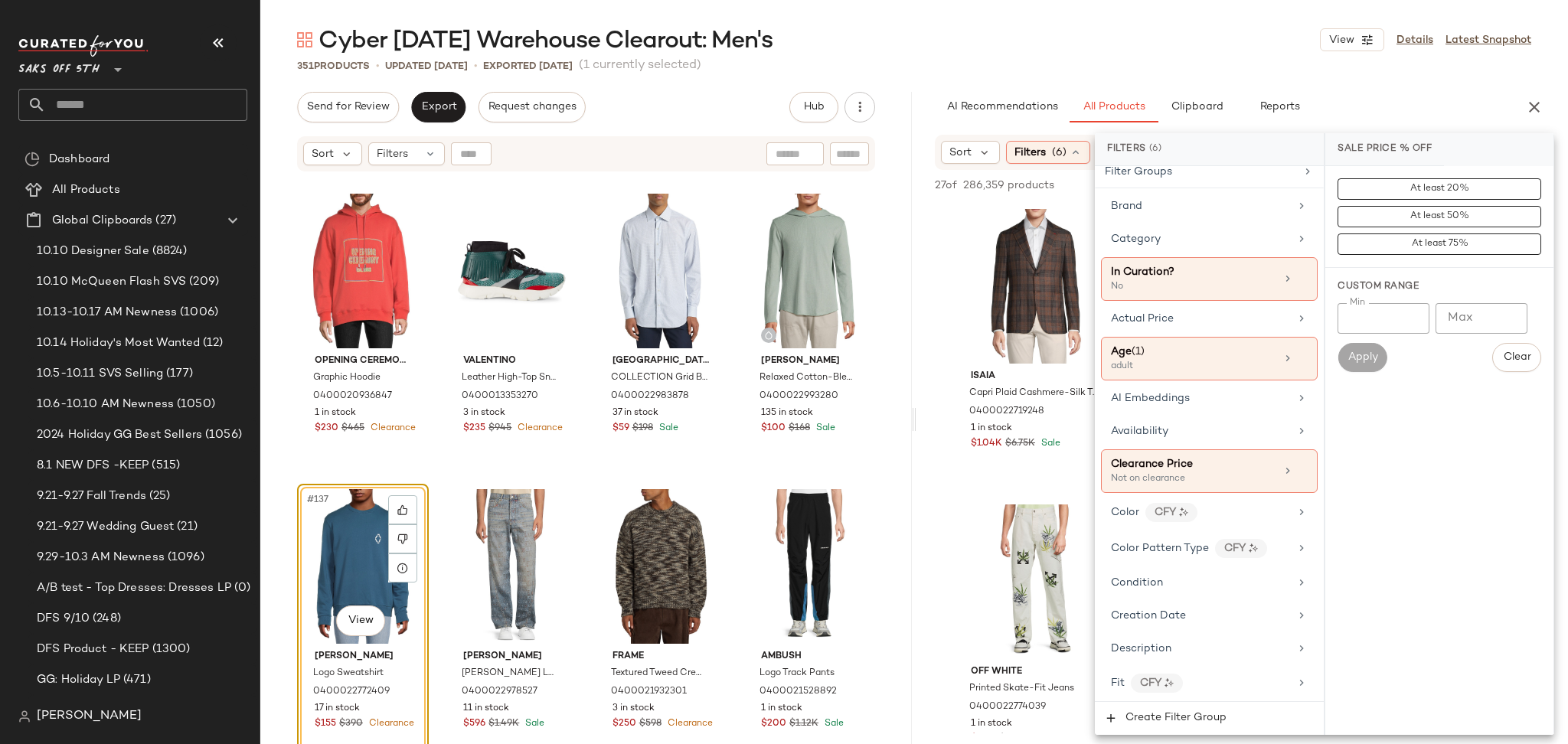
scroll to position [7, 0]
click at [1143, 38] on div "Cyber Sunday Warehouse Clearout: Men's View Details Latest Snapshot" at bounding box center [913, 40] width 1307 height 31
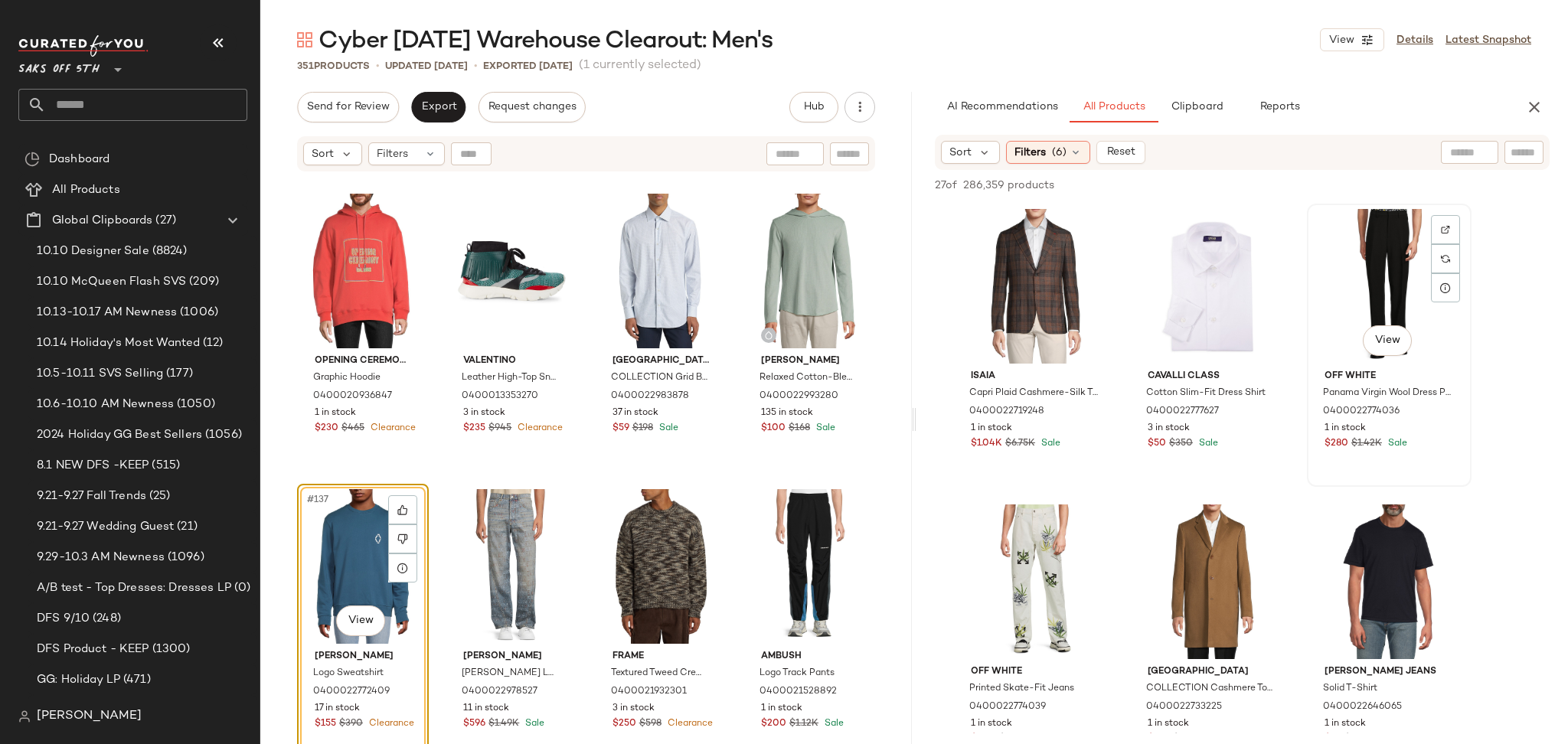
click at [1340, 299] on div "View" at bounding box center [1388, 286] width 154 height 154
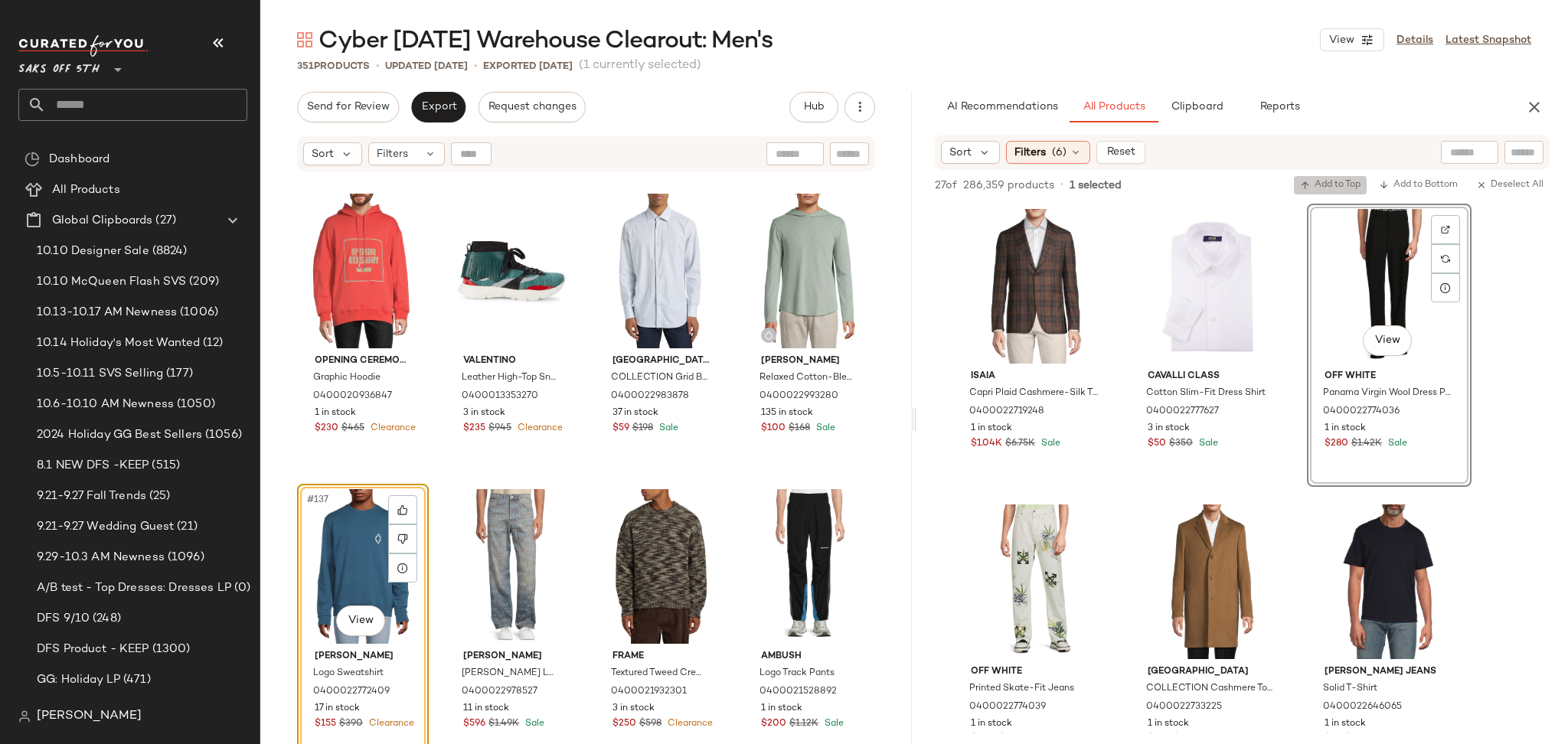
click at [1331, 184] on span "Add to Top" at bounding box center [1330, 185] width 60 height 11
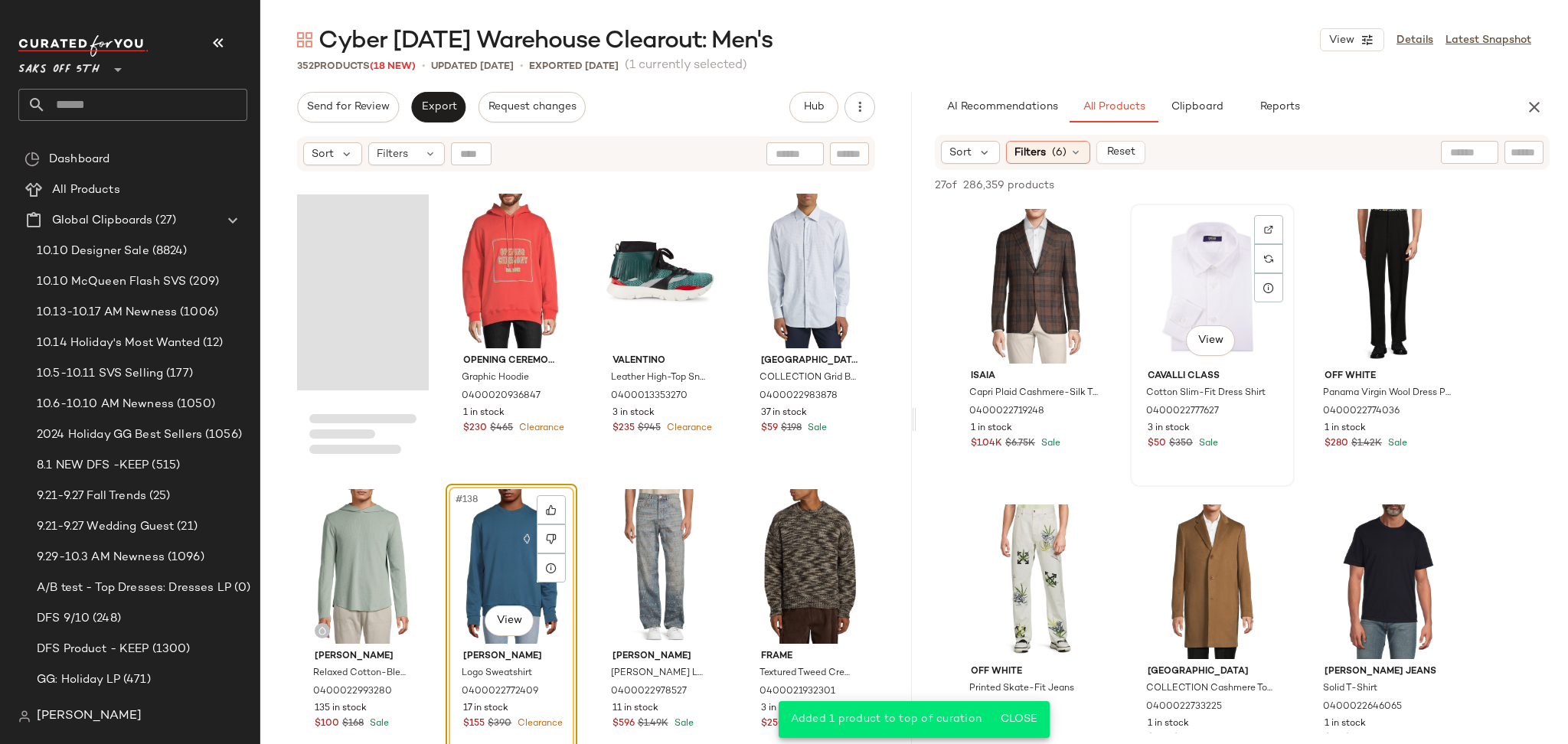
click at [1216, 263] on div "View" at bounding box center [1212, 286] width 154 height 154
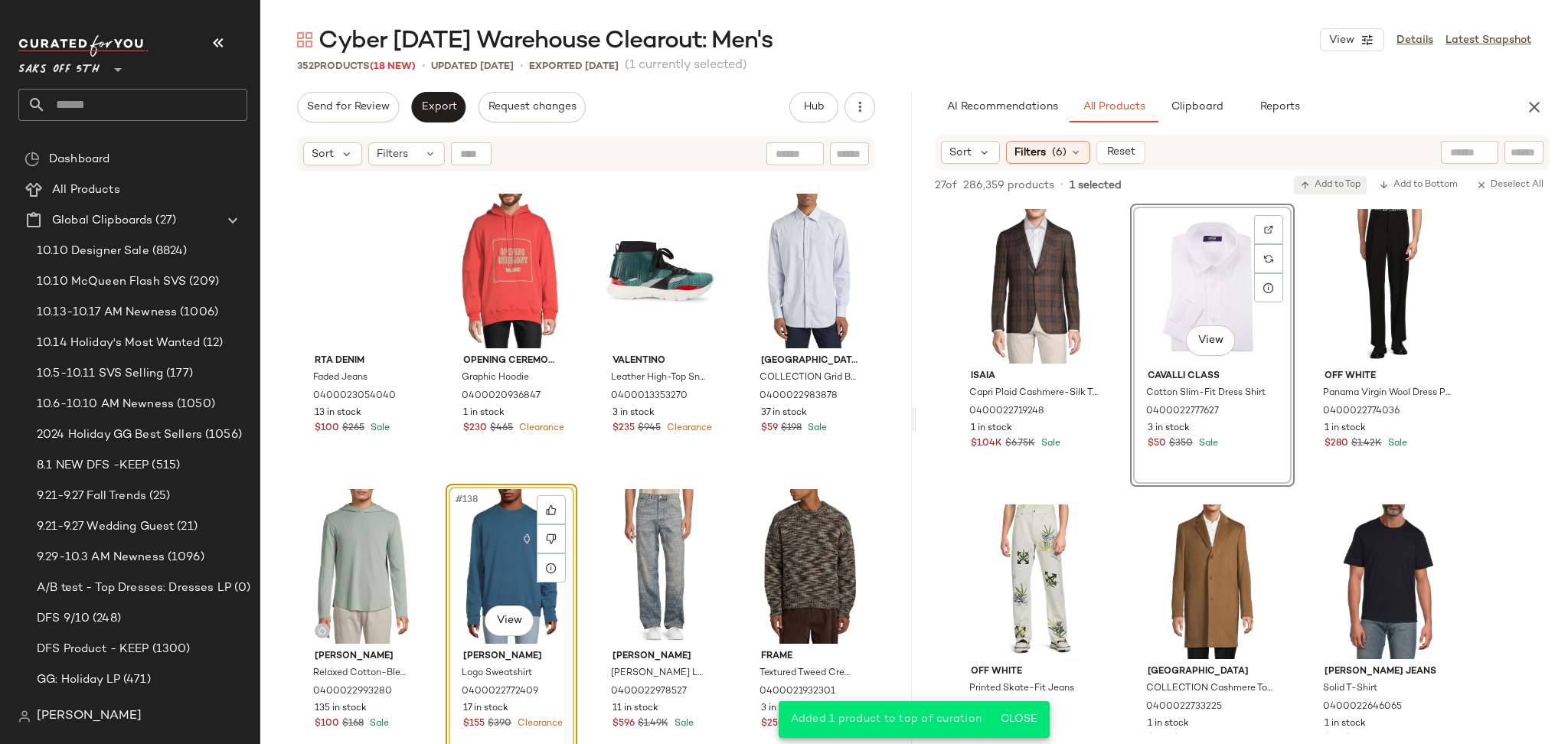
click at [1321, 194] on button "Add to Top" at bounding box center [1330, 185] width 73 height 18
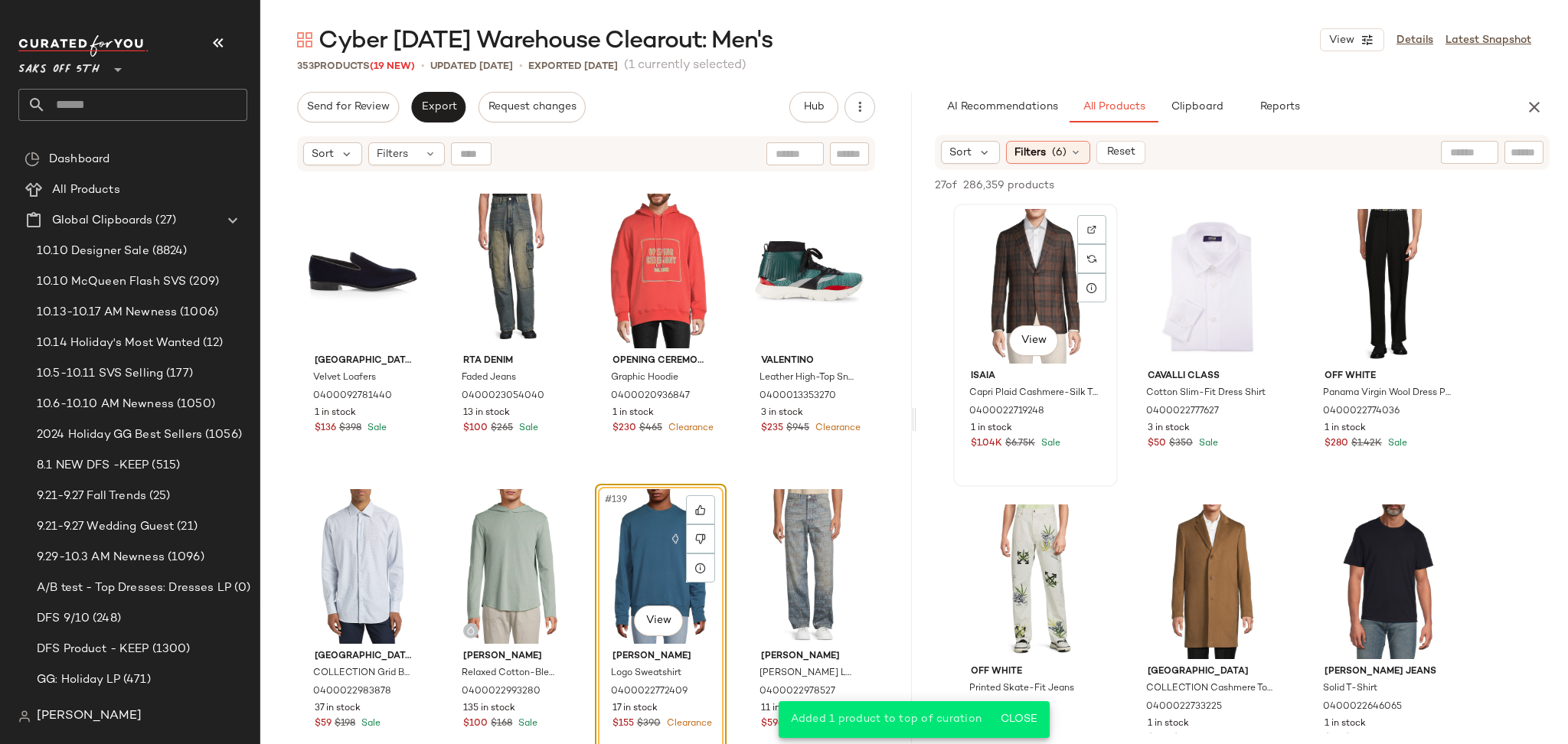
click at [1019, 272] on div "View" at bounding box center [1035, 286] width 154 height 154
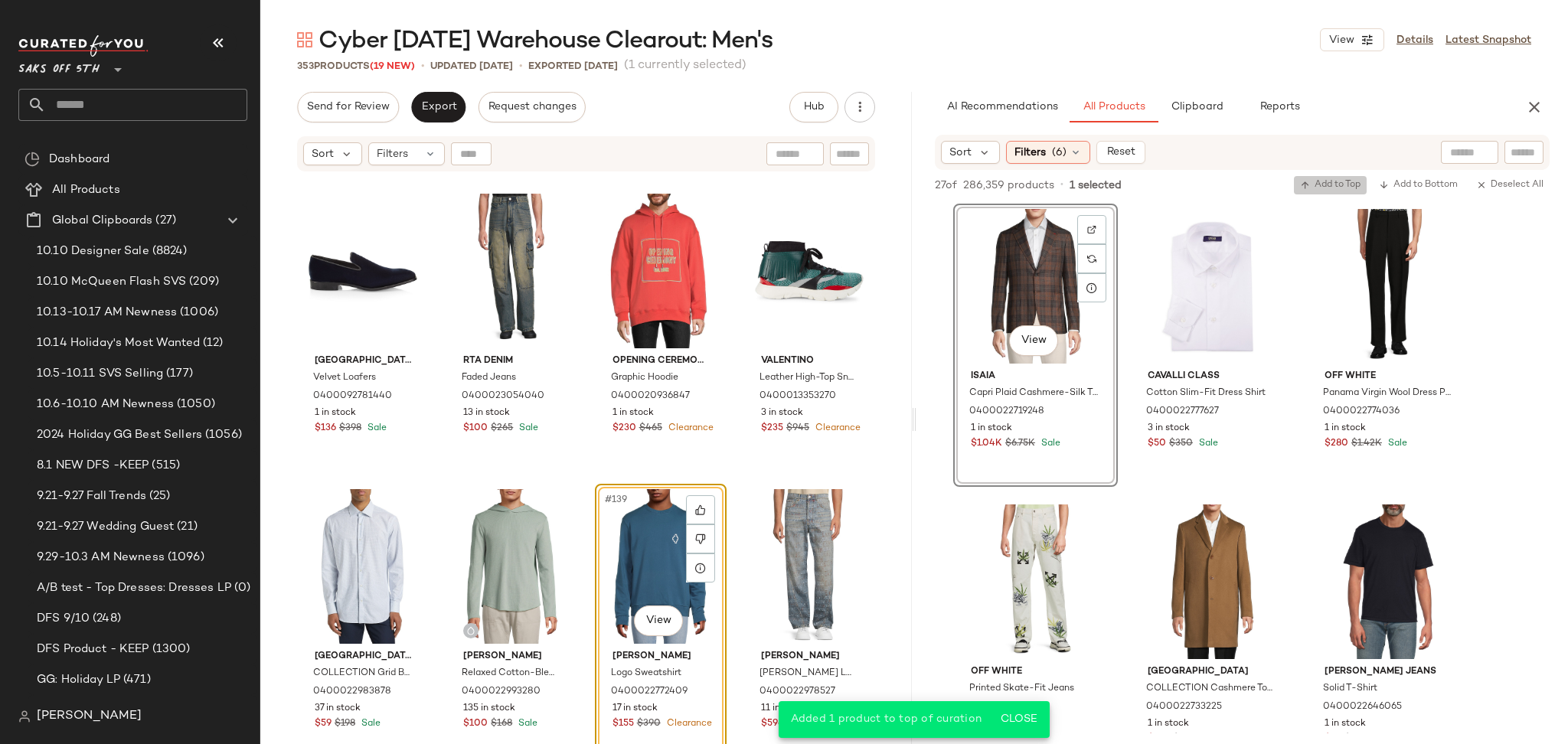
click at [1314, 184] on span "Add to Top" at bounding box center [1330, 185] width 60 height 11
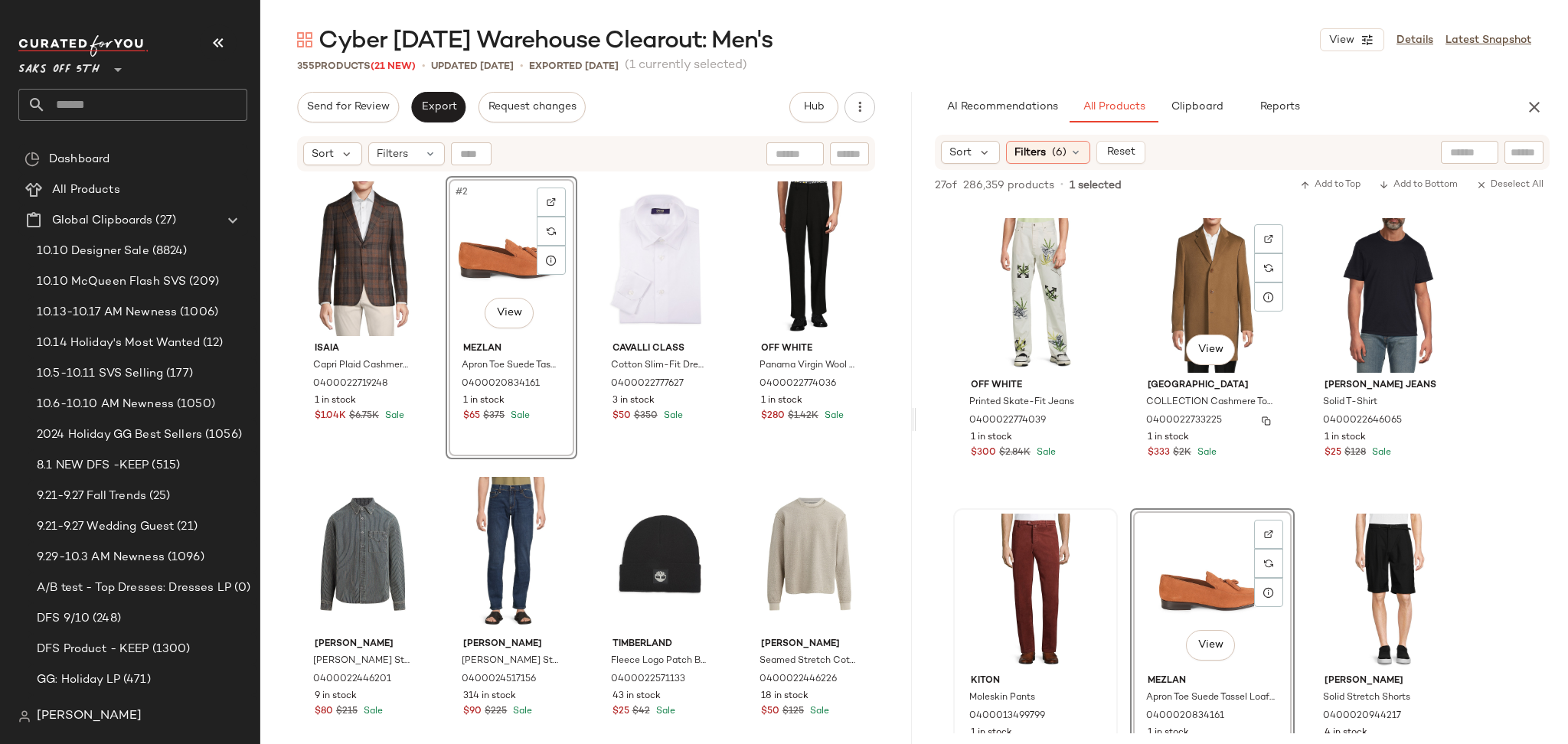
scroll to position [289, 0]
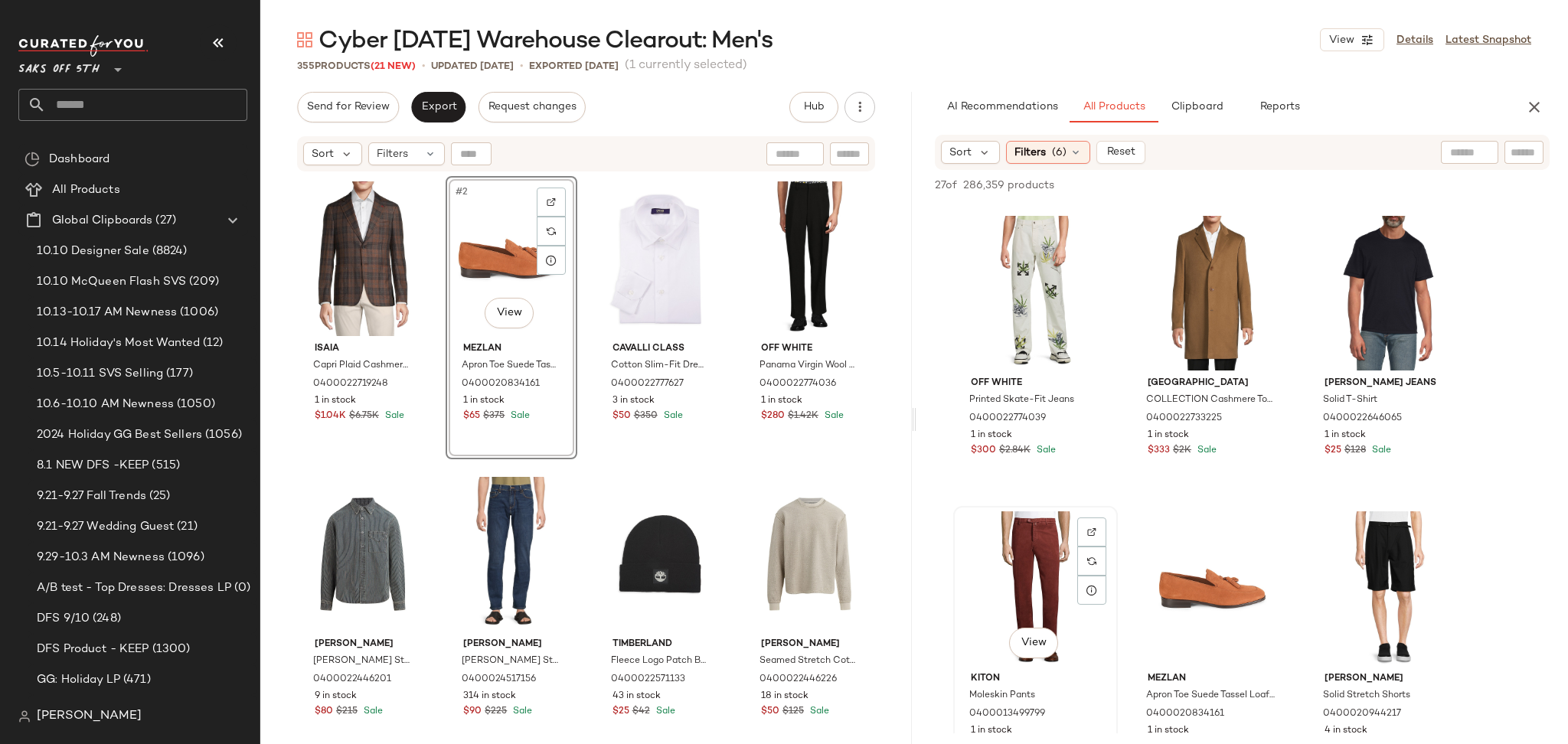
click at [1038, 562] on div "View" at bounding box center [1035, 588] width 154 height 154
click at [1316, 178] on button "Add to Top" at bounding box center [1330, 185] width 73 height 18
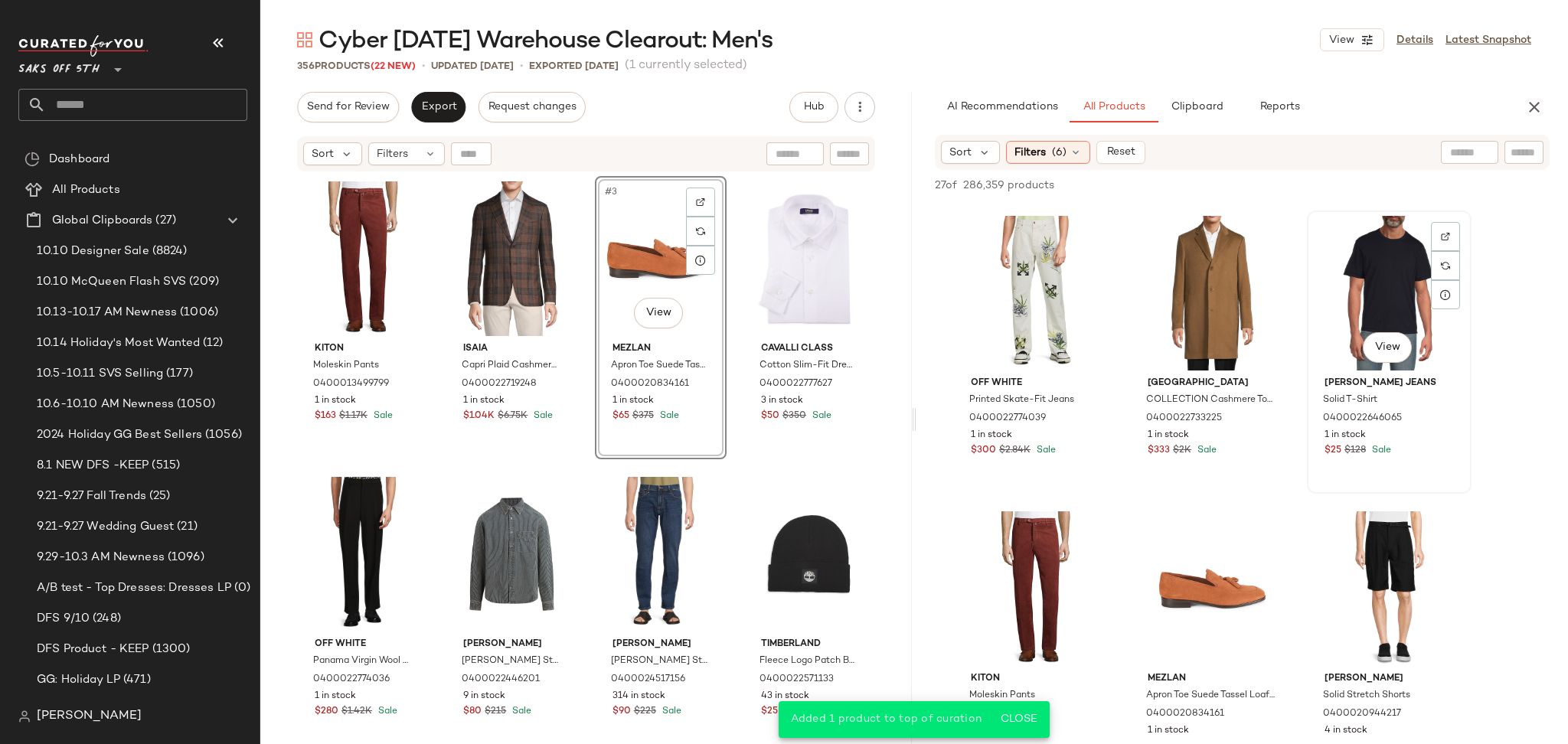
click at [1333, 246] on div "View" at bounding box center [1388, 292] width 154 height 154
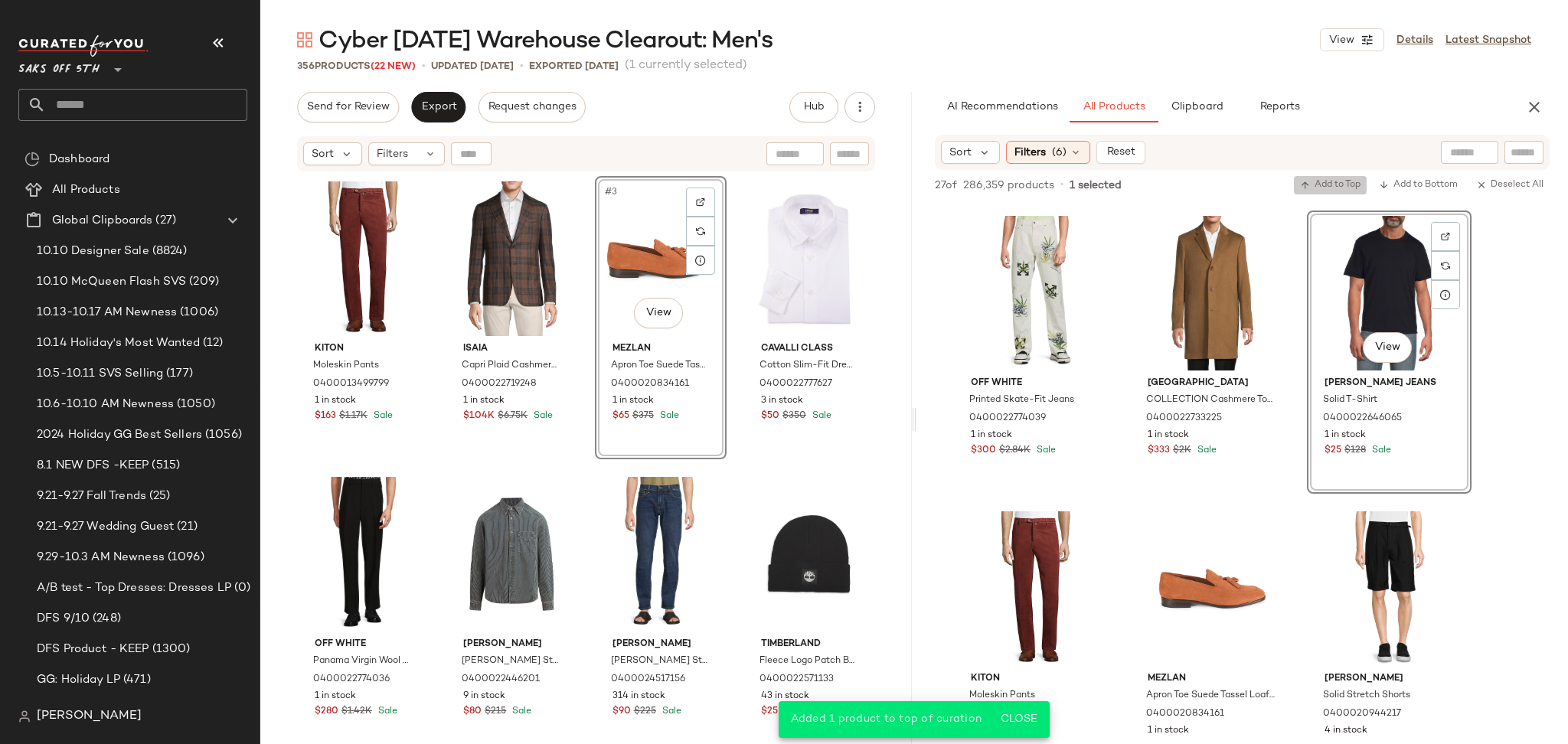
click at [1329, 176] on button "Add to Top" at bounding box center [1330, 185] width 73 height 18
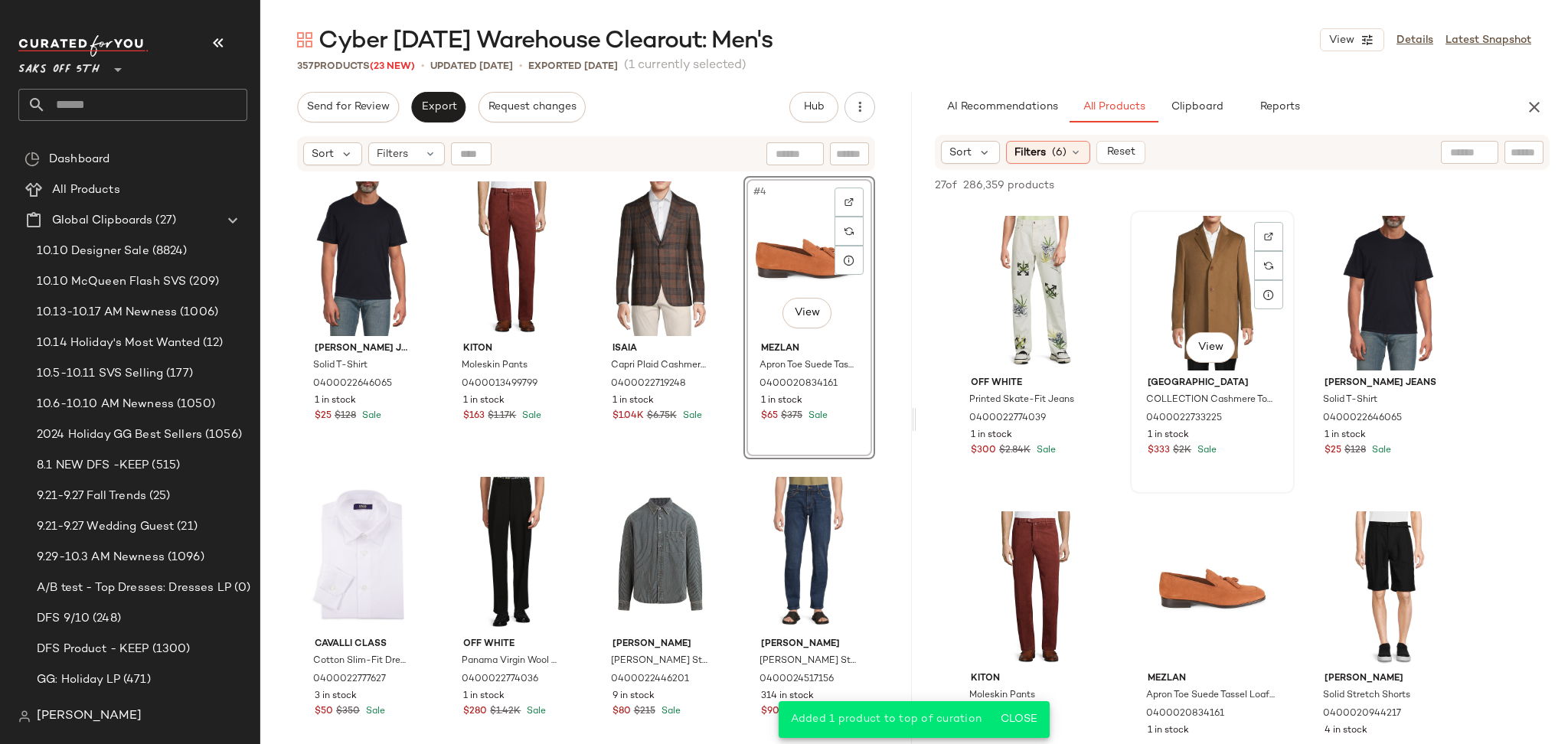
click at [1199, 256] on div "View" at bounding box center [1212, 292] width 154 height 154
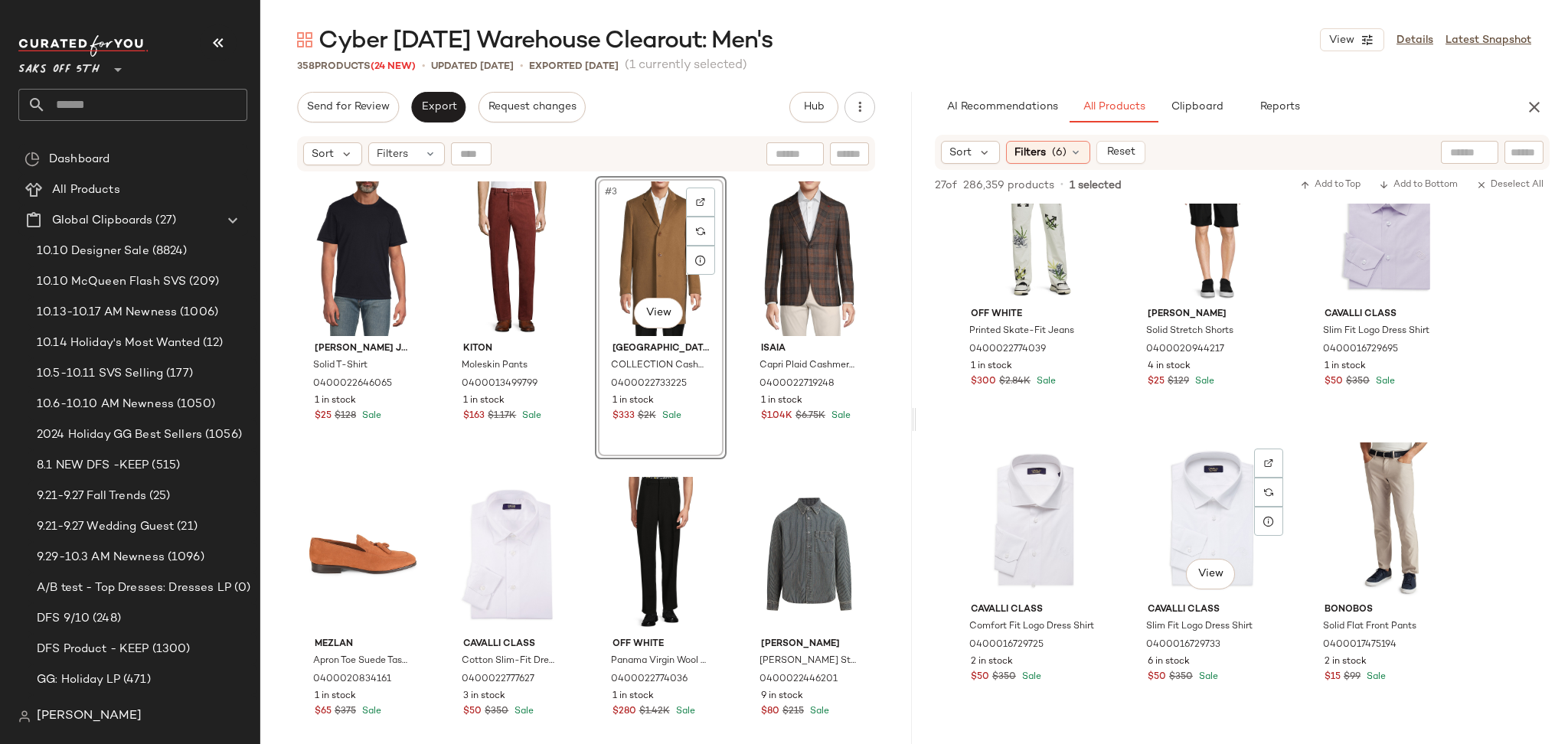
scroll to position [0, 0]
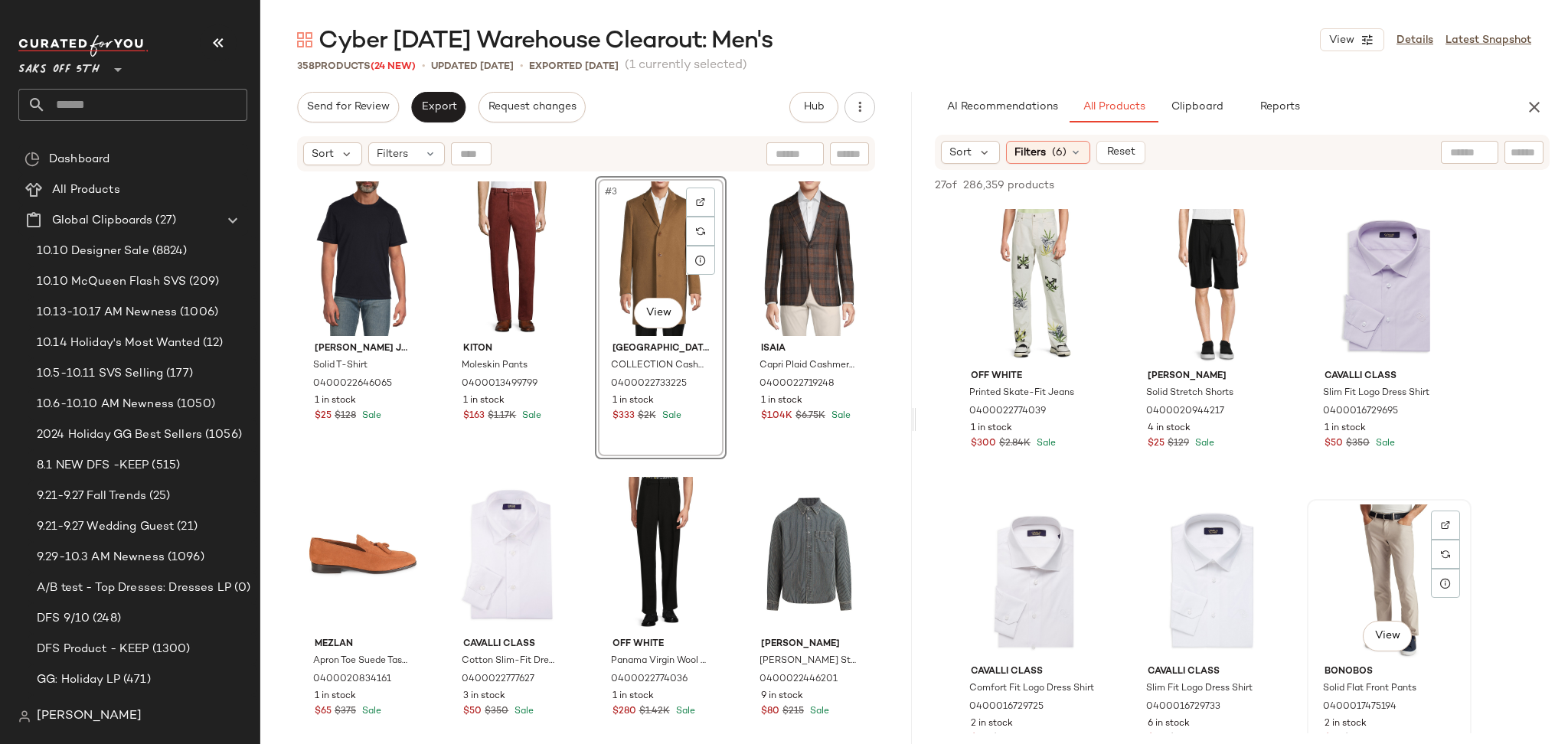
click at [1351, 519] on div "View" at bounding box center [1388, 581] width 154 height 154
click at [1316, 183] on span "Add to Top" at bounding box center [1330, 185] width 60 height 11
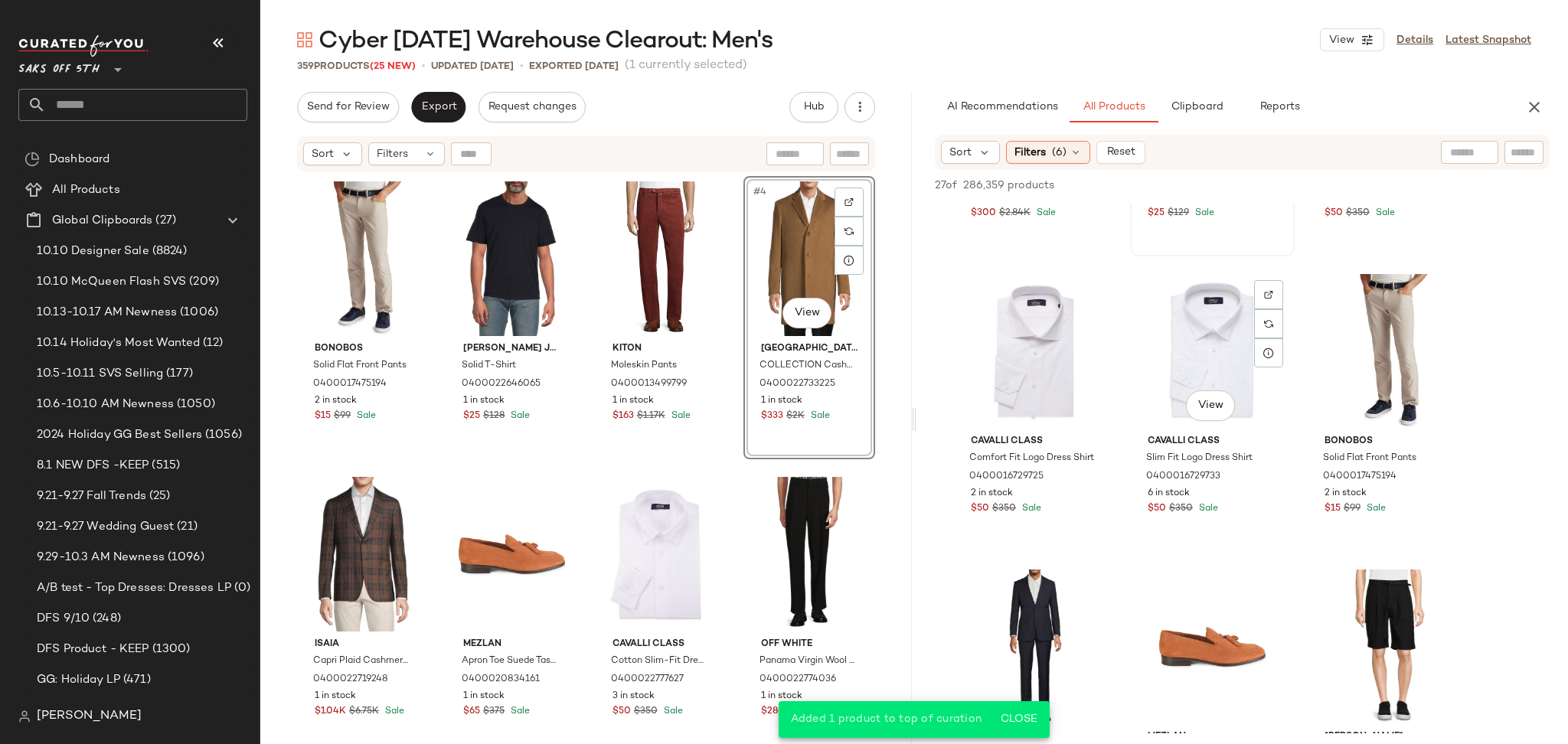
scroll to position [223, 0]
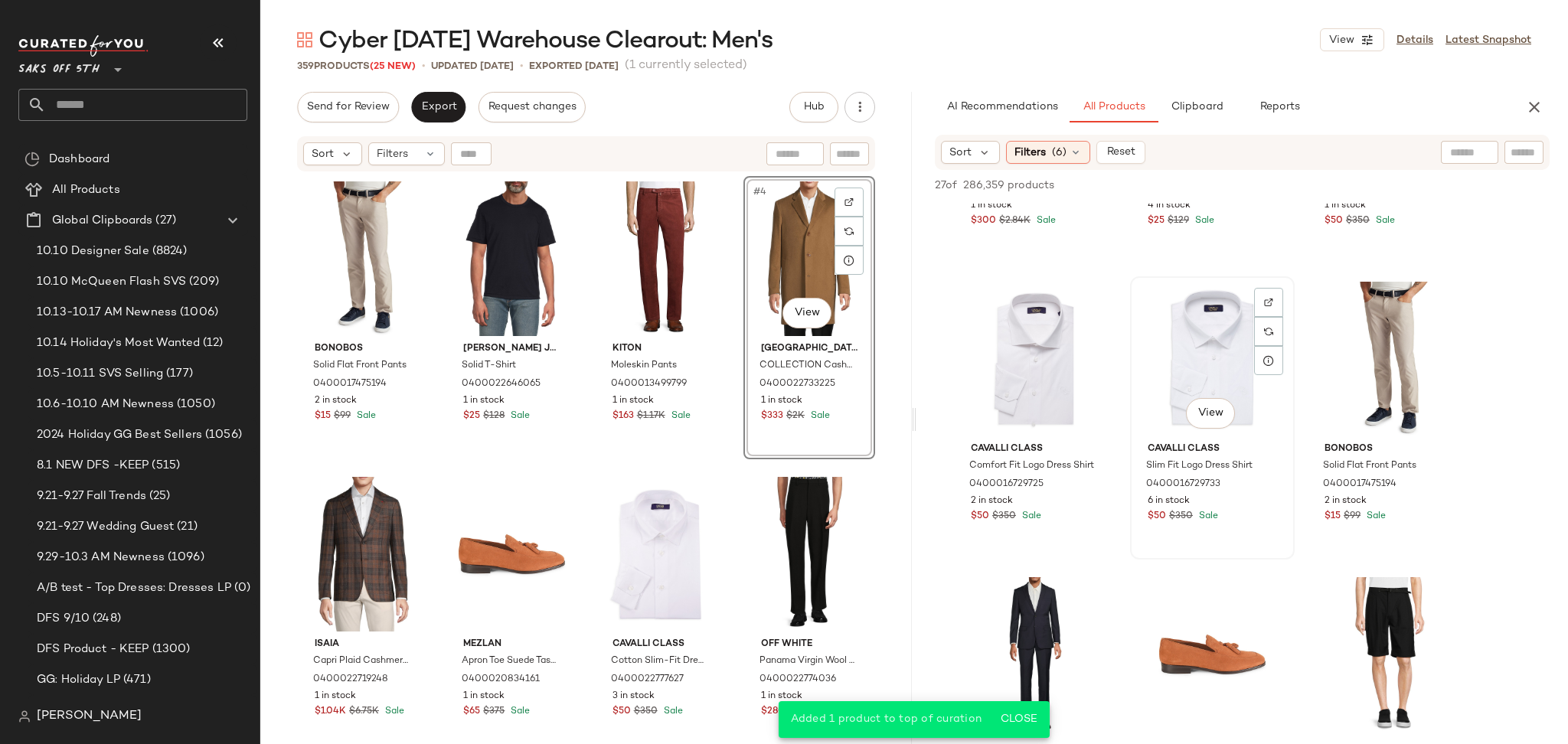
click at [1220, 364] on div "View" at bounding box center [1212, 358] width 154 height 154
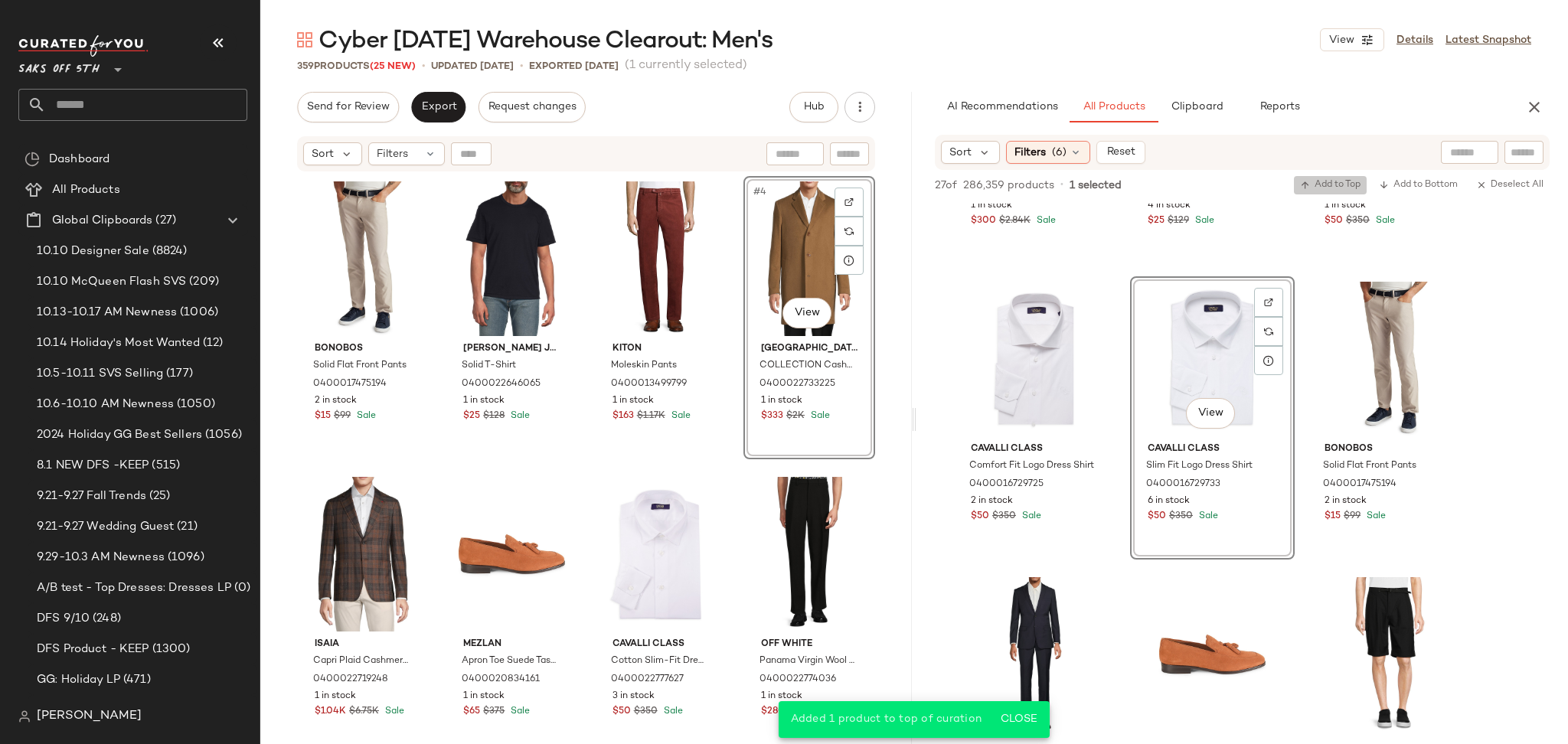
click at [1316, 184] on span "Add to Top" at bounding box center [1330, 185] width 60 height 11
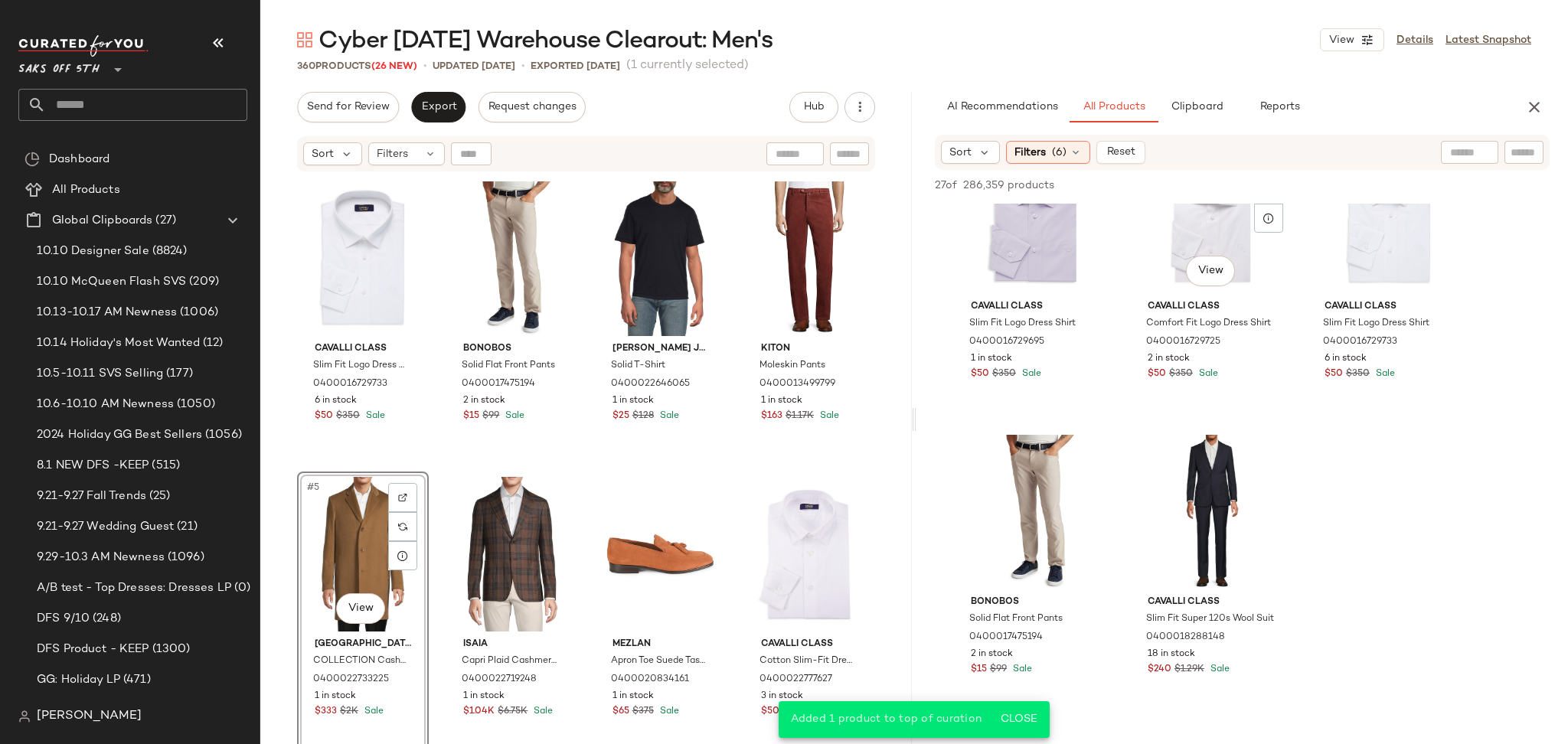
scroll to position [957, 0]
click at [1195, 479] on div "View" at bounding box center [1212, 510] width 154 height 154
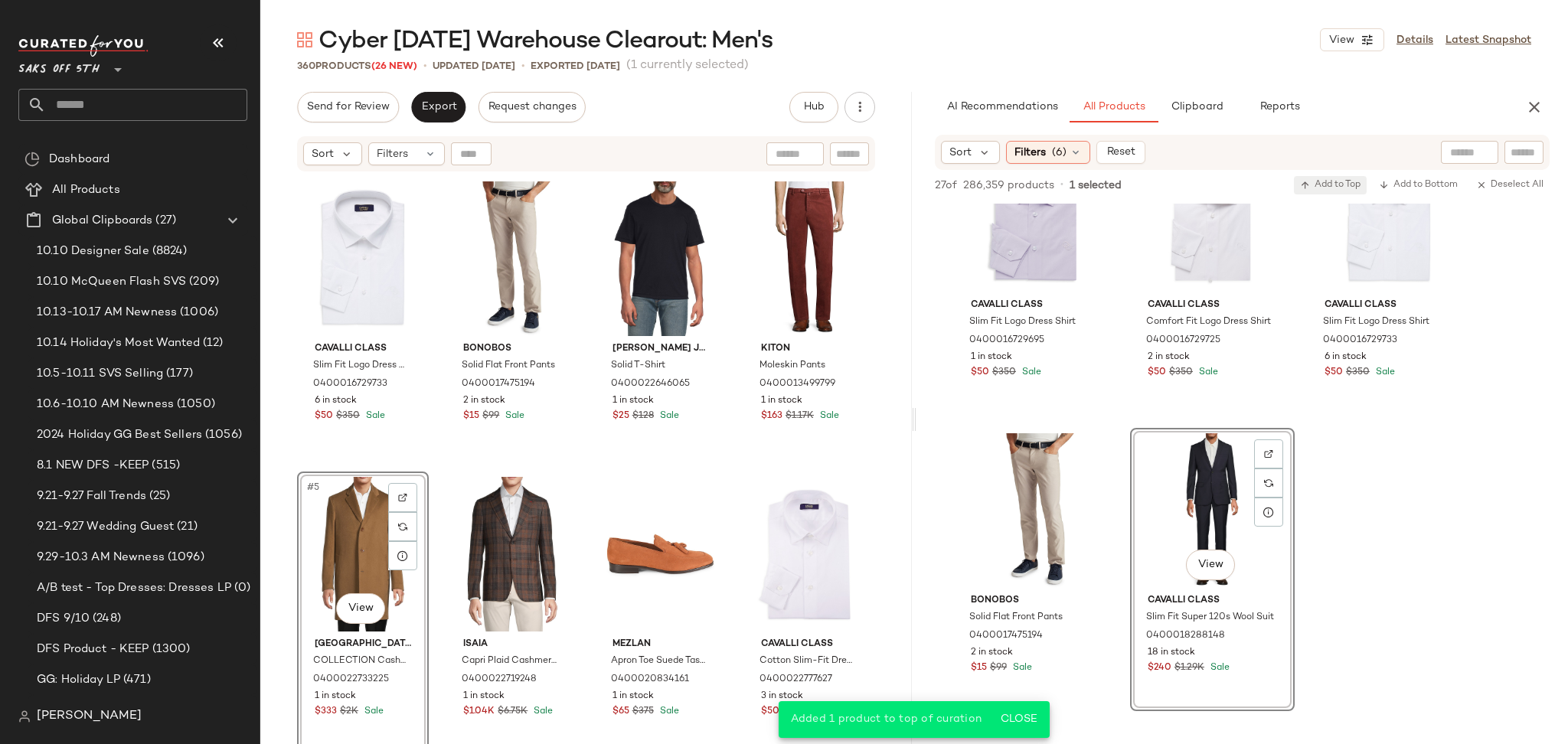
click at [1316, 194] on button "Add to Top" at bounding box center [1330, 185] width 73 height 18
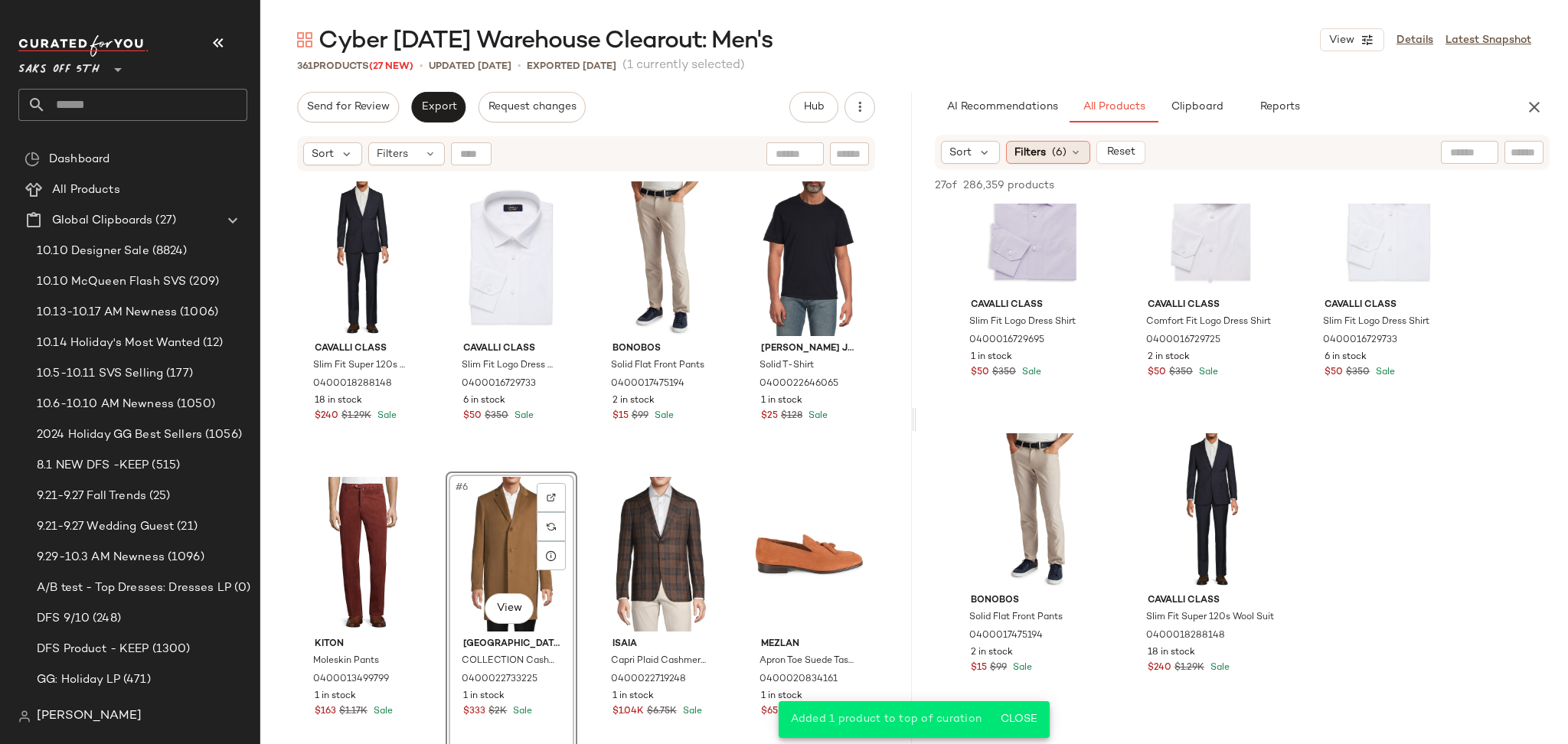
click at [1063, 159] on span "(6)" at bounding box center [1059, 152] width 14 height 16
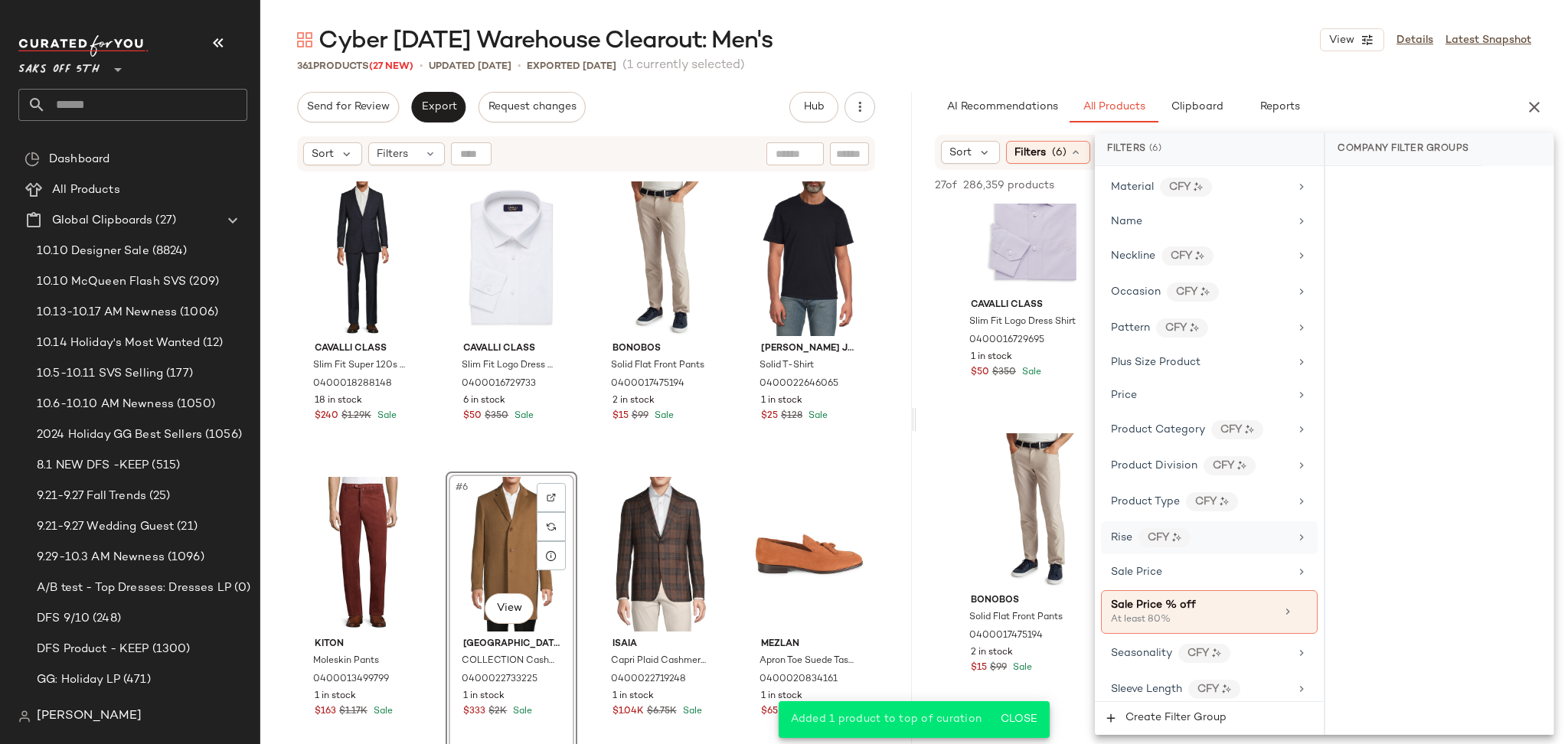
scroll to position [869, 0]
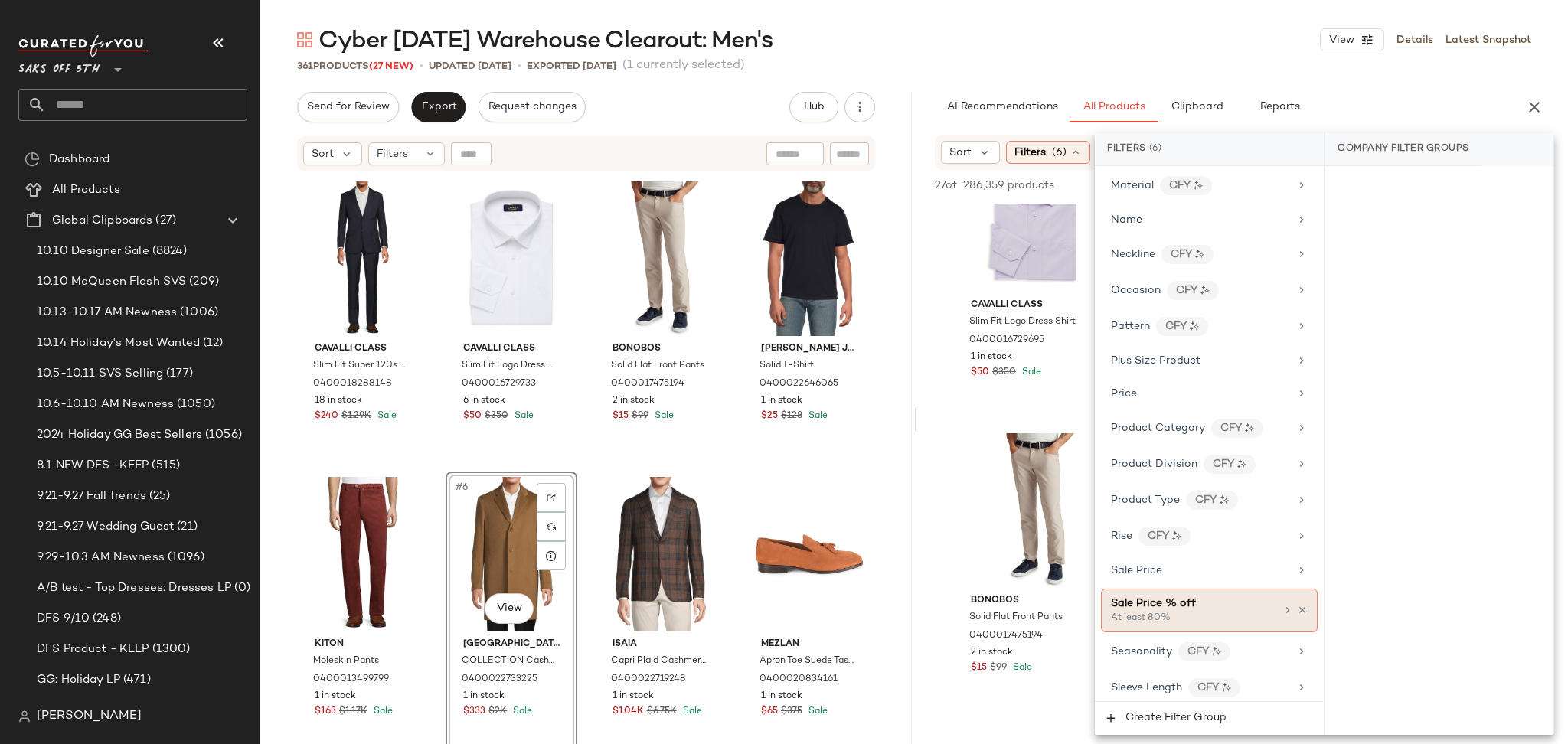
click at [1210, 611] on div "Sale Price % off" at bounding box center [1193, 603] width 164 height 16
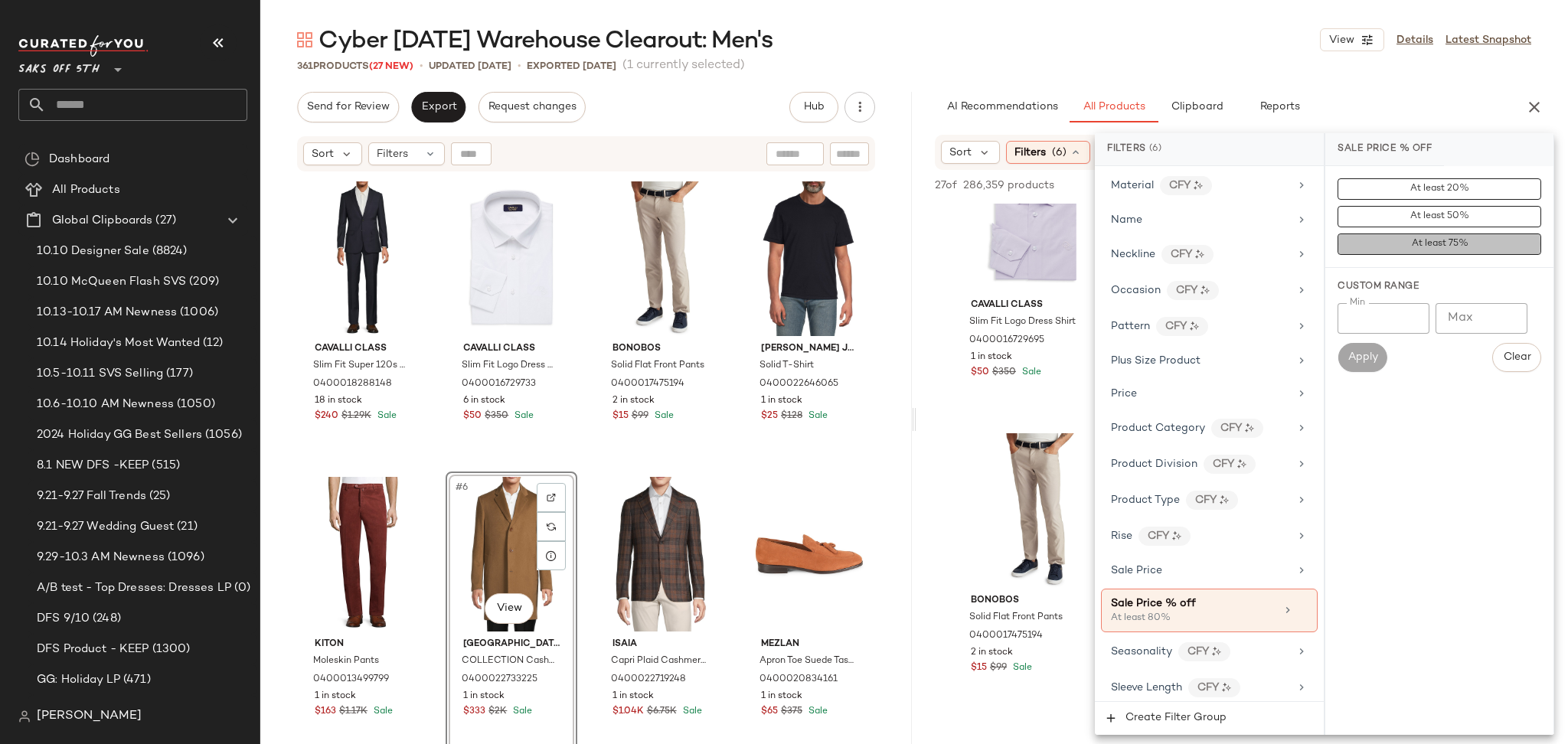
click at [1408, 243] on button "At least 75%" at bounding box center [1439, 244] width 204 height 22
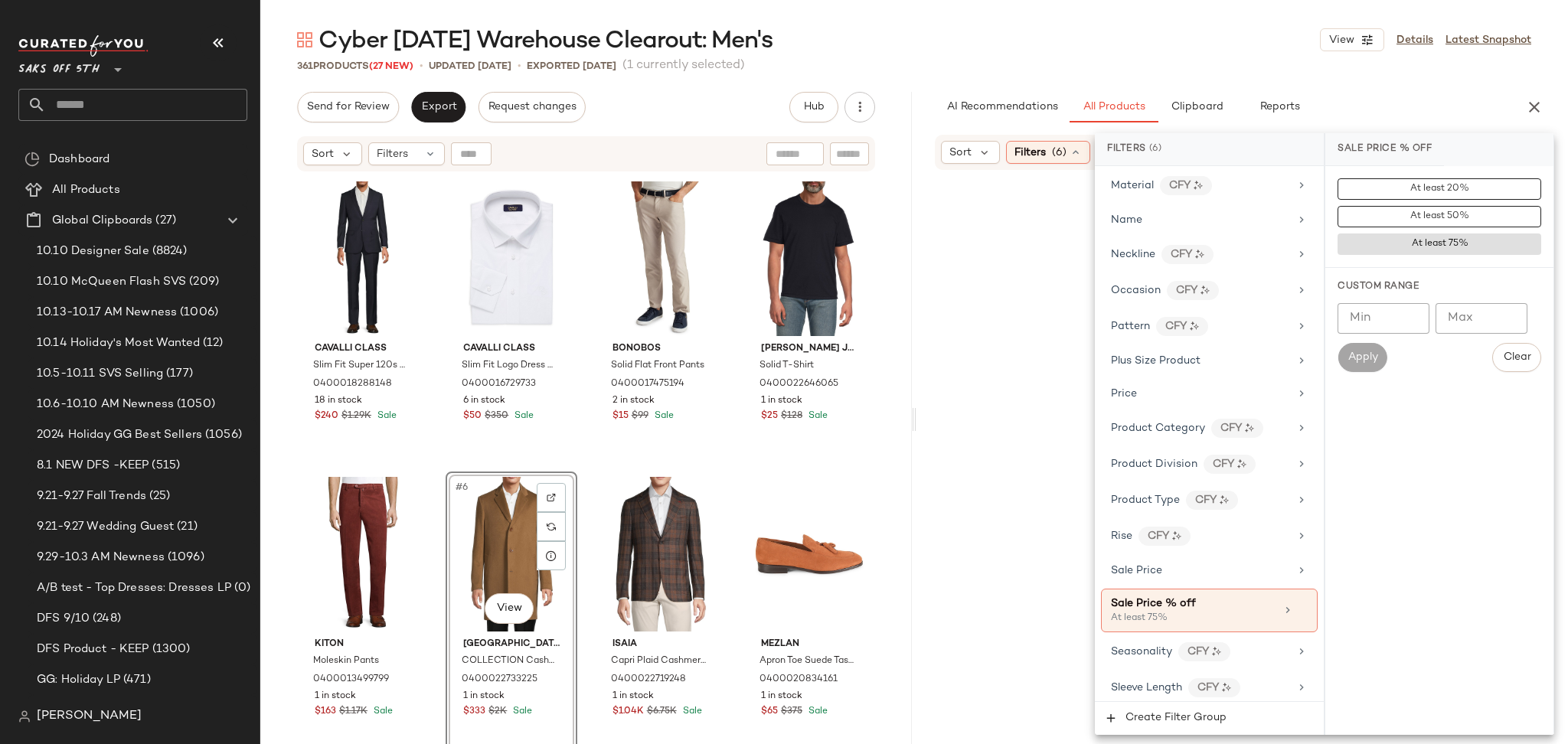
click at [1255, 41] on div "Cyber Sunday Warehouse Clearout: Men's View Details Latest Snapshot" at bounding box center [913, 40] width 1307 height 31
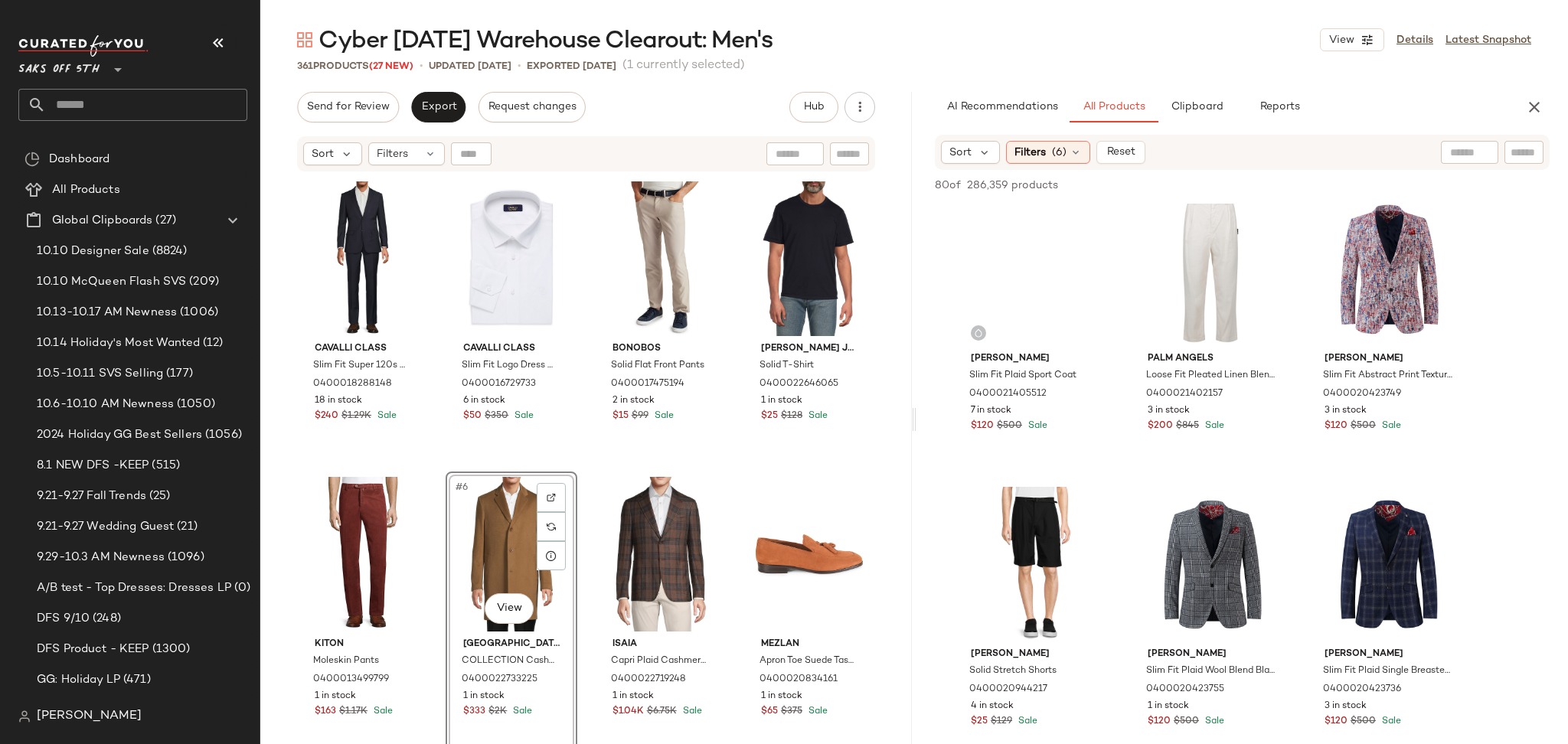
scroll to position [1851, 0]
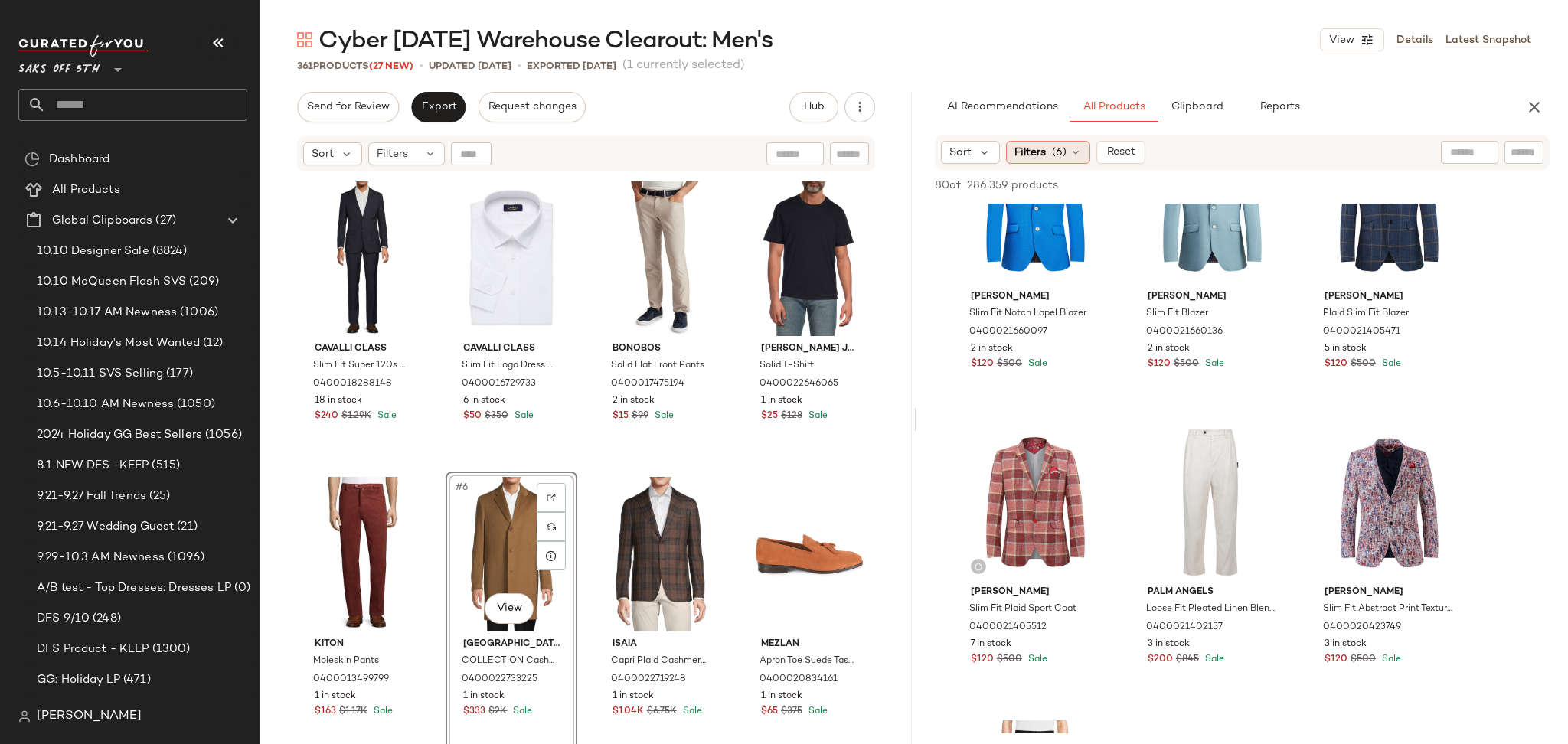
click at [1063, 148] on span "(6)" at bounding box center [1059, 152] width 14 height 16
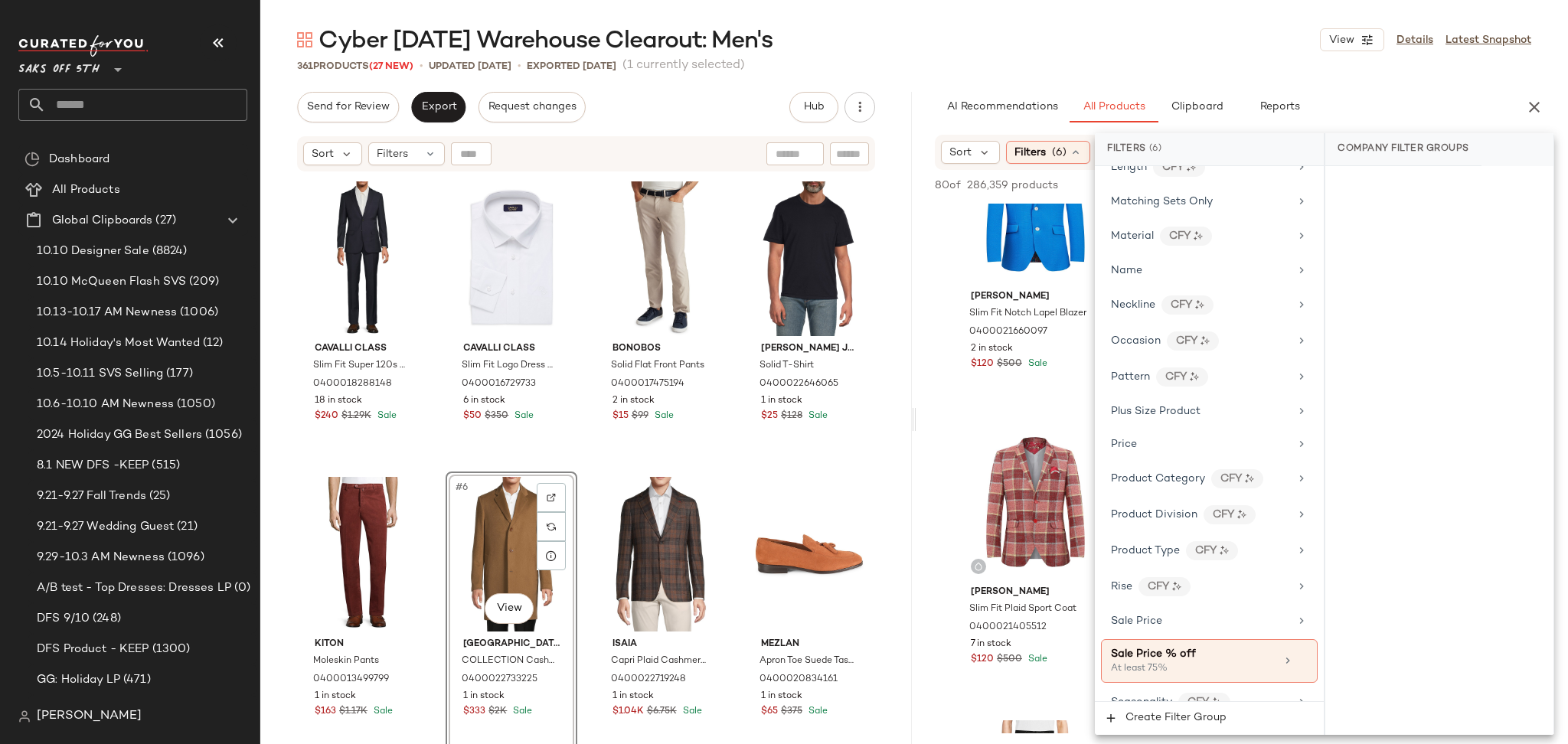
scroll to position [833, 0]
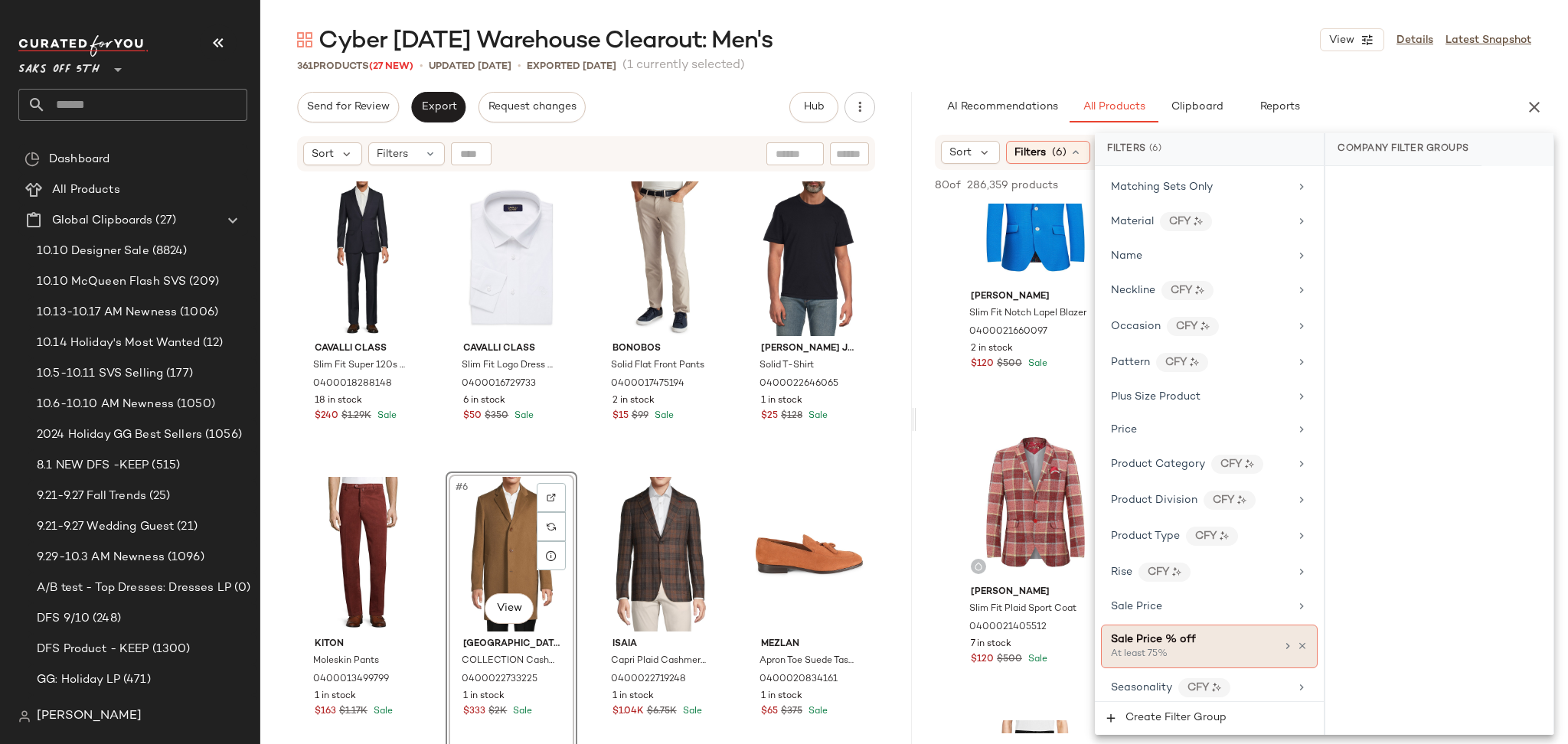
click at [1214, 655] on div "At least 75%" at bounding box center [1187, 654] width 153 height 14
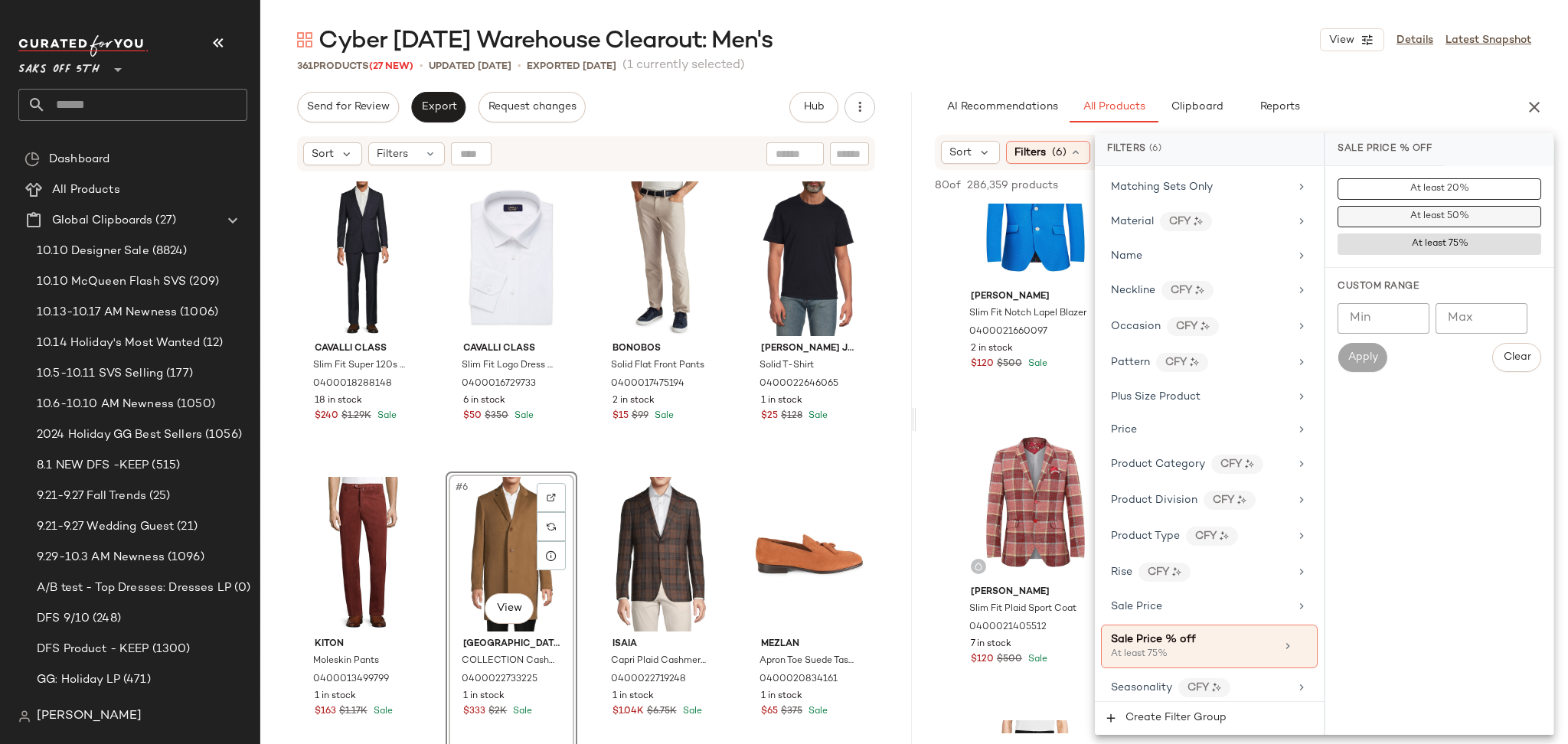
click at [1419, 214] on span "At least 50%" at bounding box center [1439, 216] width 60 height 11
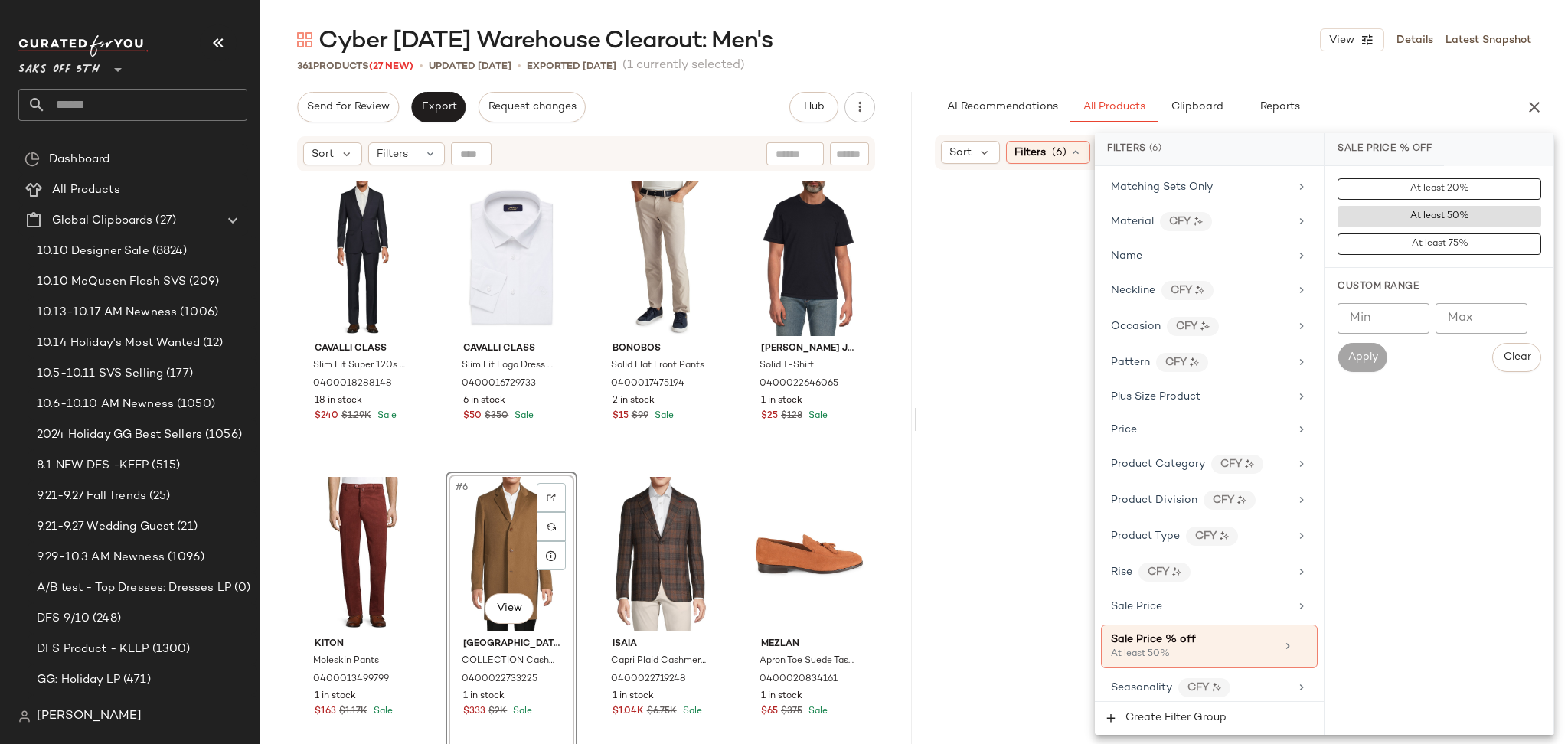
click at [1302, 63] on div "361 Products (27 New) • updated Oct 15th • Exported Oct 1st (1 currently select…" at bounding box center [913, 65] width 1307 height 15
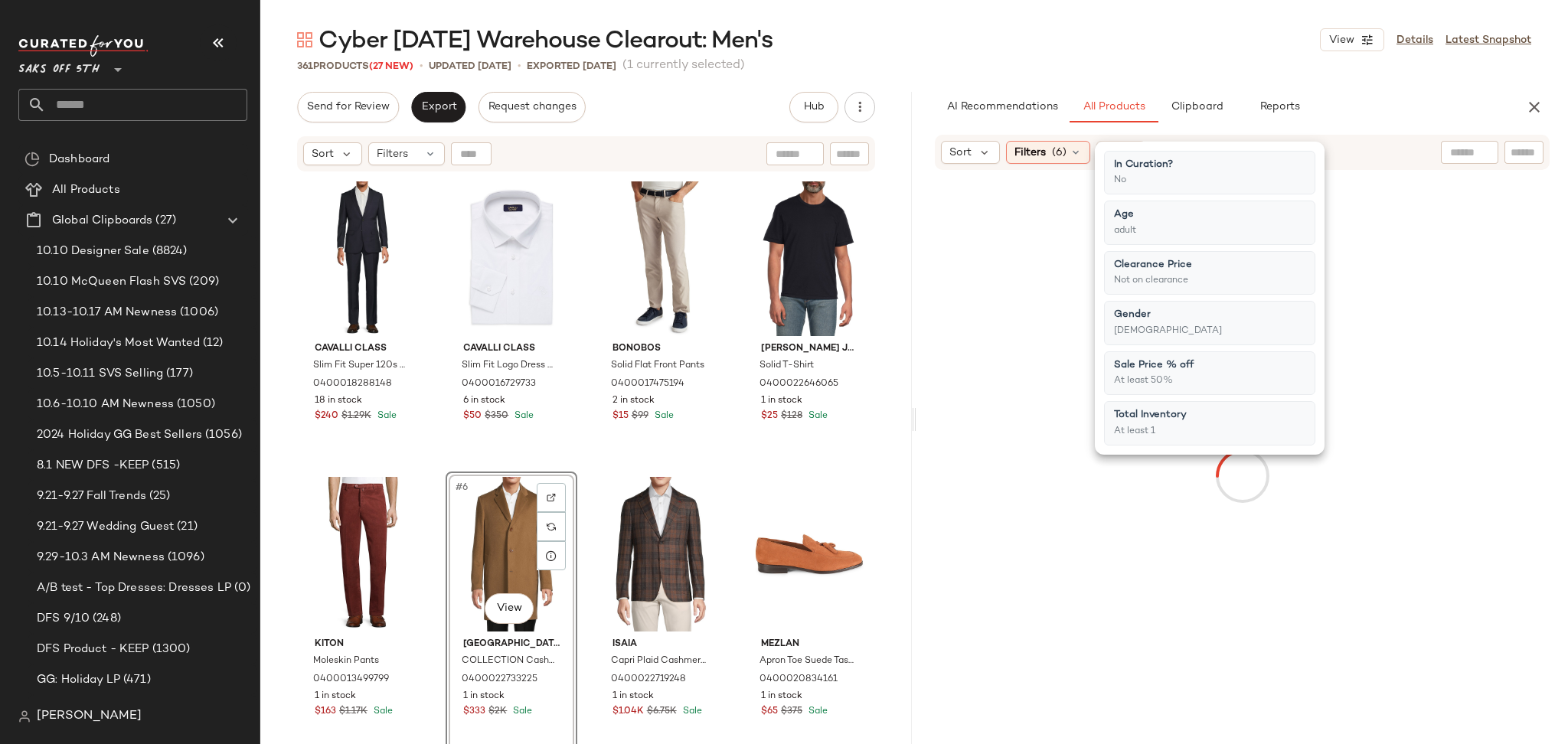
click at [1302, 63] on div "361 Products (27 New) • updated Oct 15th • Exported Oct 1st (1 currently select…" at bounding box center [913, 65] width 1307 height 15
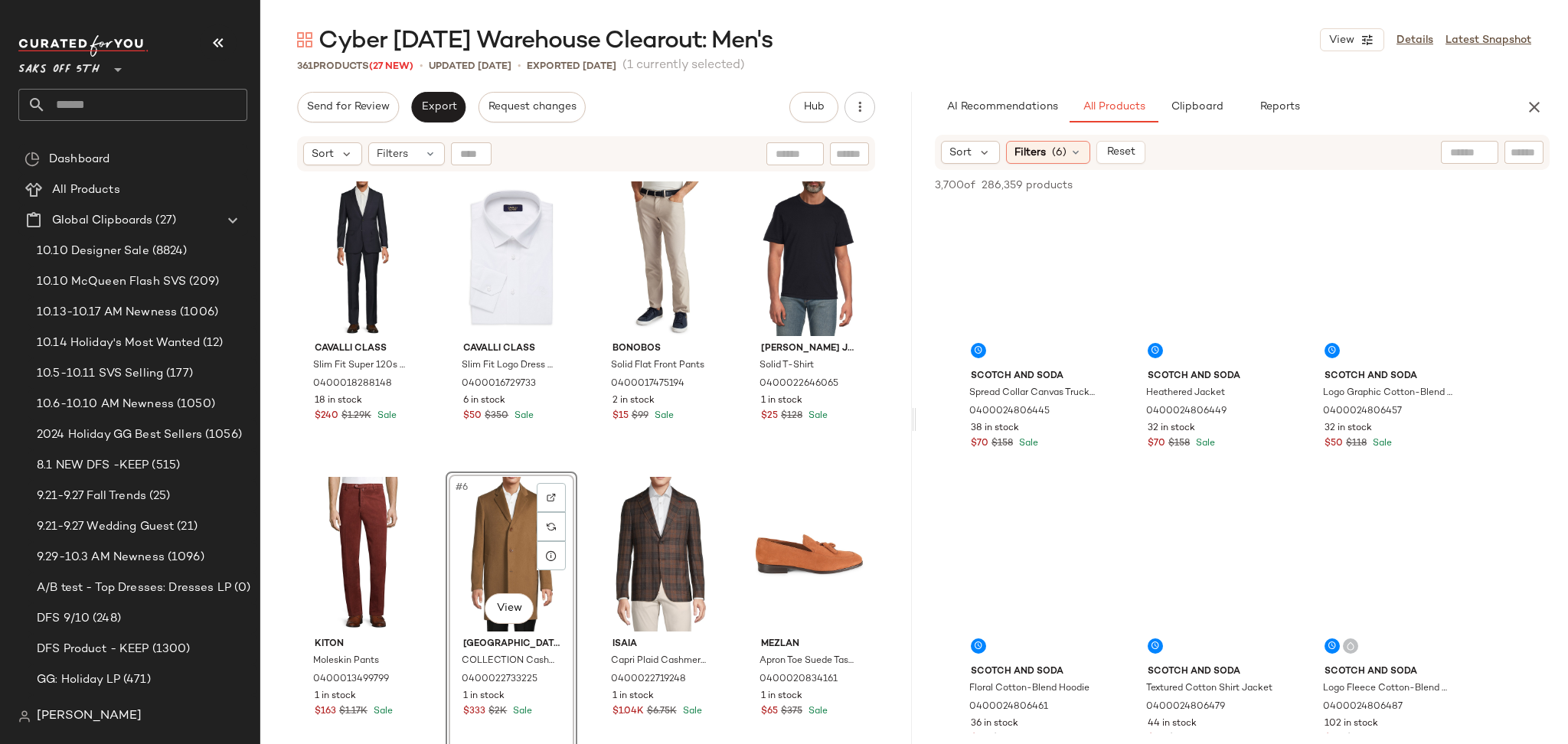
click at [1302, 63] on div "361 Products (27 New) • updated Oct 15th • Exported Oct 1st (1 currently select…" at bounding box center [913, 65] width 1307 height 15
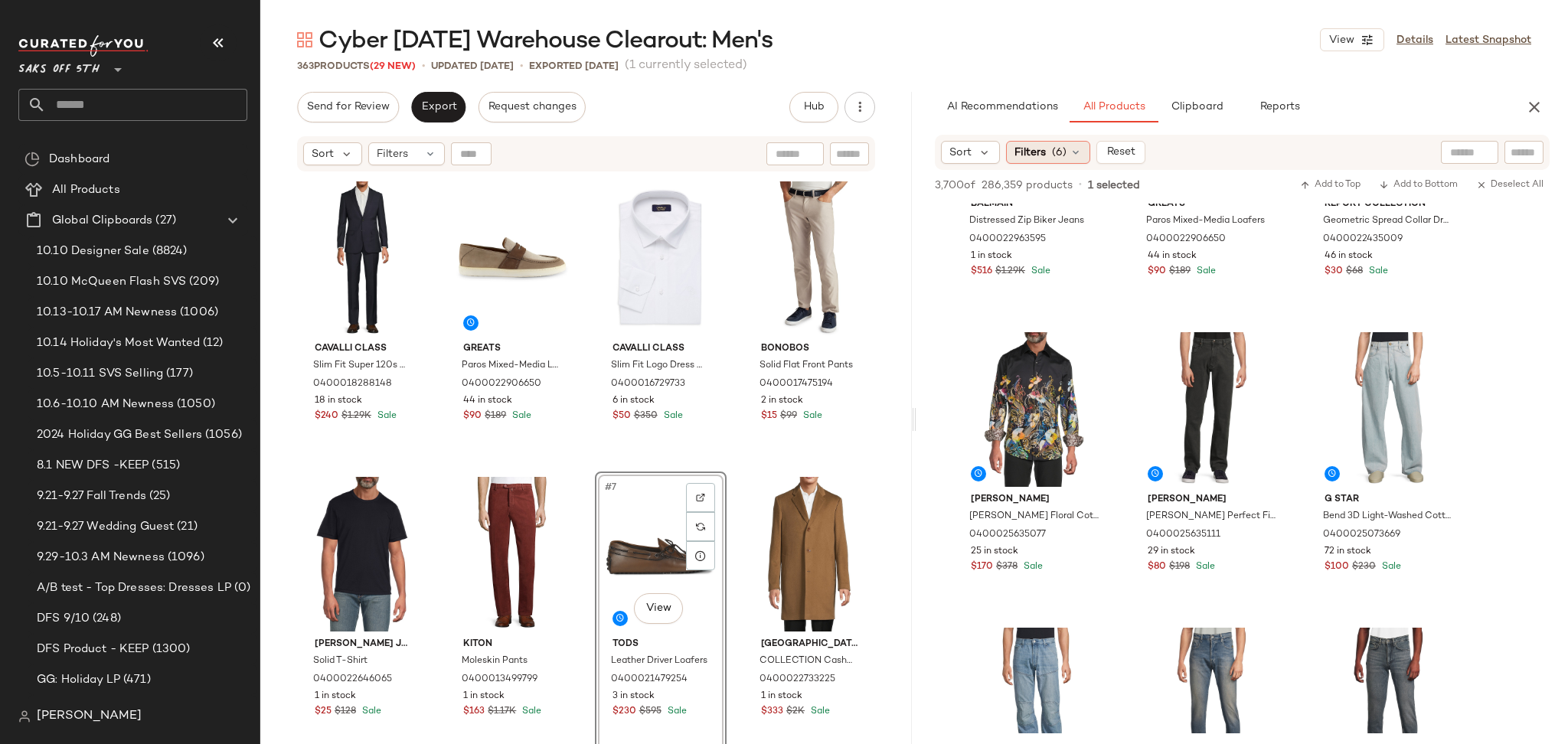
scroll to position [1648, 0]
click at [1054, 148] on span "(6)" at bounding box center [1059, 152] width 14 height 16
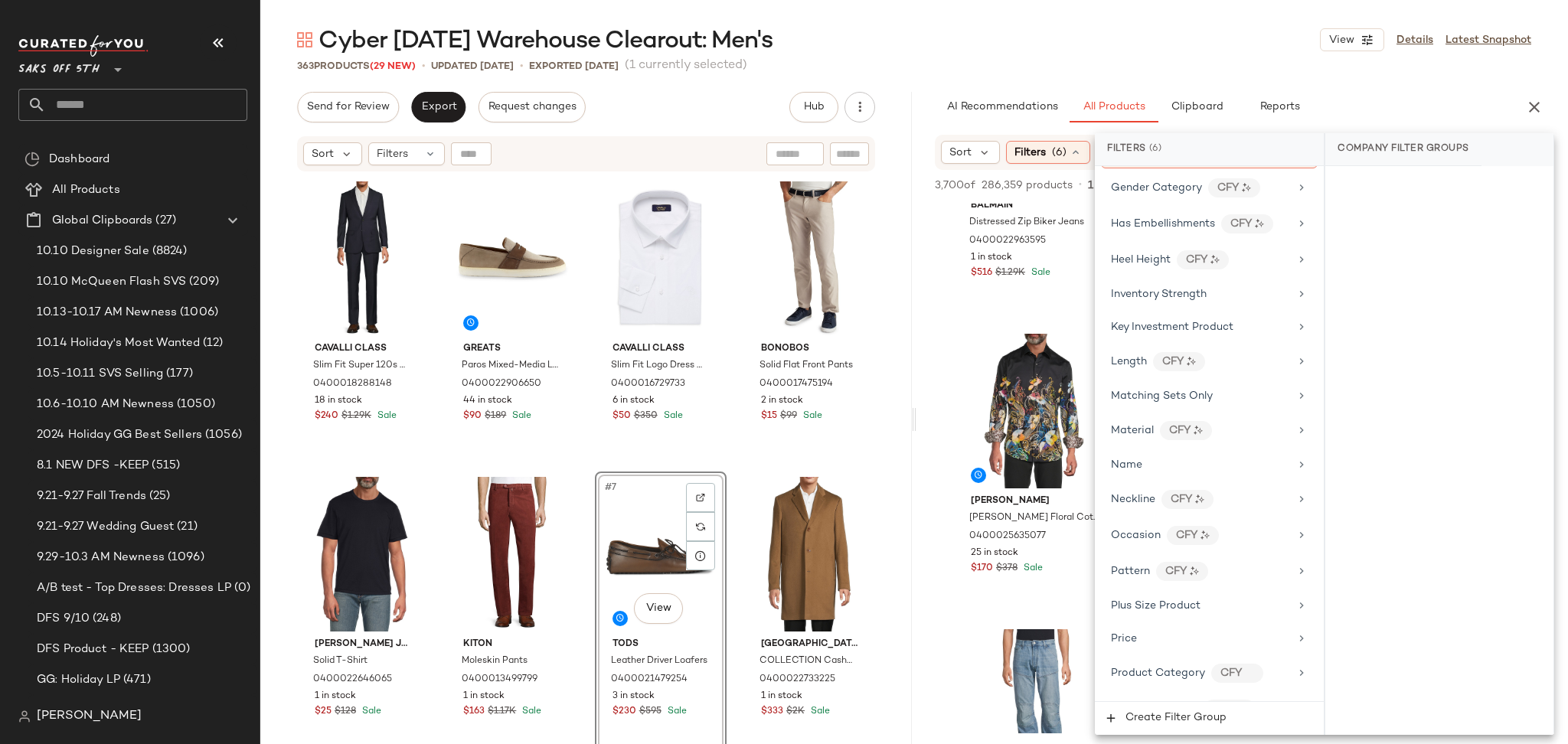
scroll to position [961, 0]
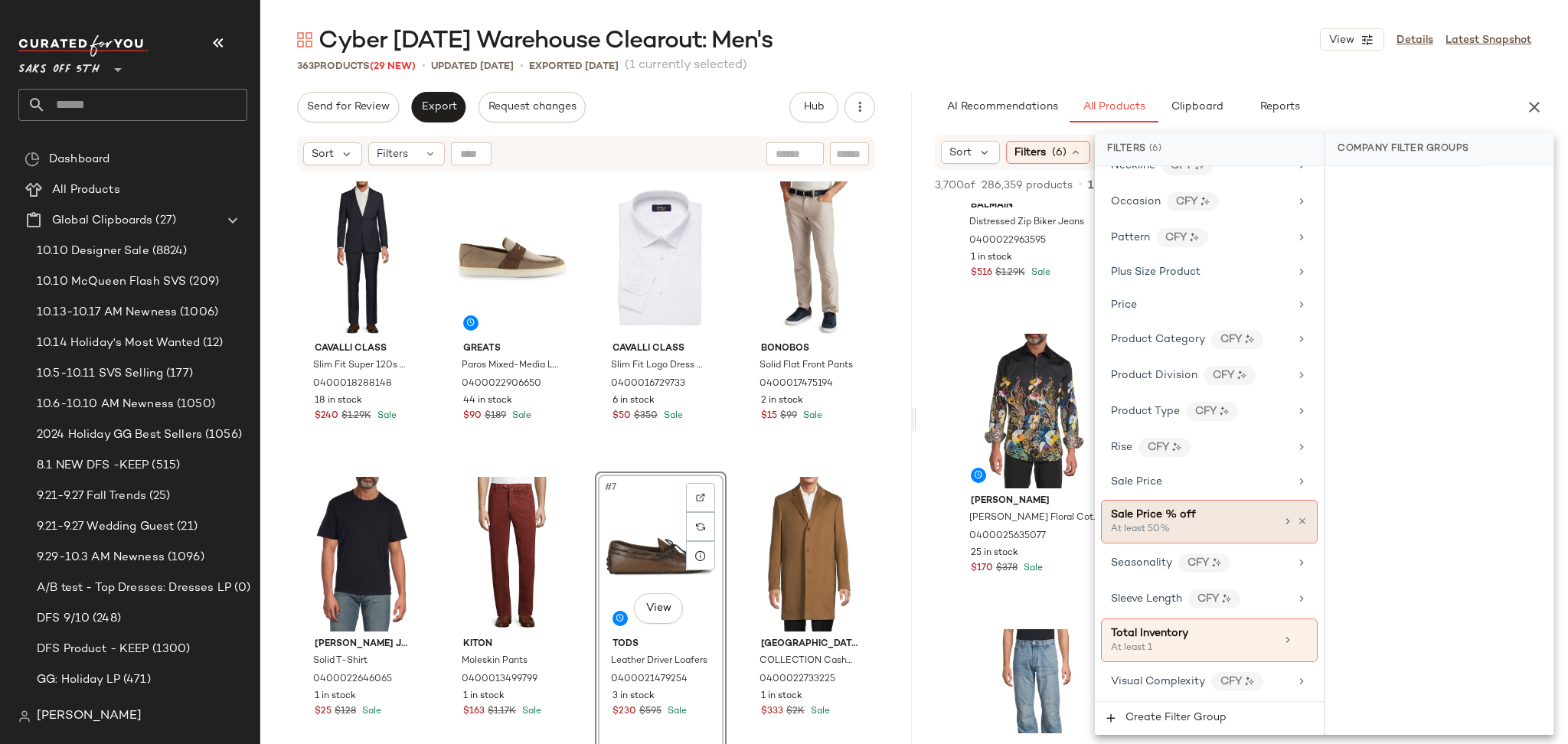
click at [1214, 507] on div "Sale Price % off" at bounding box center [1193, 515] width 164 height 16
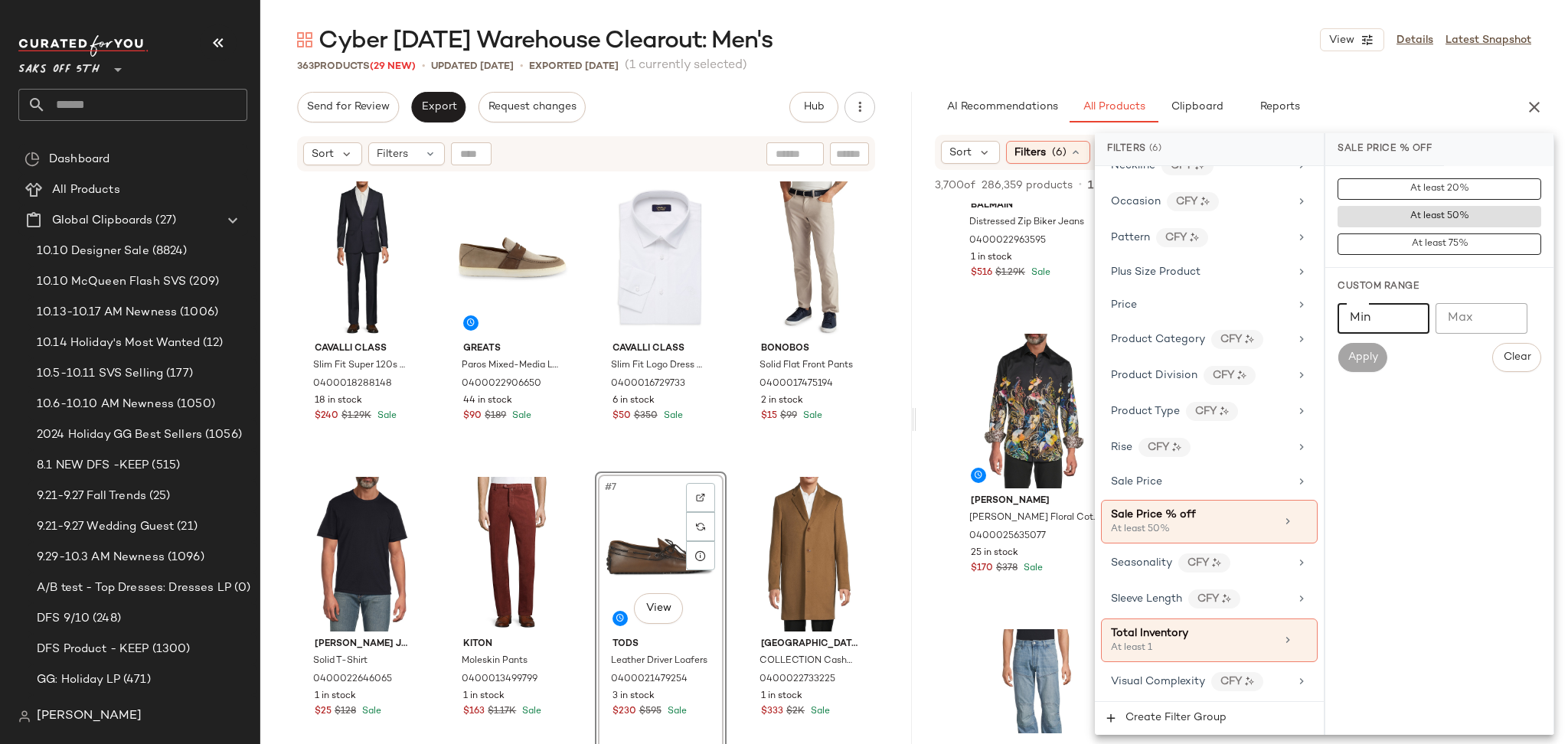
click at [1386, 330] on input "Min" at bounding box center [1383, 318] width 92 height 31
type input "**"
click at [1374, 361] on span "Apply" at bounding box center [1361, 357] width 31 height 13
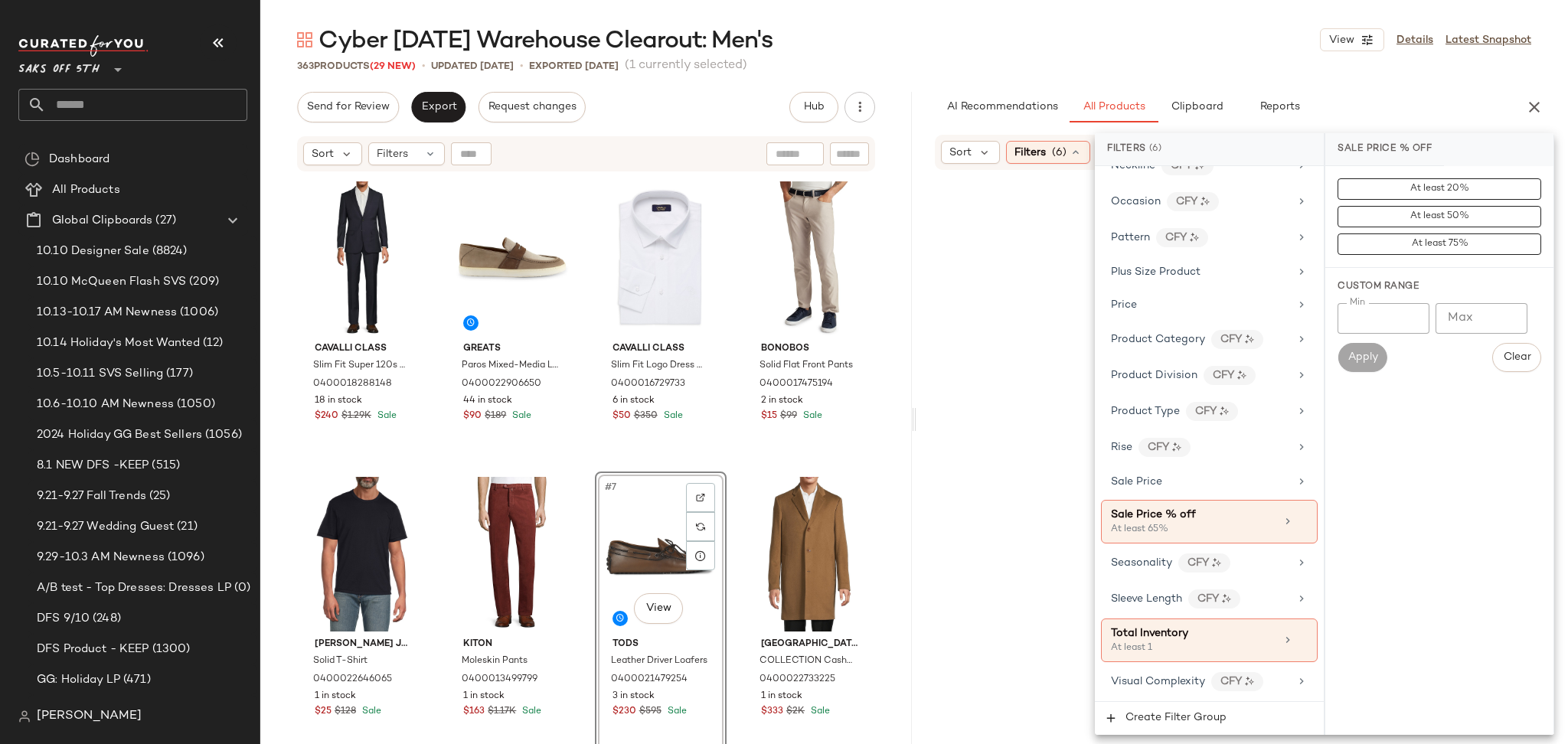
click at [1101, 73] on div "Cyber Sunday Warehouse Clearout: Men's View Details Latest Snapshot 363 Product…" at bounding box center [913, 384] width 1307 height 720
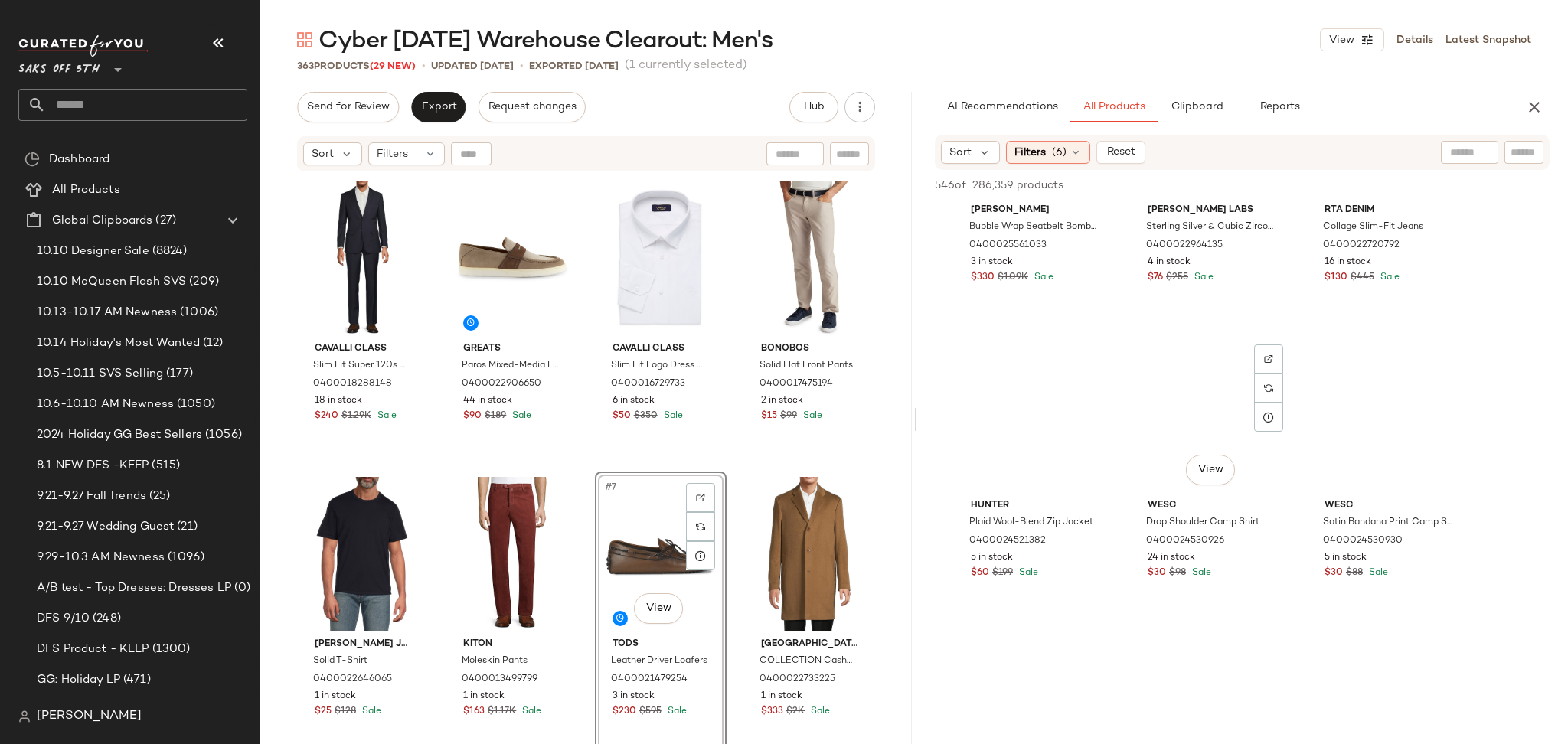
scroll to position [1349, 0]
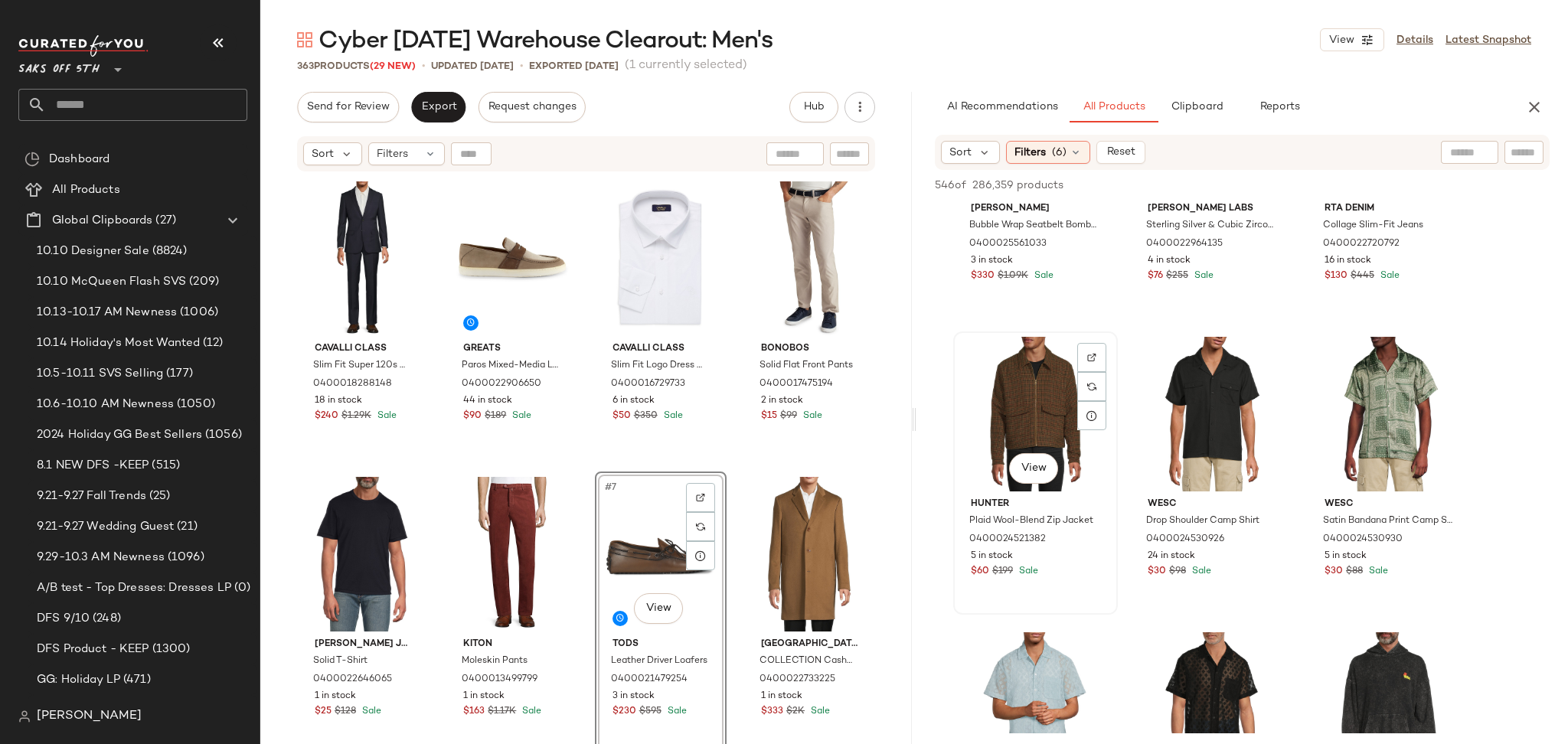
click at [1021, 399] on div "View" at bounding box center [1035, 413] width 154 height 154
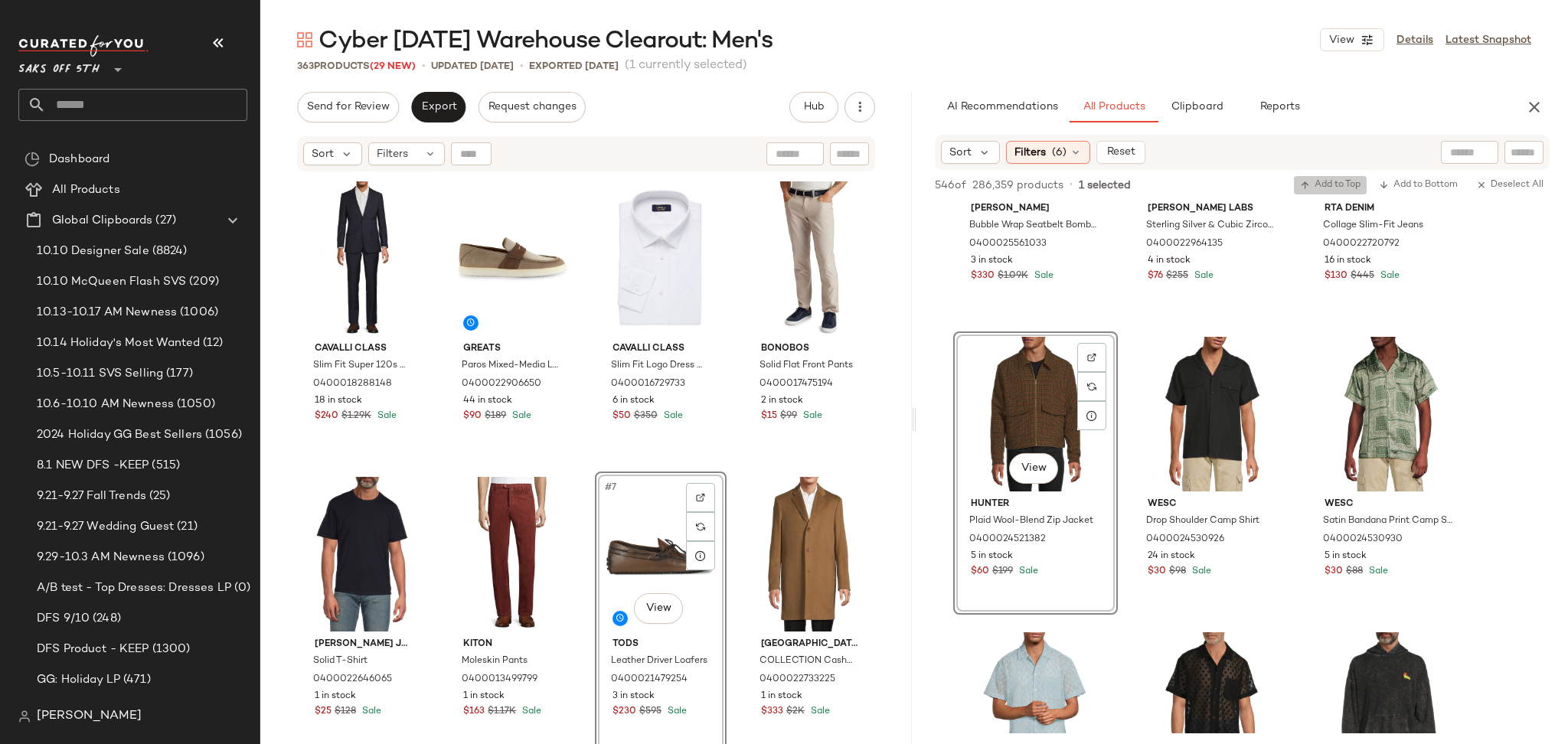
click at [1311, 180] on span "Add to Top" at bounding box center [1330, 185] width 60 height 11
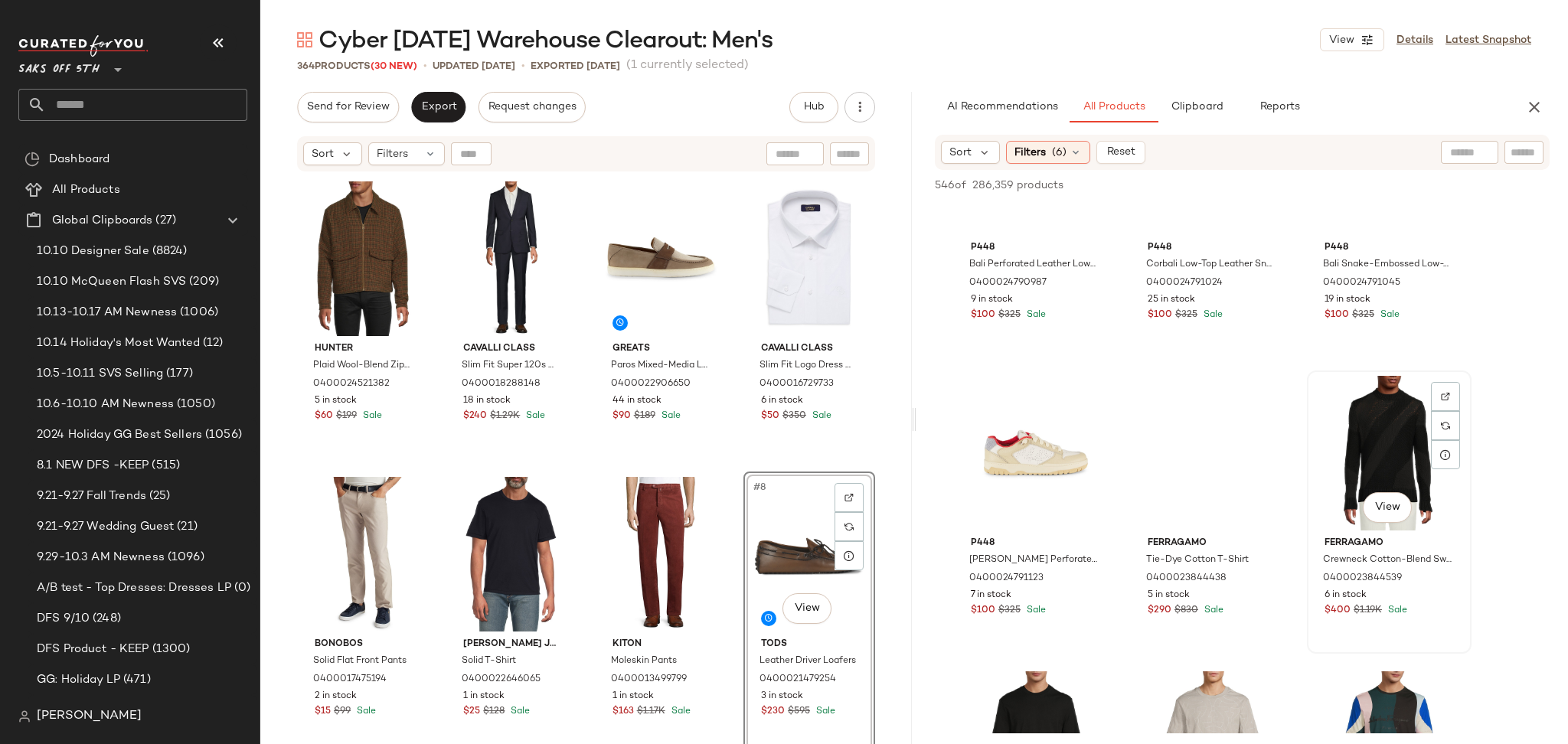
scroll to position [4252, 0]
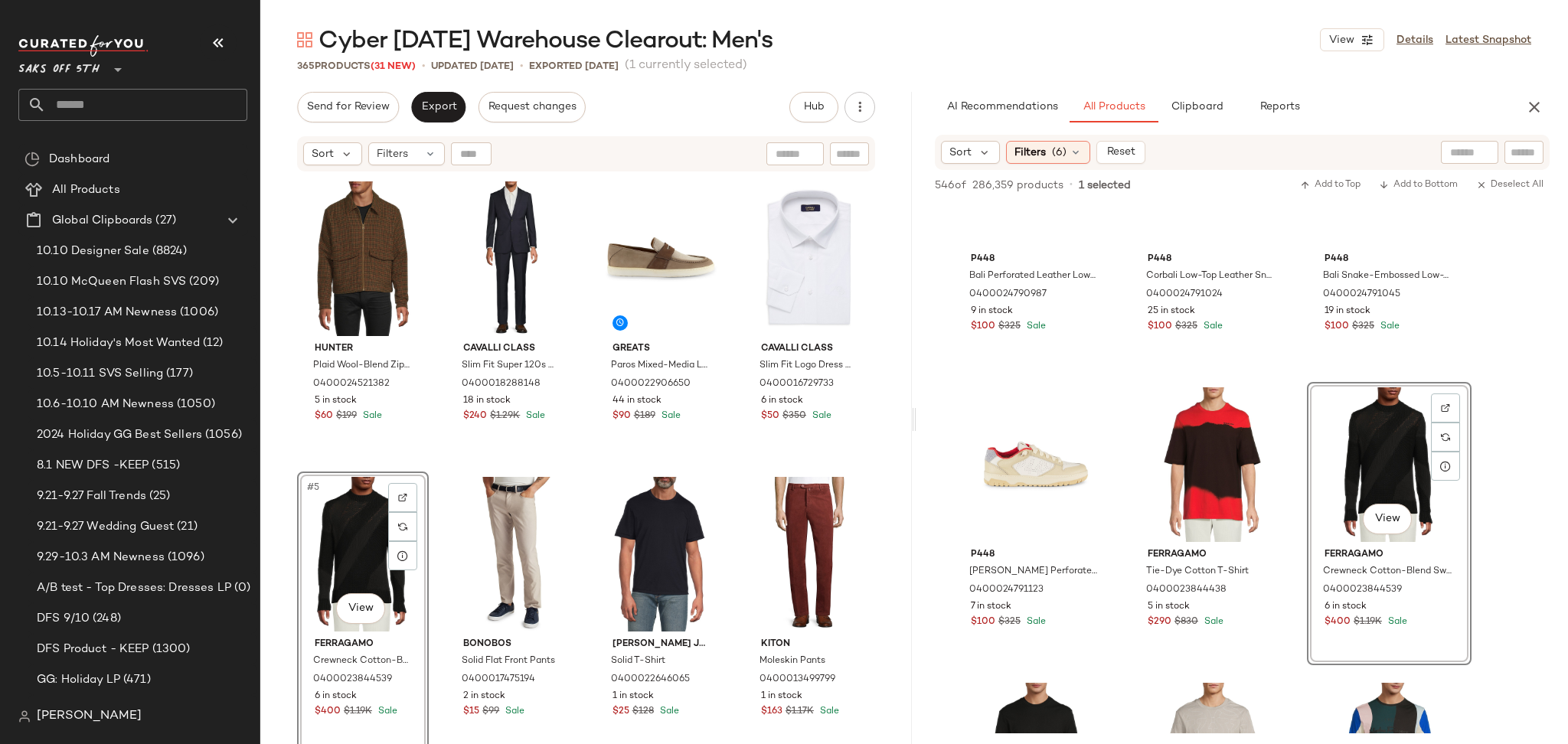
click at [336, 496] on div "#5 View" at bounding box center [363, 554] width 121 height 154
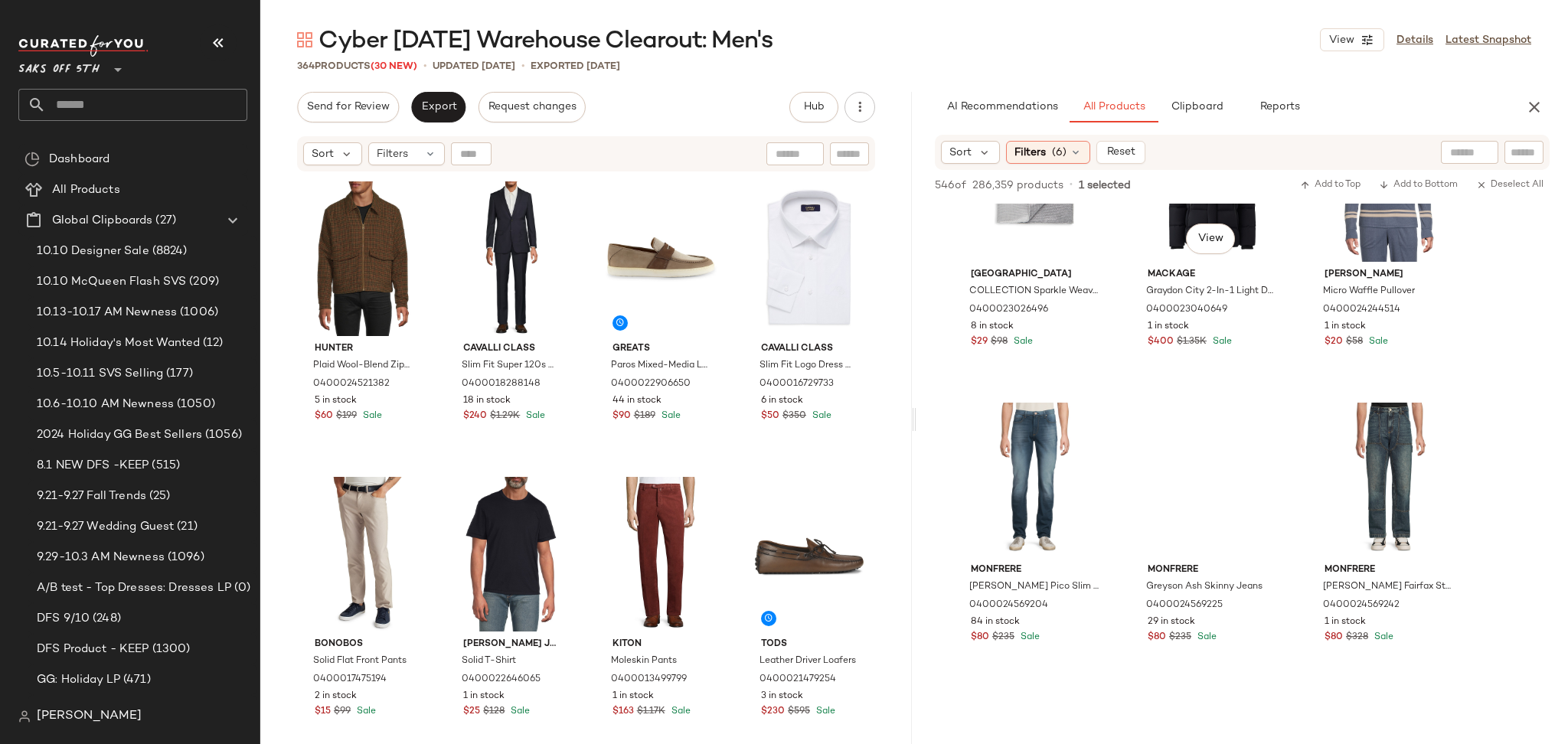
scroll to position [6011, 0]
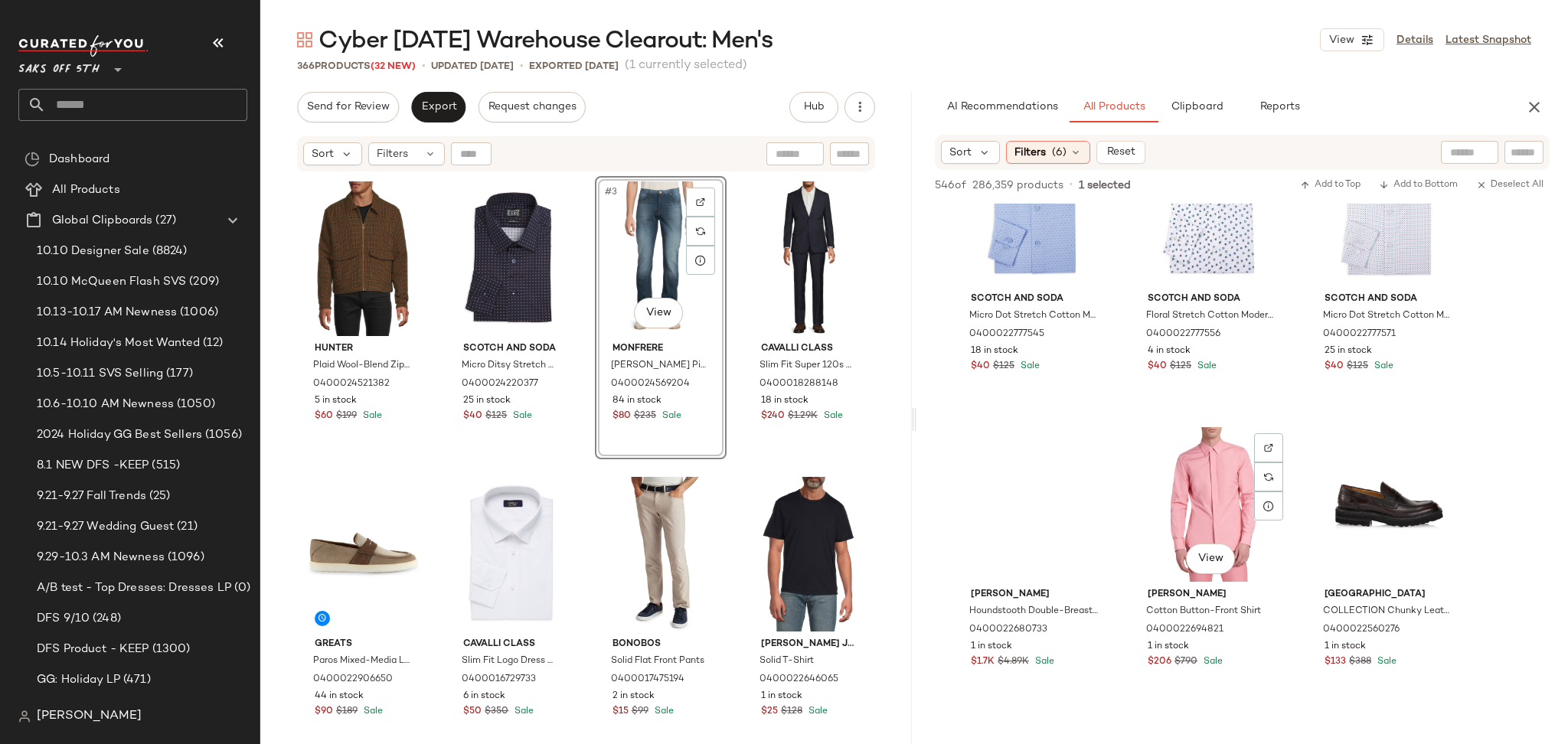
scroll to position [15437, 0]
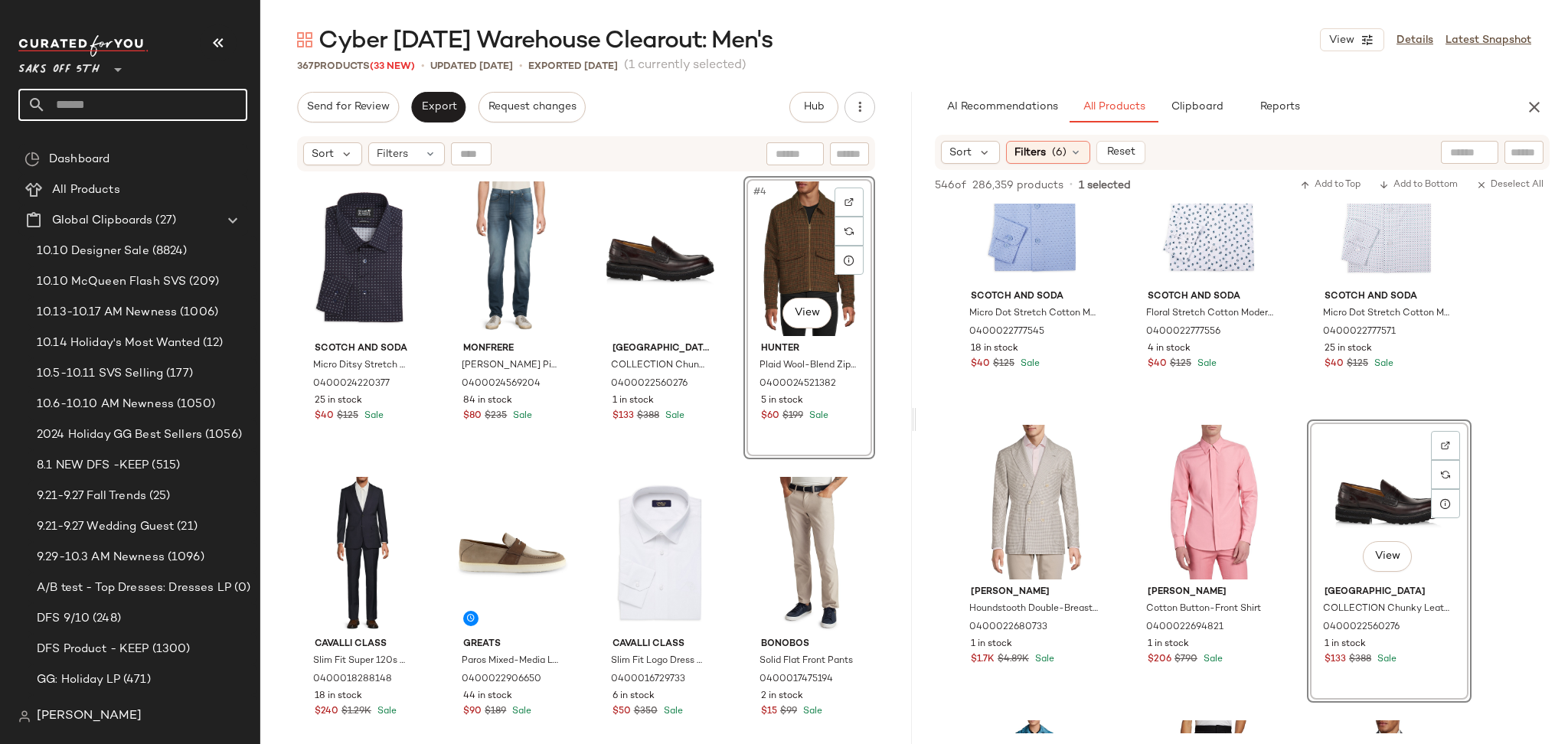
click at [78, 104] on input "text" at bounding box center [146, 105] width 201 height 32
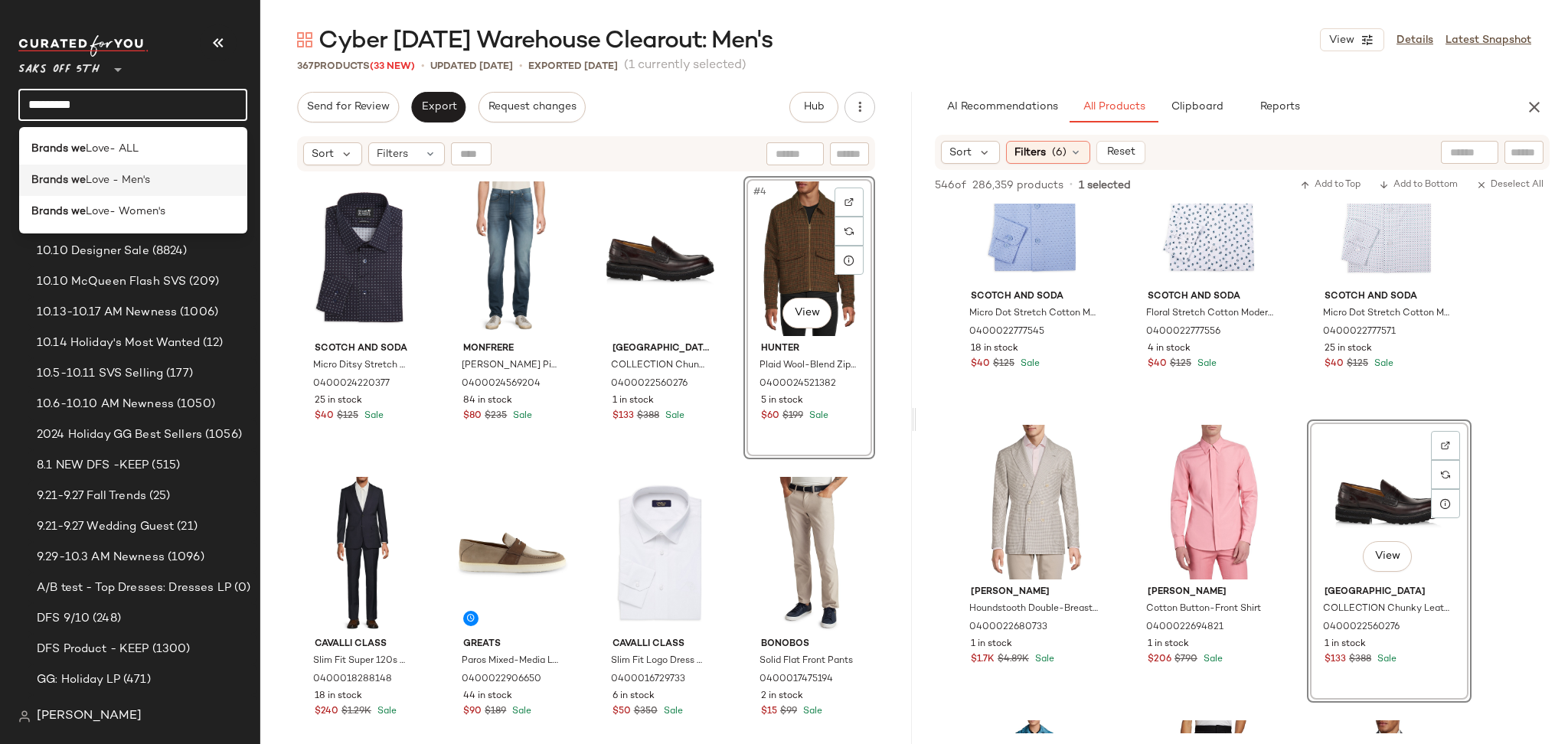
type input "*********"
click at [163, 175] on div "Brands we Love - Men's" at bounding box center [134, 180] width 205 height 16
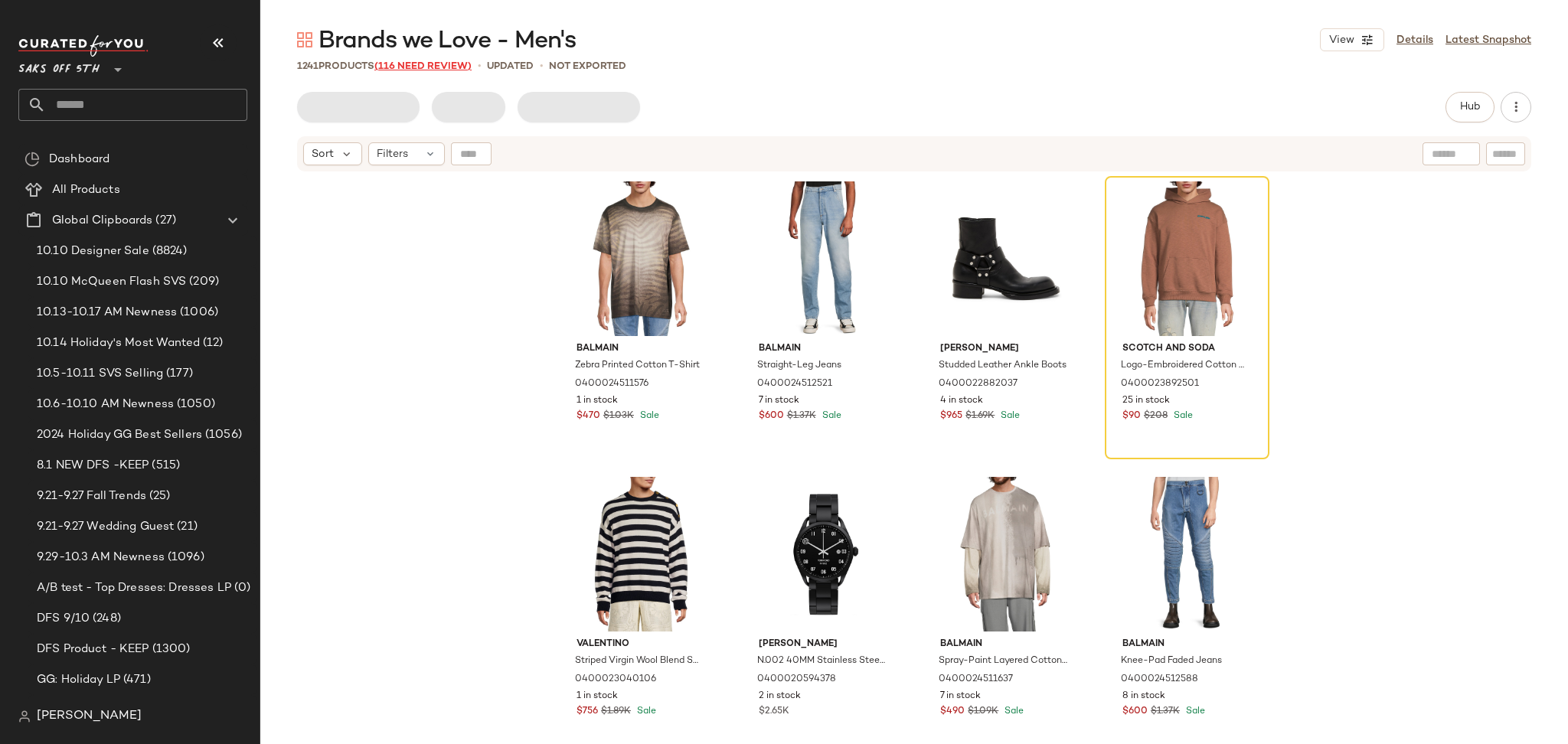
click at [422, 69] on span "(116 Need Review)" at bounding box center [423, 67] width 97 height 11
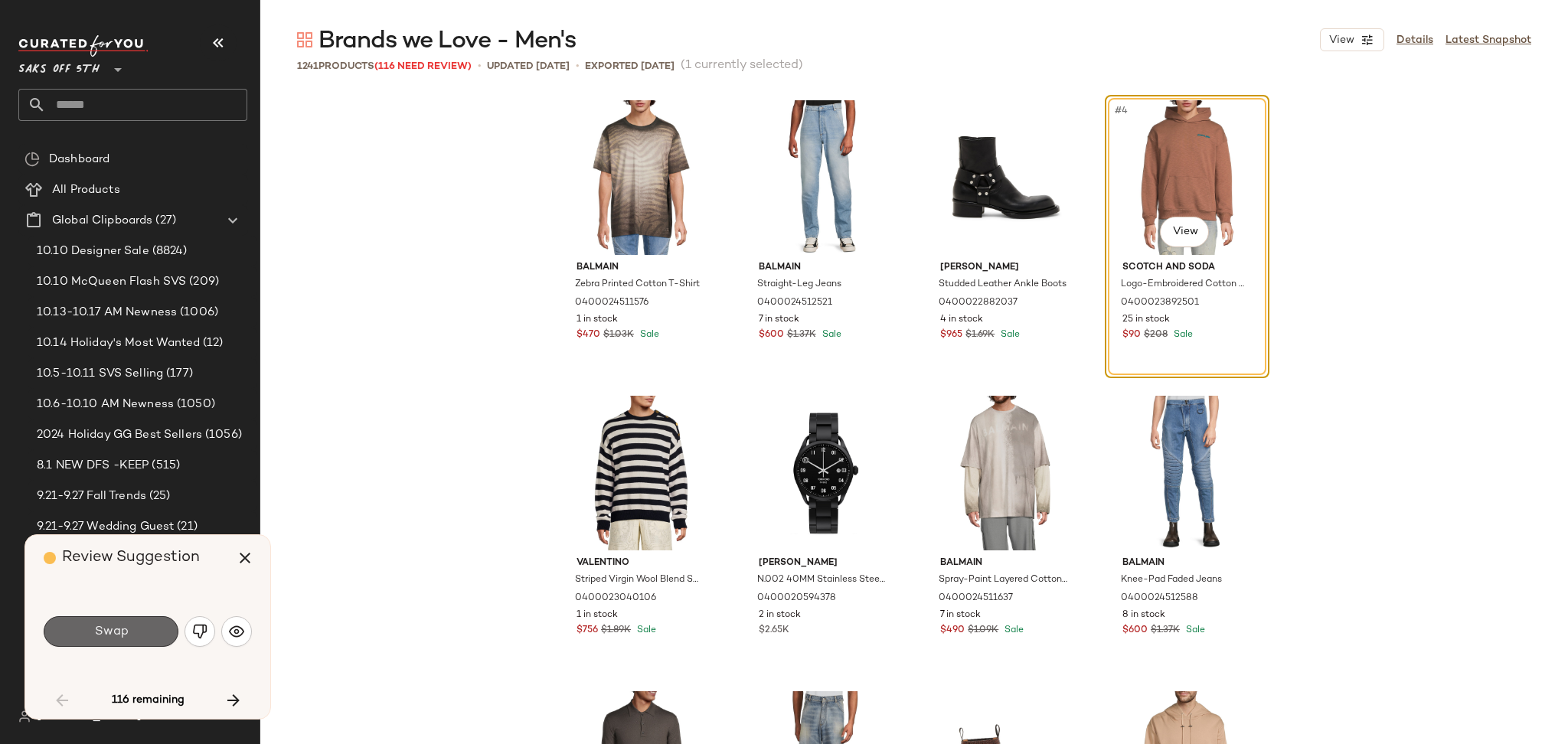
click at [142, 632] on button "Swap" at bounding box center [110, 631] width 134 height 31
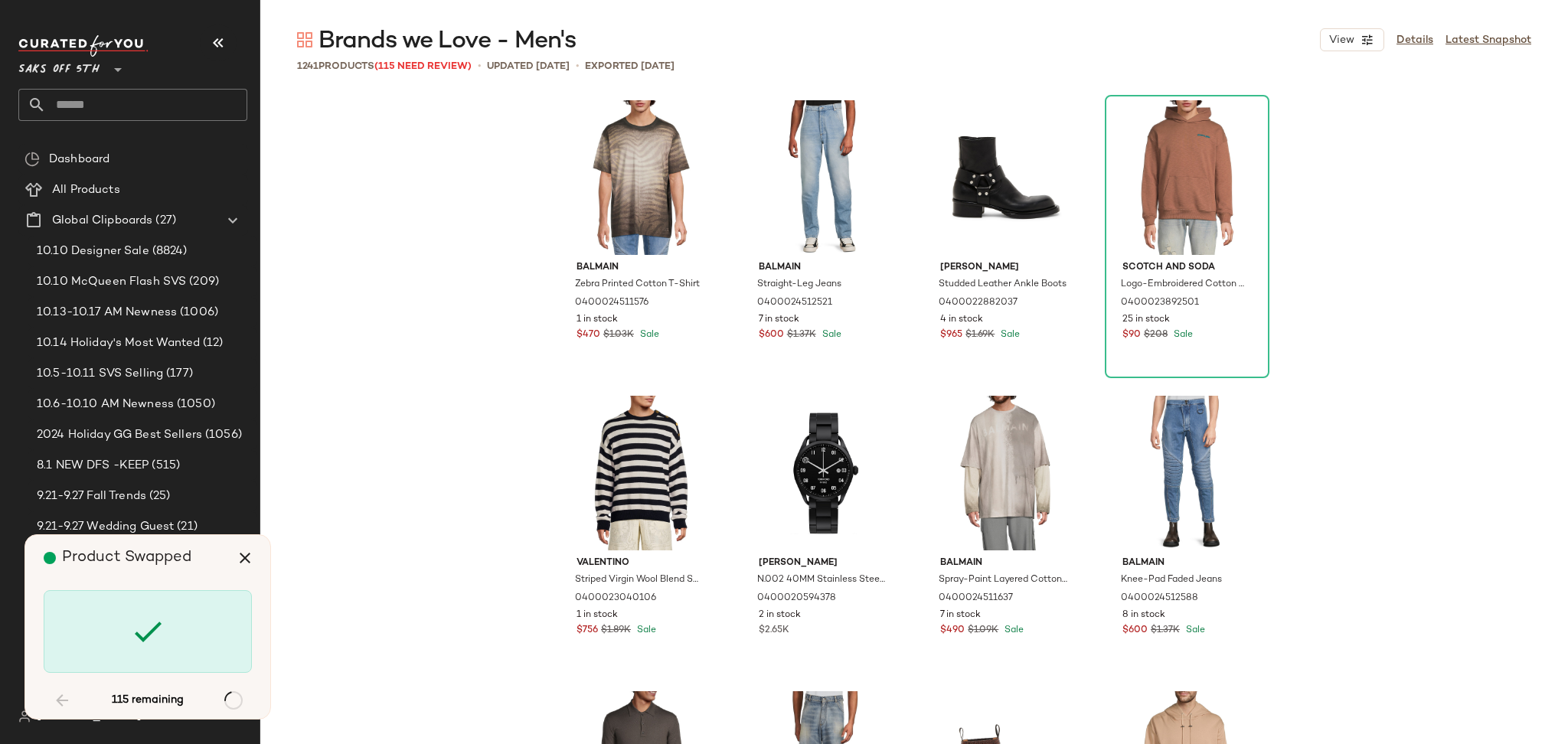
scroll to position [1771, 0]
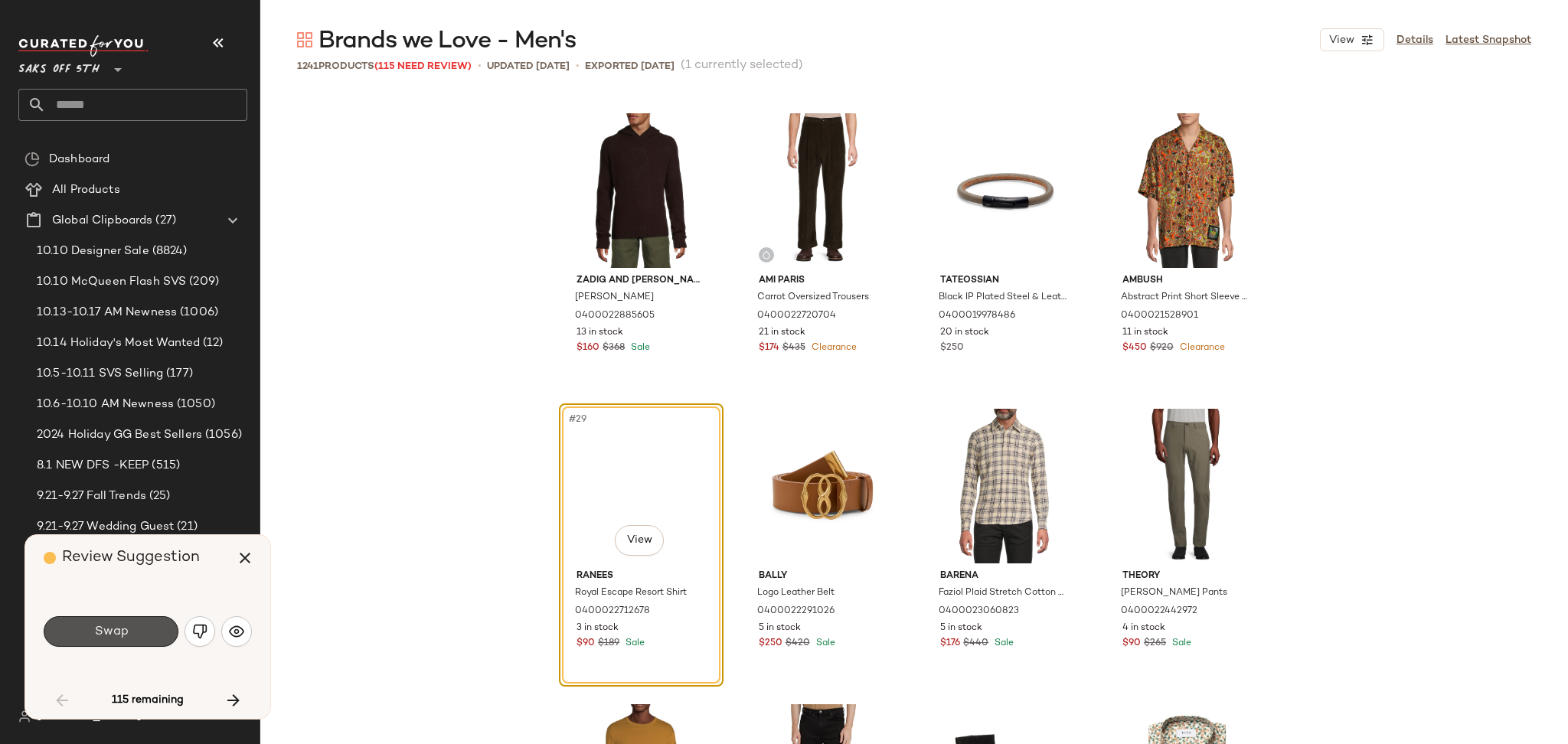
click at [142, 632] on button "Swap" at bounding box center [110, 631] width 134 height 31
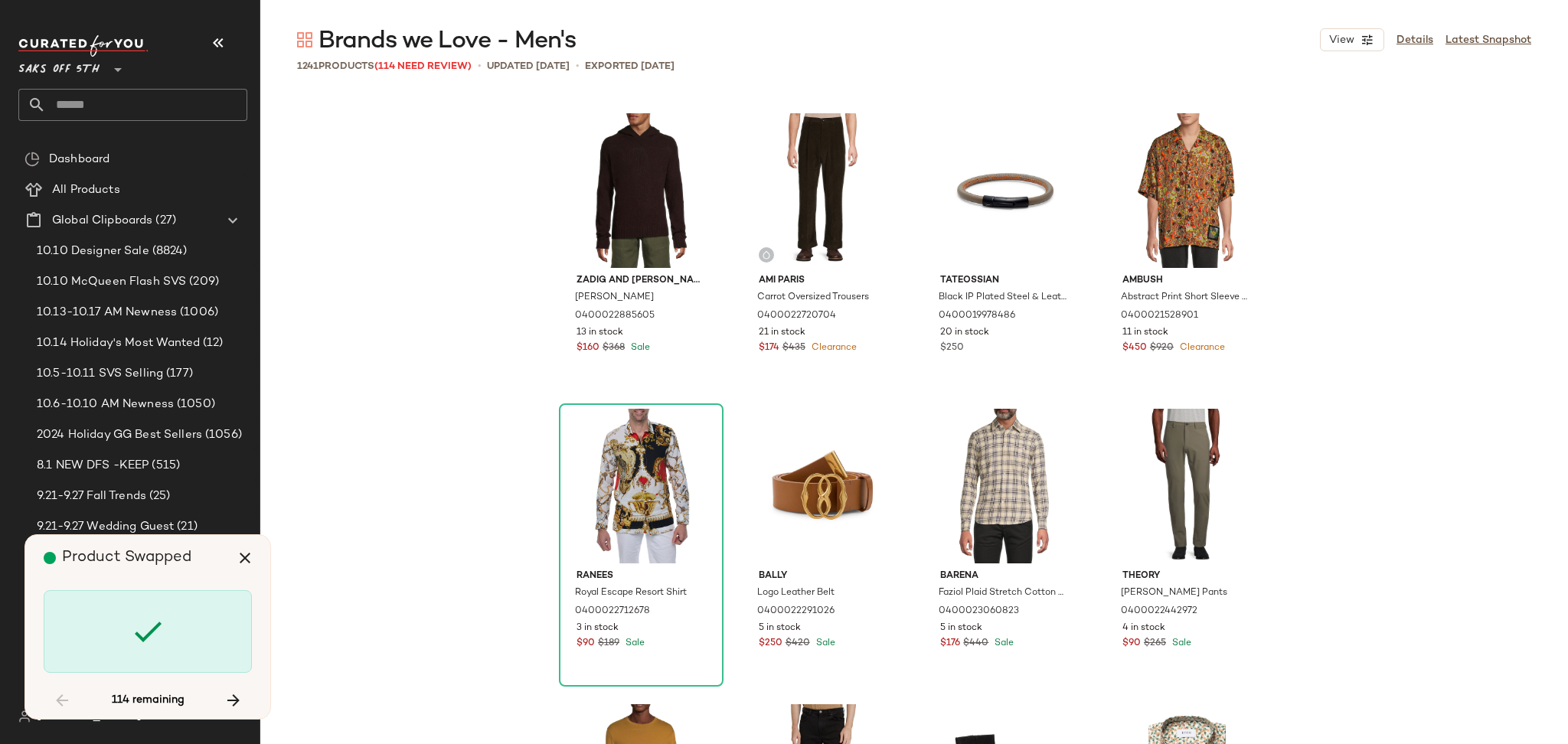
click at [142, 632] on icon at bounding box center [147, 631] width 37 height 37
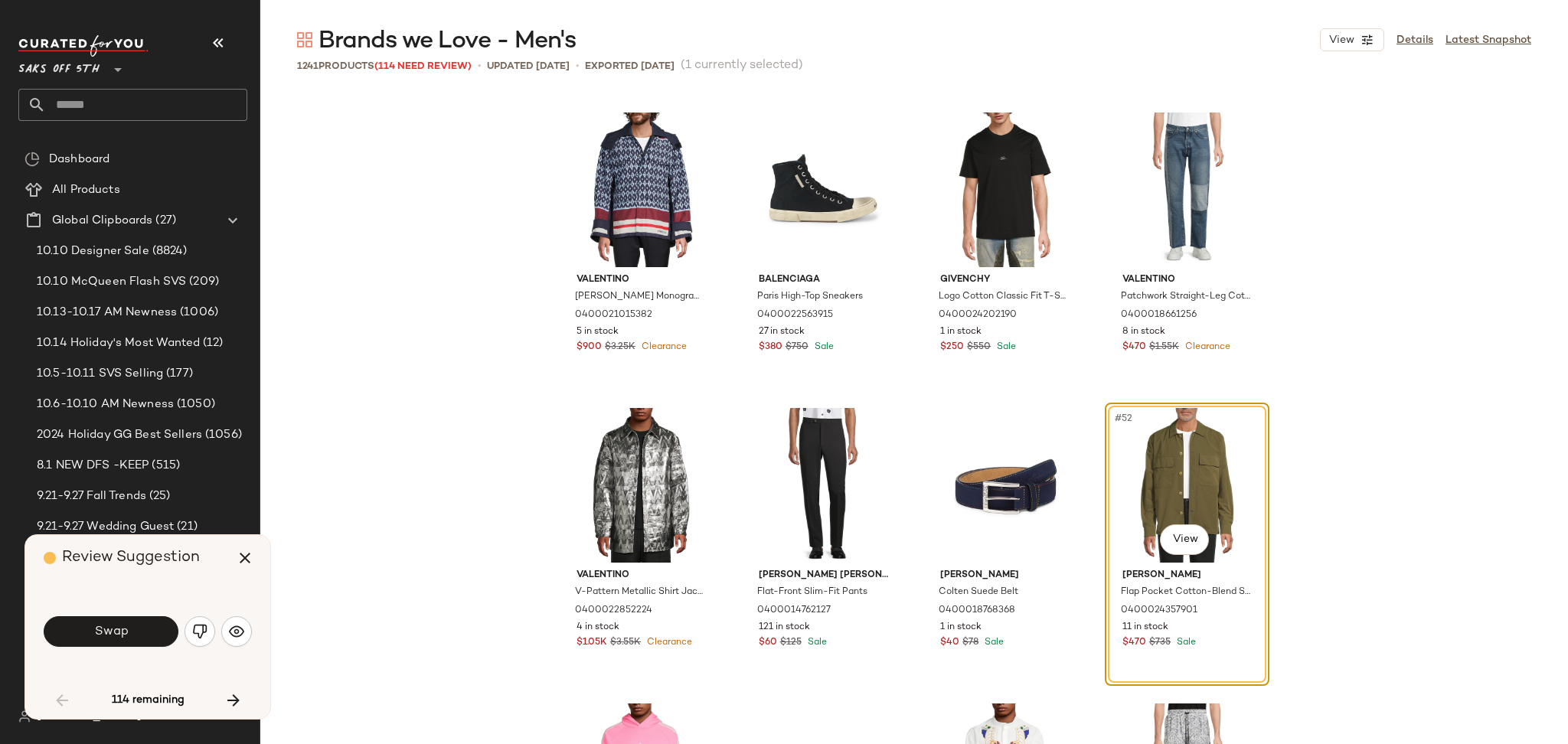
click at [142, 632] on button "Swap" at bounding box center [110, 631] width 134 height 31
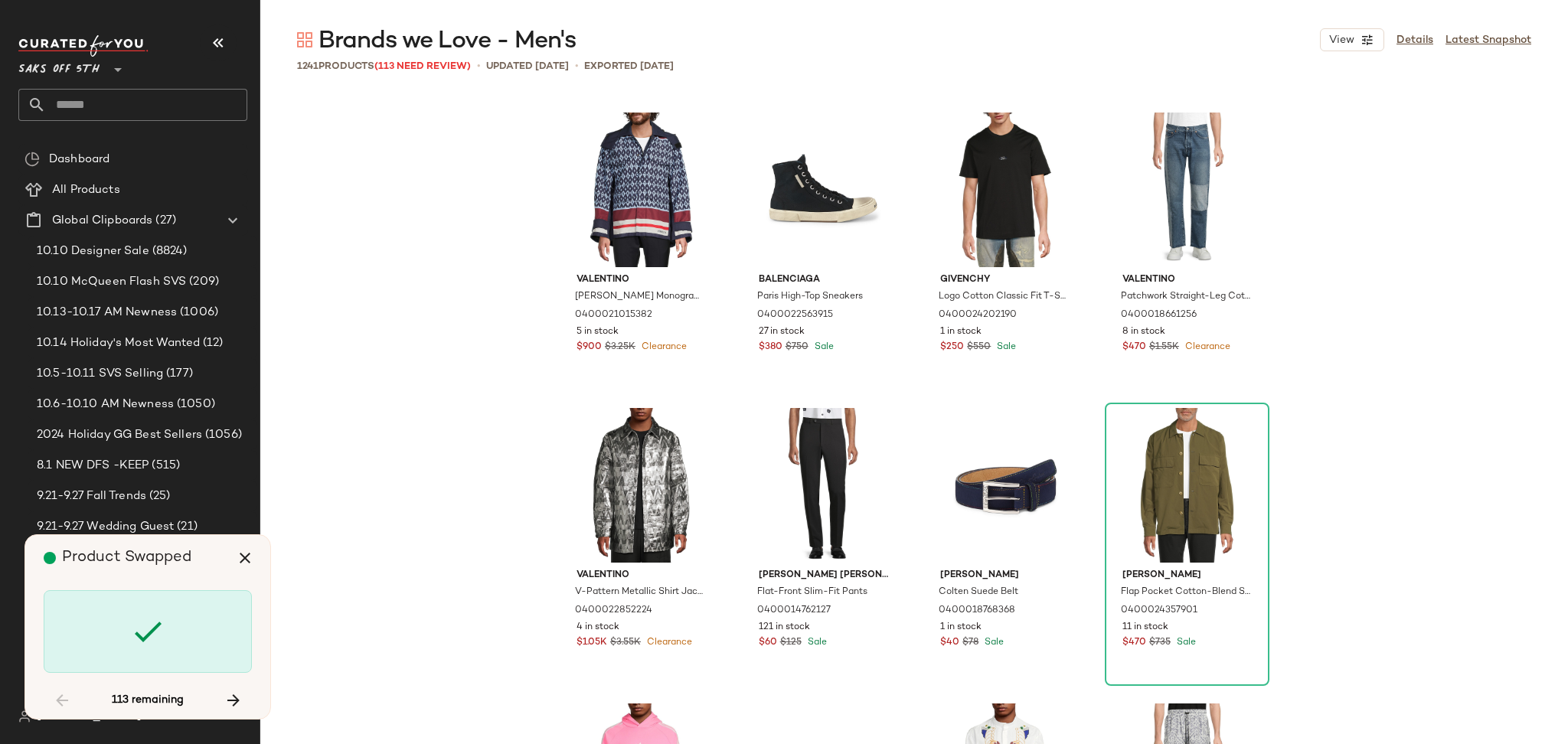
scroll to position [4726, 0]
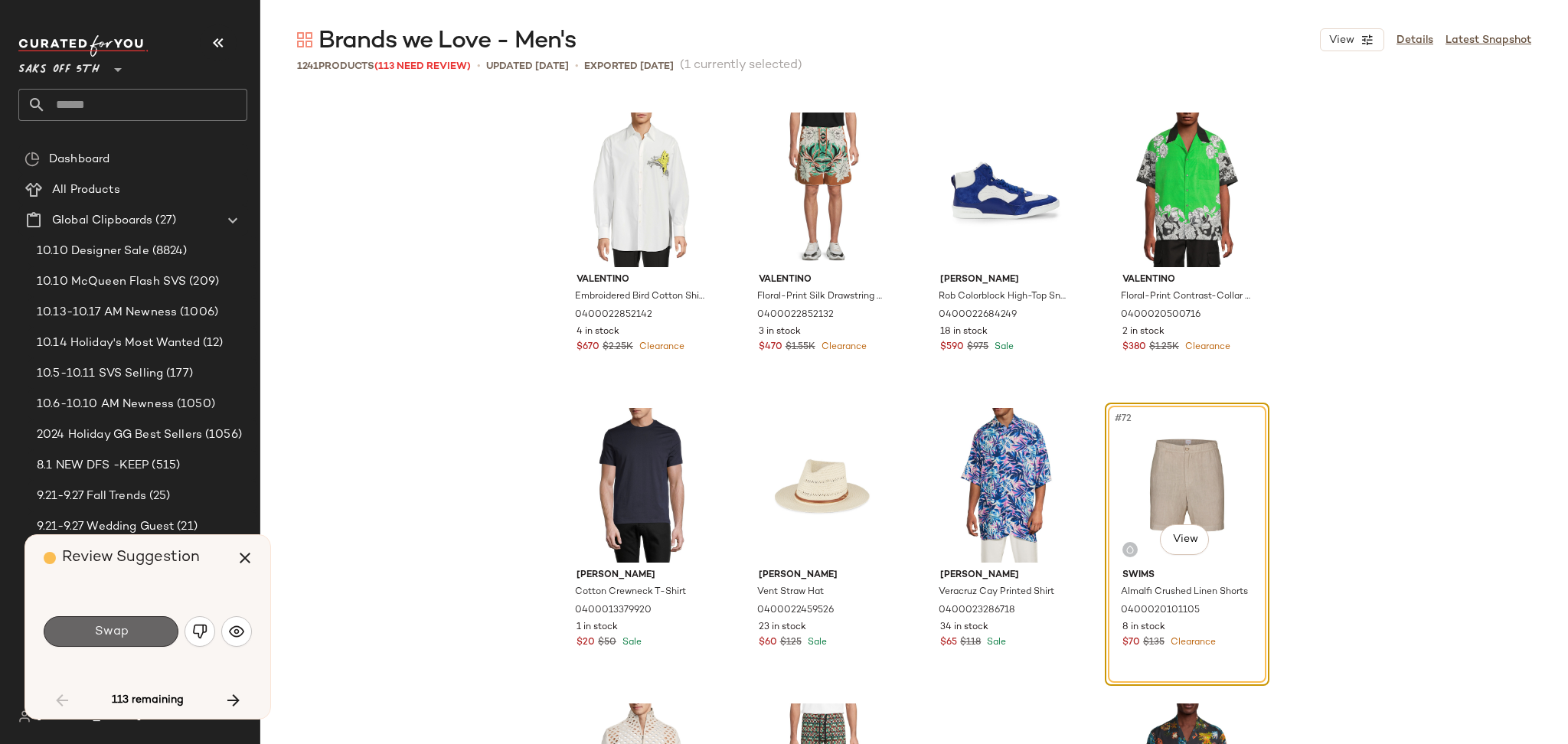
click at [144, 632] on button "Swap" at bounding box center [110, 631] width 134 height 31
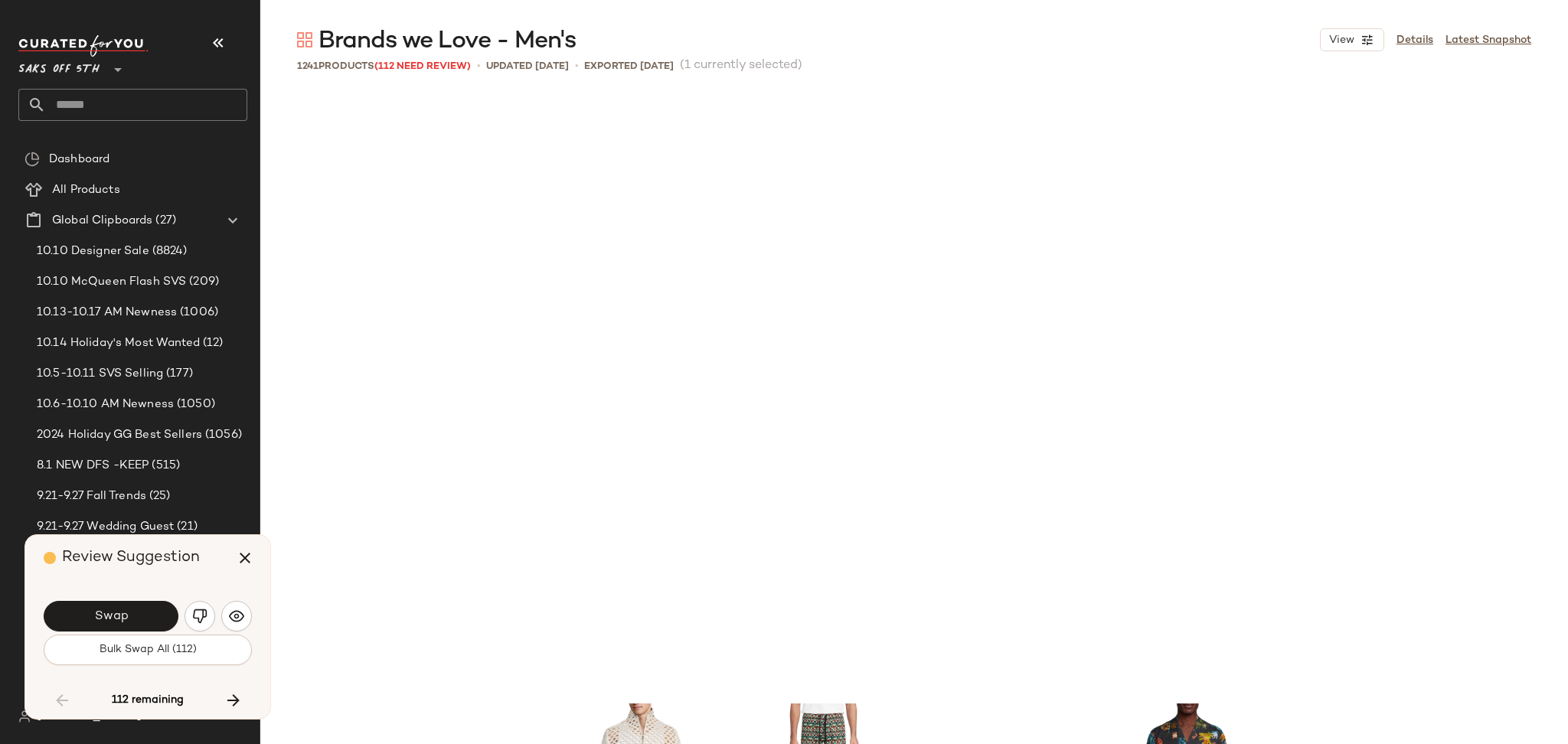
scroll to position [5316, 0]
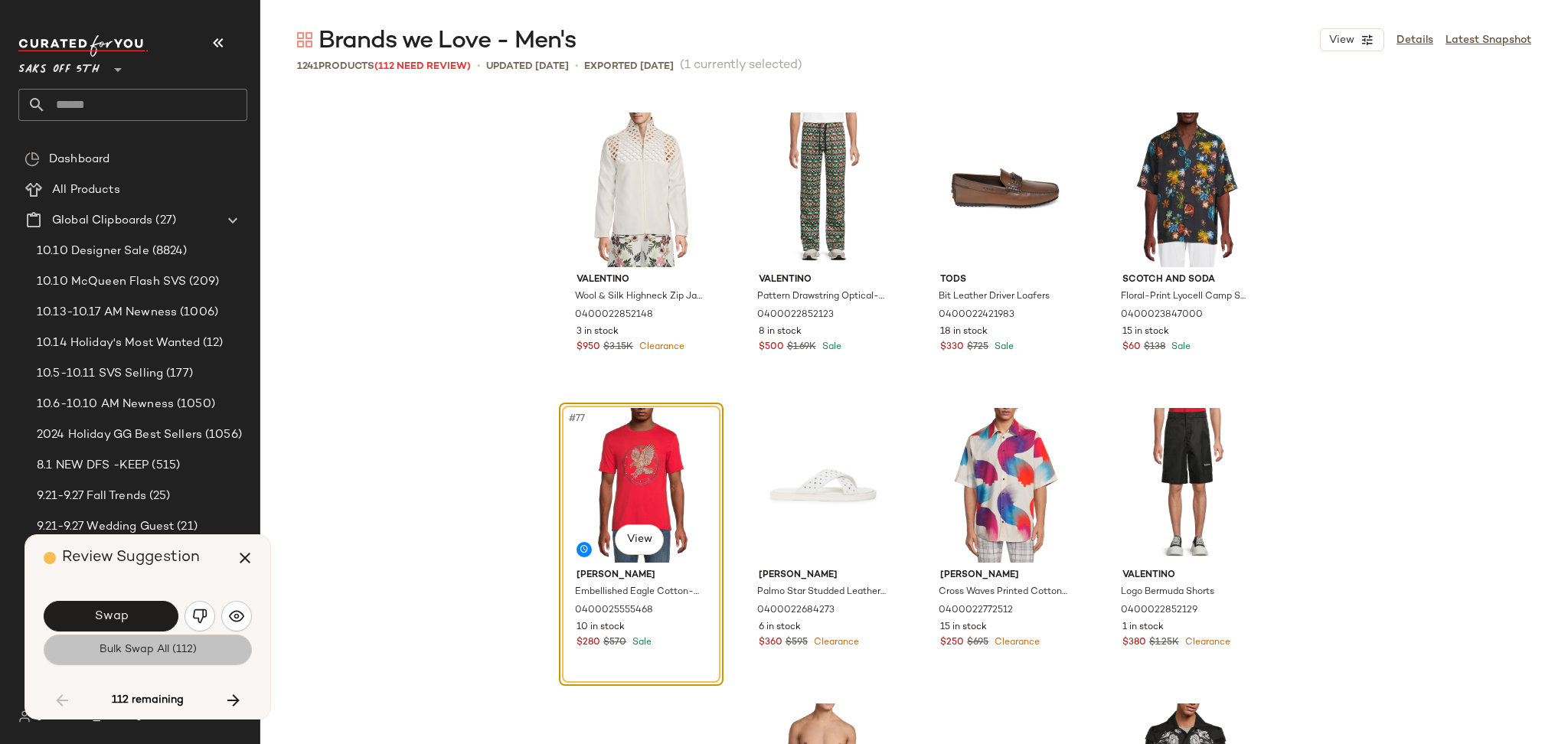
click at [145, 654] on span "Bulk Swap All (112)" at bounding box center [147, 650] width 98 height 13
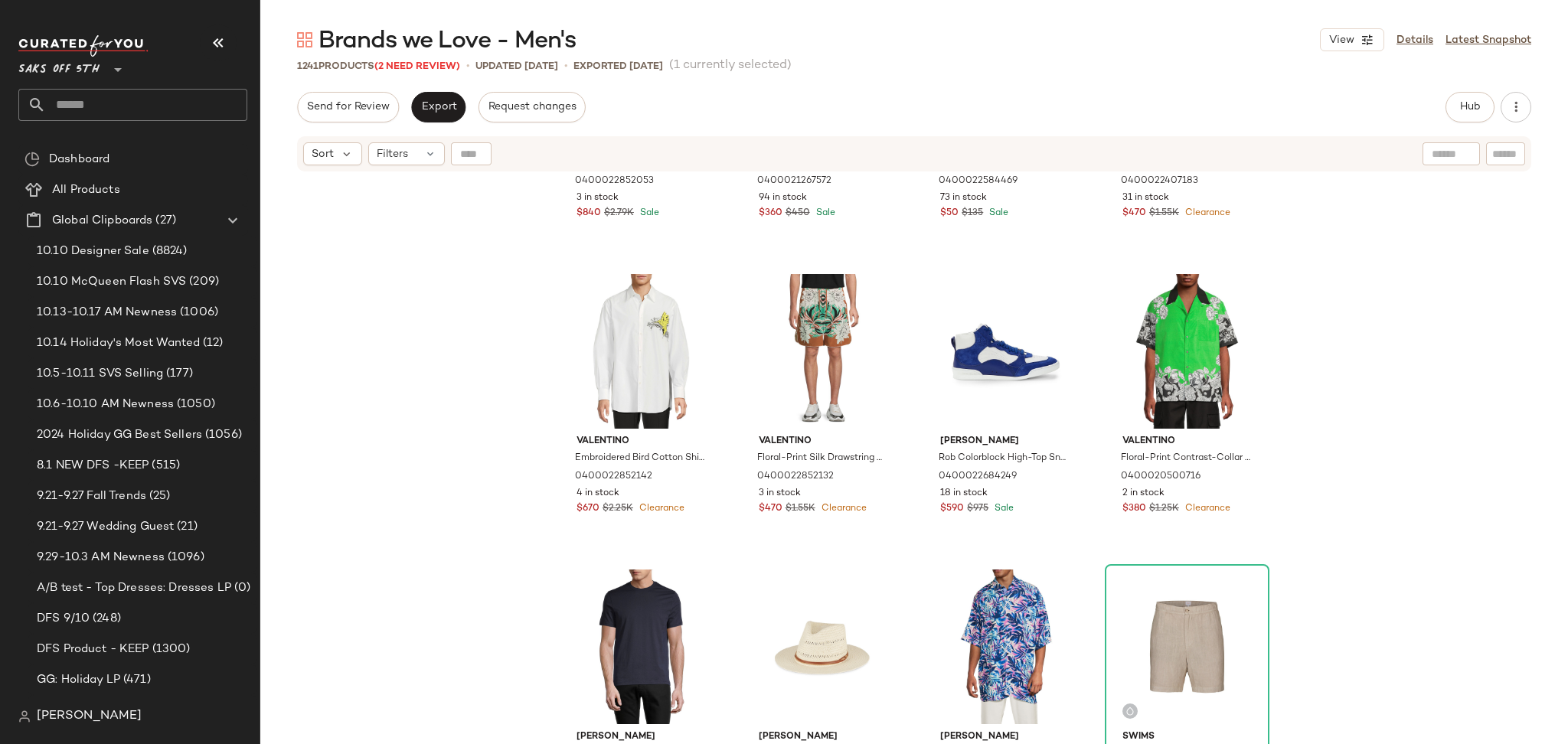
scroll to position [4434, 0]
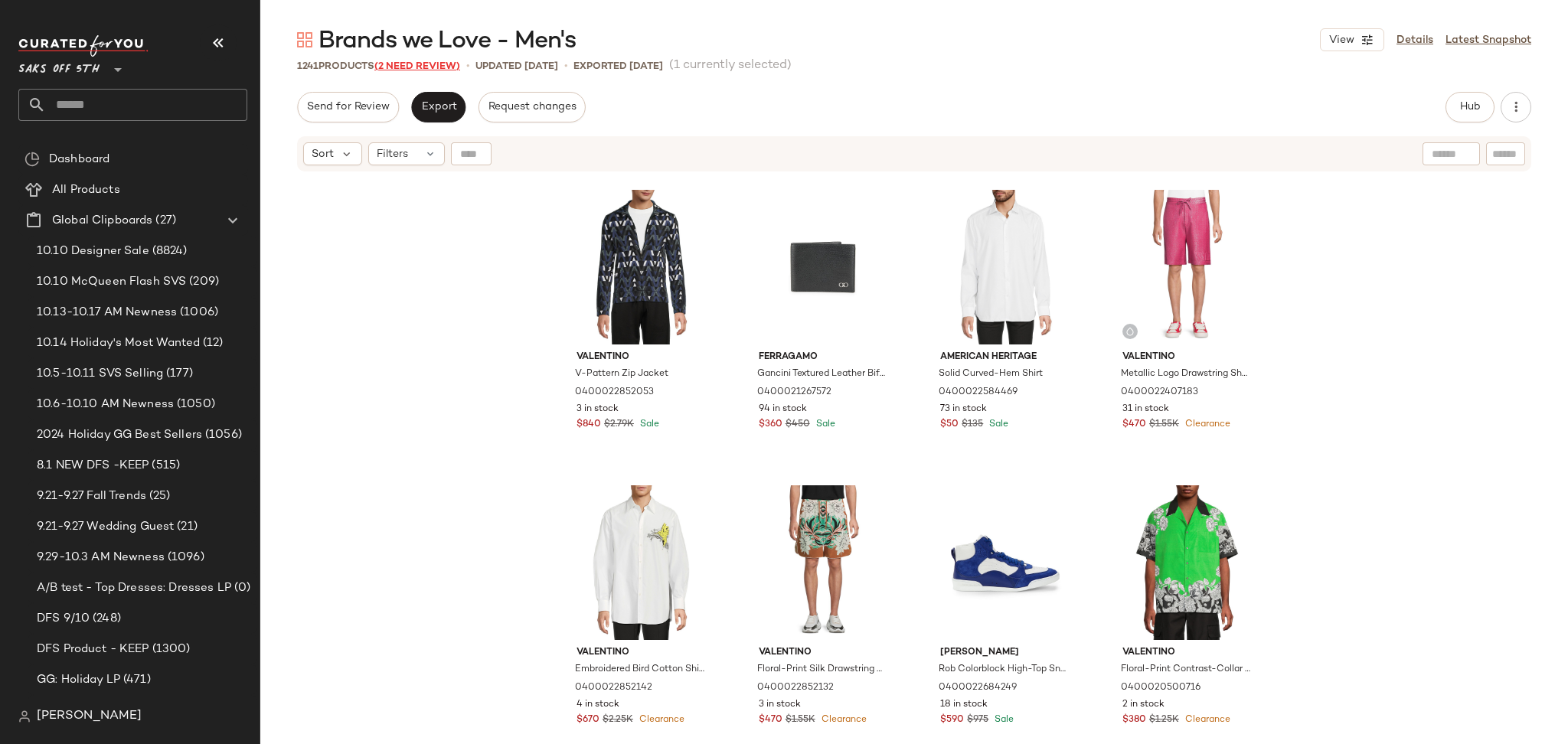
click at [438, 65] on span "(2 Need Review)" at bounding box center [417, 67] width 86 height 11
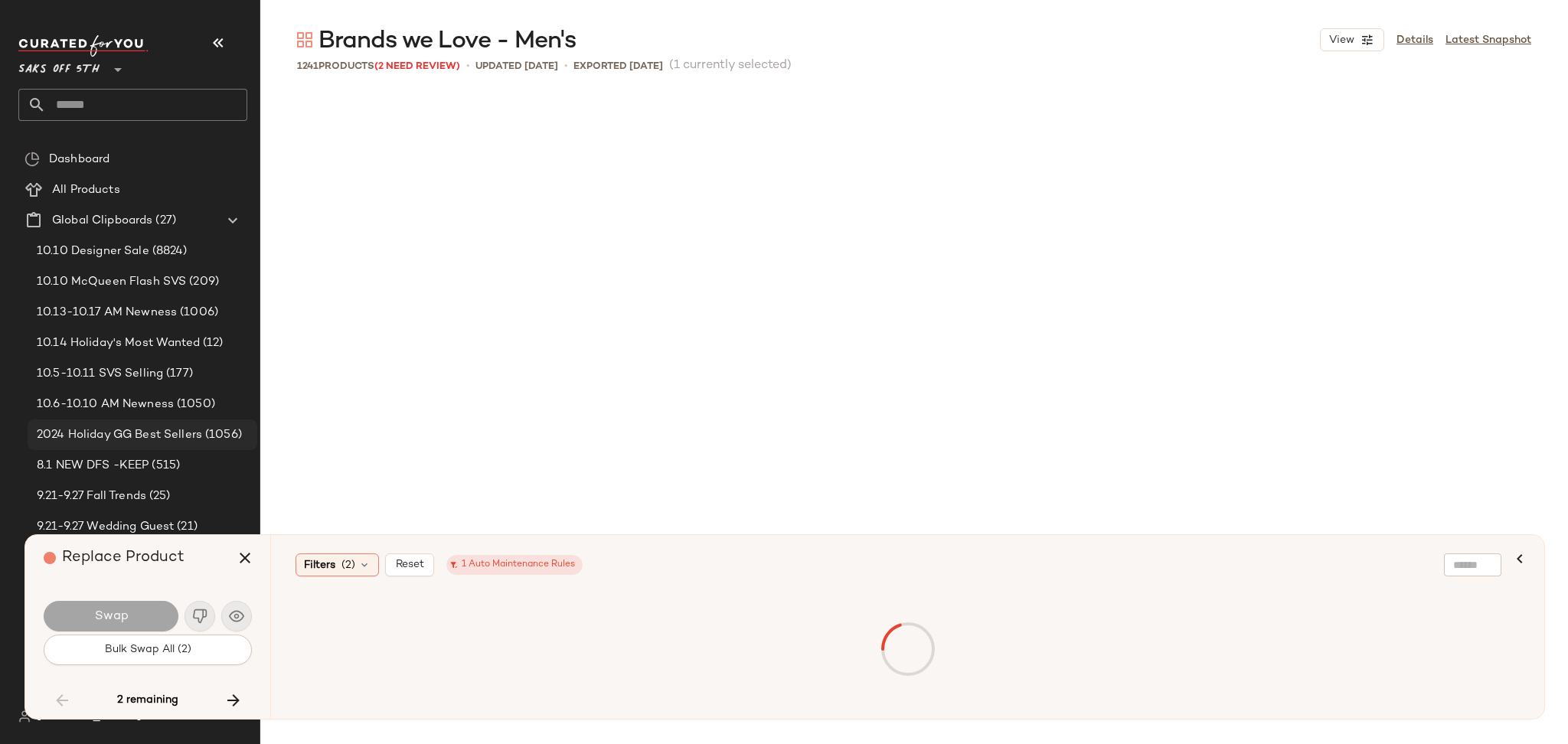
scroll to position [85354, 0]
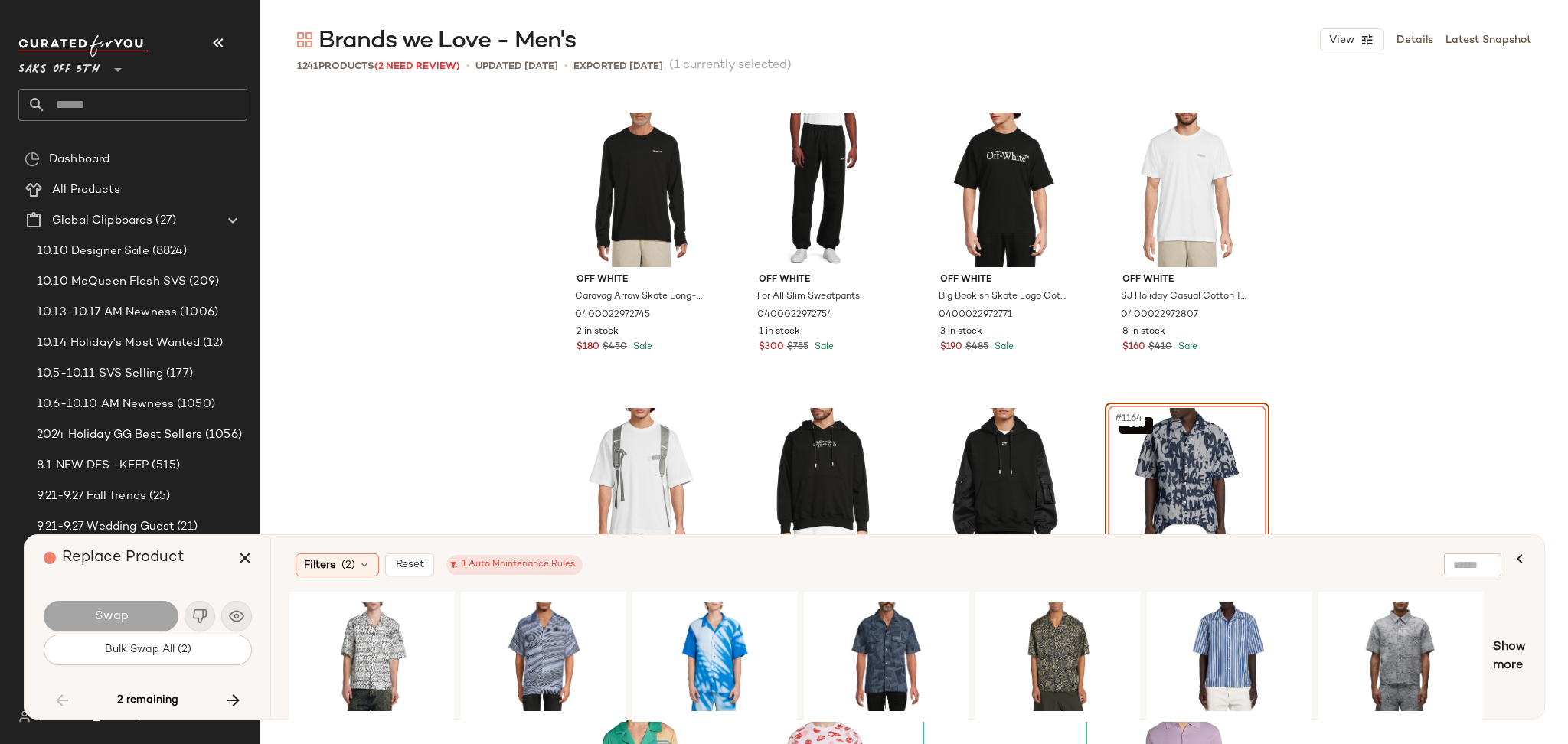
click at [1172, 441] on div "SET #1164 View" at bounding box center [1186, 484] width 154 height 154
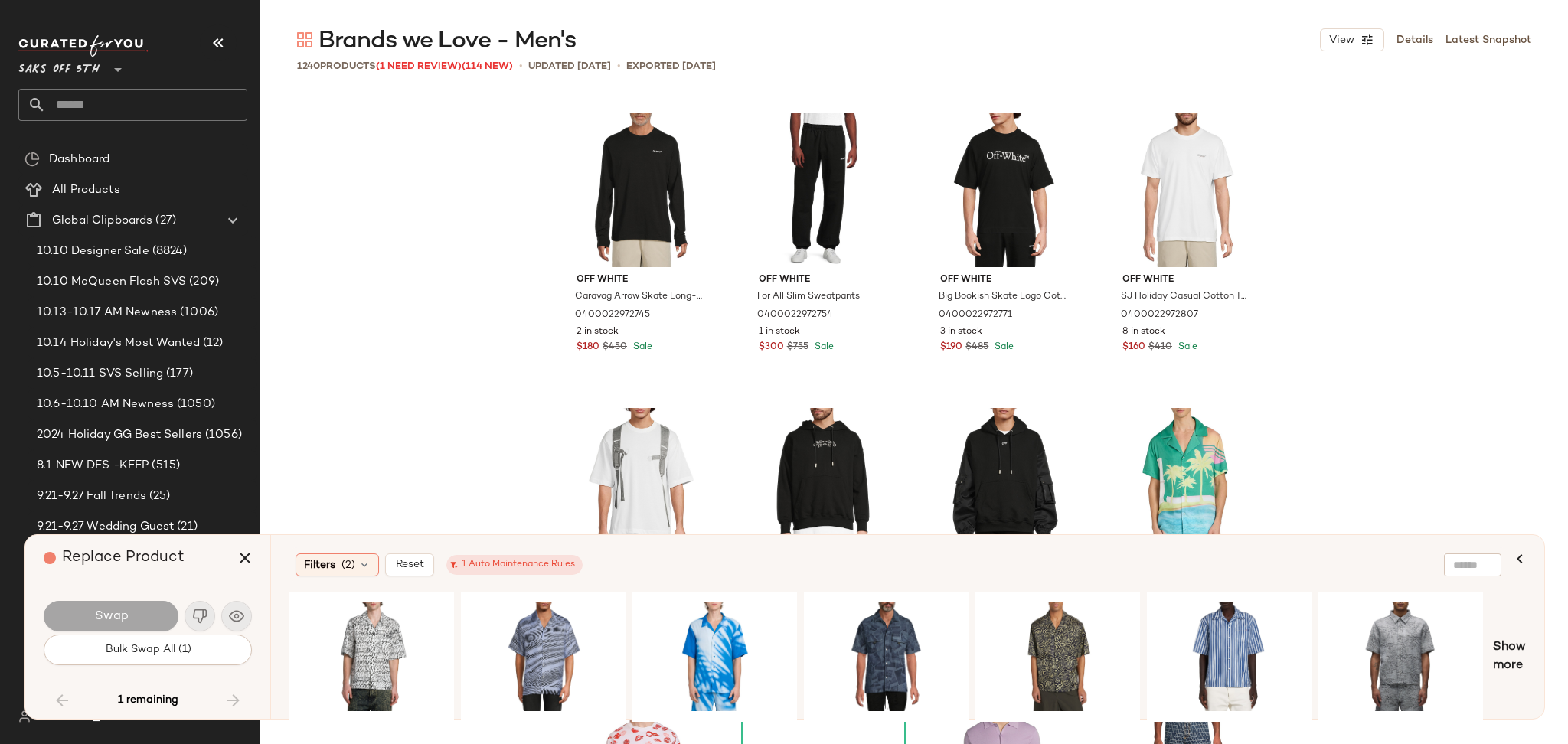
click at [431, 61] on span "(1 Need Review)" at bounding box center [419, 67] width 86 height 11
drag, startPoint x: 163, startPoint y: 703, endPoint x: 201, endPoint y: 611, distance: 99.5
click at [201, 611] on div "Replace Product Swap Bulk Swap All (1) 1 remaining" at bounding box center [148, 627] width 245 height 184
click at [201, 611] on div "Swap" at bounding box center [147, 616] width 208 height 37
click at [199, 641] on button "Bulk Swap All (1)" at bounding box center [147, 649] width 208 height 31
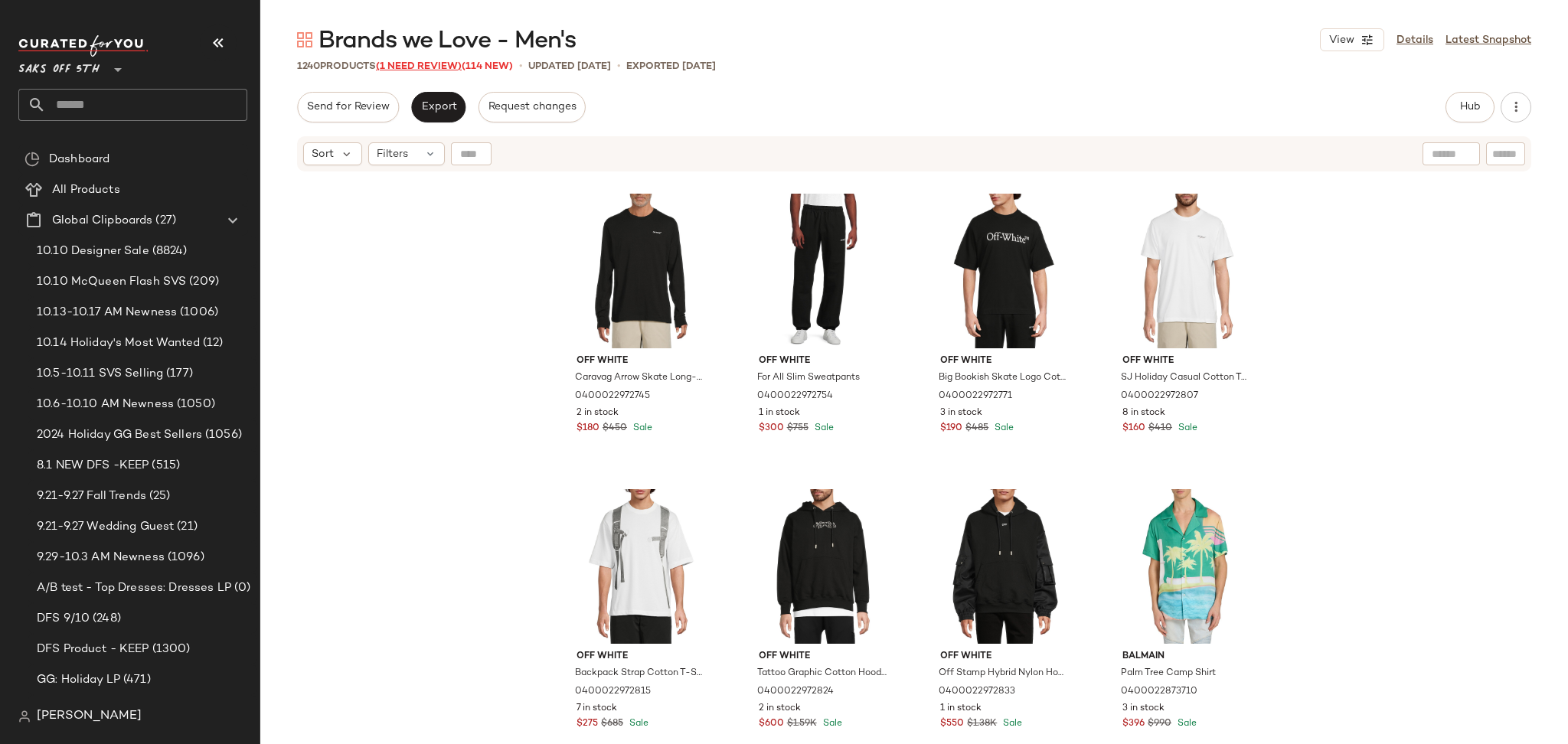
click at [443, 69] on span "(1 Need Review)" at bounding box center [419, 67] width 86 height 11
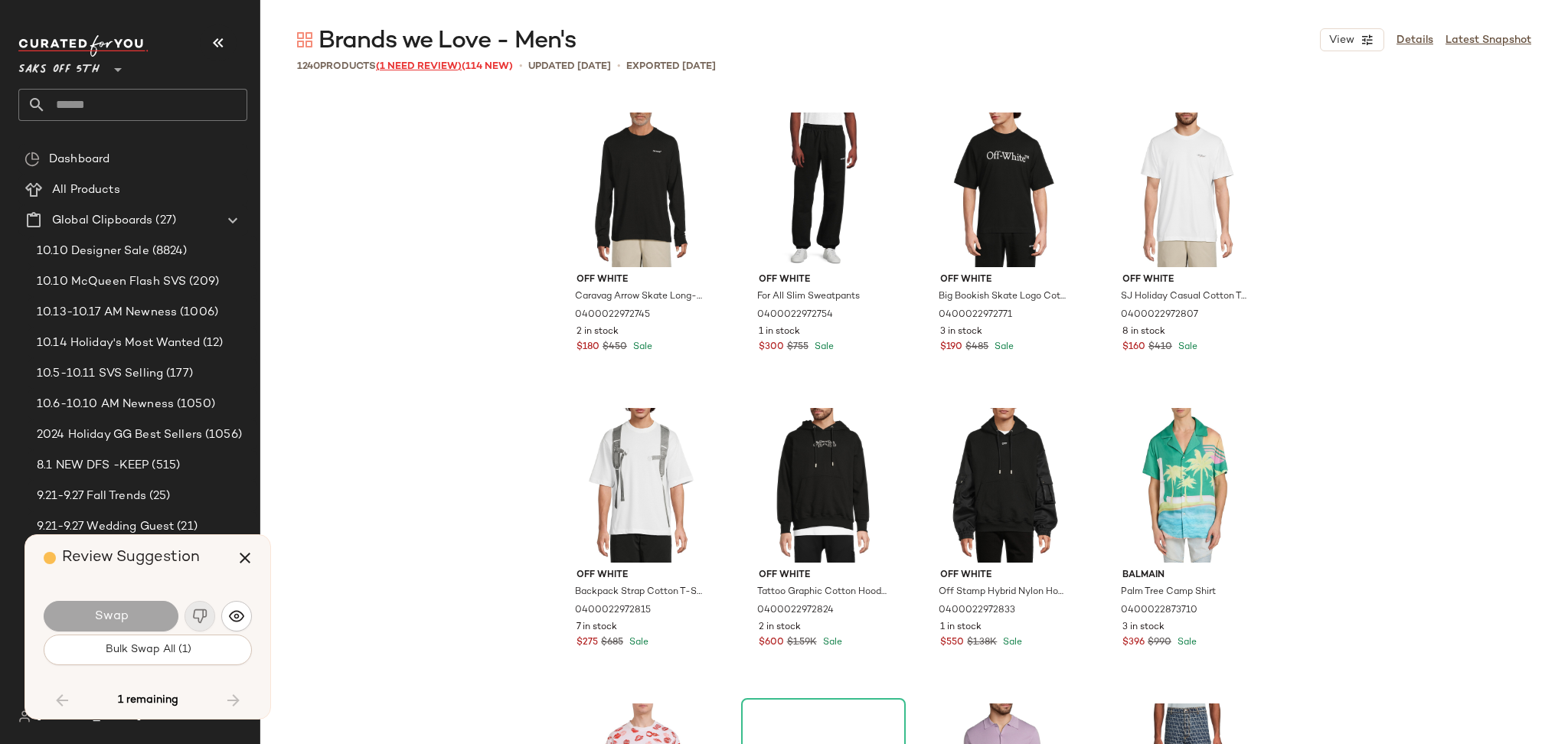
scroll to position [90080, 0]
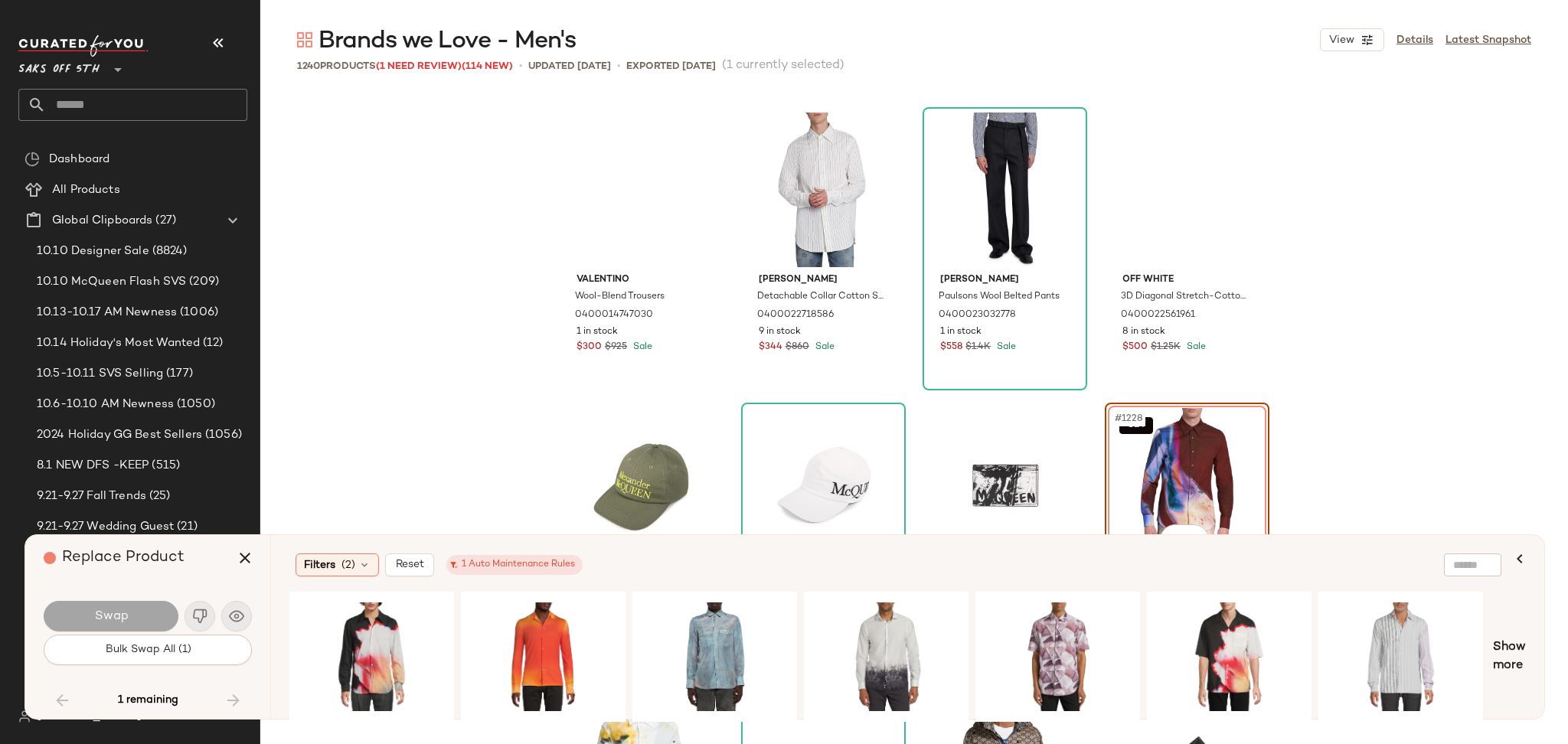
click at [1153, 477] on div "SET #1228 View" at bounding box center [1186, 484] width 154 height 154
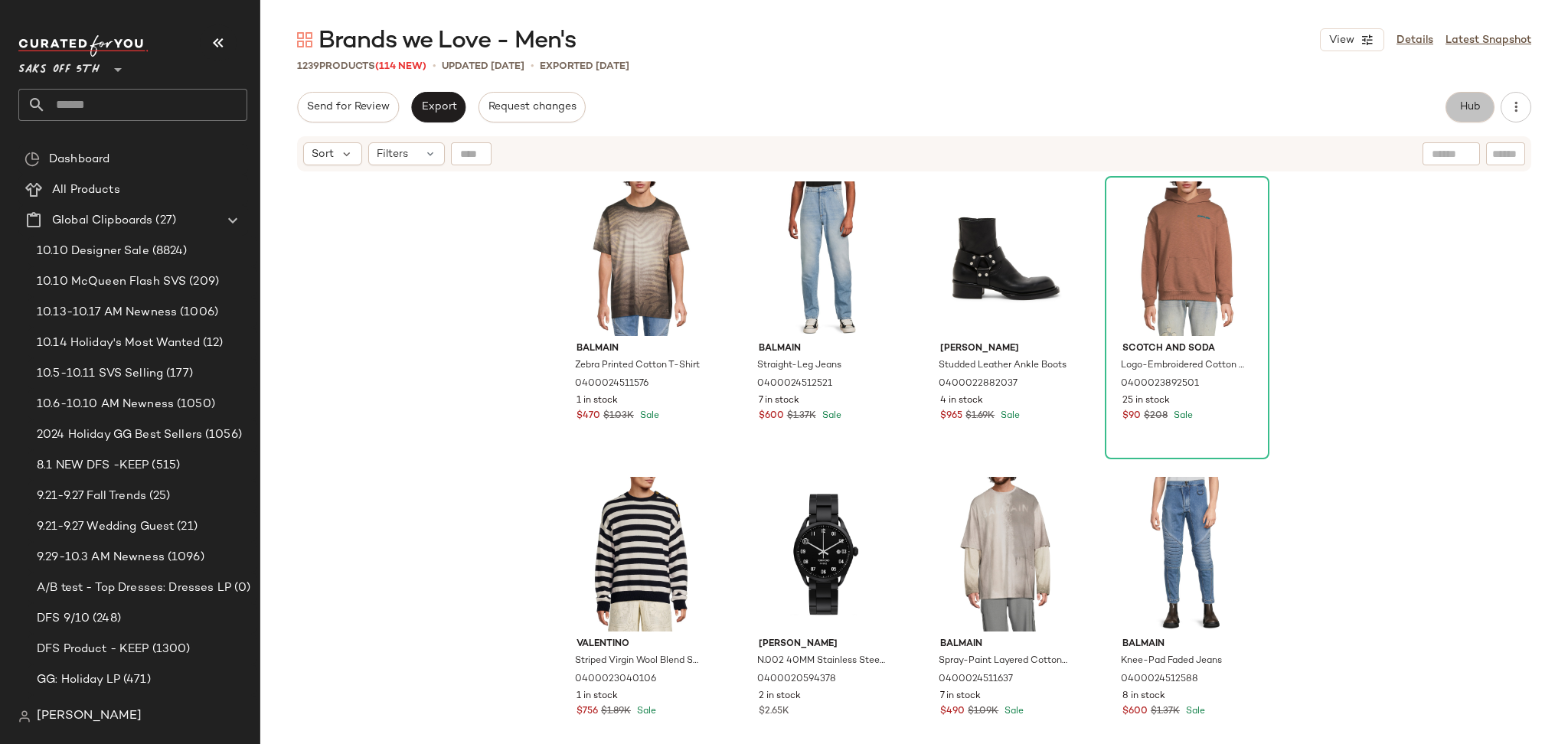
click at [1456, 112] on button "Hub" at bounding box center [1470, 107] width 49 height 31
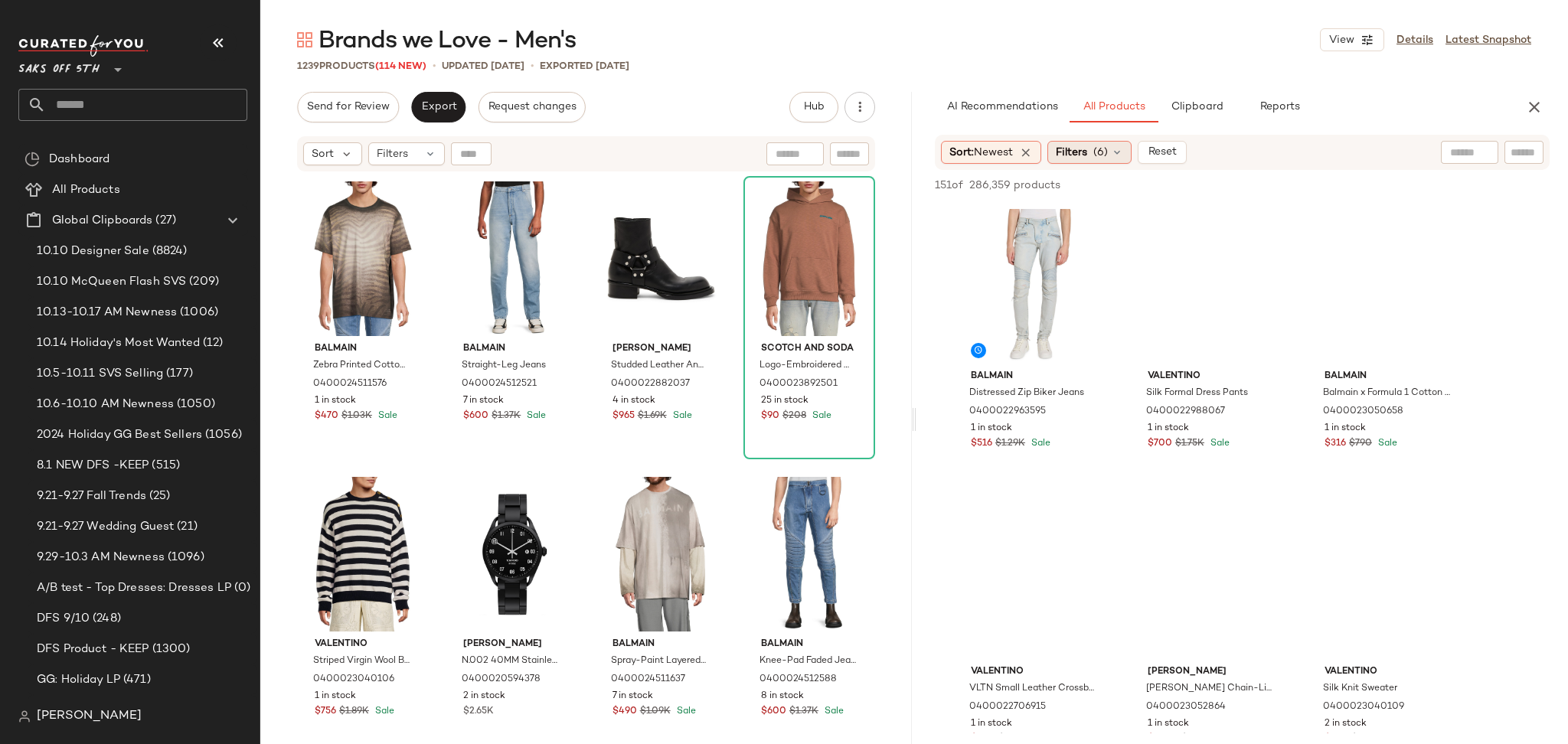
click at [1100, 150] on span "(6)" at bounding box center [1101, 152] width 14 height 16
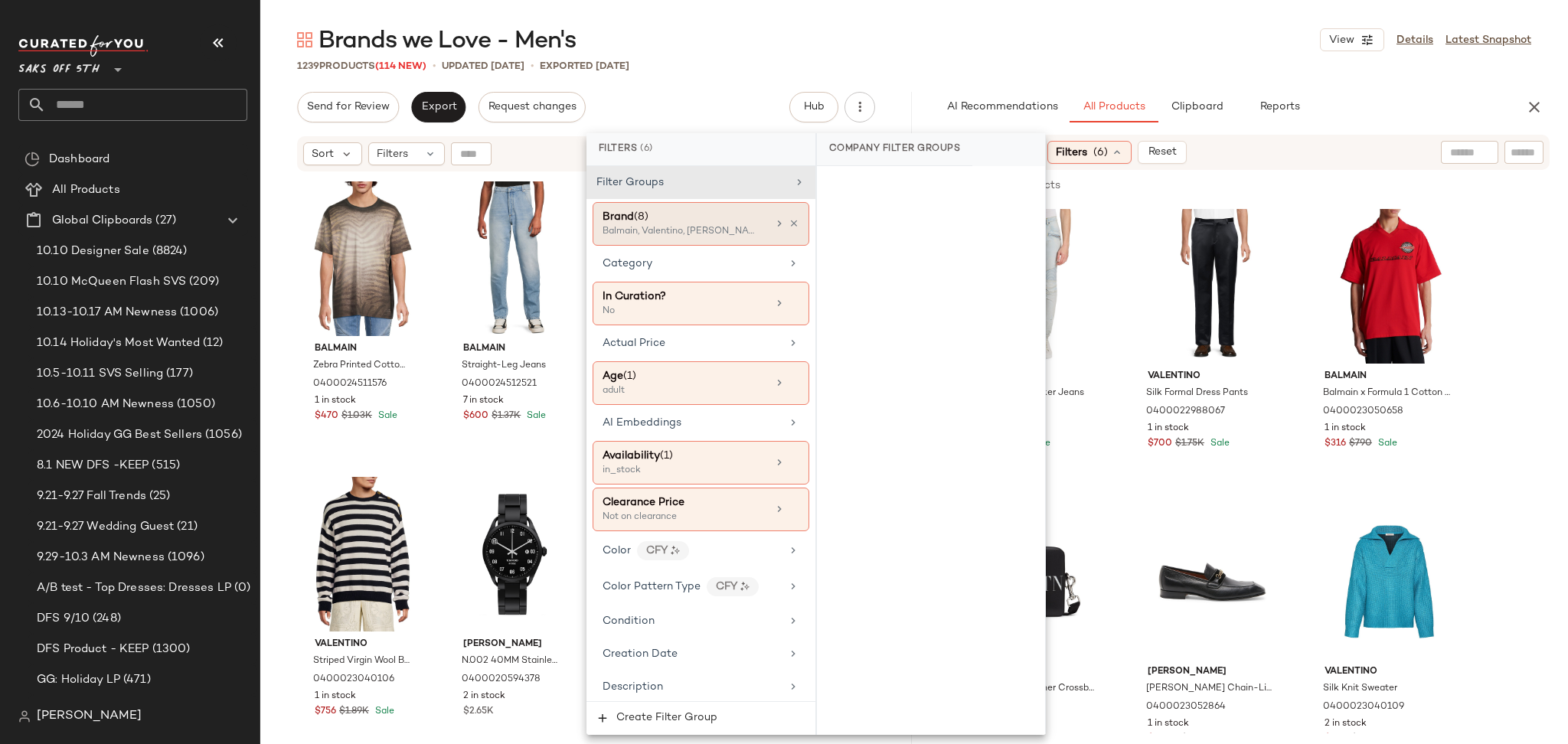
click at [742, 227] on div "Balmain, Valentino, LaQuan Smith +5 more" at bounding box center [679, 231] width 153 height 14
click at [789, 220] on icon at bounding box center [794, 224] width 11 height 11
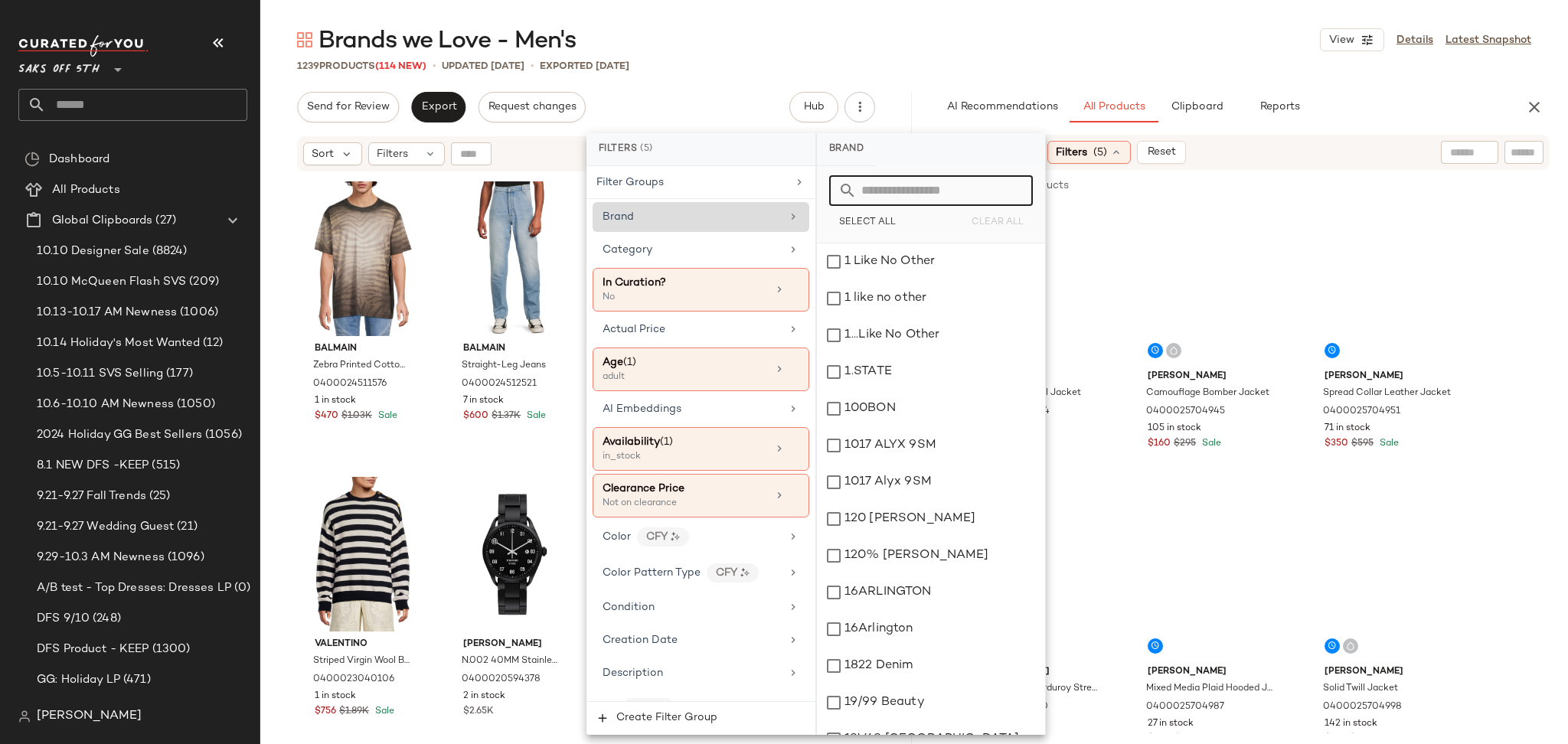
click at [897, 189] on input "text" at bounding box center [939, 190] width 167 height 31
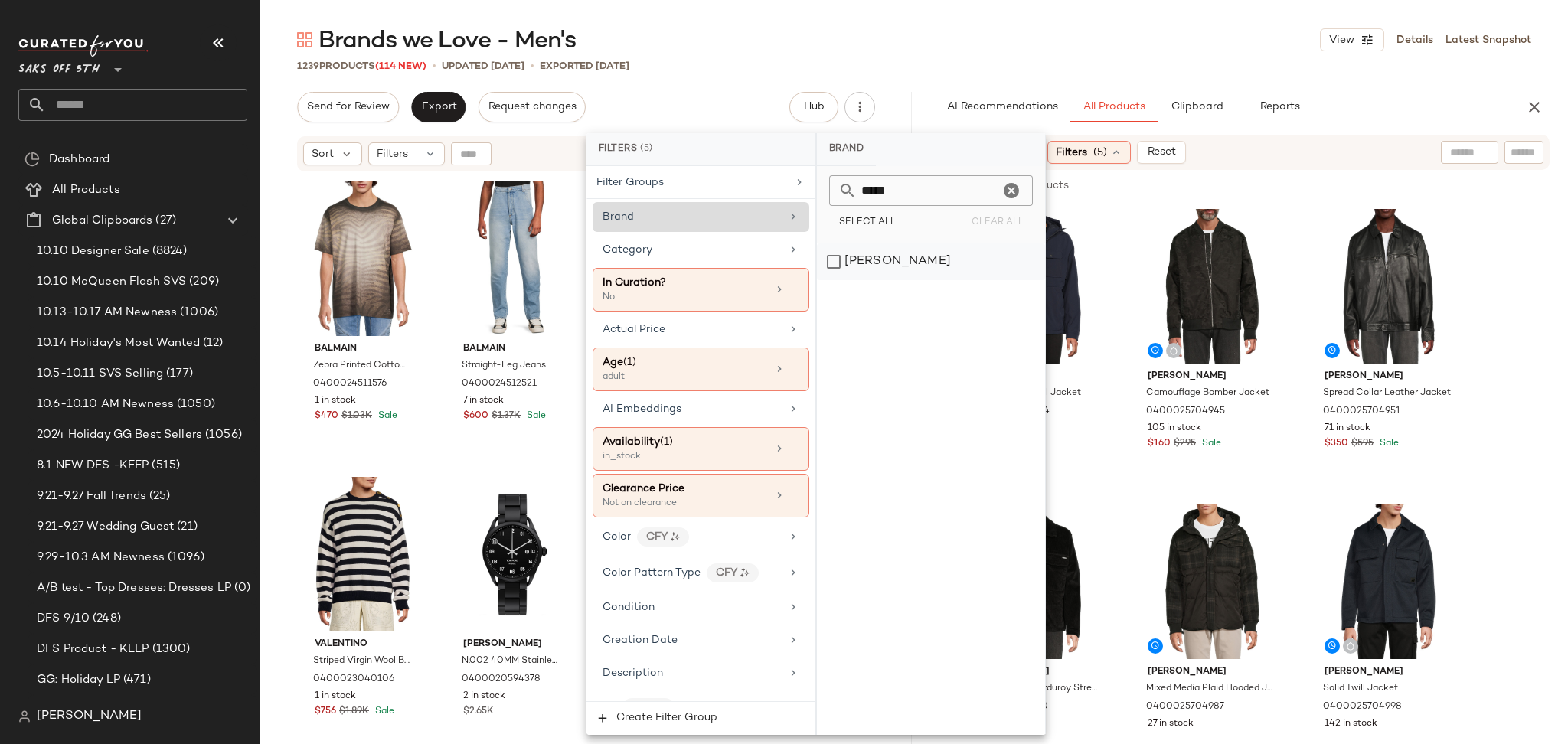
click at [829, 253] on div "Brunello Cucinelli" at bounding box center [930, 262] width 228 height 37
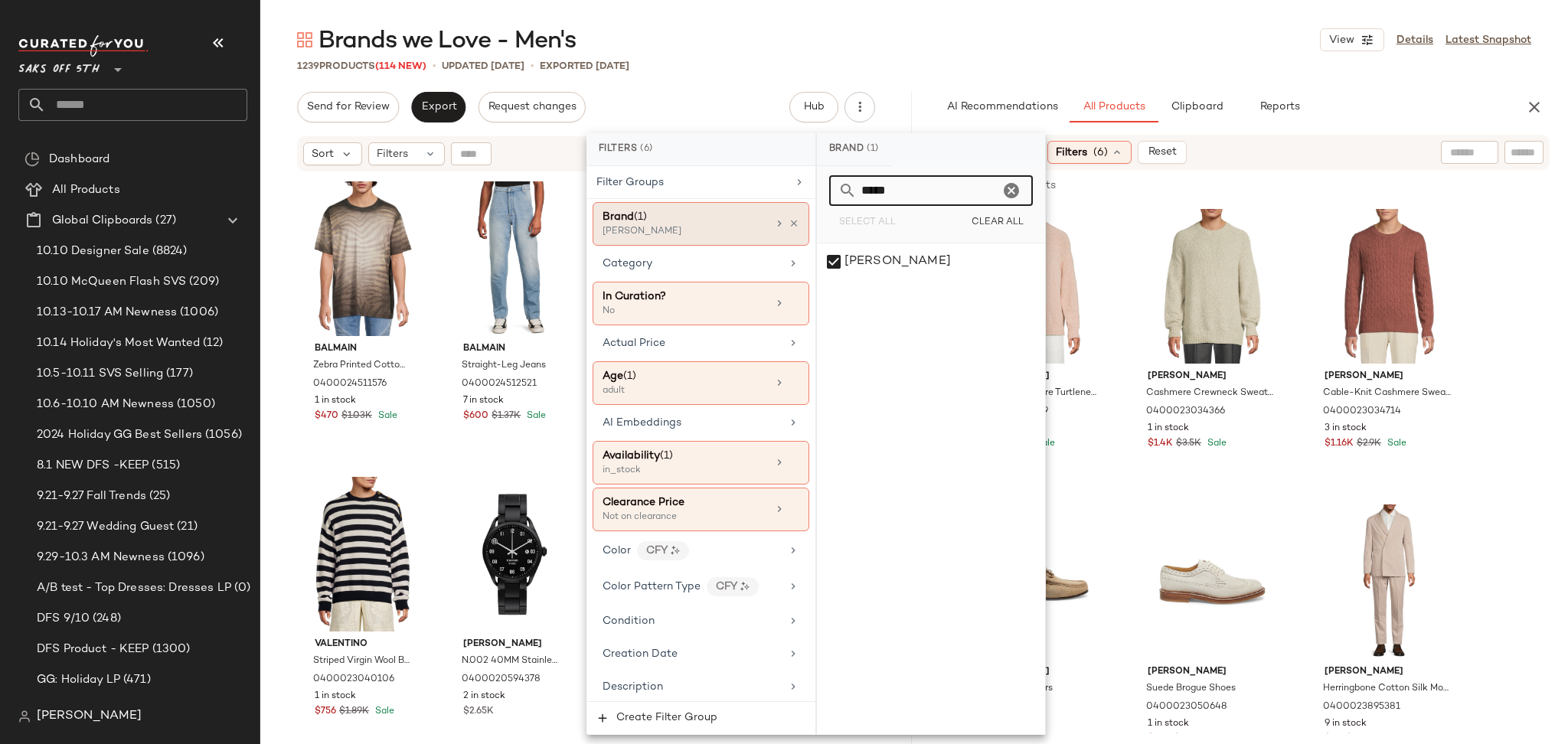
drag, startPoint x: 954, startPoint y: 189, endPoint x: 763, endPoint y: 207, distance: 191.8
click at [763, 207] on div "Filters (6) Filter Groups Brand (1) Brunello Cucinelli Category In Curation? No…" at bounding box center [816, 434] width 459 height 602
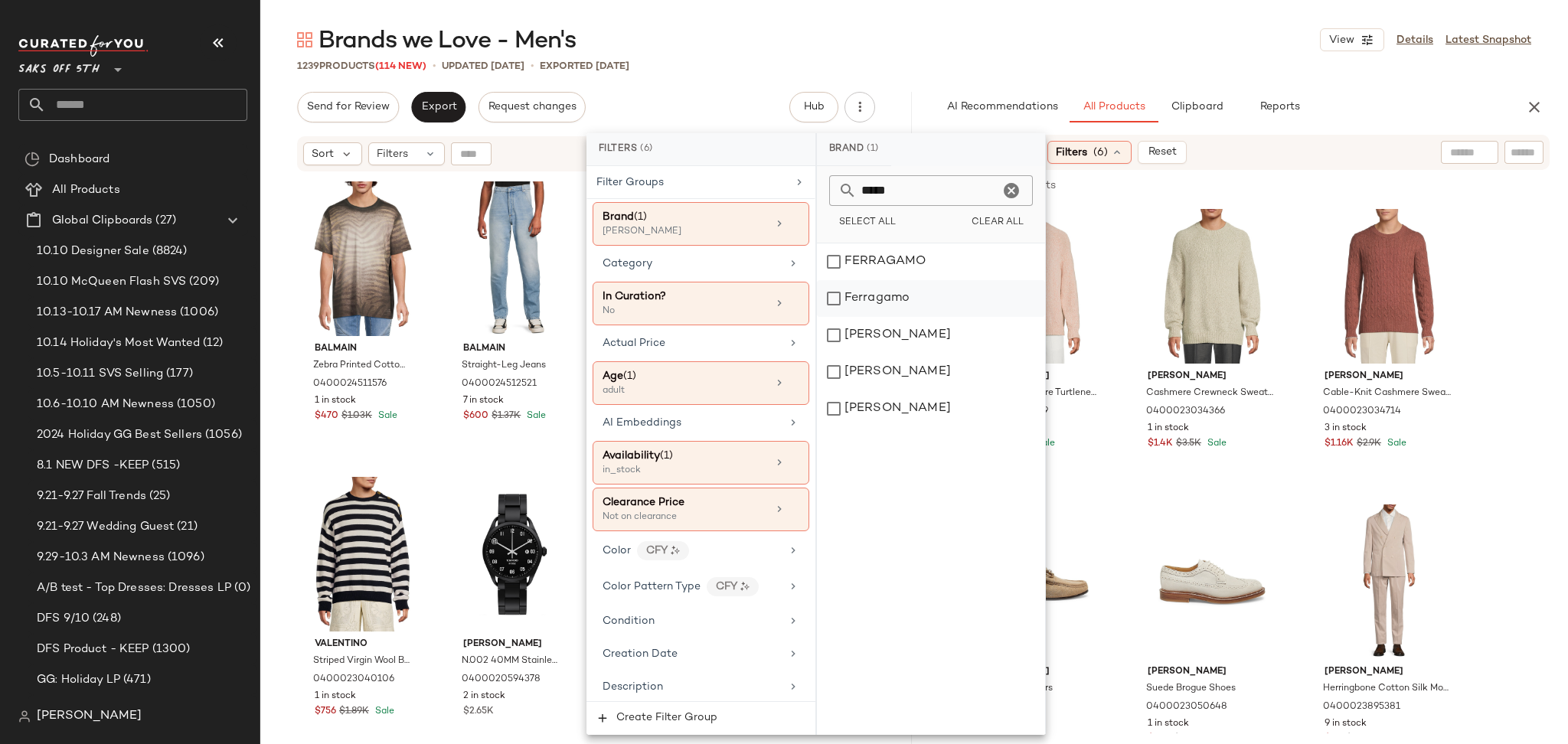
click at [845, 290] on div "Ferragamo" at bounding box center [930, 299] width 228 height 37
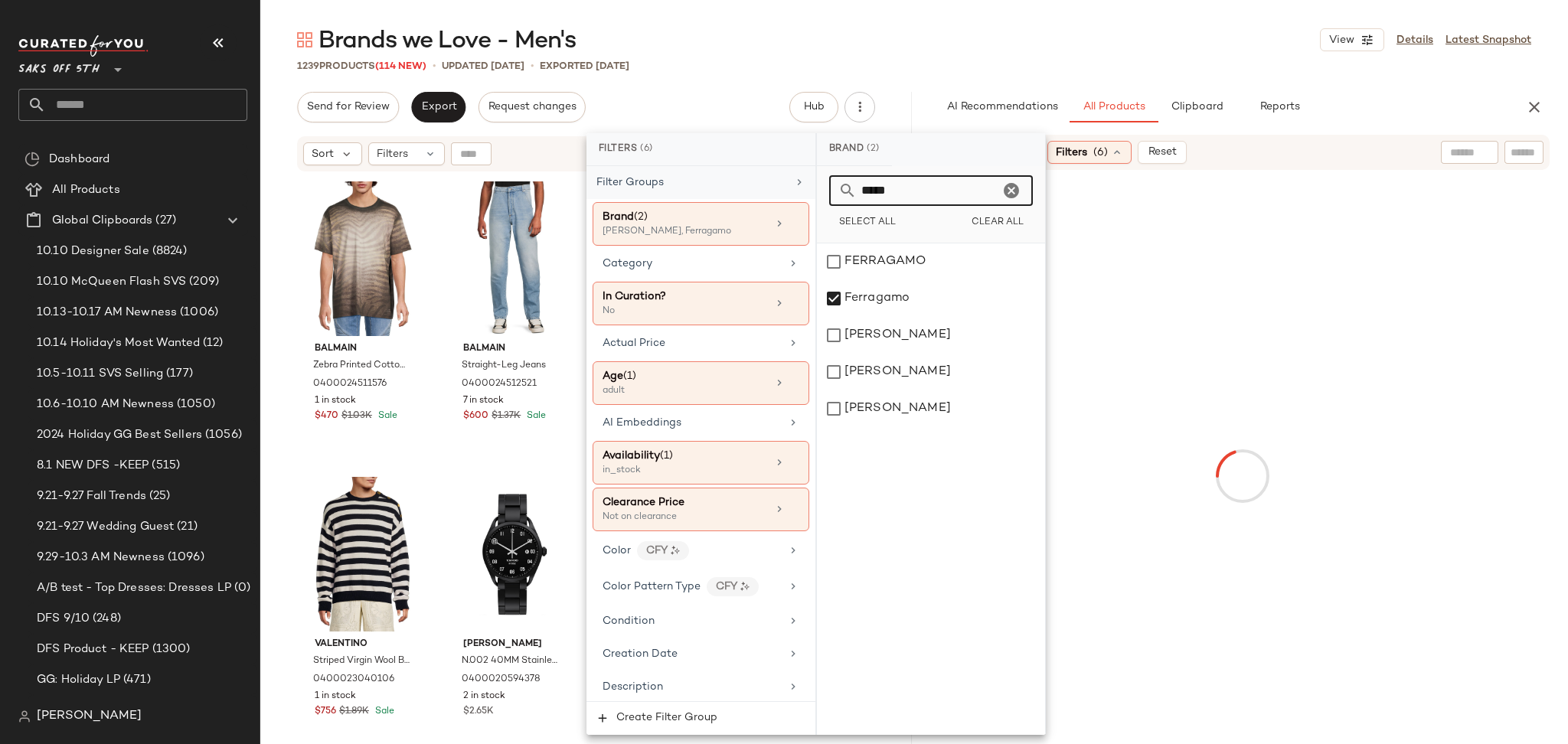
drag, startPoint x: 917, startPoint y: 204, endPoint x: 769, endPoint y: 194, distance: 148.3
click at [769, 194] on div "Filters (6) Filter Groups Brand (2) Brunello Cucinelli, Ferragamo Category In C…" at bounding box center [816, 434] width 459 height 602
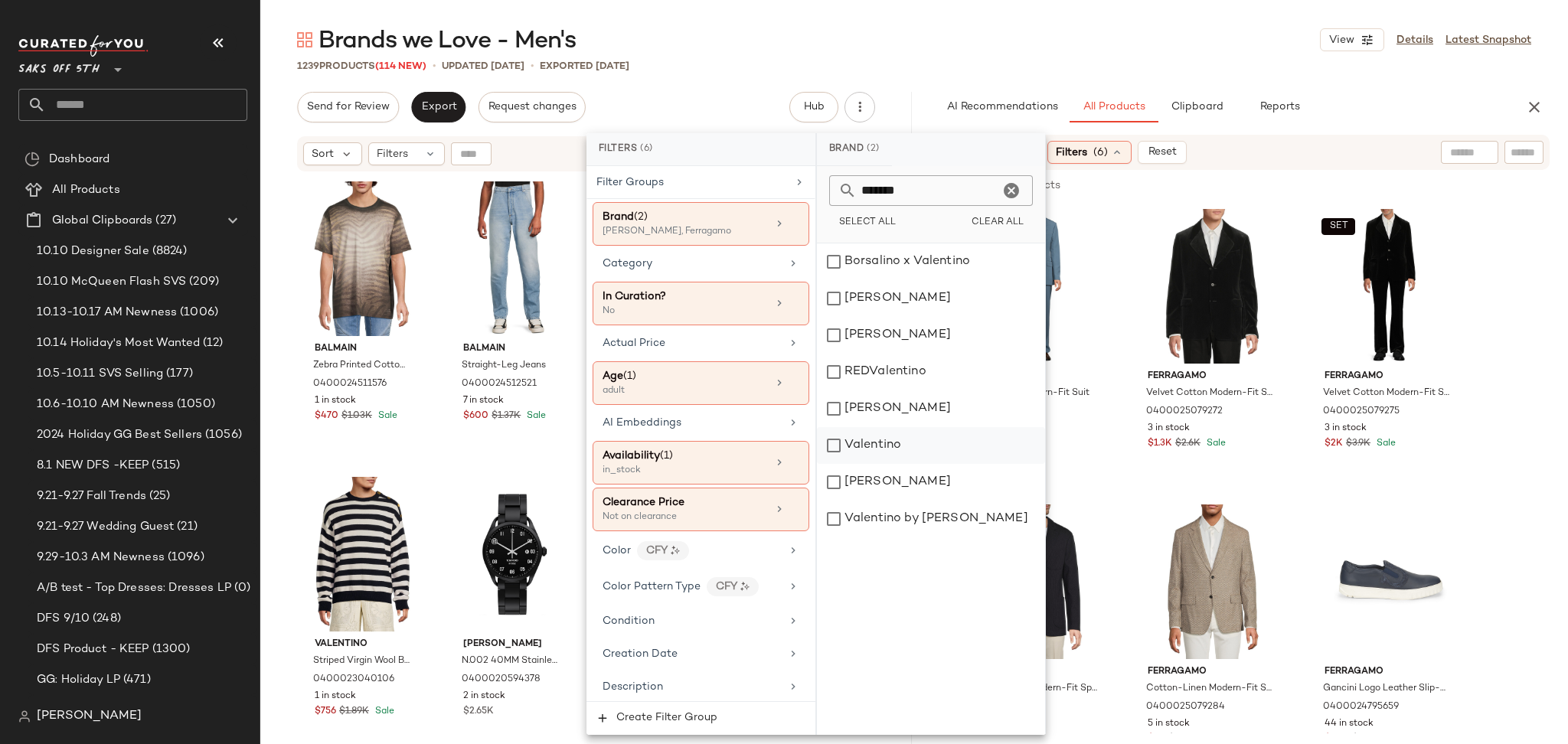
click at [853, 440] on div "Valentino" at bounding box center [930, 445] width 228 height 37
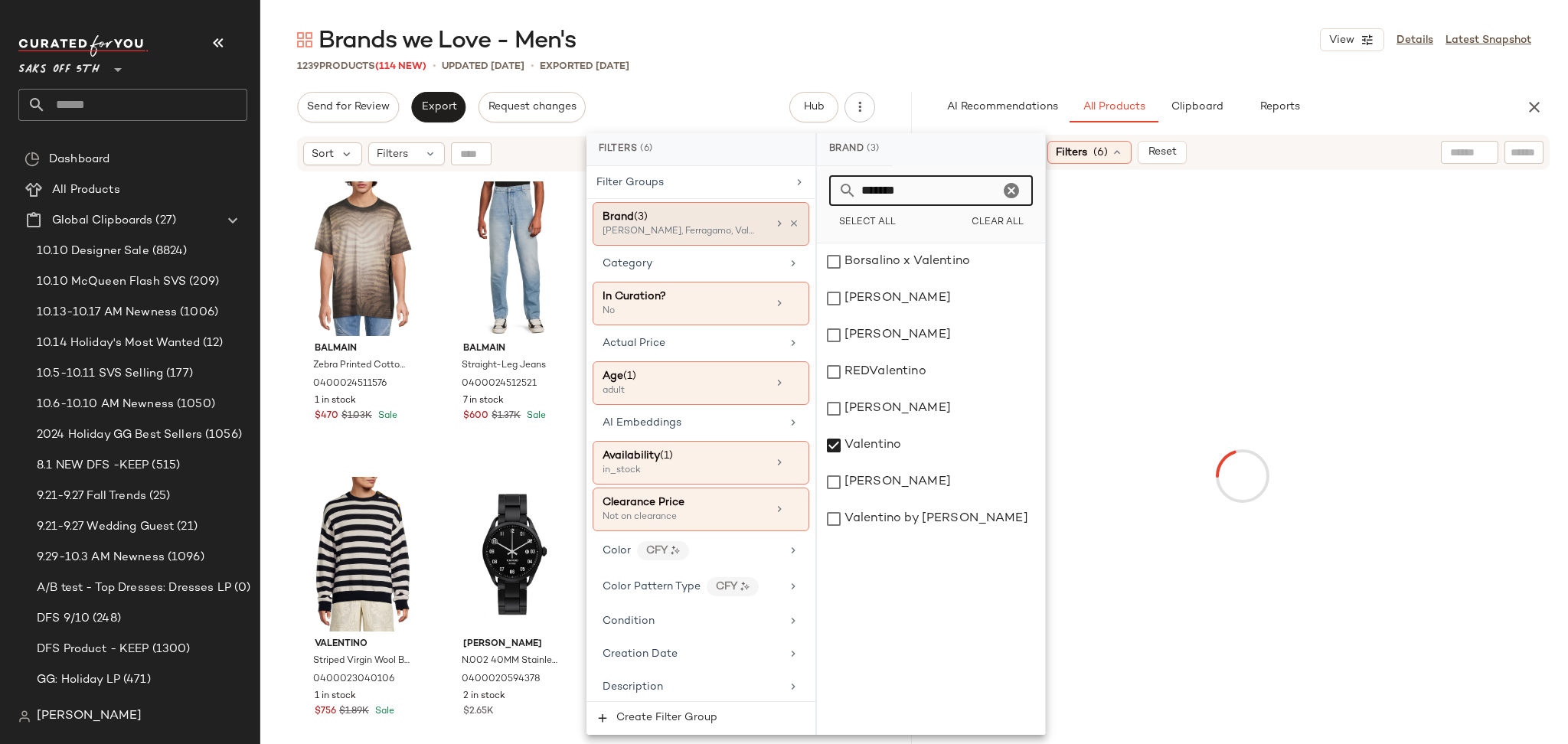
drag, startPoint x: 953, startPoint y: 185, endPoint x: 706, endPoint y: 217, distance: 249.1
click at [706, 217] on div "Filters (6) Filter Groups Brand (3) Brunello Cucinelli, Ferragamo, Valentino Ca…" at bounding box center [816, 434] width 459 height 602
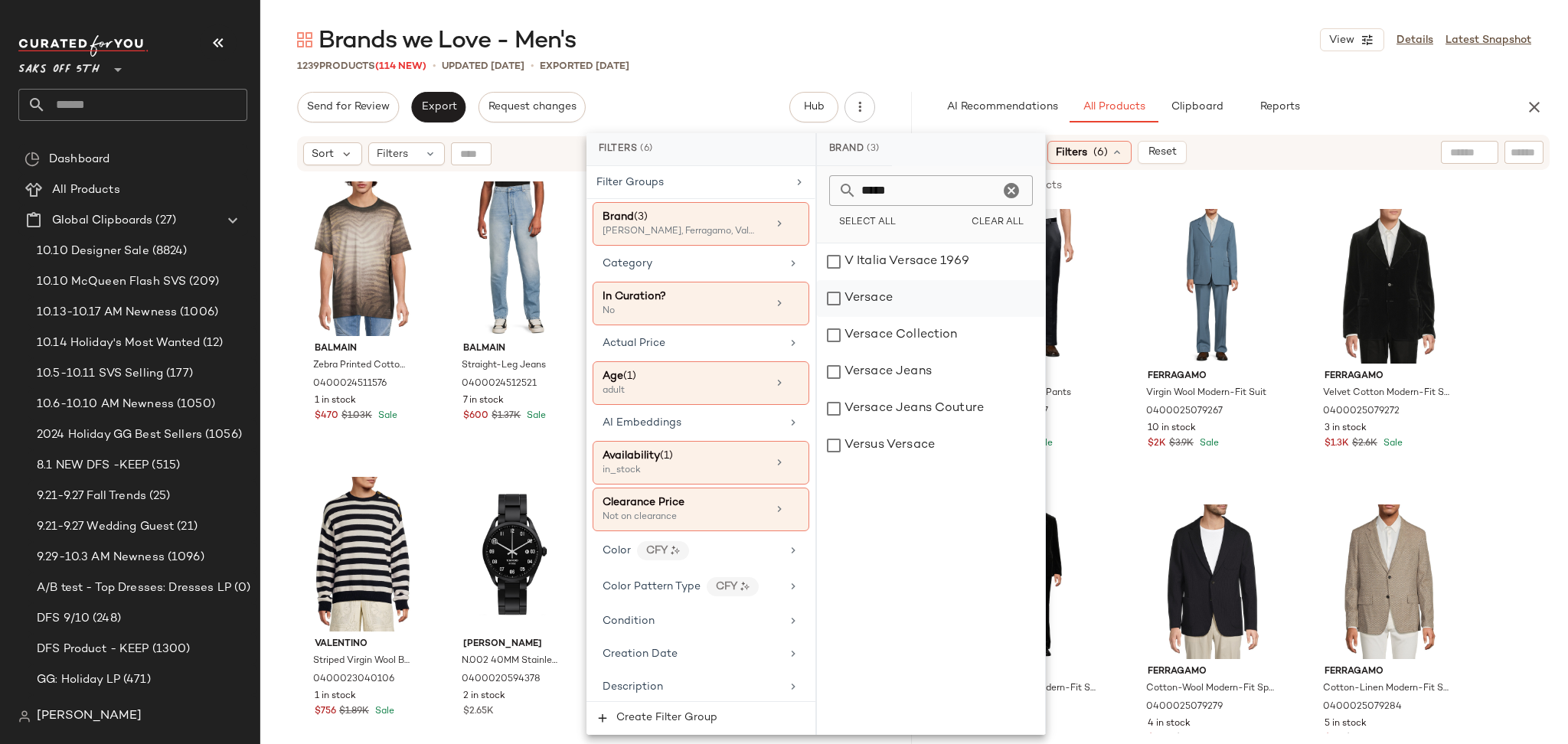
click at [842, 300] on div "Versace" at bounding box center [930, 299] width 228 height 37
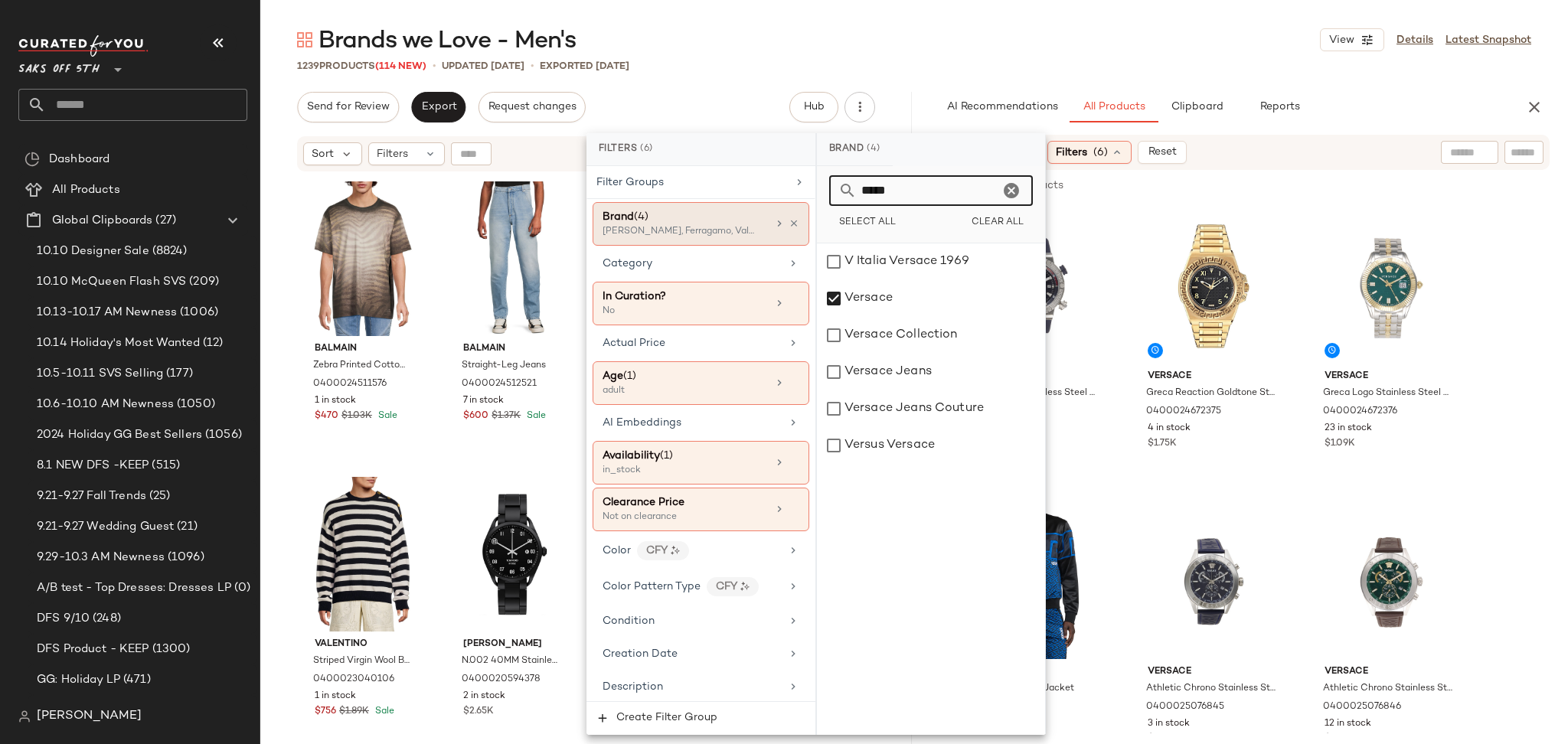
drag, startPoint x: 910, startPoint y: 197, endPoint x: 780, endPoint y: 230, distance: 134.1
click at [780, 230] on div "Filters (6) Filter Groups Brand (4) Brunello Cucinelli, Ferragamo, Valentino +1…" at bounding box center [816, 434] width 459 height 602
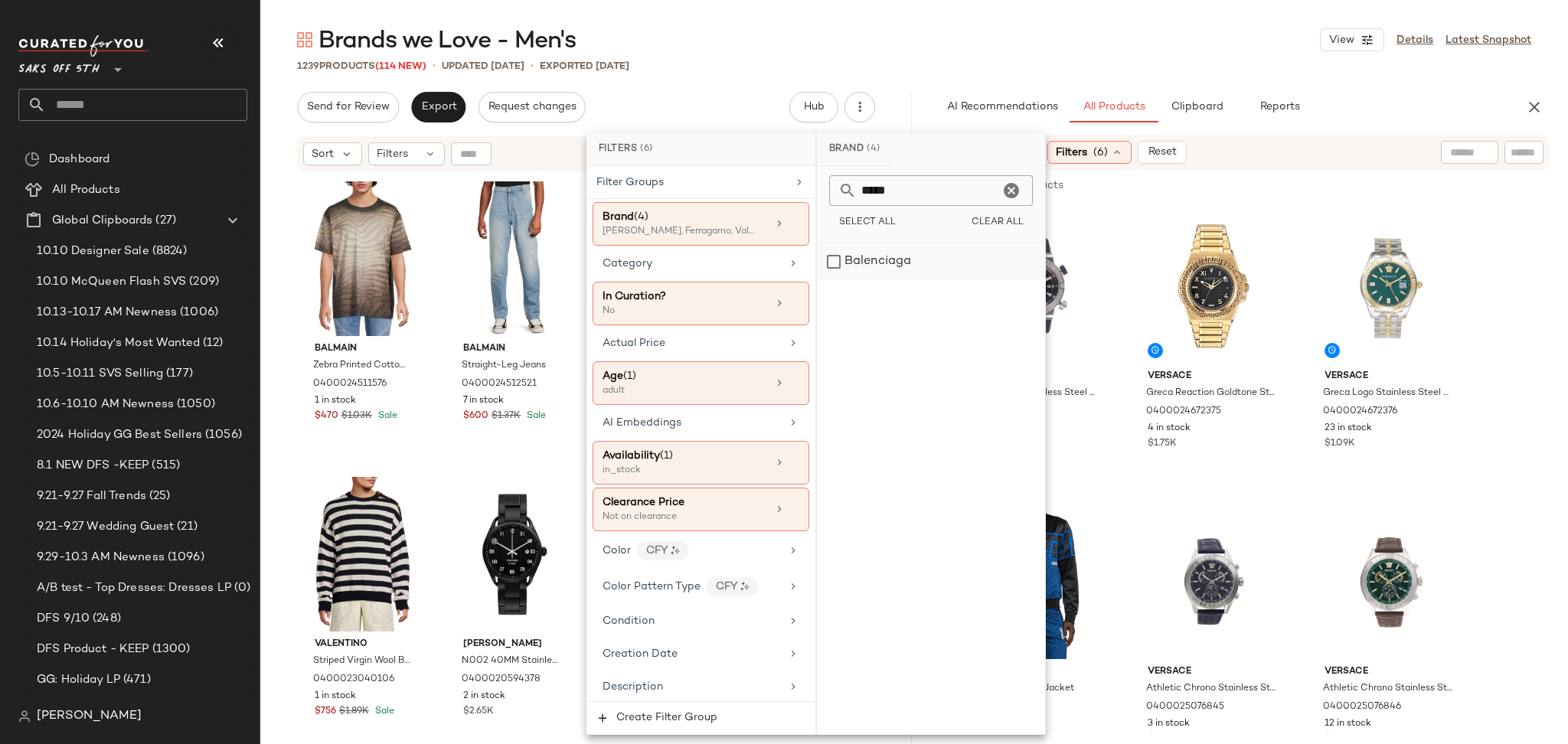
click at [826, 255] on div "Balenciaga" at bounding box center [930, 262] width 228 height 37
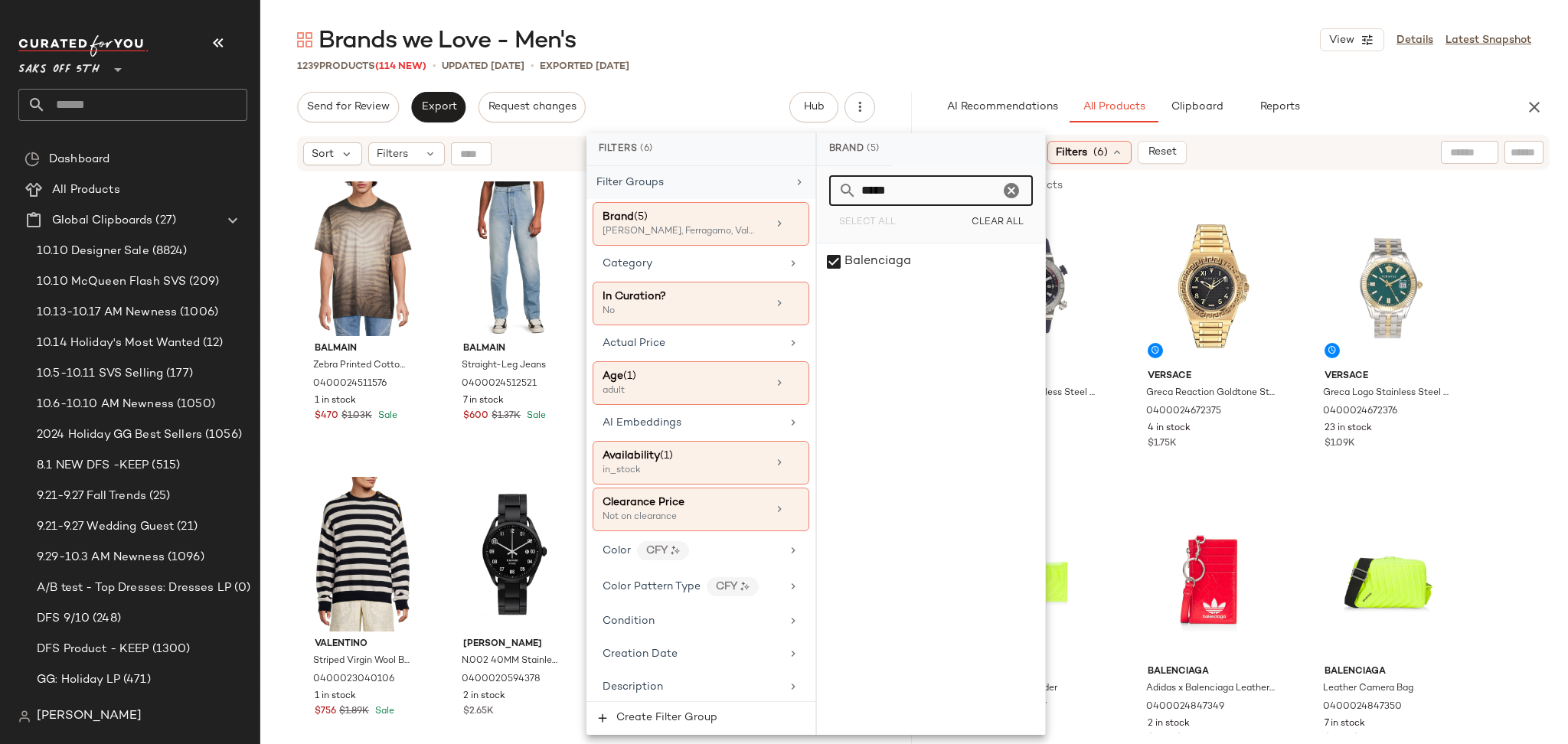
drag, startPoint x: 932, startPoint y: 184, endPoint x: 659, endPoint y: 167, distance: 273.5
click at [659, 167] on div "Filters (6) Filter Groups Brand (5) Brunello Cucinelli, Ferragamo, Valentino +2…" at bounding box center [816, 434] width 459 height 602
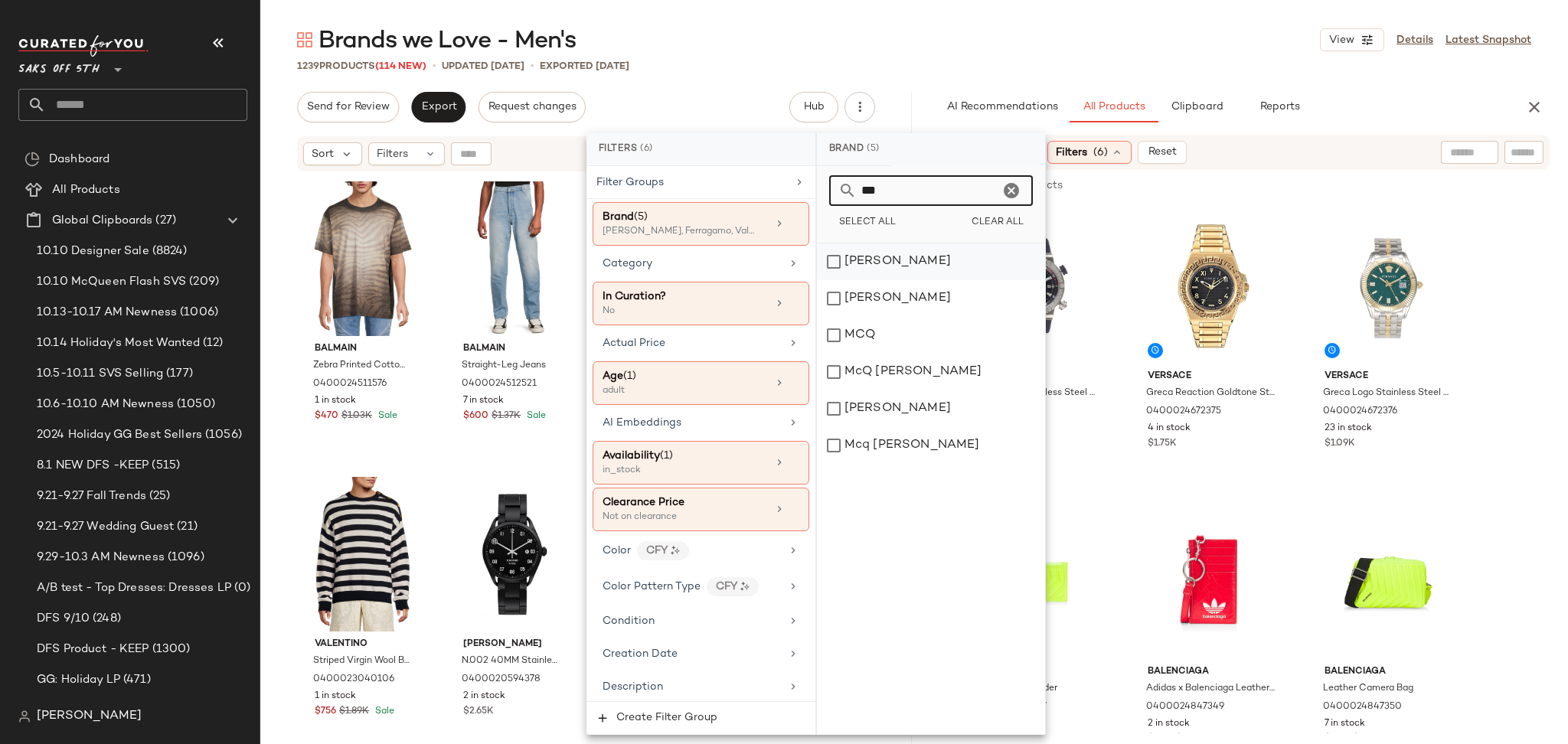
type input "***"
click at [871, 257] on div "Alexander McQueen" at bounding box center [930, 262] width 228 height 37
click at [1018, 188] on icon "Clear" at bounding box center [1011, 190] width 18 height 18
